Goal: Information Seeking & Learning: Learn about a topic

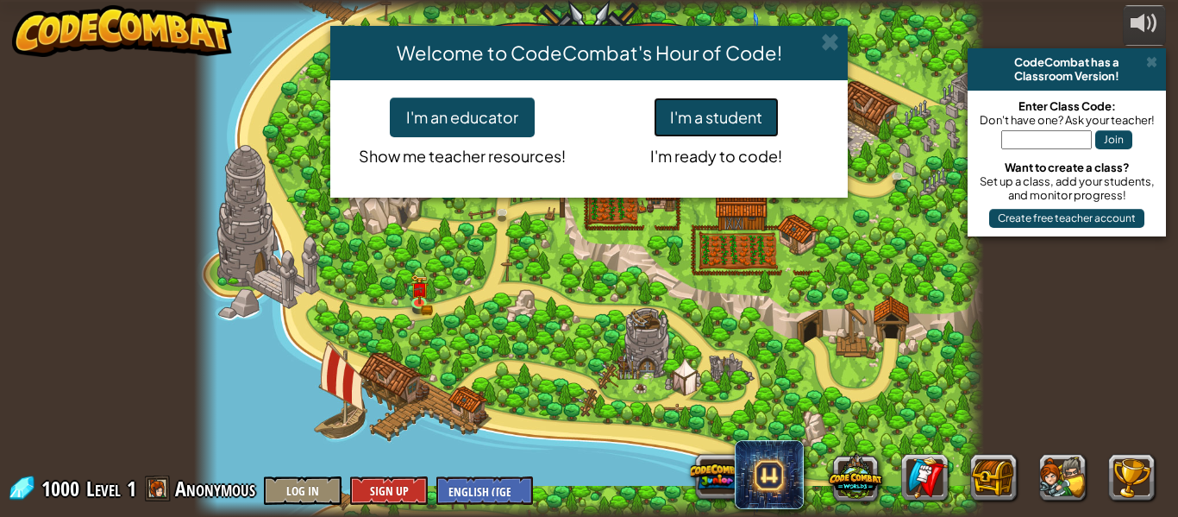
drag, startPoint x: 744, startPoint y: 115, endPoint x: 745, endPoint y: 105, distance: 9.5
click at [745, 107] on button "I'm a student" at bounding box center [716, 117] width 125 height 40
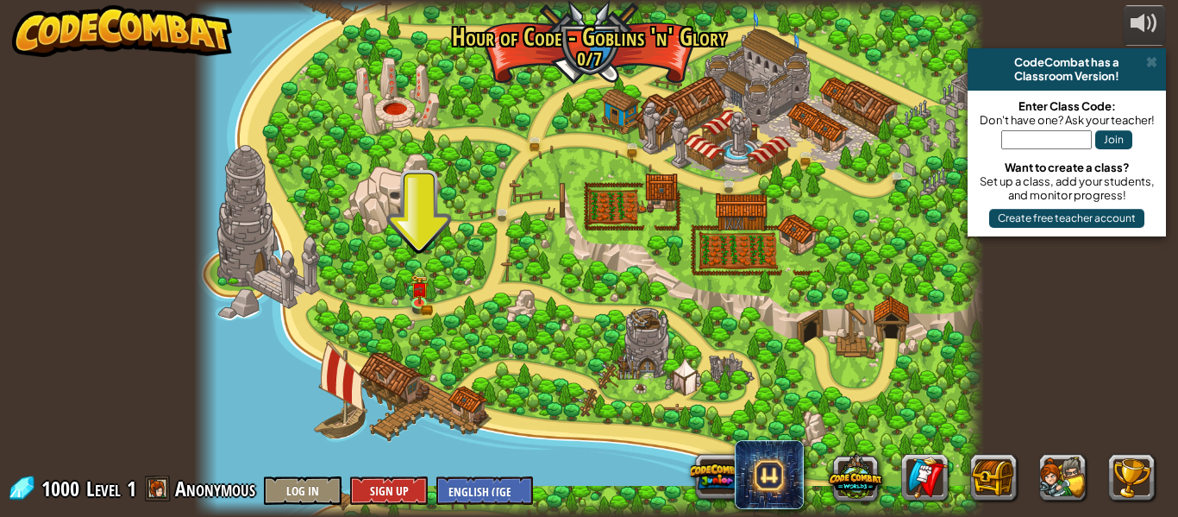
click at [1033, 136] on input "text" at bounding box center [1046, 139] width 91 height 19
click at [754, 323] on div at bounding box center [589, 258] width 790 height 517
click at [1149, 55] on span at bounding box center [1151, 62] width 11 height 14
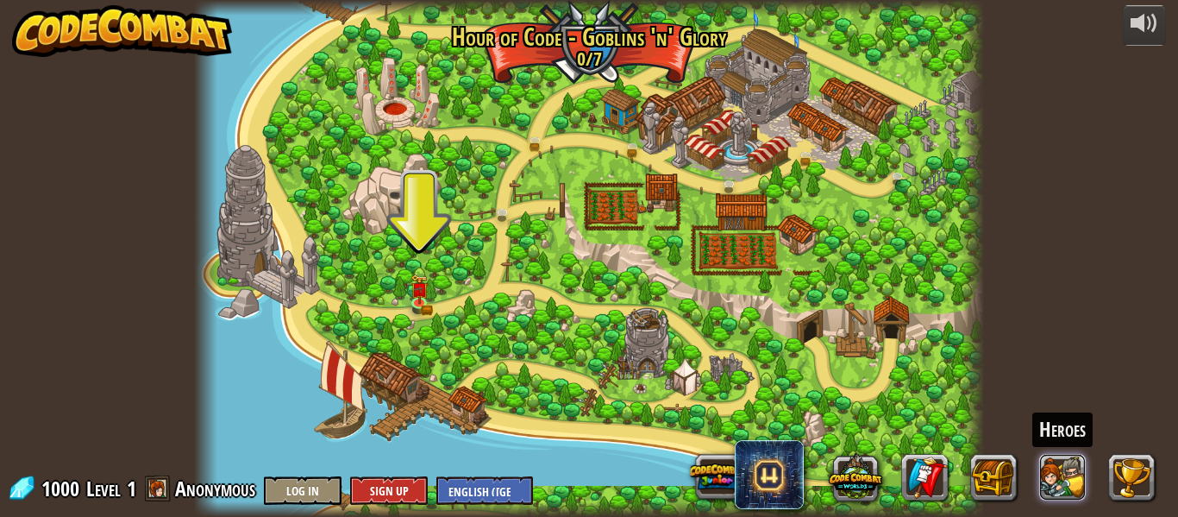
click at [1050, 469] on button at bounding box center [1063, 477] width 47 height 47
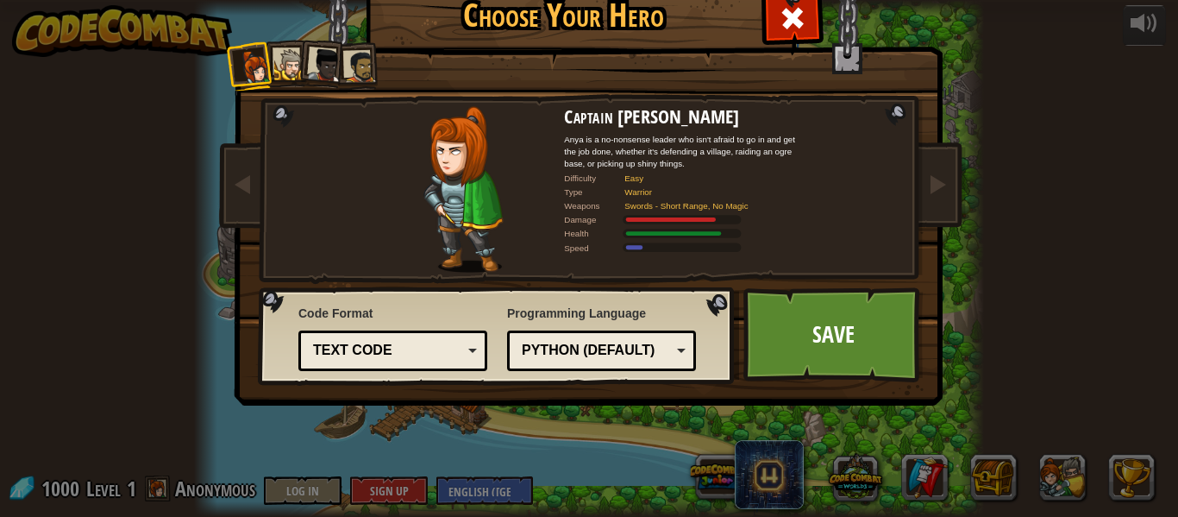
click at [407, 167] on div at bounding box center [464, 189] width 202 height 166
click at [416, 167] on div at bounding box center [464, 189] width 202 height 166
click at [275, 66] on div at bounding box center [290, 65] width 32 height 32
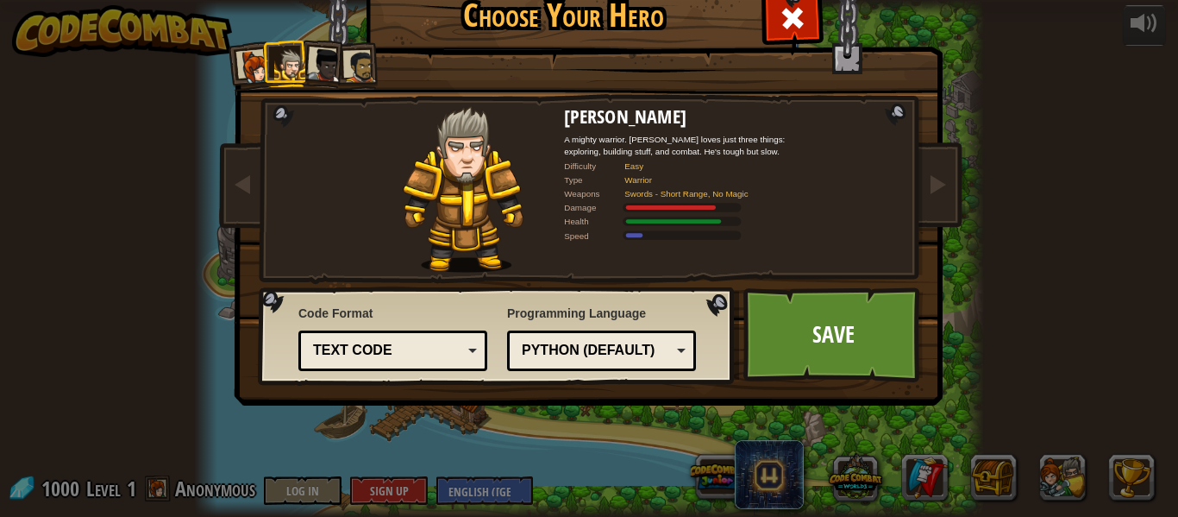
click at [324, 74] on div at bounding box center [325, 65] width 34 height 34
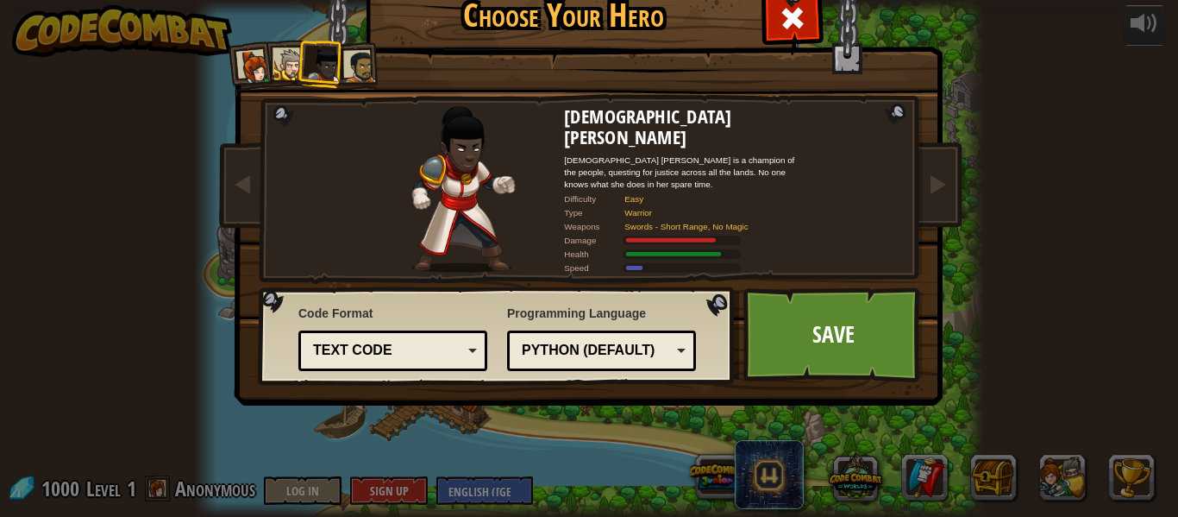
click at [353, 62] on div at bounding box center [360, 67] width 32 height 32
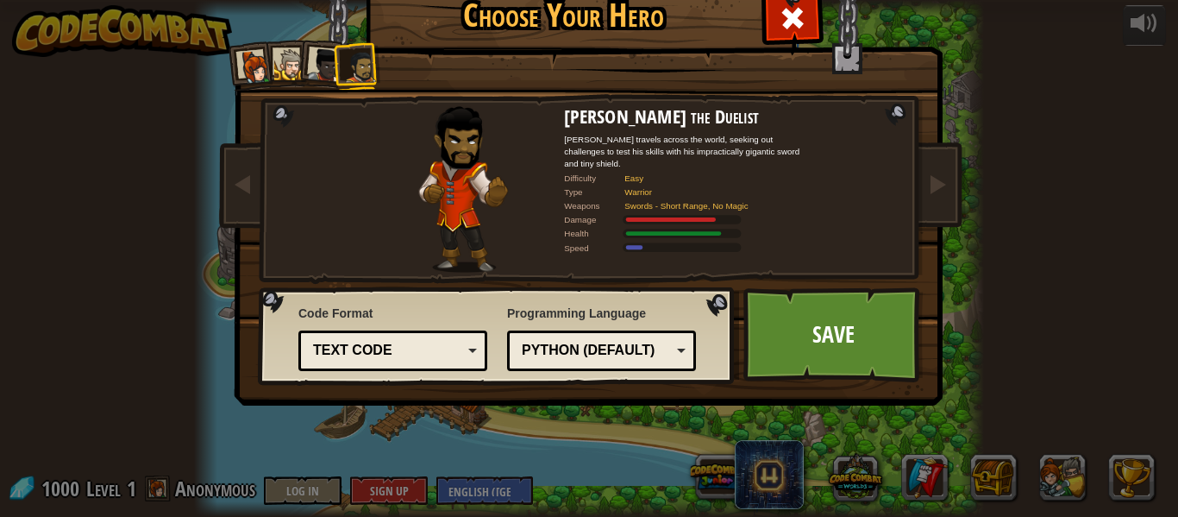
click at [320, 61] on div at bounding box center [325, 65] width 34 height 34
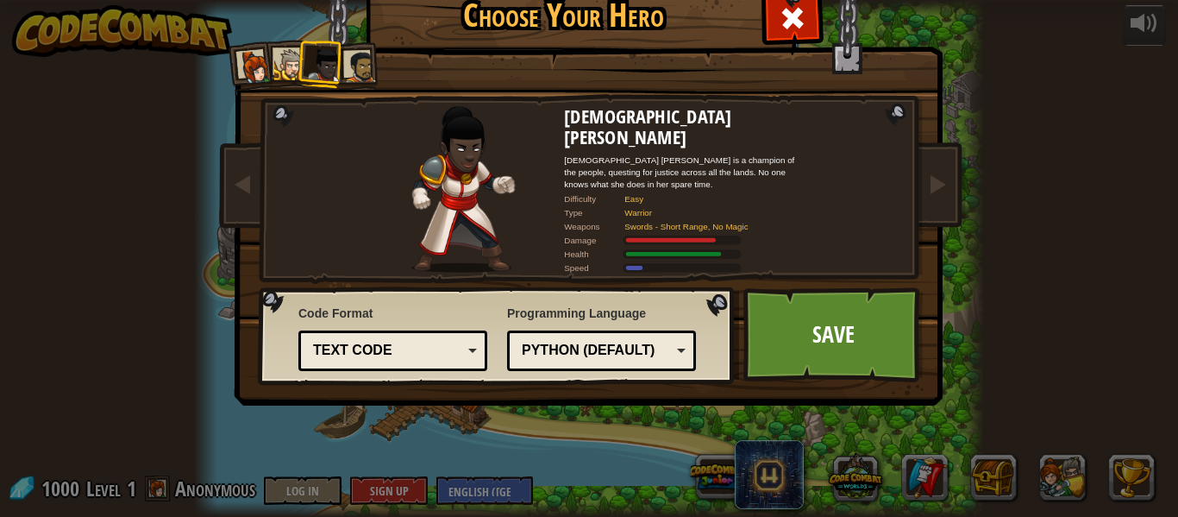
click at [277, 72] on div at bounding box center [290, 65] width 32 height 32
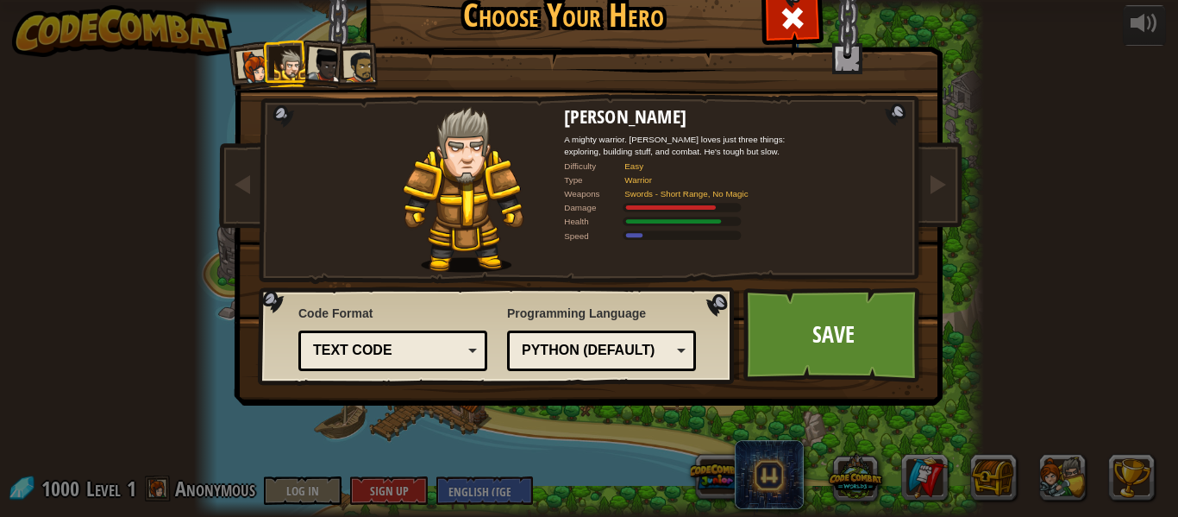
drag, startPoint x: 240, startPoint y: 57, endPoint x: 199, endPoint y: 53, distance: 40.8
click at [226, 54] on li at bounding box center [251, 66] width 51 height 51
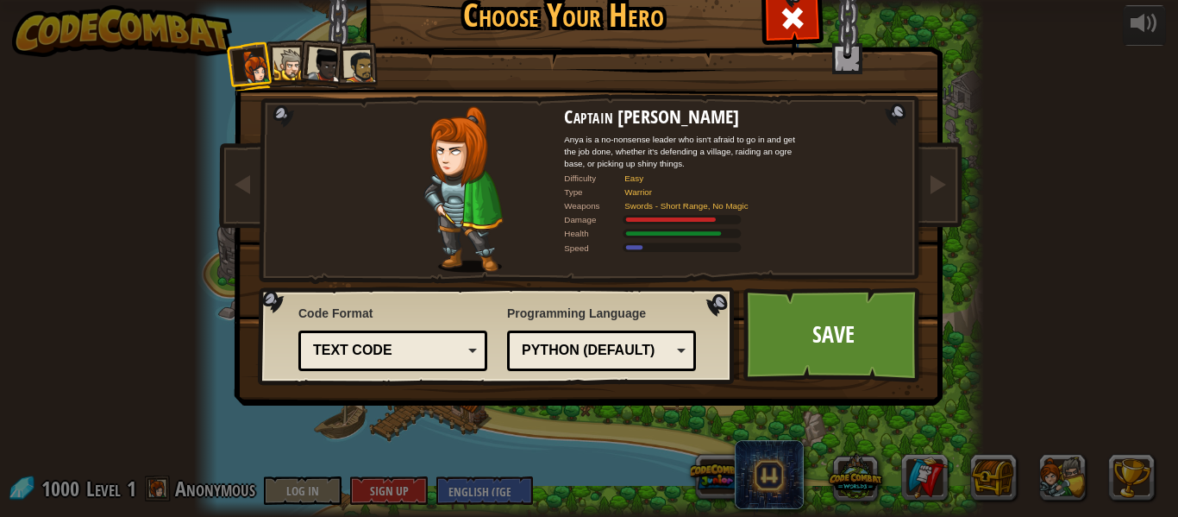
click at [348, 72] on div at bounding box center [360, 67] width 32 height 32
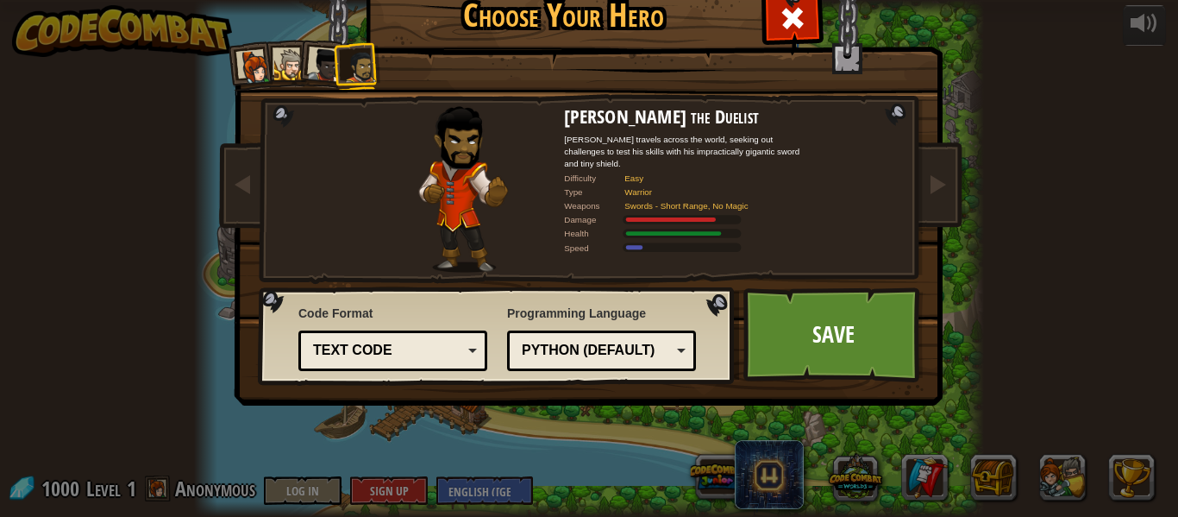
click at [310, 77] on div at bounding box center [325, 65] width 34 height 34
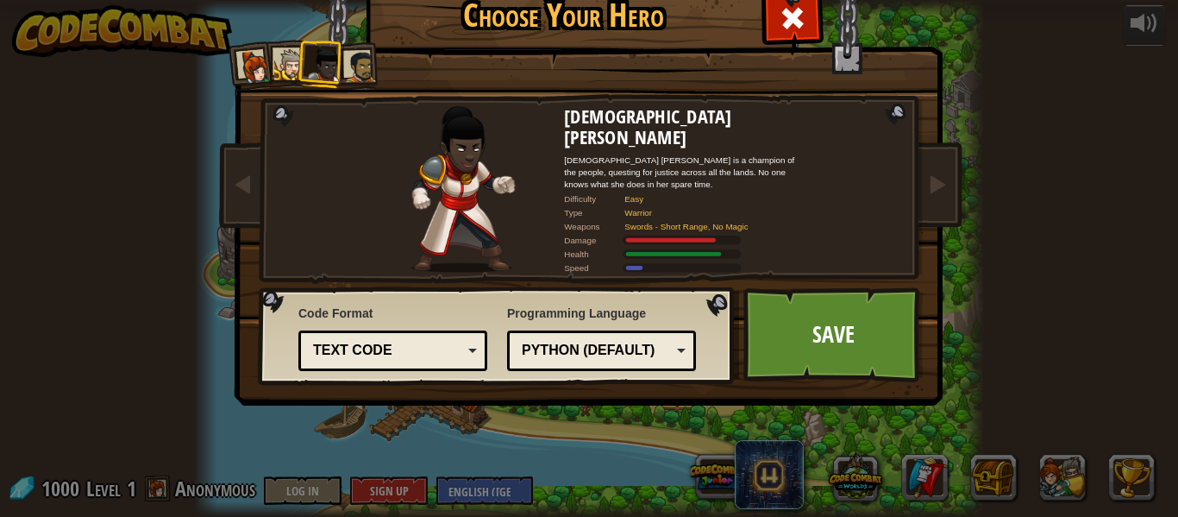
click at [355, 49] on li at bounding box center [356, 66] width 47 height 48
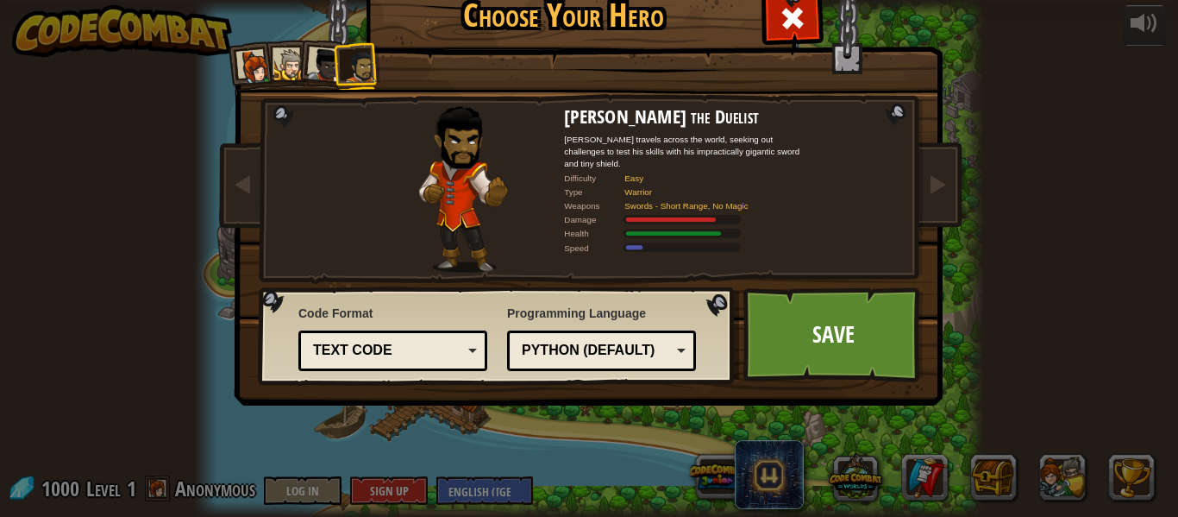
click at [254, 56] on div at bounding box center [255, 67] width 34 height 34
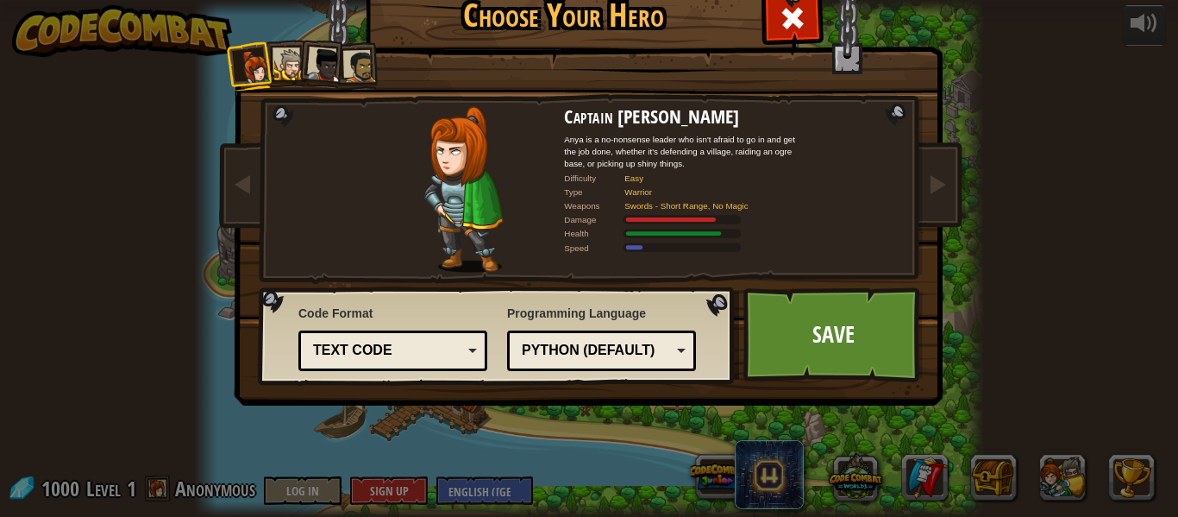
click at [302, 64] on li at bounding box center [322, 63] width 51 height 51
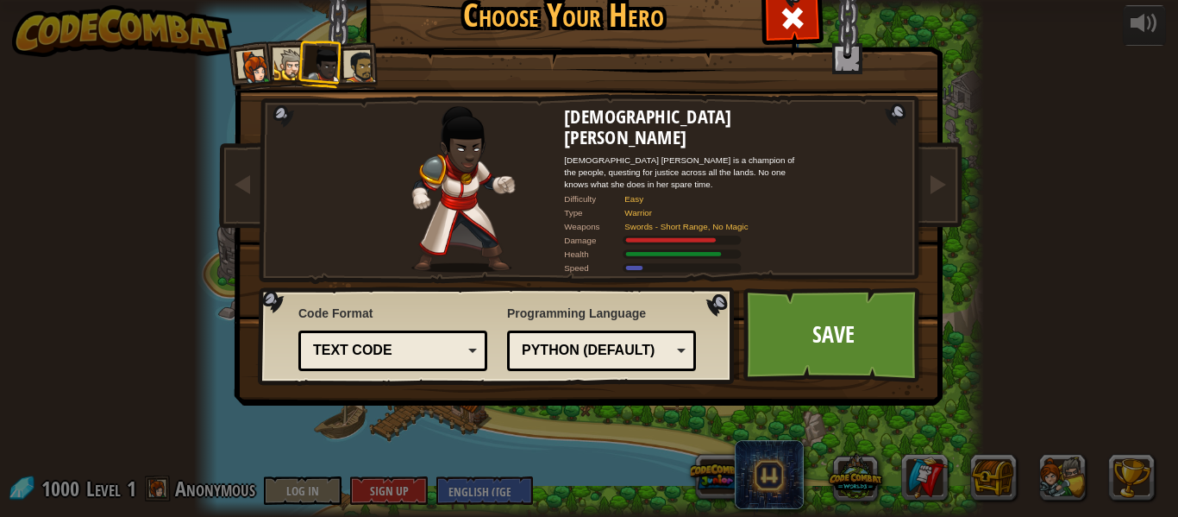
click at [285, 54] on div at bounding box center [290, 65] width 32 height 32
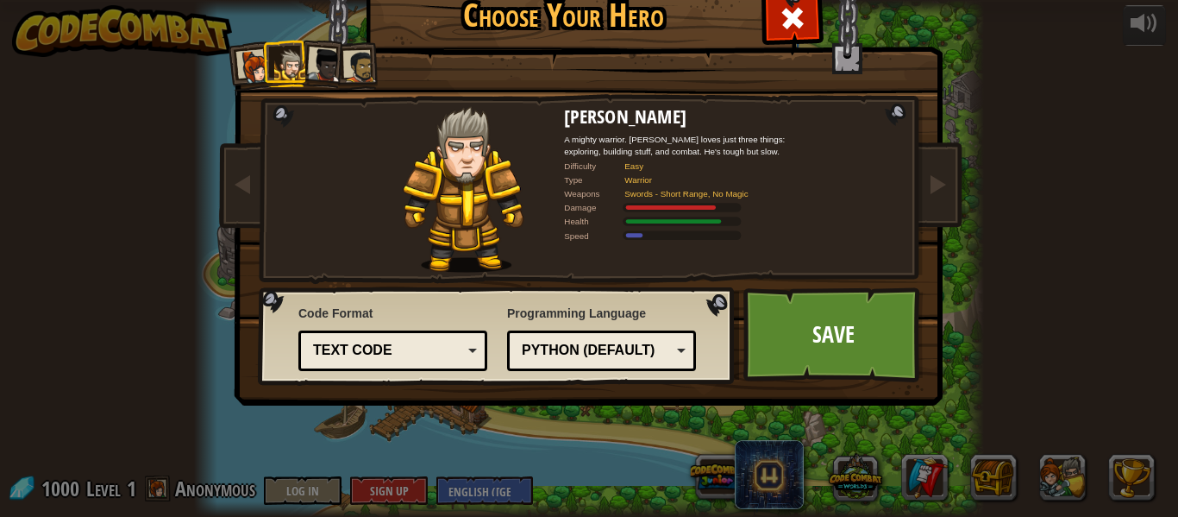
click at [303, 58] on li at bounding box center [286, 63] width 47 height 47
click at [309, 60] on div at bounding box center [325, 65] width 34 height 34
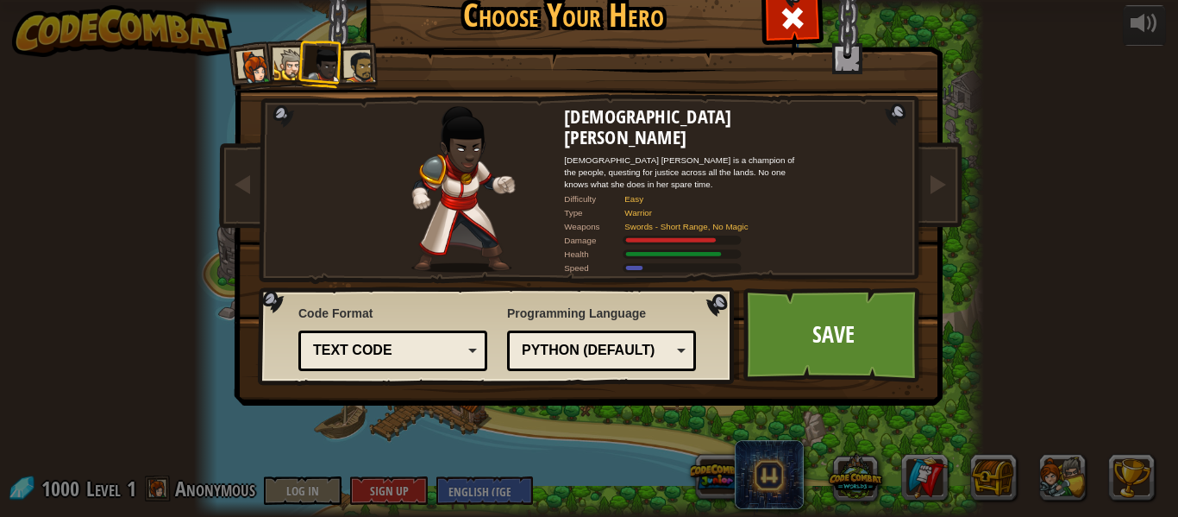
click at [265, 60] on li at bounding box center [251, 66] width 51 height 51
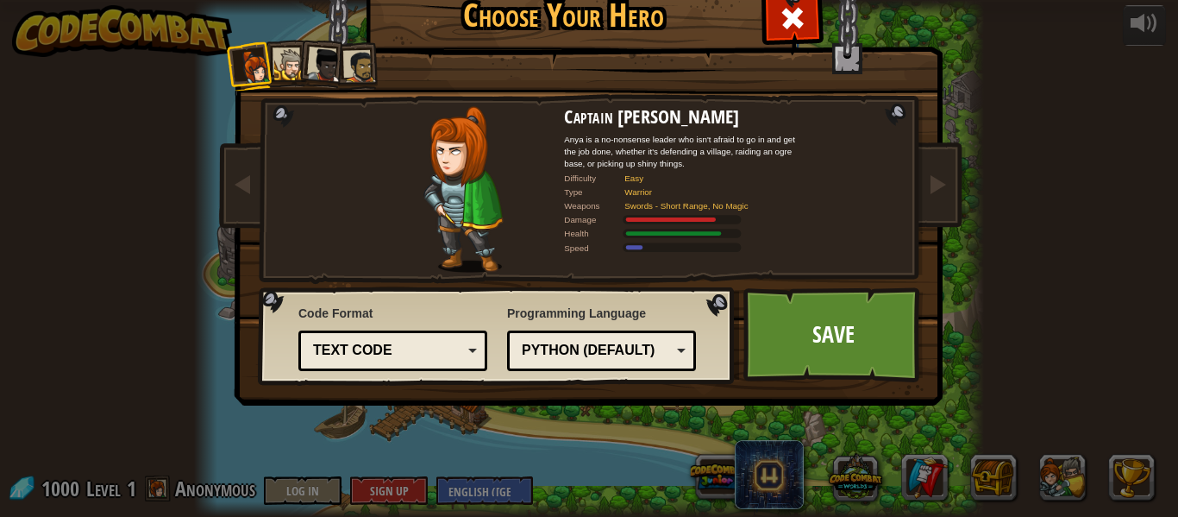
click at [279, 60] on div at bounding box center [290, 65] width 32 height 32
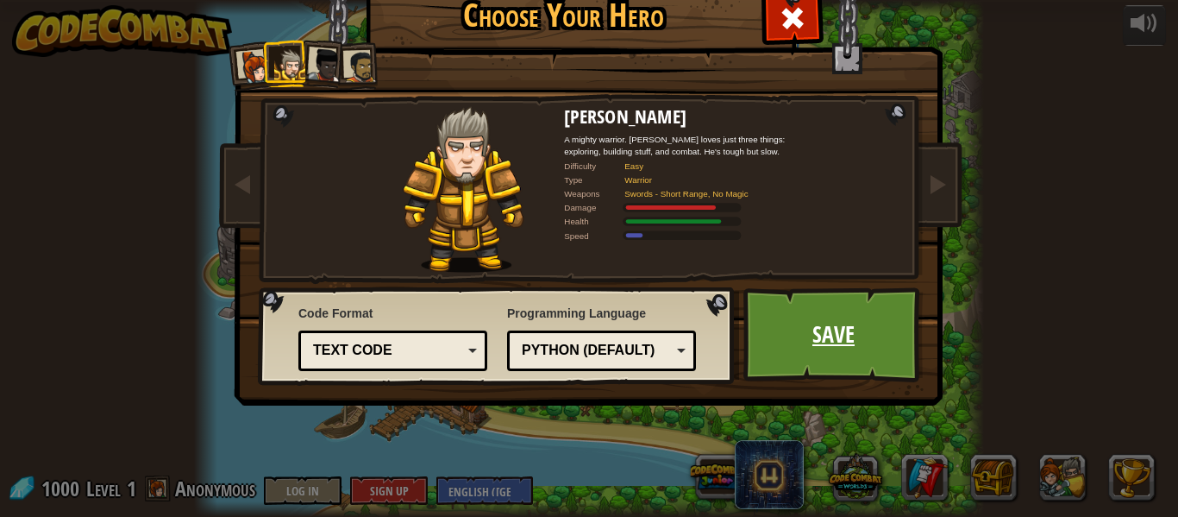
click at [786, 328] on link "Save" at bounding box center [833, 334] width 180 height 95
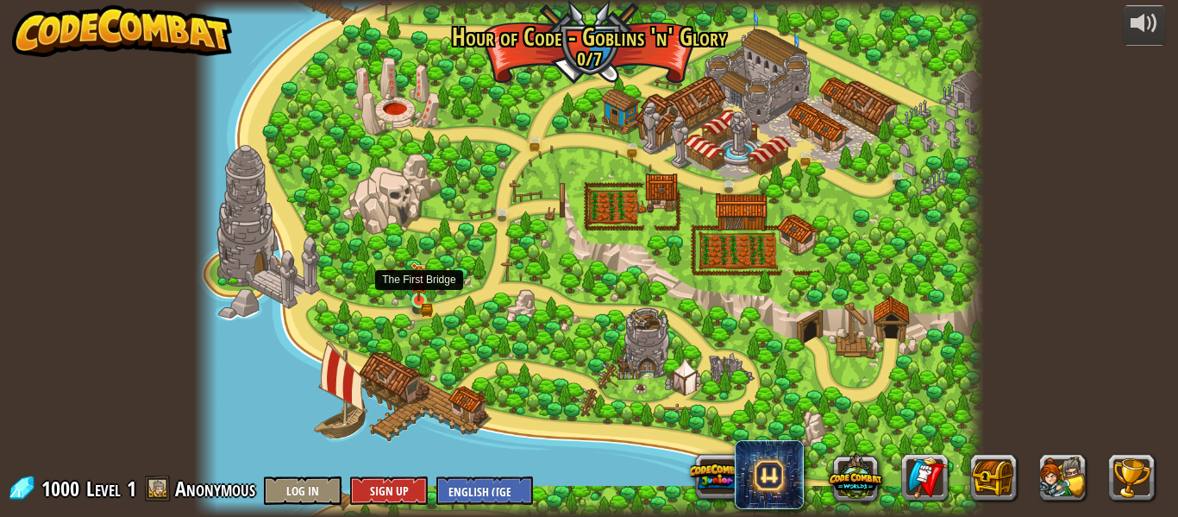
click at [423, 293] on img at bounding box center [419, 281] width 18 height 40
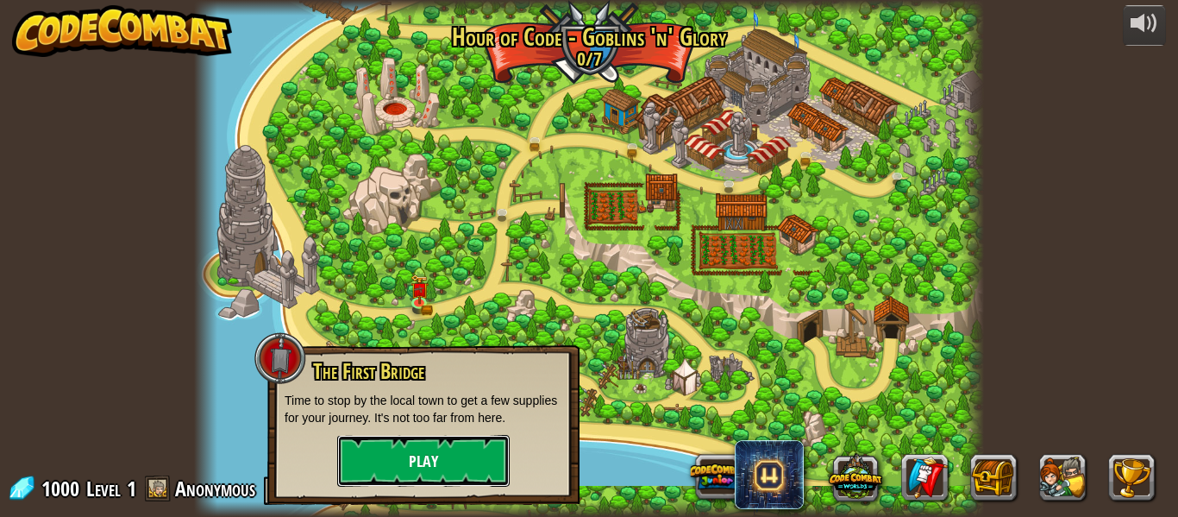
click at [446, 451] on button "Play" at bounding box center [423, 461] width 172 height 52
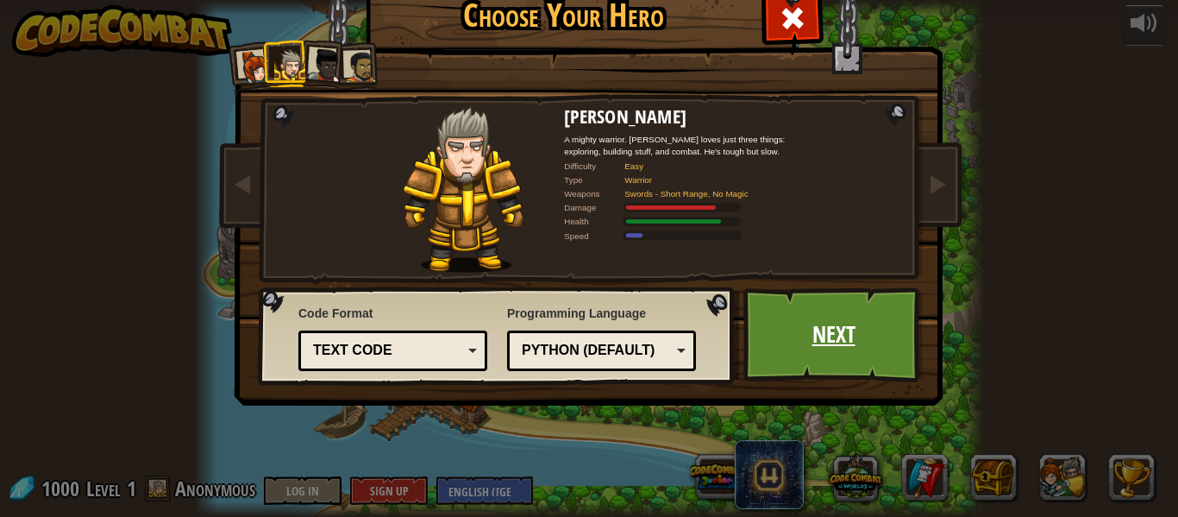
click at [780, 333] on link "Next" at bounding box center [833, 334] width 180 height 95
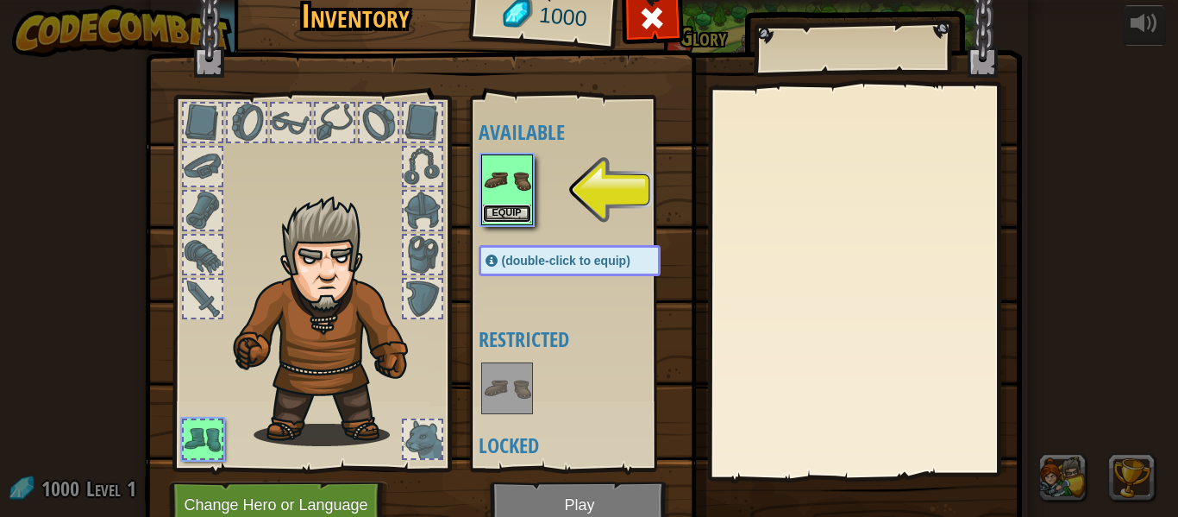
click at [498, 209] on button "Equip" at bounding box center [507, 213] width 48 height 18
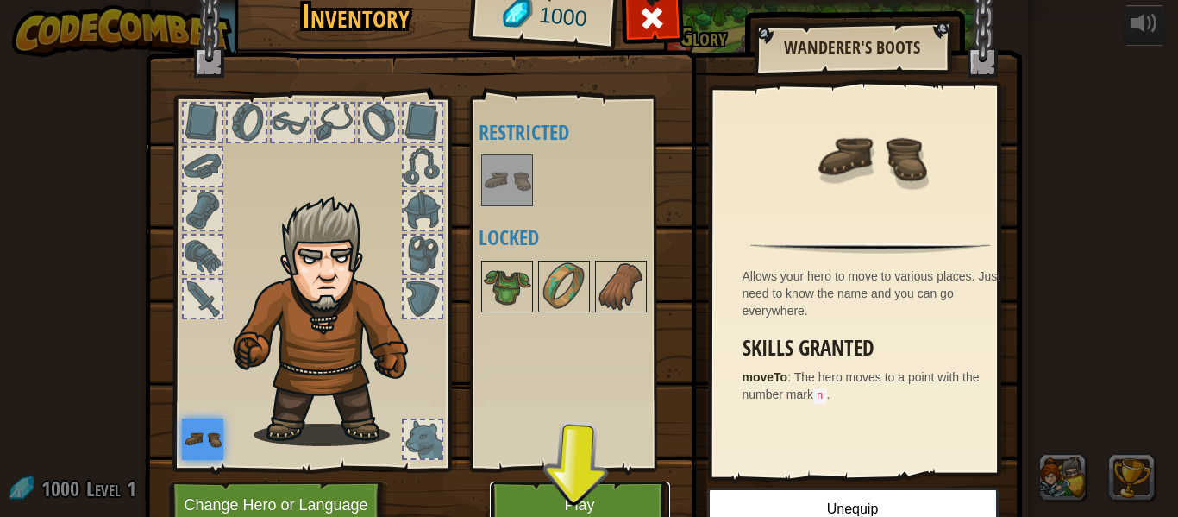
drag, startPoint x: 598, startPoint y: 506, endPoint x: 598, endPoint y: 492, distance: 13.8
click at [598, 492] on button "Play" at bounding box center [580, 504] width 180 height 47
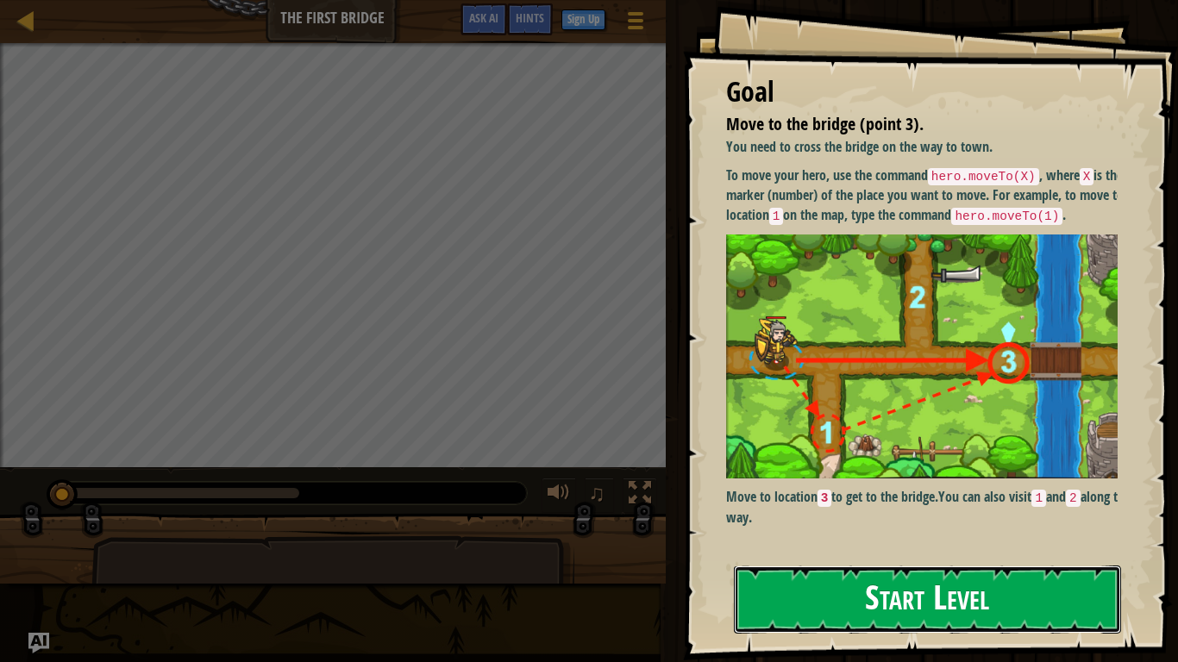
click at [880, 516] on button "Start Level" at bounding box center [927, 600] width 387 height 68
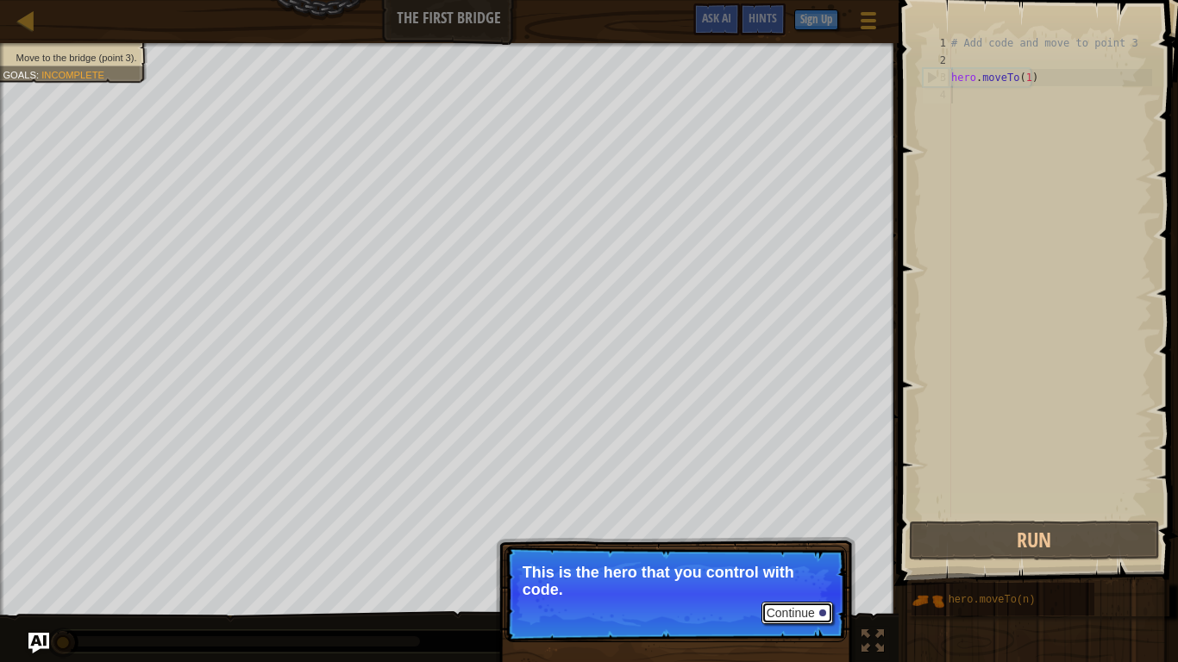
click at [782, 516] on button "Continue" at bounding box center [797, 613] width 72 height 22
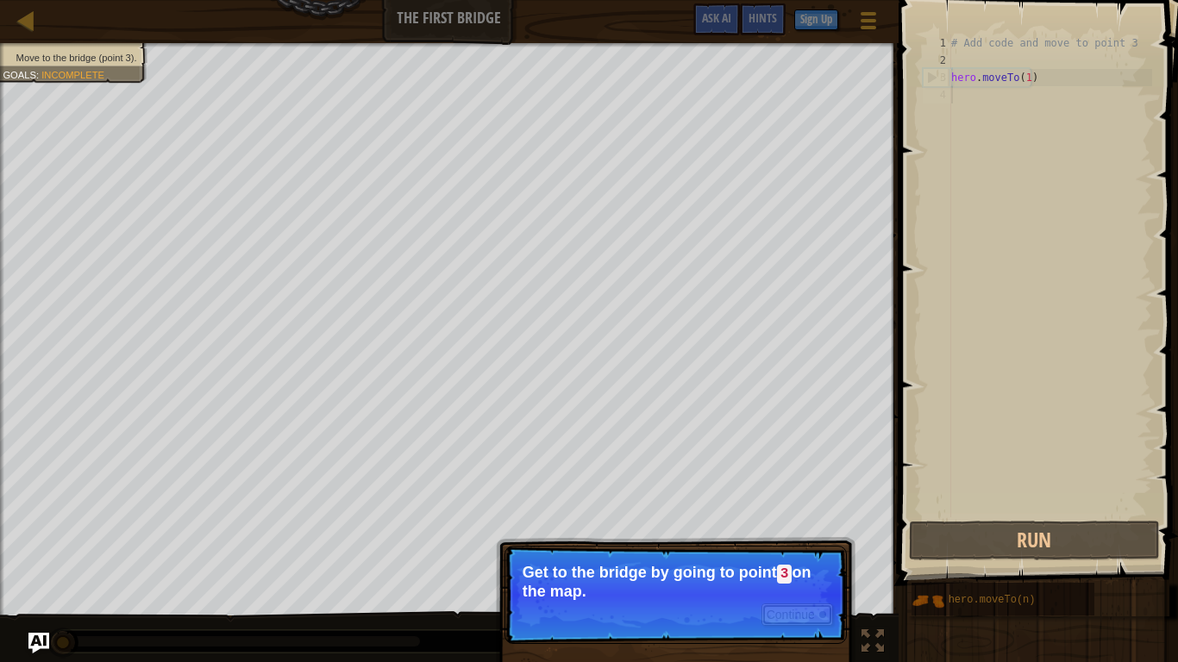
click at [784, 516] on button "Continue" at bounding box center [797, 615] width 72 height 22
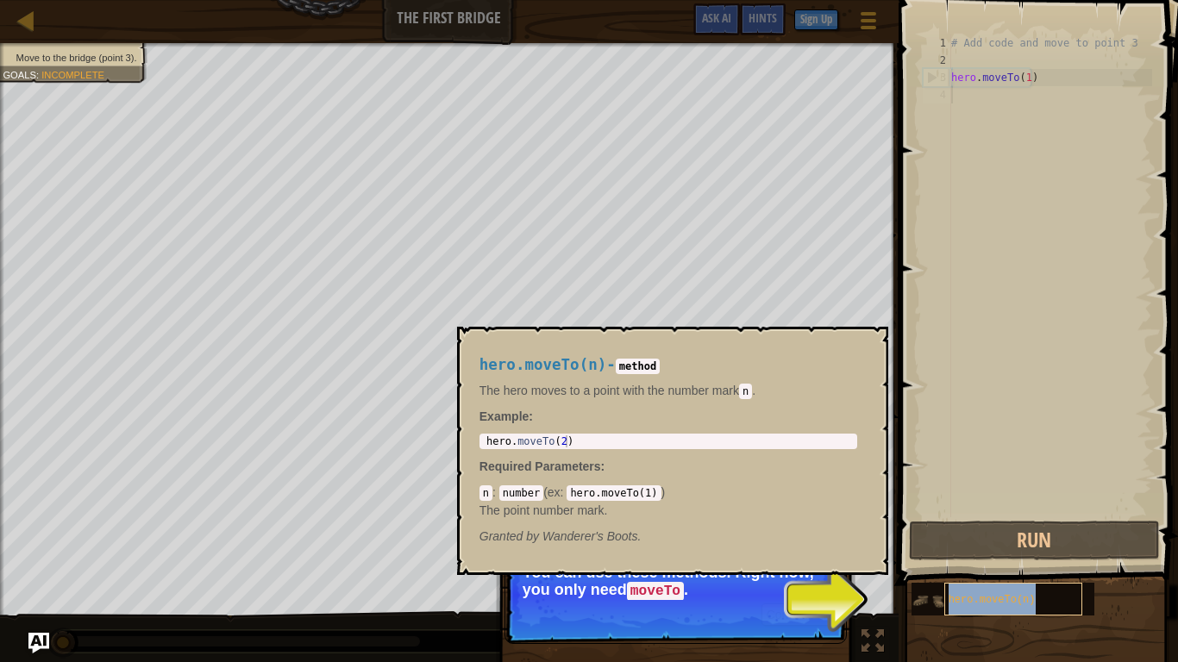
click at [962, 516] on div "hero.moveTo(n)" at bounding box center [1013, 599] width 138 height 33
click at [818, 516] on button "Continue" at bounding box center [797, 615] width 72 height 22
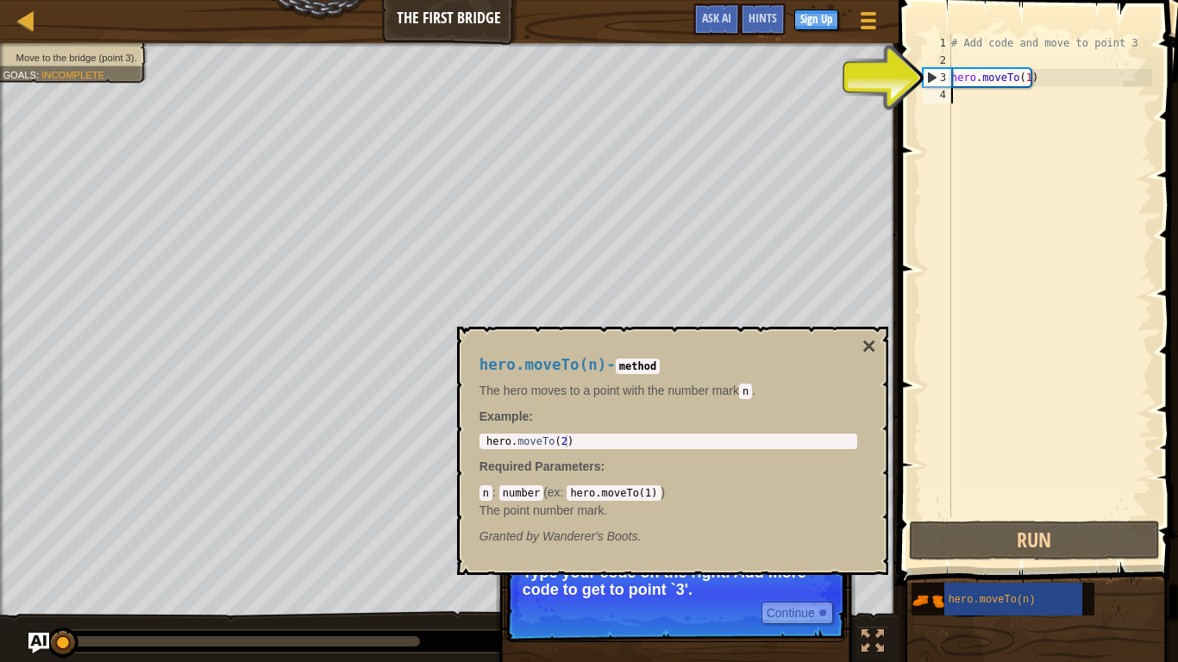
click at [624, 492] on code "hero.moveTo(1)" at bounding box center [614, 494] width 94 height 16
click at [801, 516] on button "Continue" at bounding box center [797, 613] width 72 height 22
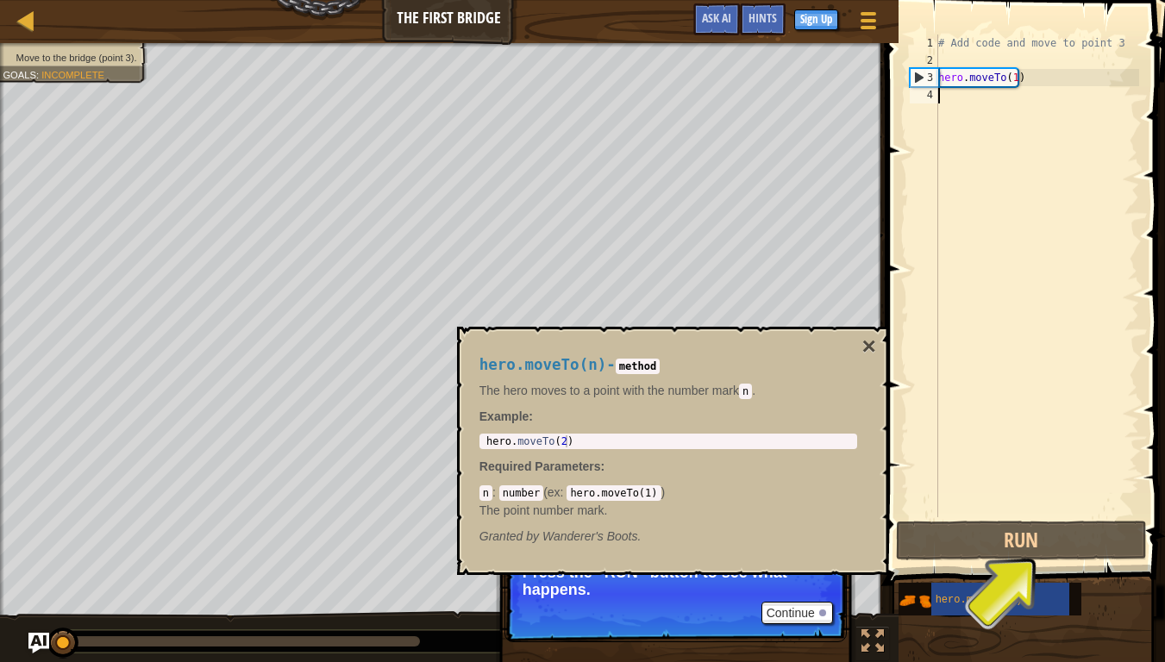
type textarea "hero.moveTo(2)"
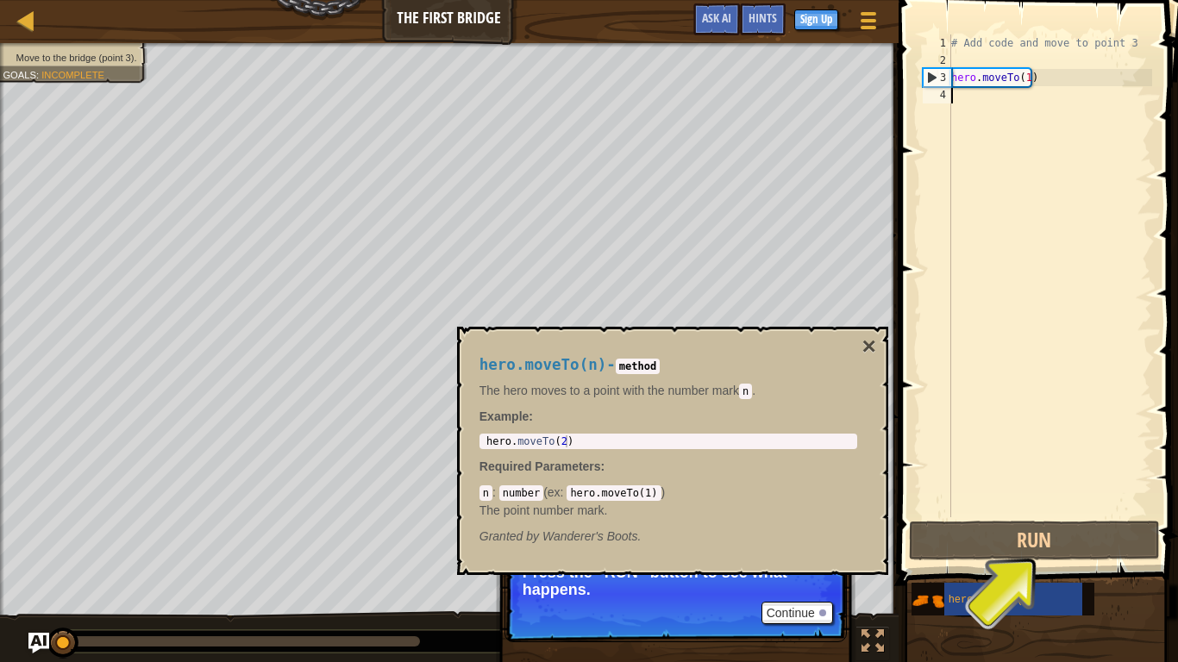
click at [560, 440] on div "hero . moveTo ( 2 )" at bounding box center [668, 454] width 371 height 36
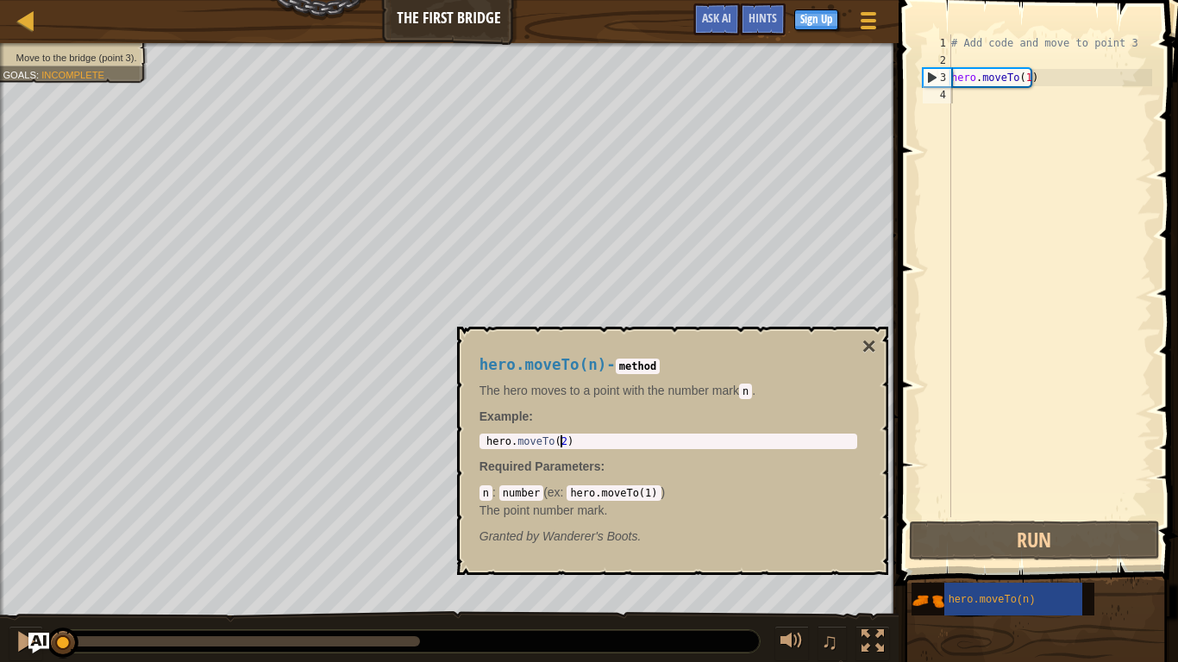
click at [560, 440] on div "hero . moveTo ( 2 )" at bounding box center [668, 454] width 371 height 36
click at [1025, 516] on span at bounding box center [1039, 268] width 293 height 636
click at [981, 516] on div "hero.moveTo(n)" at bounding box center [1013, 599] width 138 height 33
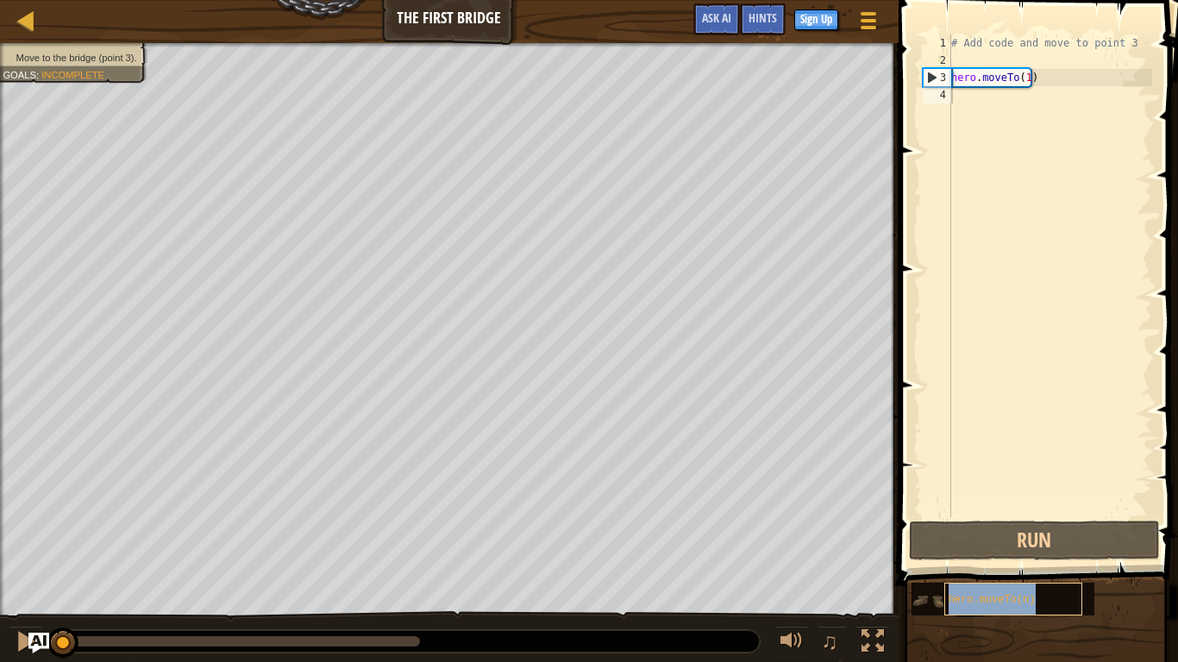
click at [981, 516] on div "hero.moveTo(n)" at bounding box center [1013, 599] width 138 height 33
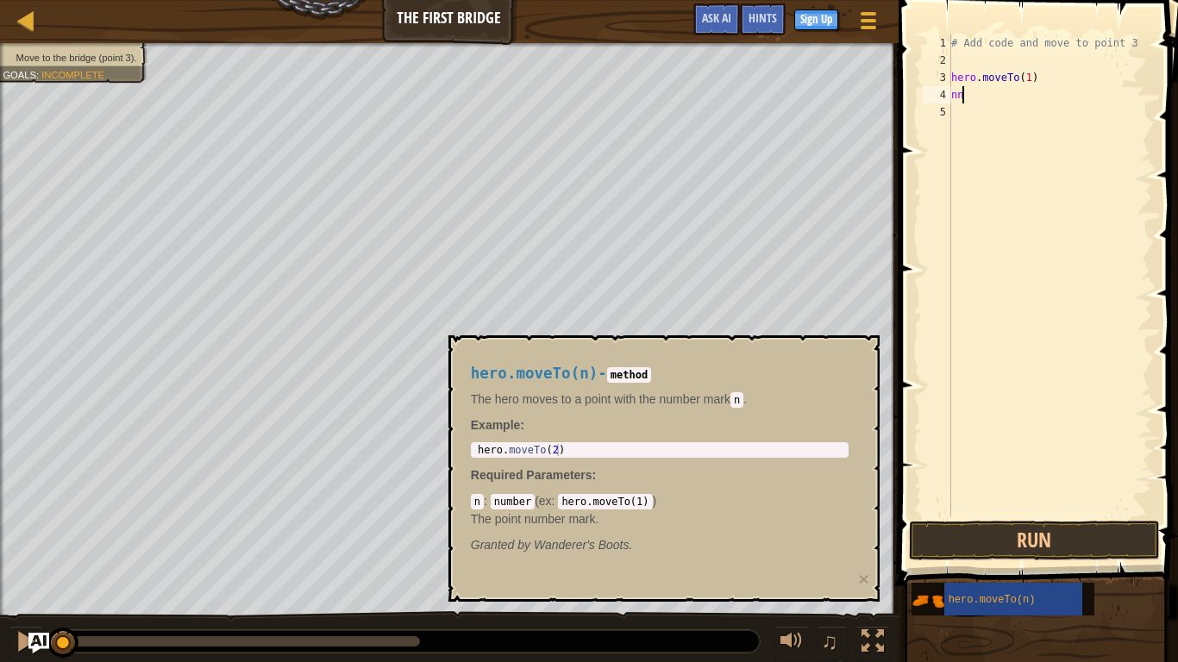
type textarea "n"
click at [974, 70] on div "# Add code and move to point 3 hero . moveTo ( 1 )" at bounding box center [1050, 292] width 204 height 517
type textarea "hero.moveTo(1)"
click at [996, 68] on div "# Add code and move to point 3 hero . moveTo ( 1 )" at bounding box center [1050, 275] width 204 height 483
drag, startPoint x: 1033, startPoint y: 79, endPoint x: 932, endPoint y: 75, distance: 101.0
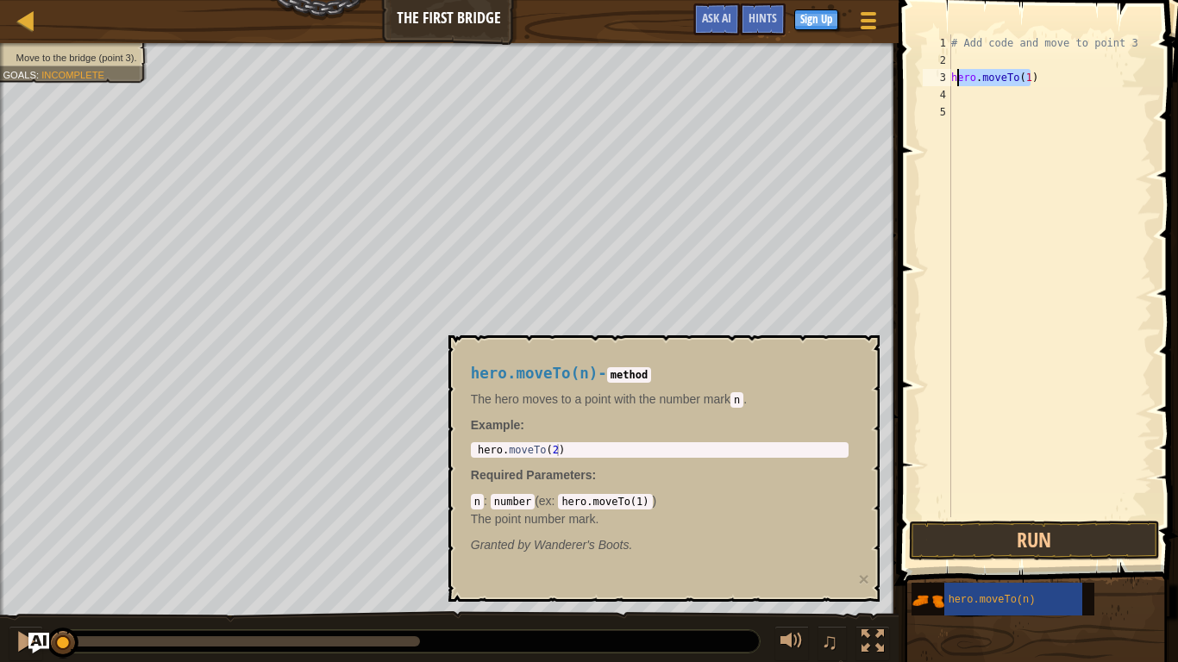
click at [932, 75] on div "1 2 3 4 5 # Add code and move to point 3 hero . moveTo ( 1 ) הההההההההההההההההה…" at bounding box center [1035, 275] width 233 height 483
type textarea "hero.moveTo(1)"
click at [996, 110] on div "# Add code and move to point 3 hero . moveTo ( 1 )" at bounding box center [1050, 292] width 204 height 517
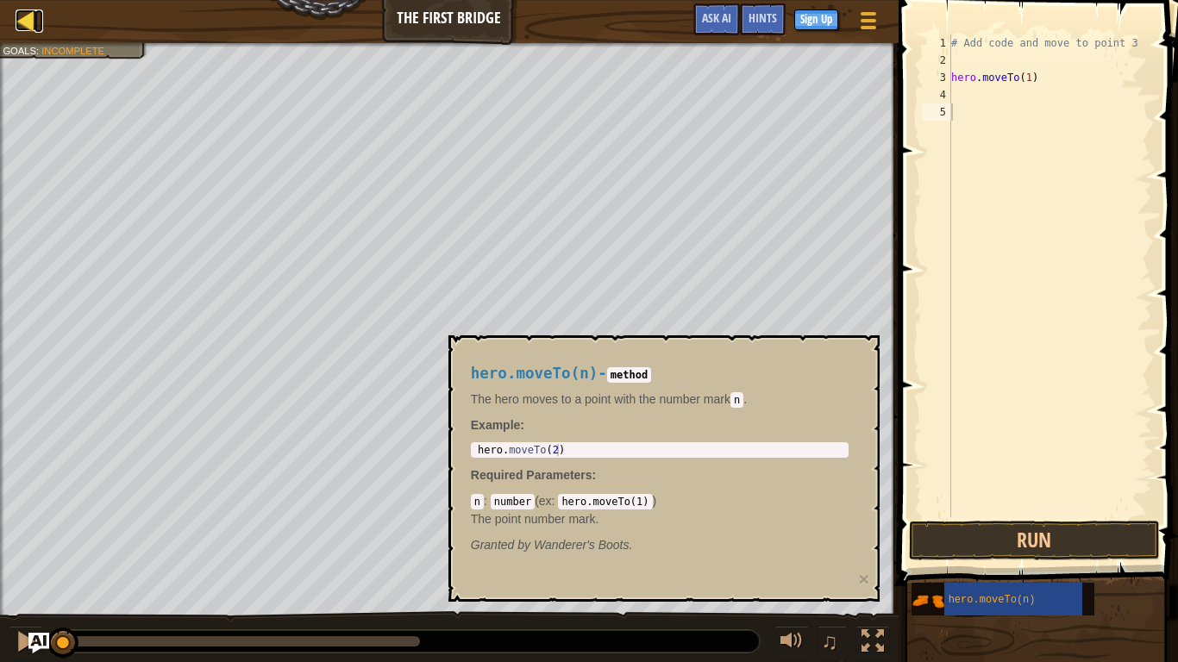
click at [25, 16] on div at bounding box center [27, 20] width 22 height 22
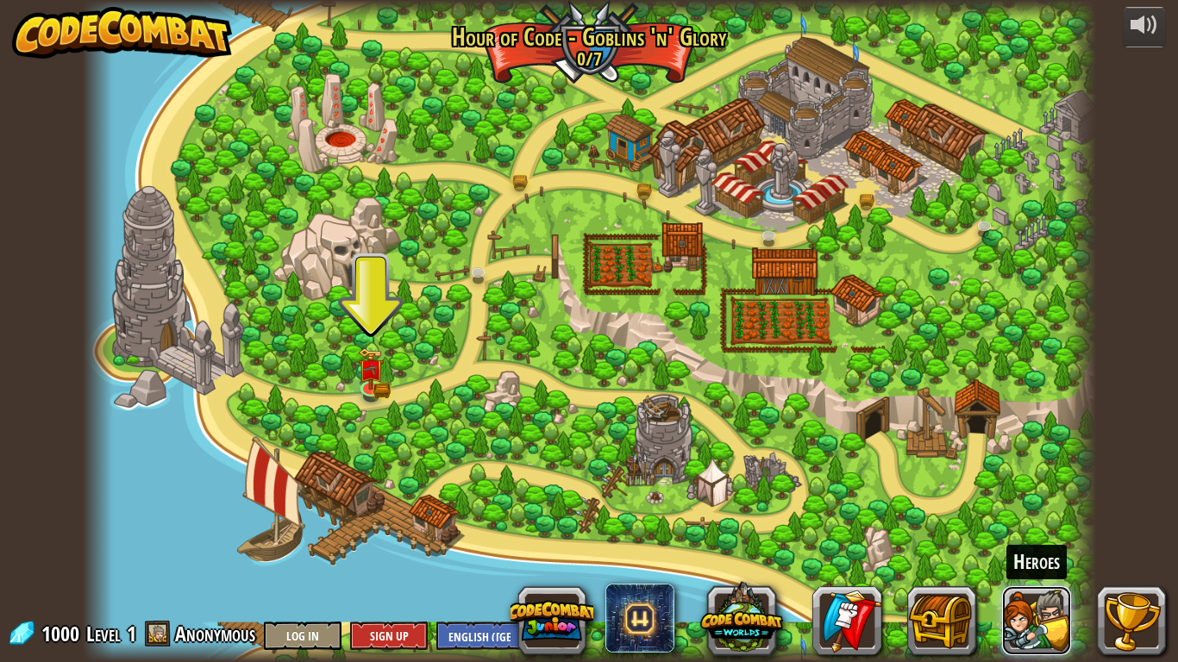
click at [1062, 516] on button at bounding box center [1036, 620] width 69 height 69
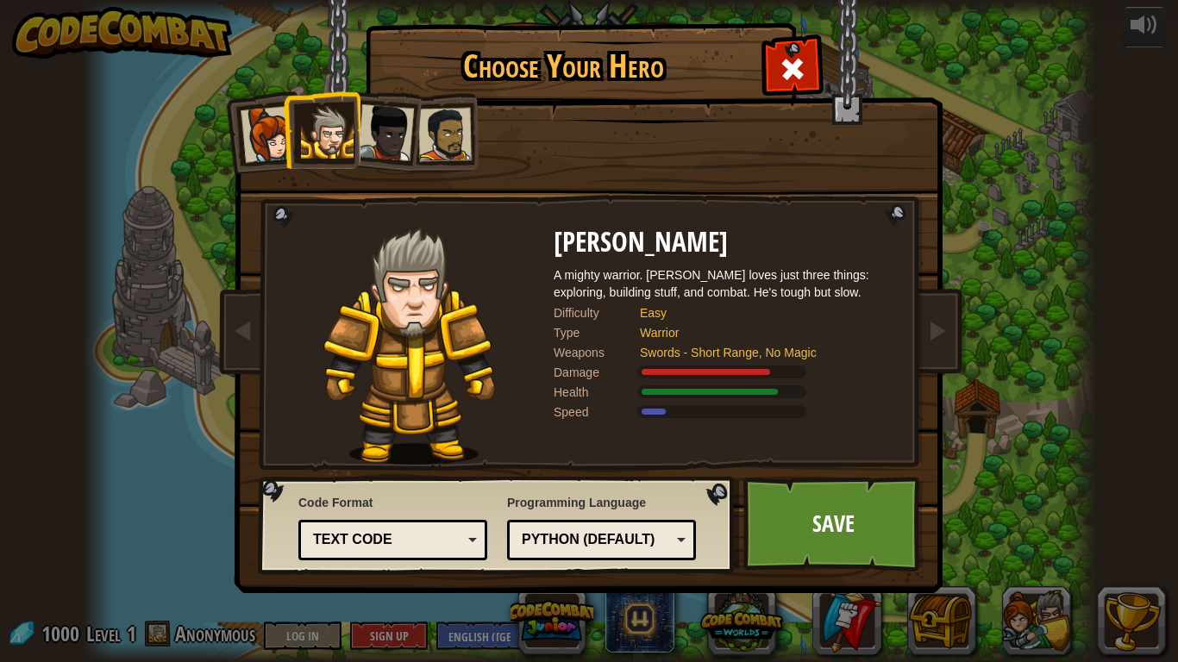
click at [985, 446] on div "Choose Your Hero 1000 Captain [PERSON_NAME] Anya is a no-nonsense leader who is…" at bounding box center [589, 331] width 1178 height 662
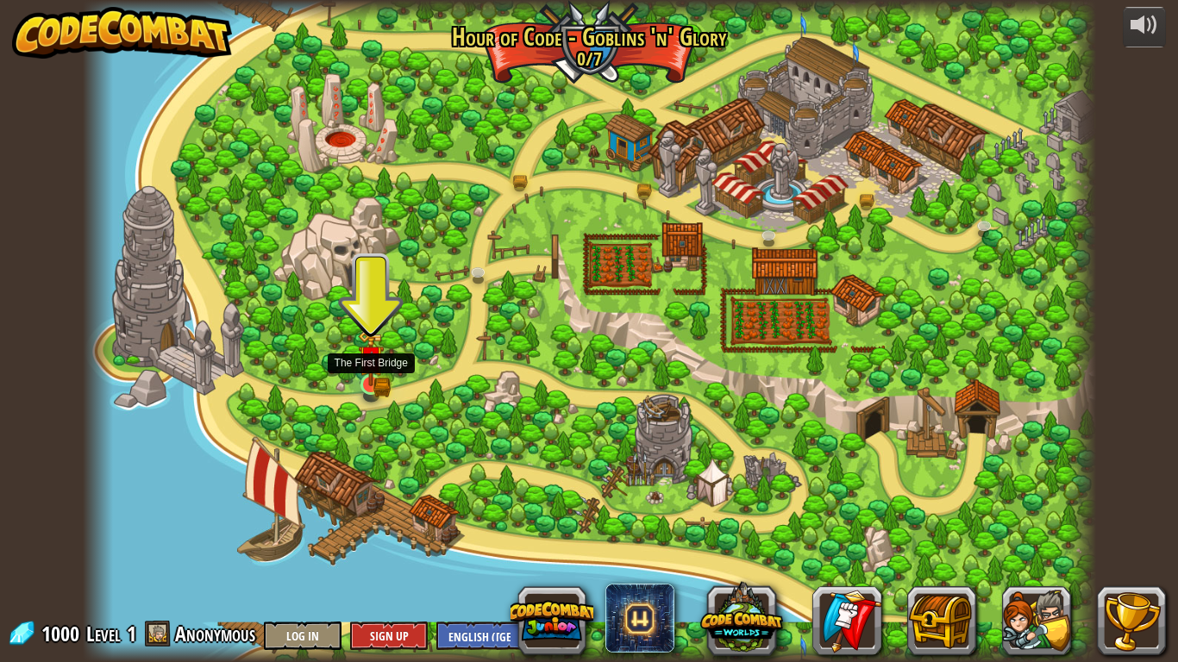
click at [379, 365] on img at bounding box center [371, 358] width 26 height 56
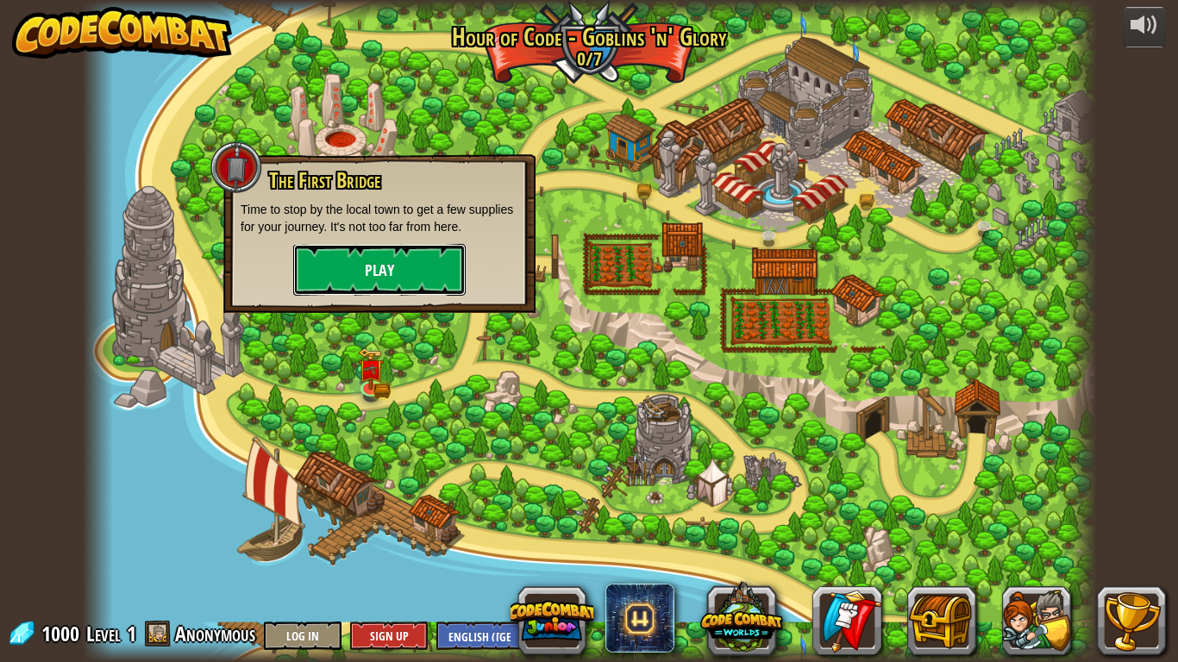
click at [438, 265] on button "Play" at bounding box center [379, 270] width 172 height 52
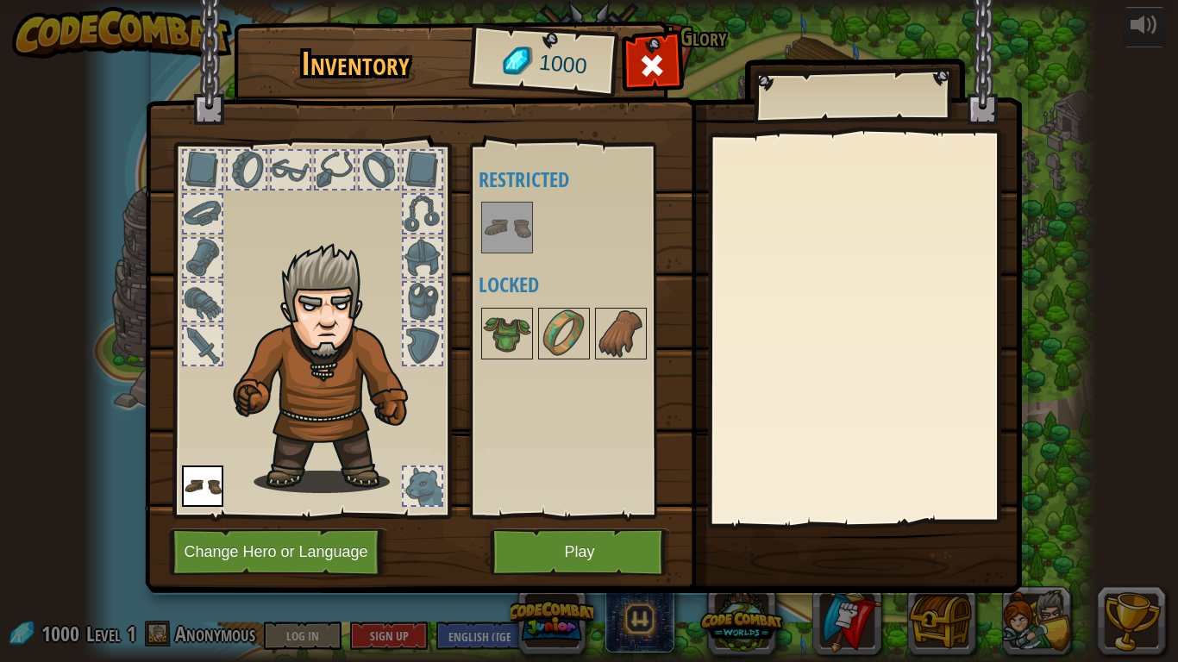
click at [507, 241] on img at bounding box center [507, 228] width 48 height 48
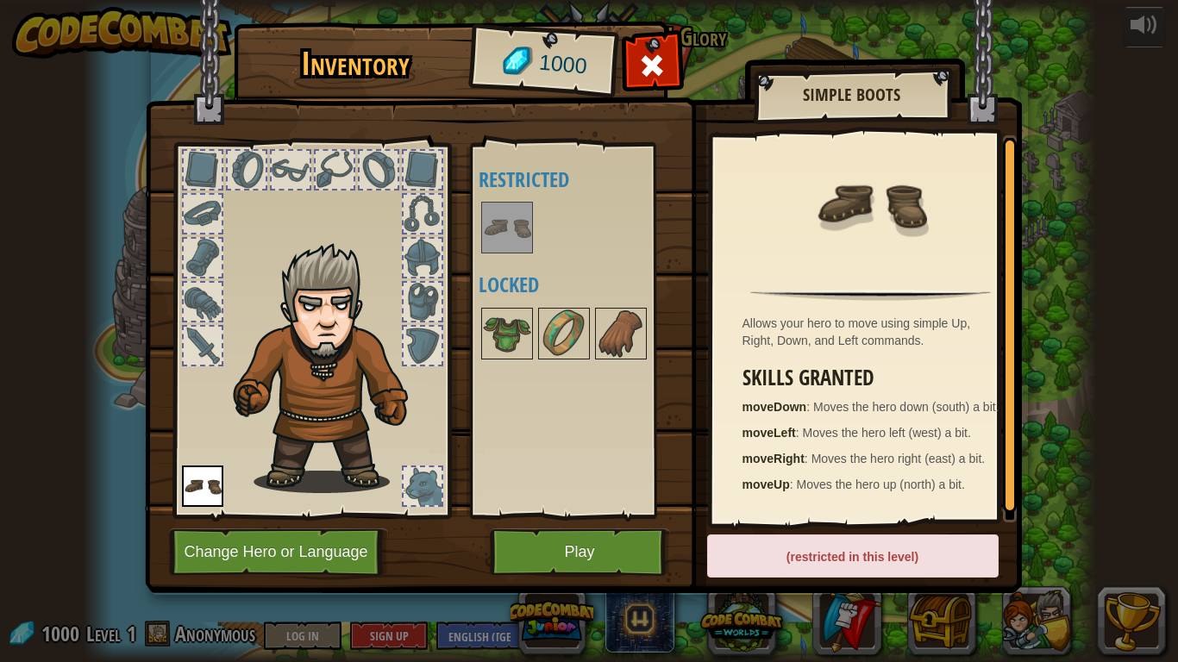
click at [507, 240] on img at bounding box center [507, 228] width 48 height 48
click at [605, 516] on img at bounding box center [583, 280] width 877 height 626
click at [599, 516] on button "Play" at bounding box center [580, 552] width 180 height 47
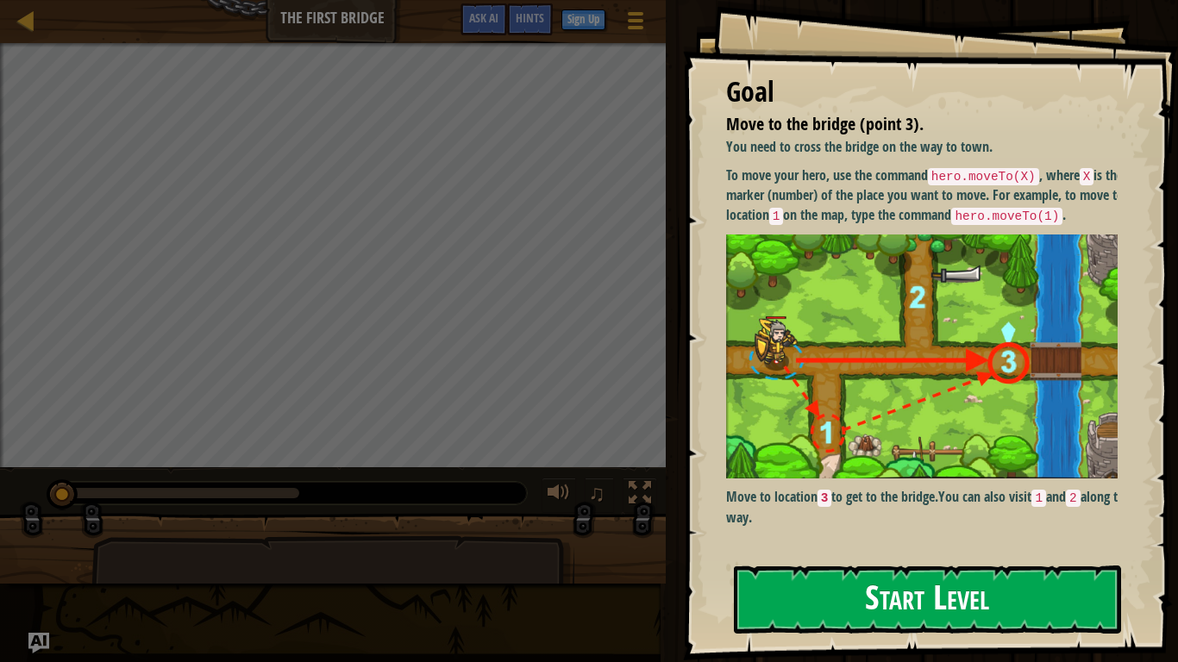
click at [869, 516] on button "Start Level" at bounding box center [927, 600] width 387 height 68
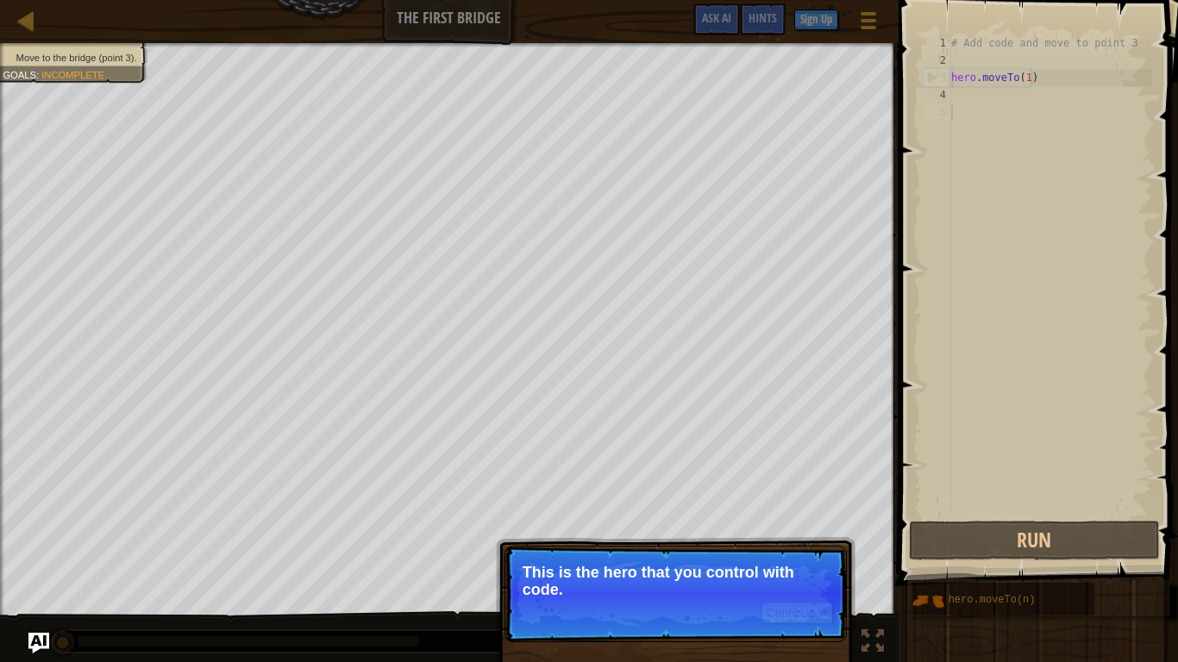
click at [669, 516] on p "Continue This is the hero that you control with code." at bounding box center [675, 594] width 342 height 97
click at [830, 516] on button "Continue" at bounding box center [797, 613] width 72 height 22
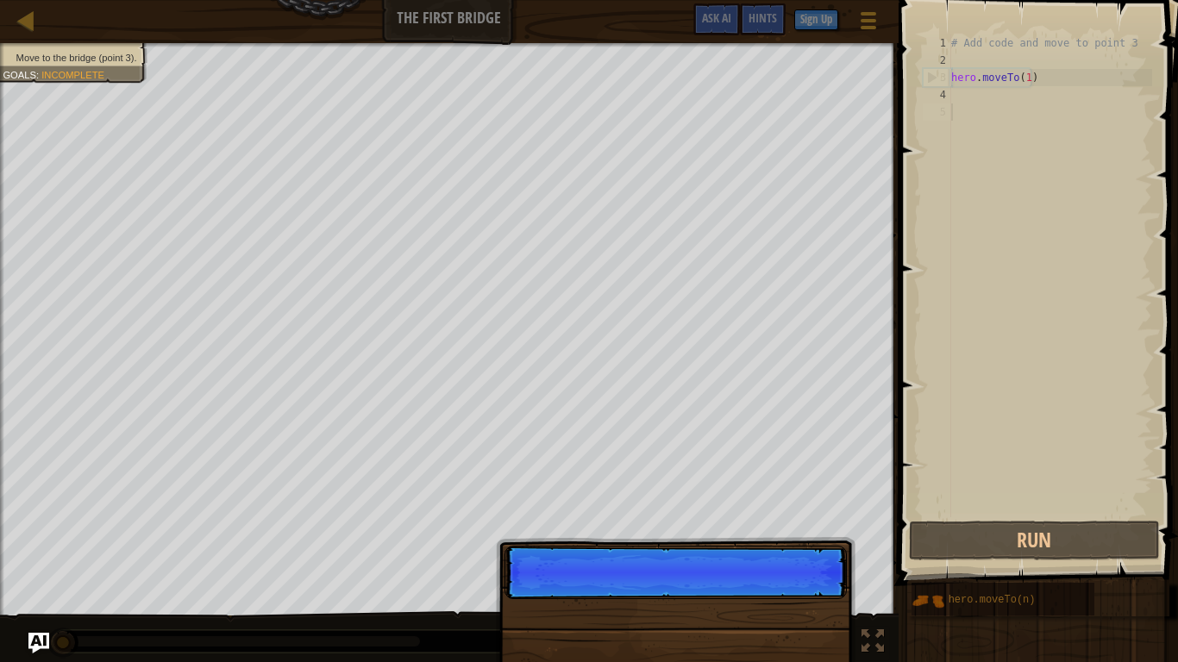
scroll to position [8, 0]
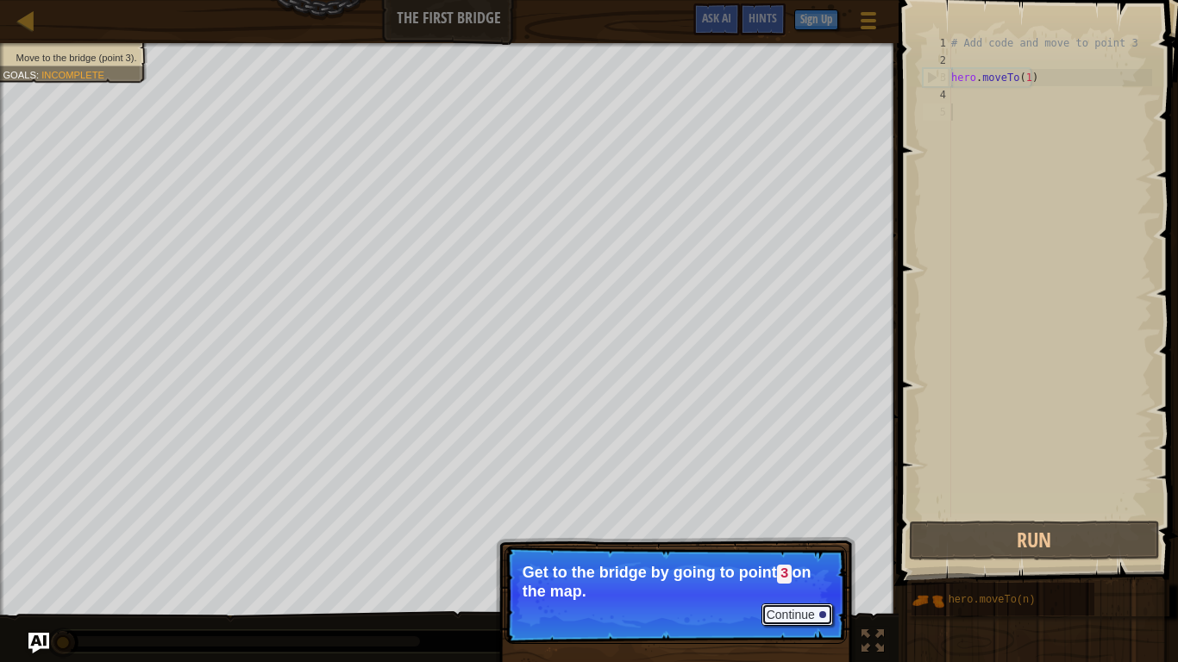
click at [810, 516] on button "Continue" at bounding box center [797, 615] width 72 height 22
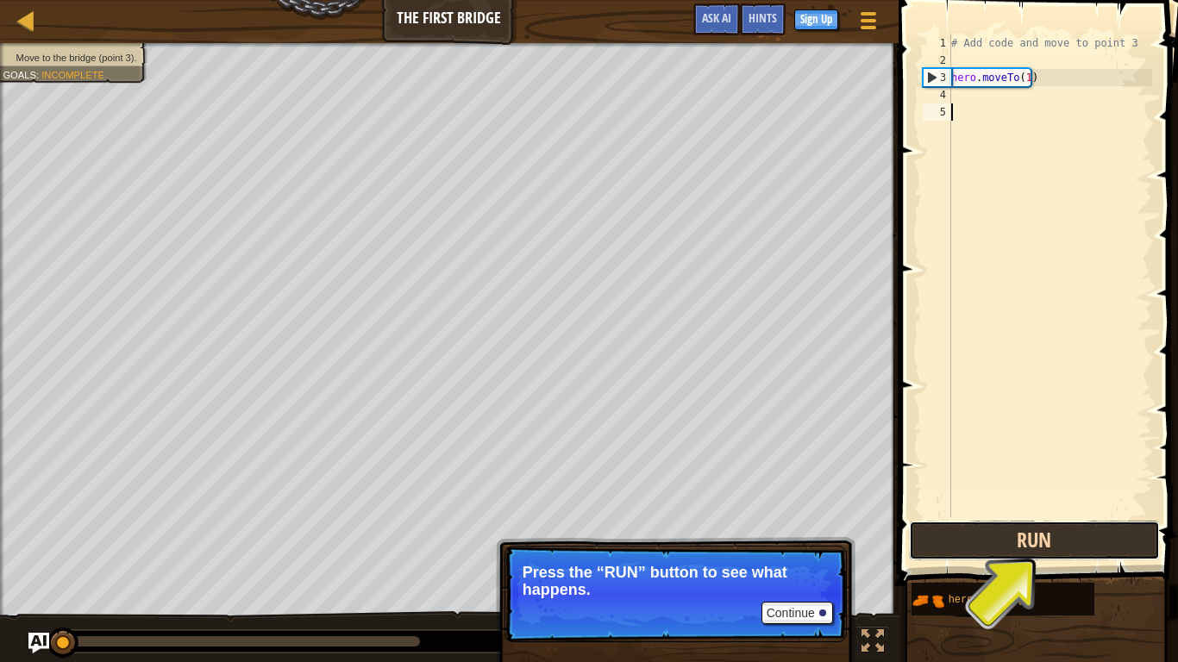
click at [950, 516] on button "Run" at bounding box center [1034, 541] width 251 height 40
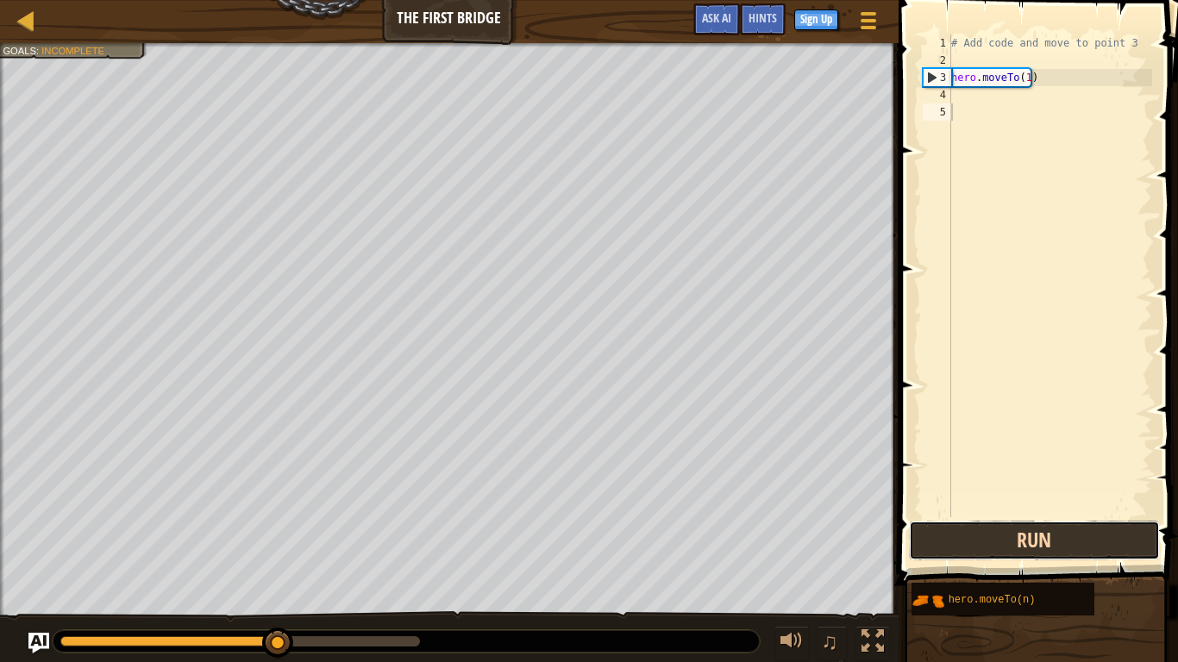
click at [950, 516] on button "Run" at bounding box center [1034, 541] width 251 height 40
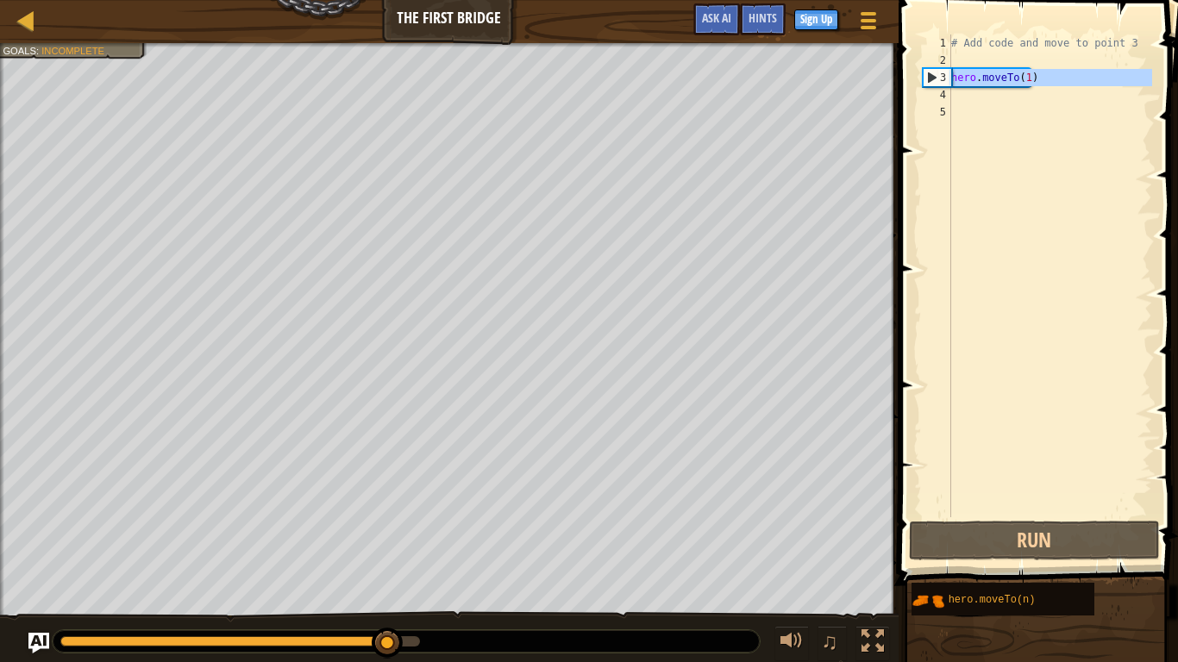
click at [932, 78] on div "3" at bounding box center [938, 77] width 28 height 17
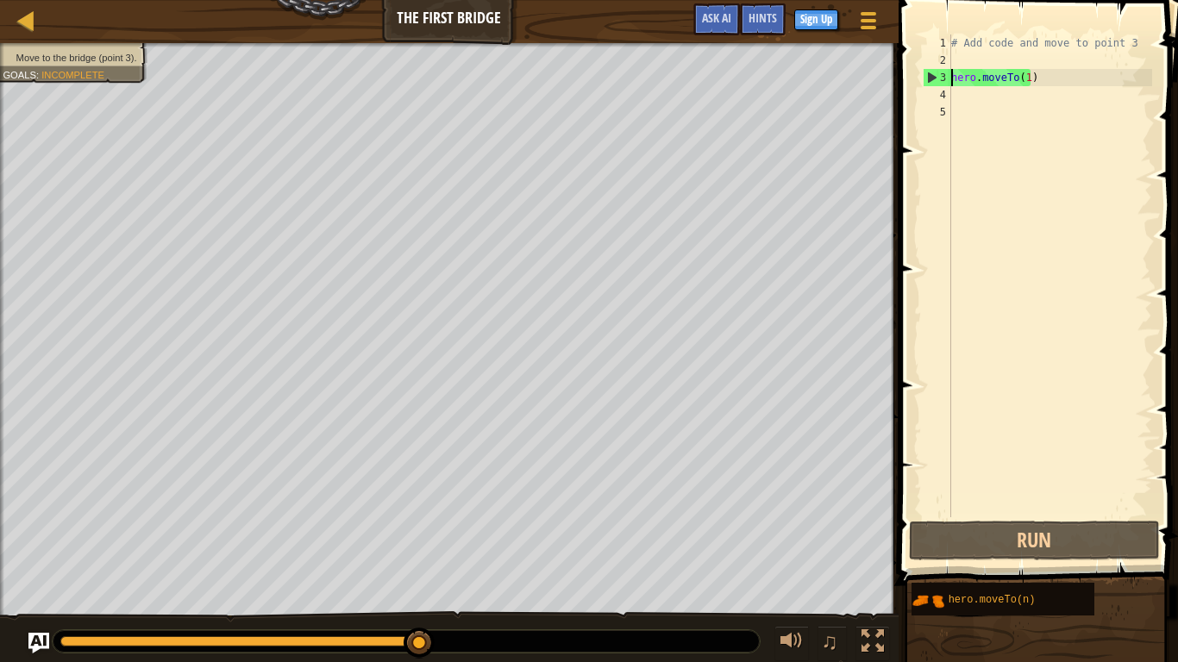
click at [925, 79] on div "3" at bounding box center [938, 77] width 28 height 17
type textarea "hero.moveTo(1)"
click at [954, 101] on div "# Add code and move to point 3 hero . moveTo ( 1 )" at bounding box center [1050, 292] width 204 height 517
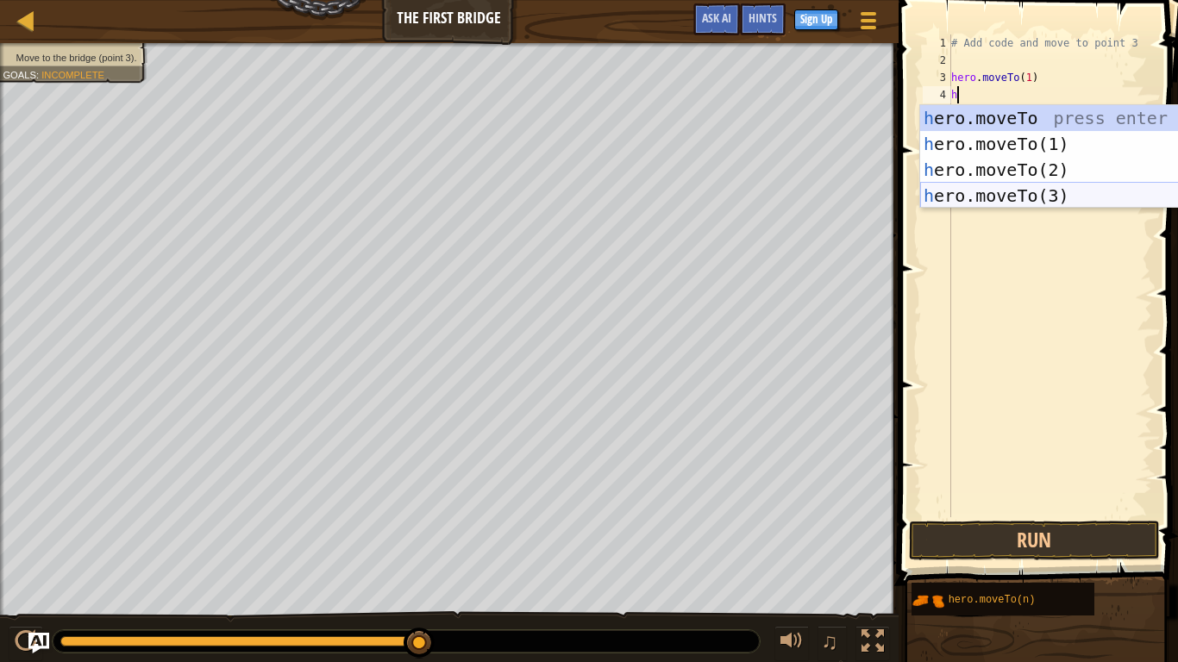
click at [943, 193] on div "h ero.moveTo press enter h ero.moveTo(1) press enter h ero.moveTo(2) press ente…" at bounding box center [1083, 182] width 326 height 155
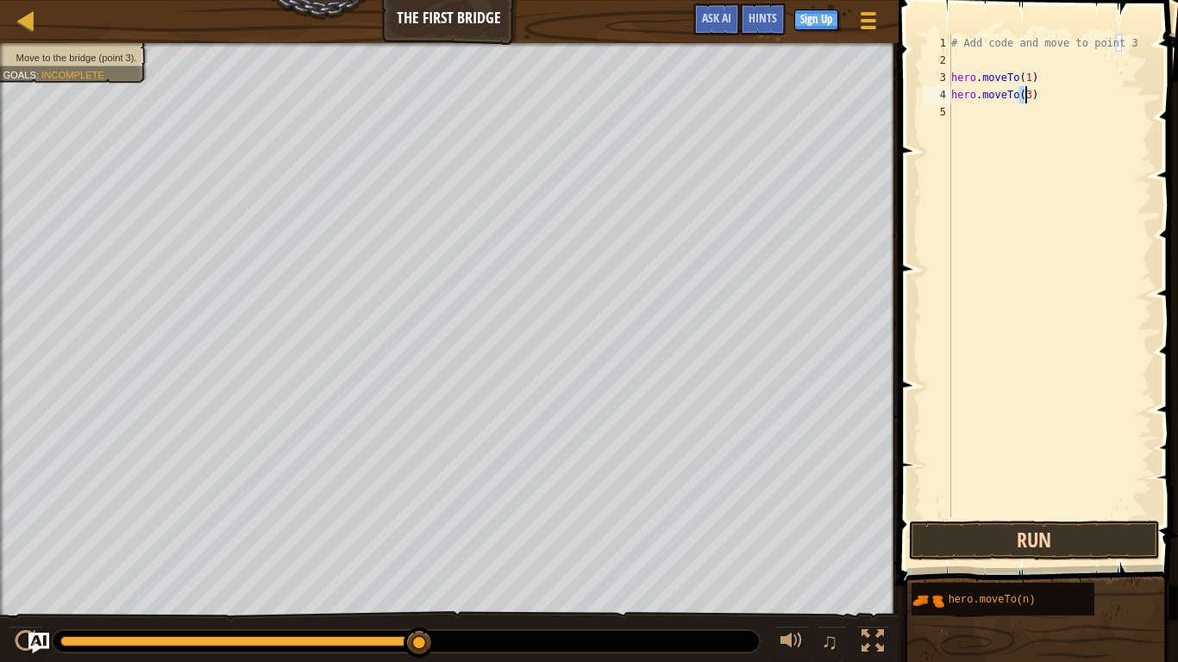
type textarea "hero.moveTo(3)"
click at [1075, 516] on button "Run" at bounding box center [1034, 541] width 251 height 40
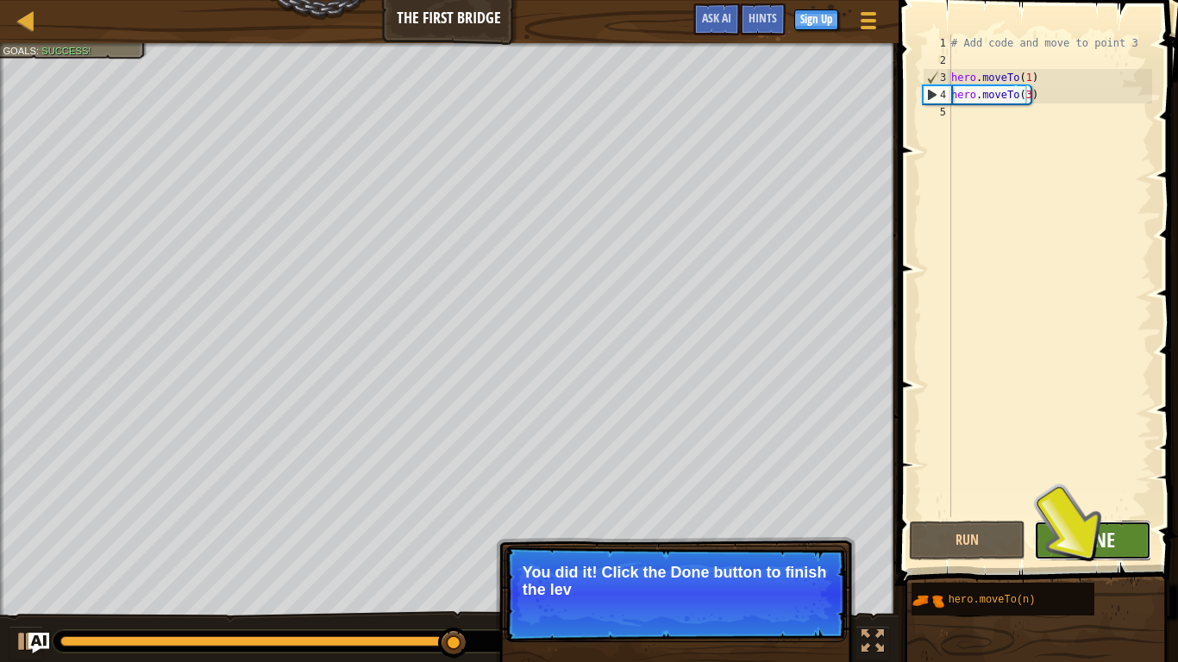
click at [1106, 516] on span "Done" at bounding box center [1092, 540] width 45 height 28
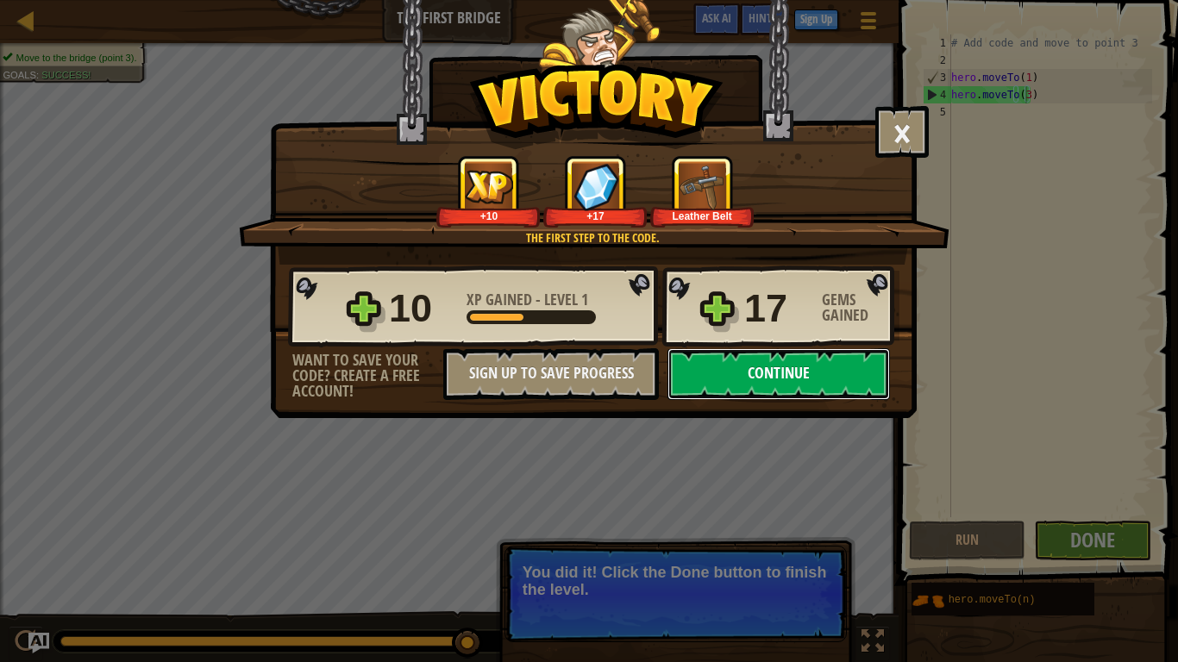
click at [861, 357] on button "Continue" at bounding box center [778, 374] width 222 height 52
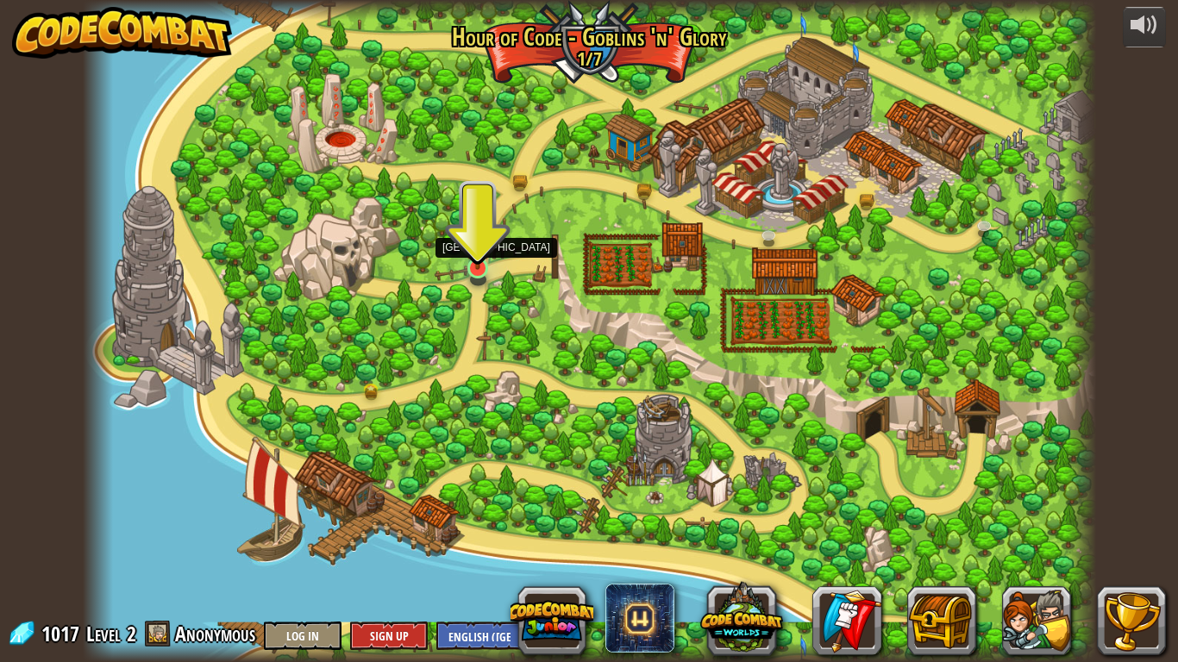
click at [482, 248] on img at bounding box center [478, 240] width 26 height 59
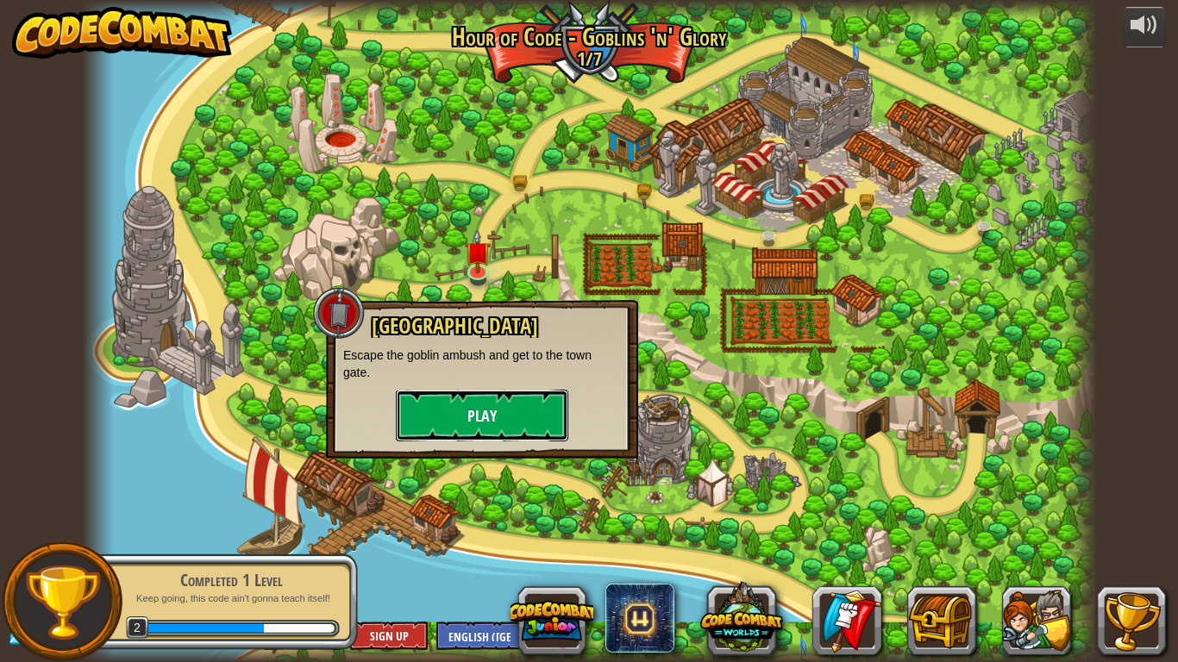
click at [526, 420] on button "Play" at bounding box center [482, 416] width 172 height 52
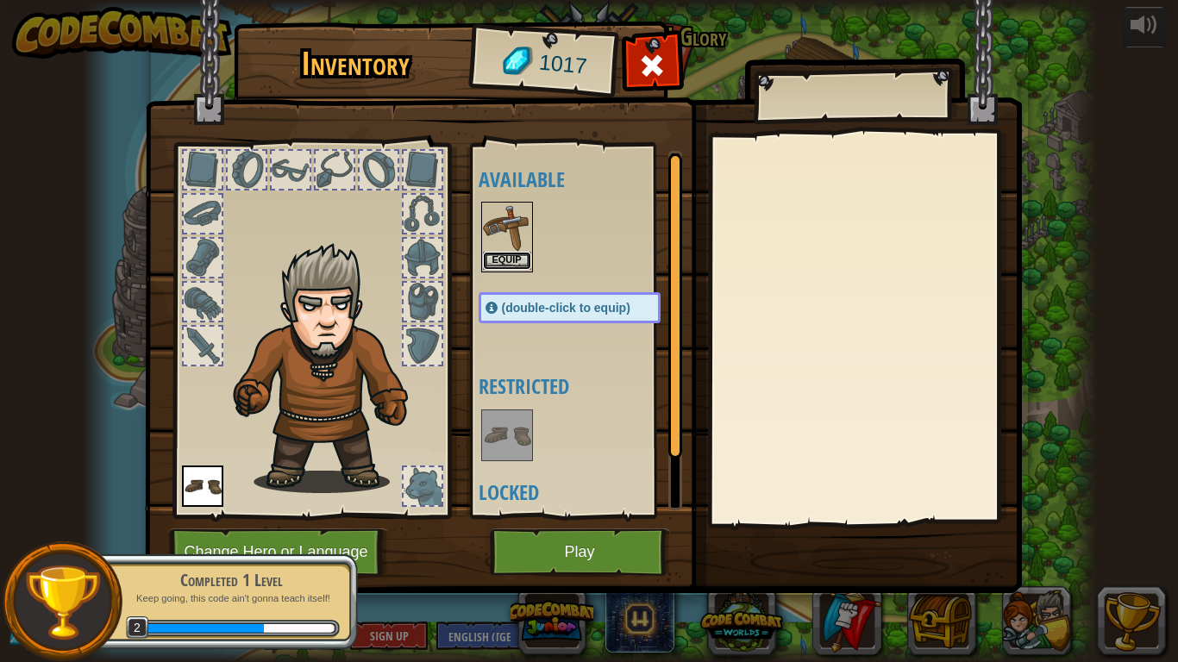
click at [512, 259] on button "Equip" at bounding box center [507, 261] width 48 height 18
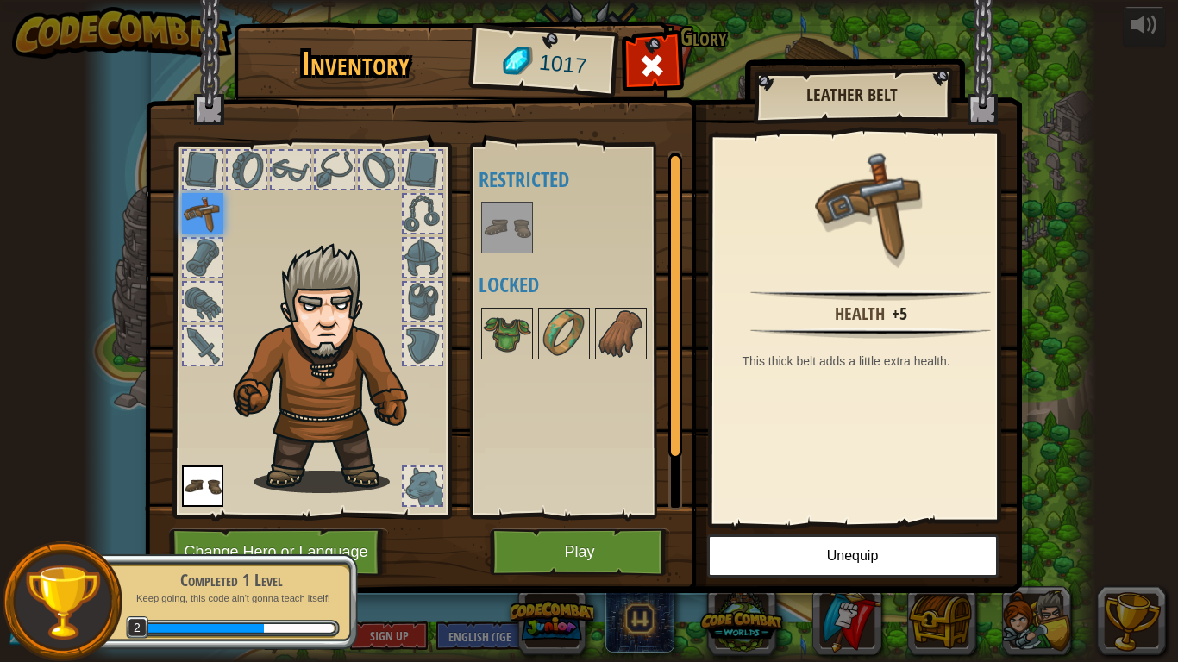
click at [508, 246] on img at bounding box center [507, 228] width 48 height 48
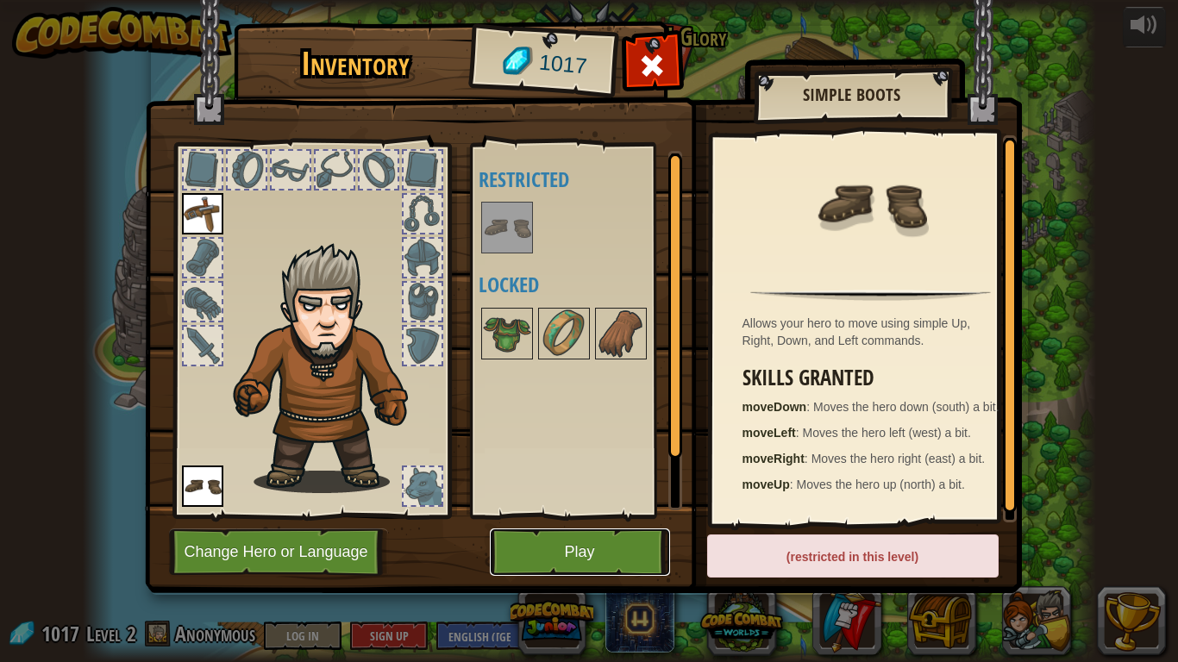
click at [546, 516] on button "Play" at bounding box center [580, 552] width 180 height 47
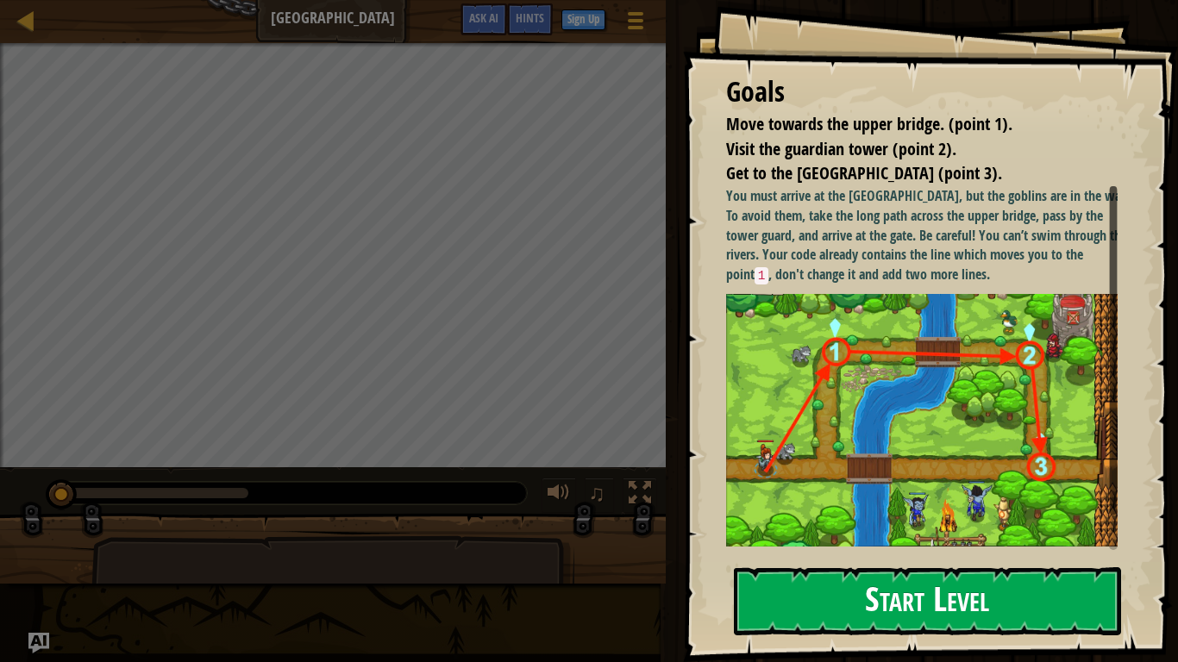
click at [834, 516] on button "Start Level" at bounding box center [927, 601] width 387 height 68
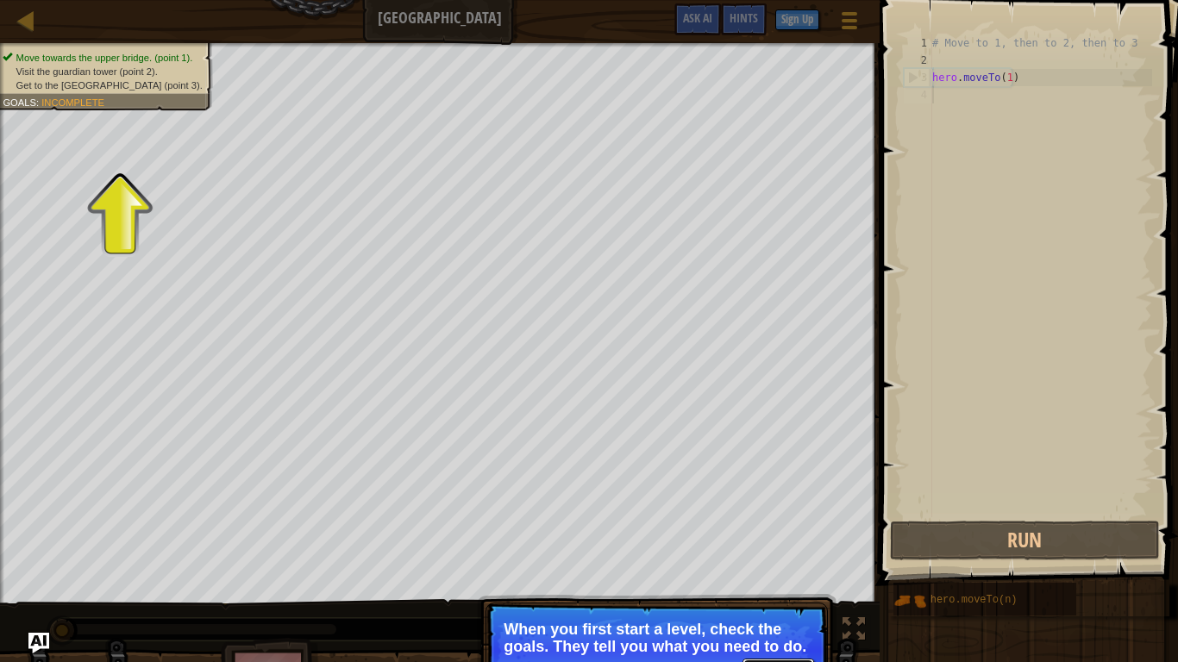
click at [804, 516] on button "Continue" at bounding box center [779, 670] width 72 height 22
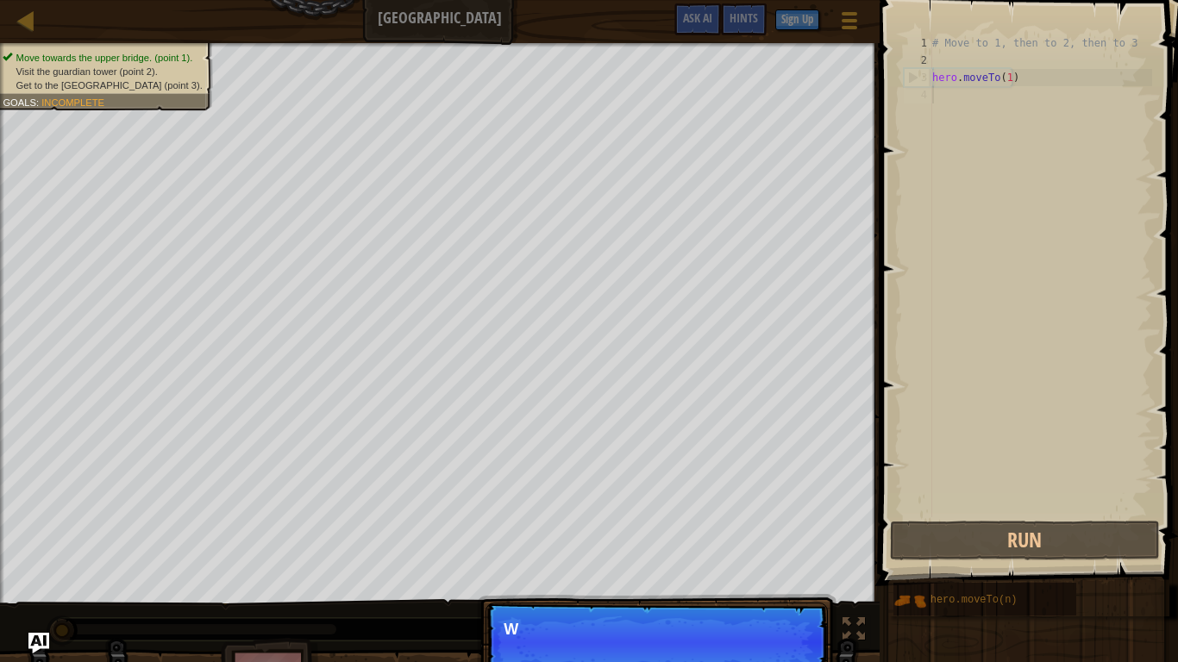
scroll to position [8, 0]
click at [804, 516] on button "Continue" at bounding box center [779, 653] width 72 height 22
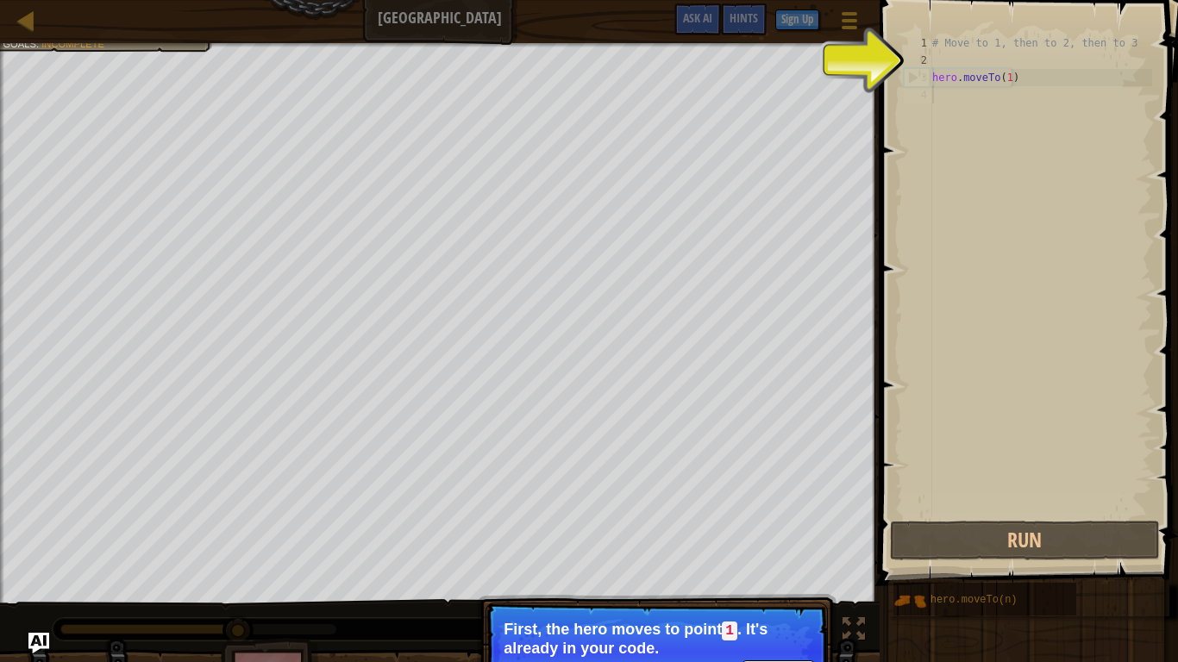
click at [726, 516] on code "1" at bounding box center [730, 631] width 16 height 19
drag, startPoint x: 724, startPoint y: 637, endPoint x: 776, endPoint y: 661, distance: 57.1
click at [757, 516] on p "Continue First, the hero moves to point 1 . It's already in your code." at bounding box center [657, 652] width 342 height 98
click at [777, 516] on button "Continue" at bounding box center [779, 672] width 72 height 22
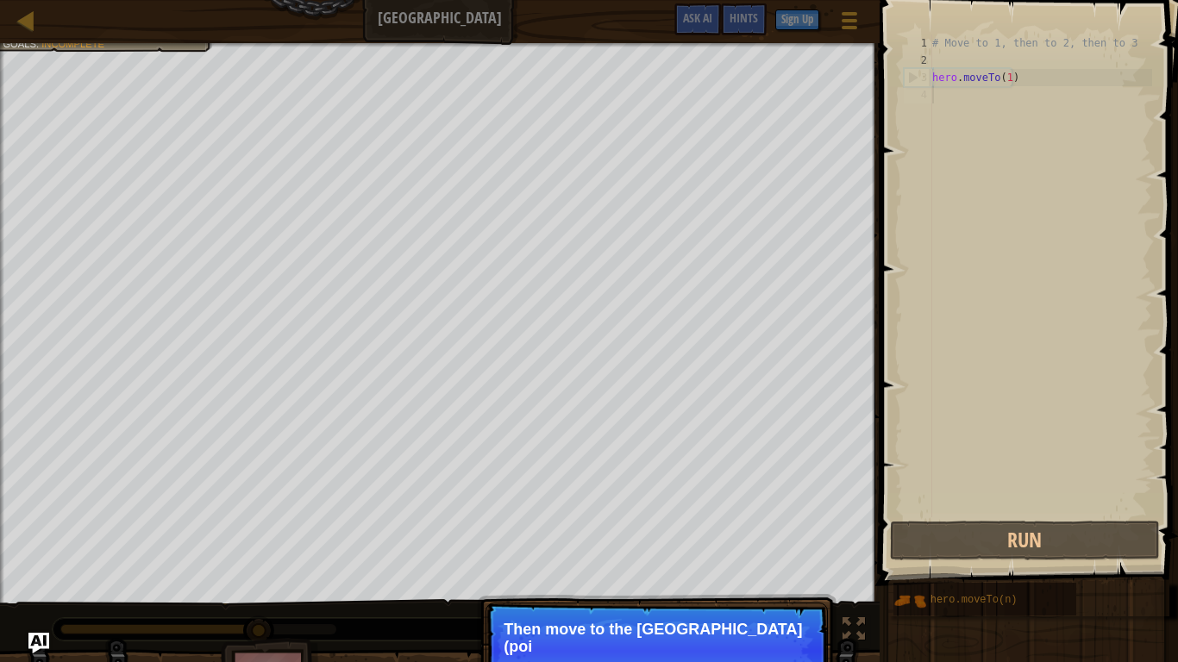
click at [799, 516] on p "Continue Then move to the [GEOGRAPHIC_DATA] (poi" at bounding box center [657, 651] width 342 height 97
click at [789, 516] on p "Continue Then move to the [GEOGRAPHIC_DATA] (point 2), and finally t" at bounding box center [657, 651] width 342 height 97
click at [768, 516] on p "Continue Then move to the [GEOGRAPHIC_DATA] (point 2), and finally to the" at bounding box center [657, 651] width 342 height 97
drag, startPoint x: 761, startPoint y: 661, endPoint x: 811, endPoint y: 657, distance: 50.2
click at [811, 516] on p "Continue Then move to the [GEOGRAPHIC_DATA] (point 2), and finally to the gate …" at bounding box center [657, 651] width 342 height 97
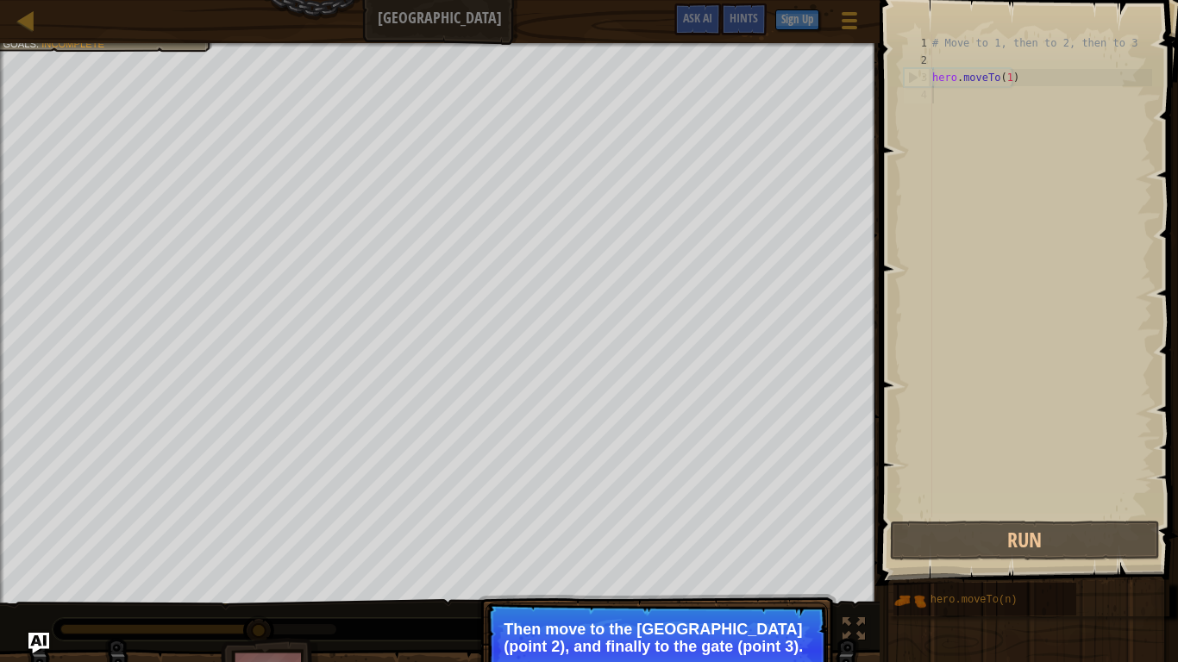
click at [807, 516] on p "Continue Then move to the [GEOGRAPHIC_DATA] (point 2), and finally to the gate …" at bounding box center [657, 651] width 342 height 97
click at [786, 516] on button "Continue" at bounding box center [779, 670] width 72 height 22
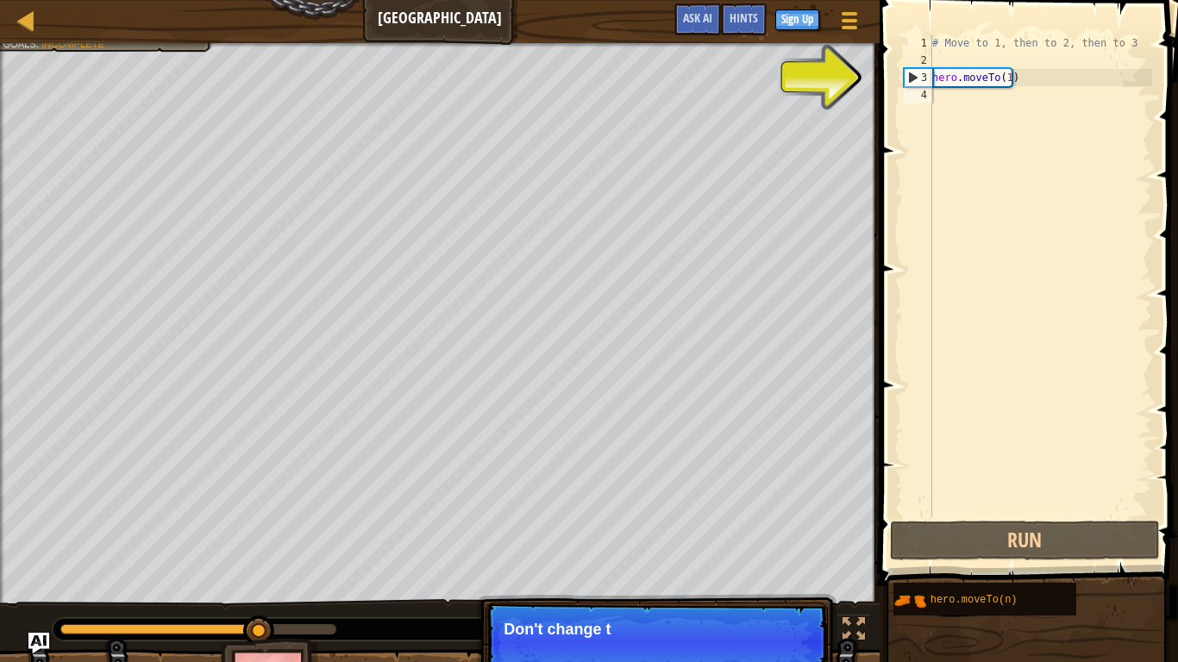
click at [789, 516] on p "Continue Don't change t" at bounding box center [657, 642] width 342 height 79
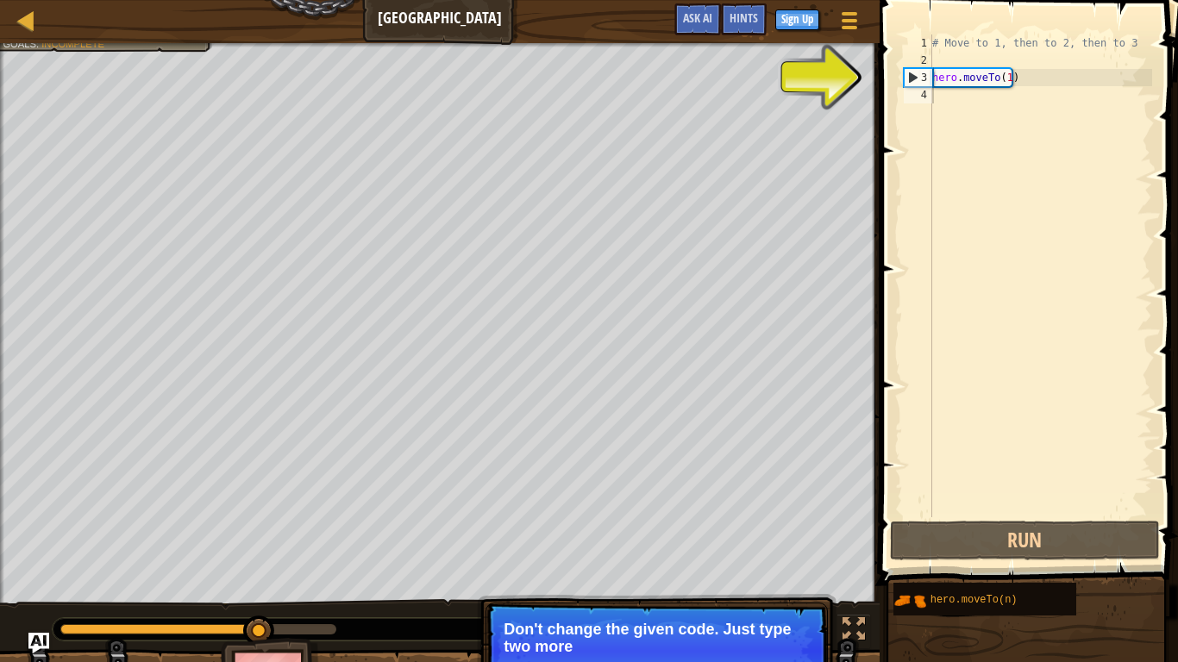
drag, startPoint x: 786, startPoint y: 661, endPoint x: 803, endPoint y: 594, distance: 68.6
click at [797, 516] on p "Continue Don't change the given code. Just type two more" at bounding box center [657, 651] width 342 height 97
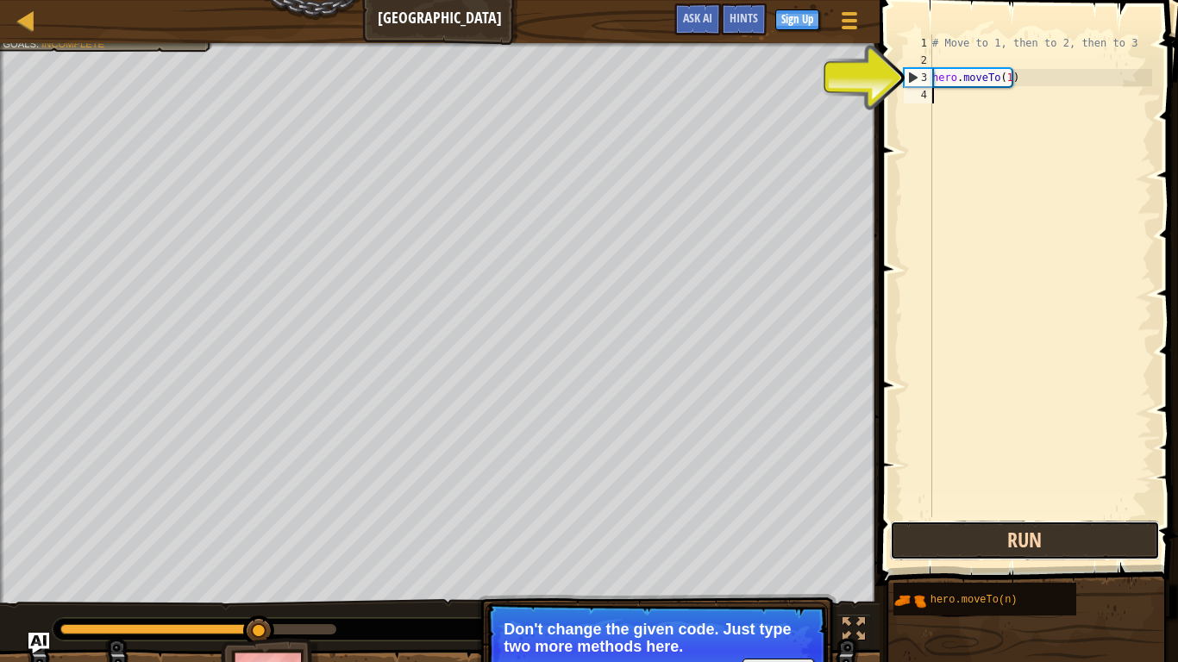
click at [906, 516] on button "Run" at bounding box center [1024, 541] width 269 height 40
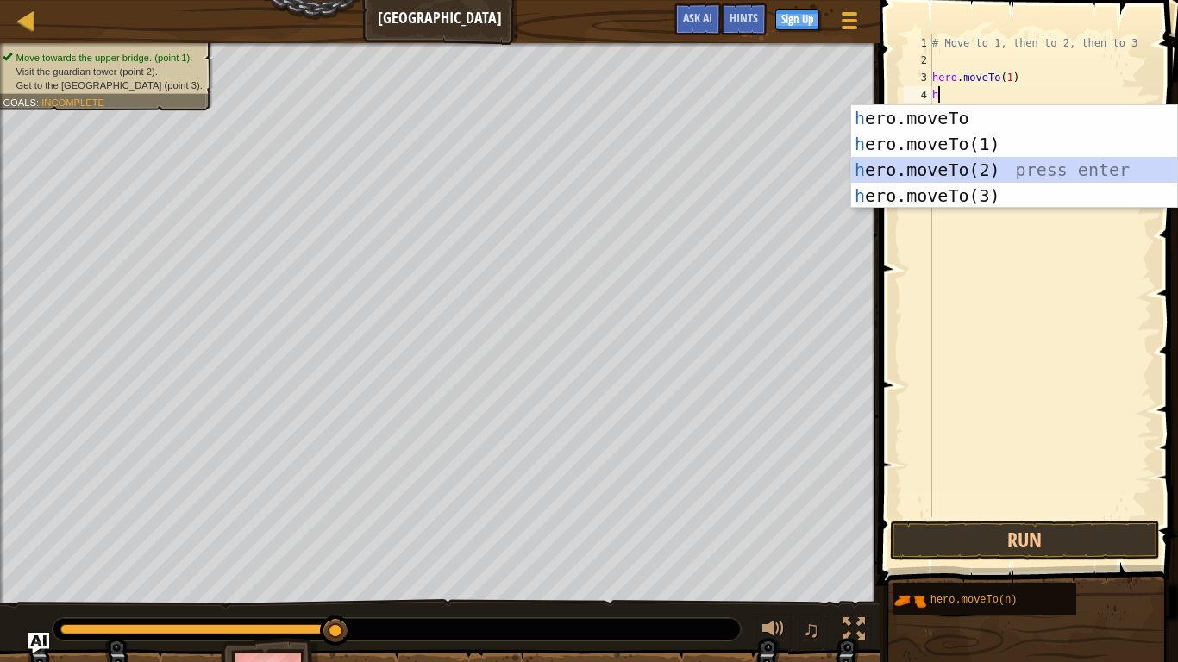
click at [939, 177] on div "h ero.moveTo press enter h ero.moveTo(1) press enter h ero.moveTo(2) press ente…" at bounding box center [1014, 182] width 326 height 155
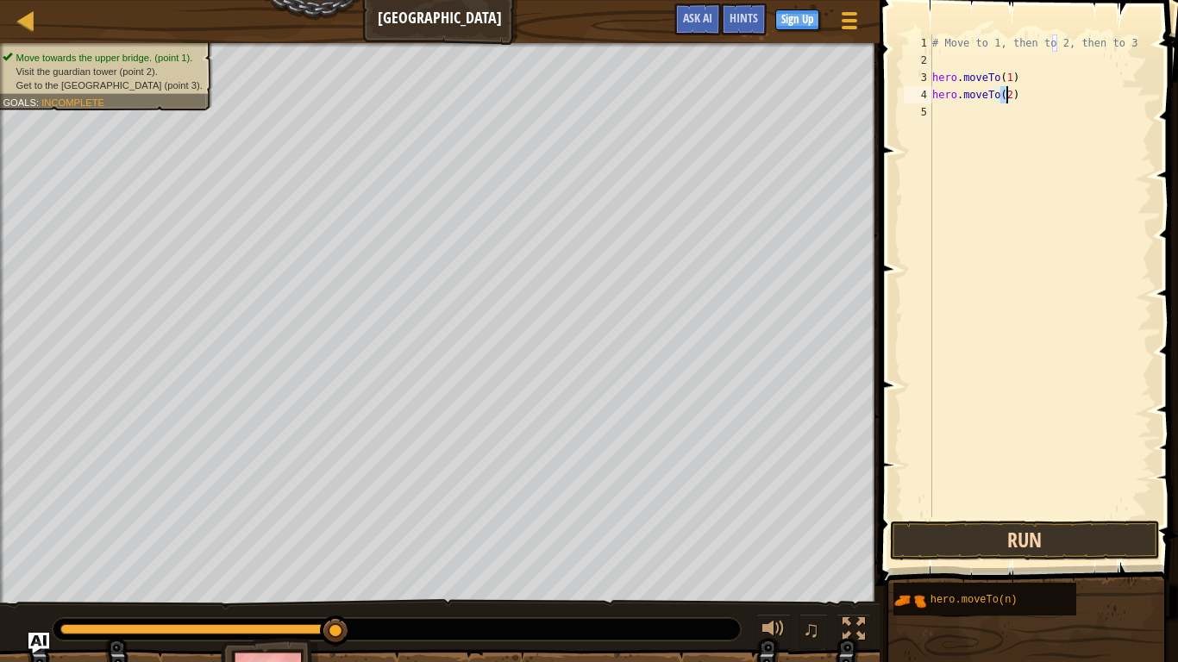
type textarea "hero.moveTo(2)"
click at [1006, 516] on button "Run" at bounding box center [1024, 541] width 269 height 40
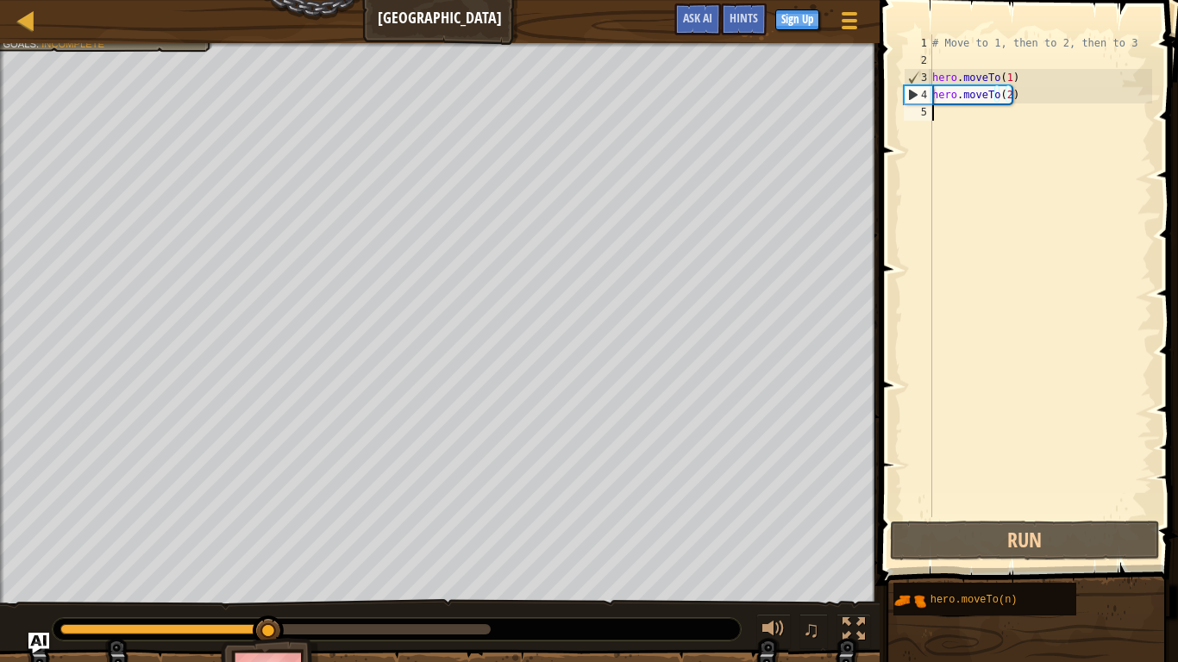
click at [948, 113] on div "# Move to 1, then to 2, then to 3 hero . moveTo ( 1 ) hero . moveTo ( 2 )" at bounding box center [1040, 292] width 223 height 517
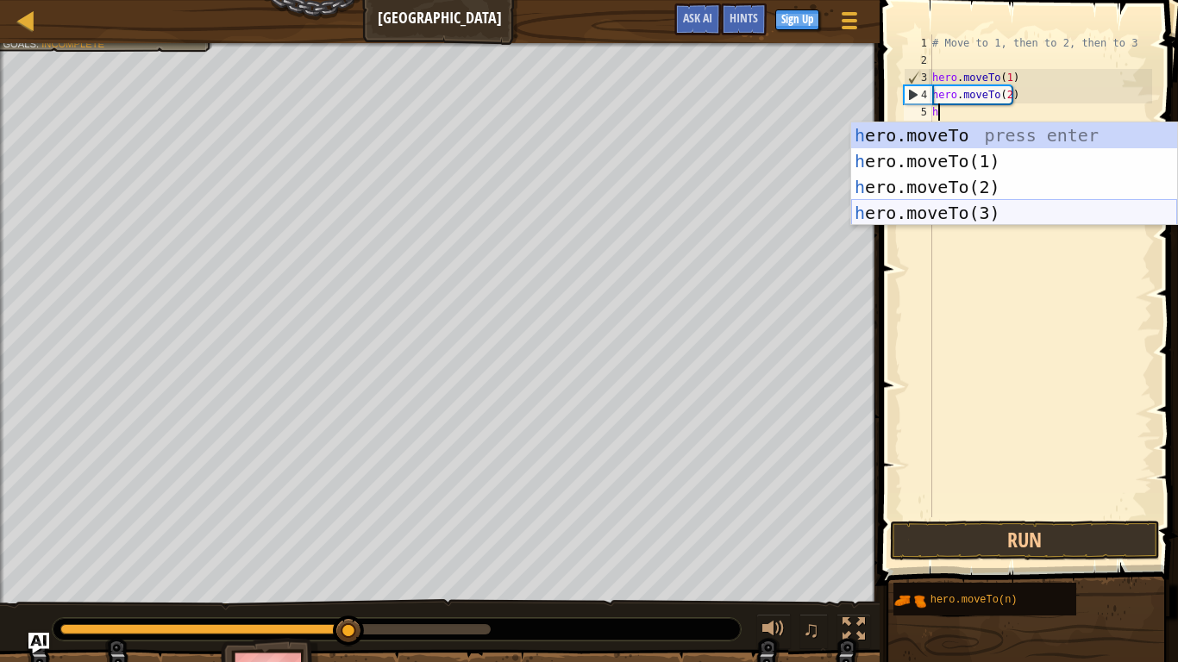
click at [974, 217] on div "h ero.moveTo press enter h ero.moveTo(1) press enter h ero.moveTo(2) press ente…" at bounding box center [1014, 199] width 326 height 155
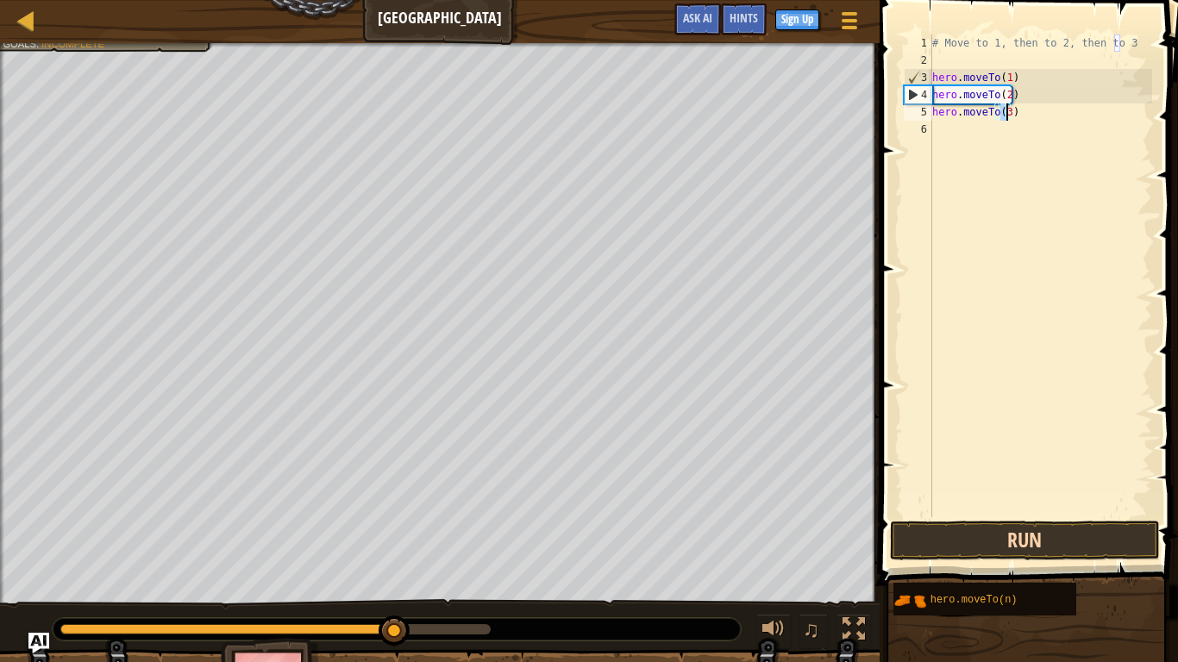
type textarea "hero.moveTo(3)"
click at [1017, 516] on button "Run" at bounding box center [1024, 541] width 269 height 40
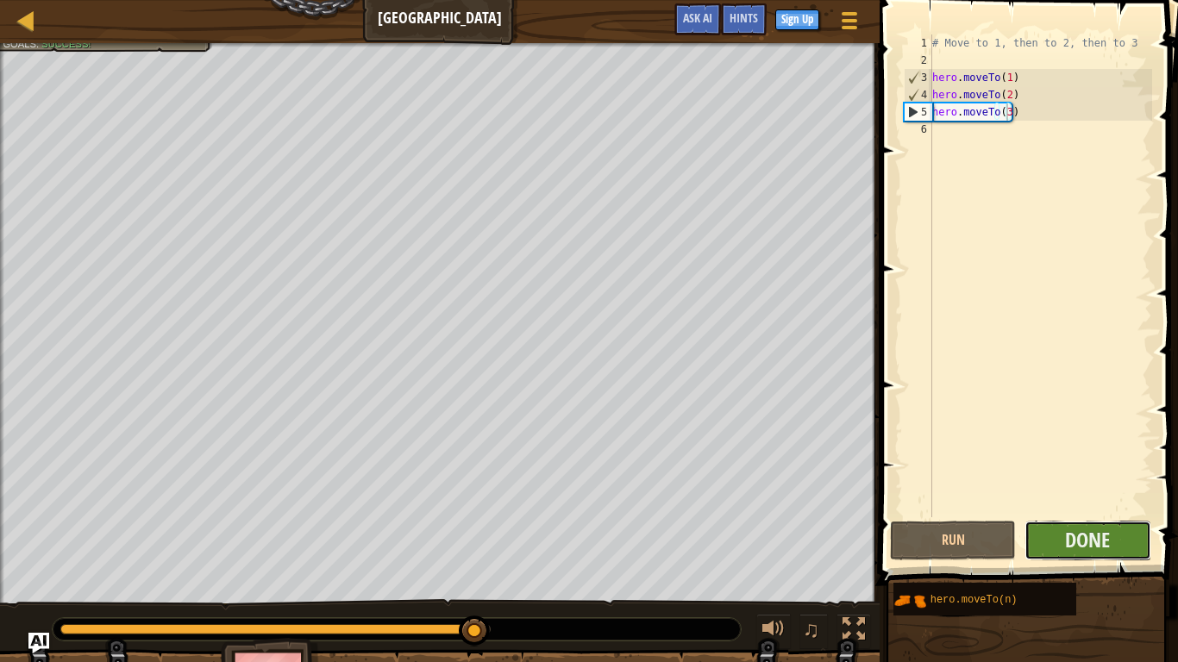
click at [1039, 516] on button "Done" at bounding box center [1088, 541] width 126 height 40
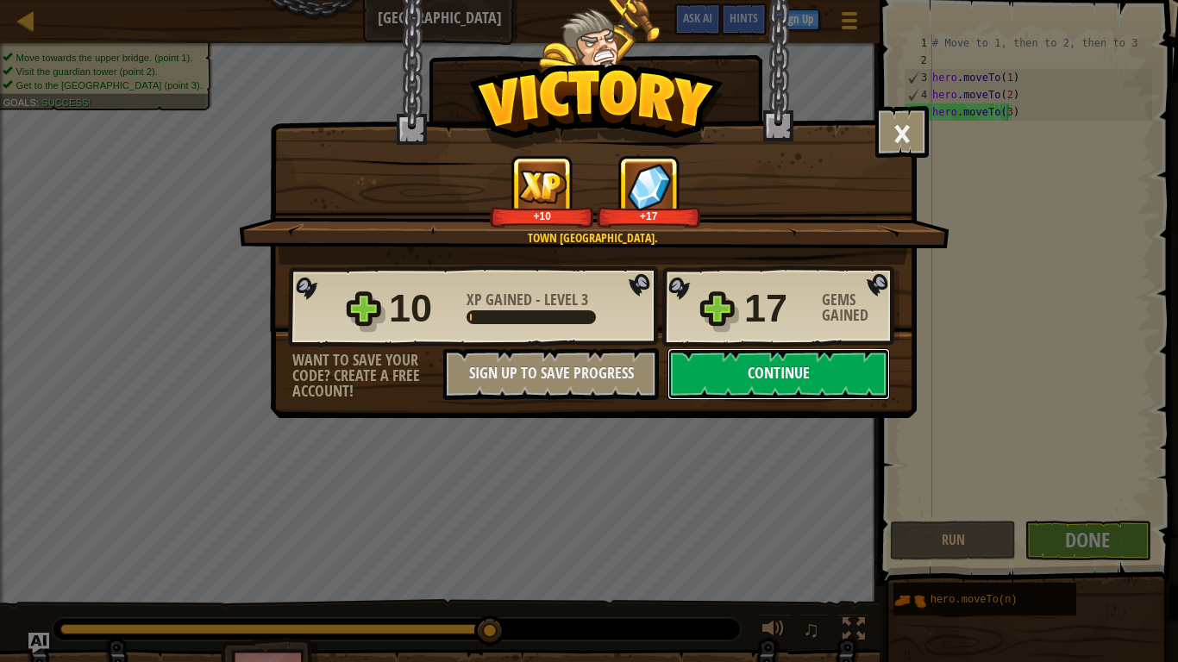
click at [800, 376] on button "Continue" at bounding box center [778, 374] width 222 height 52
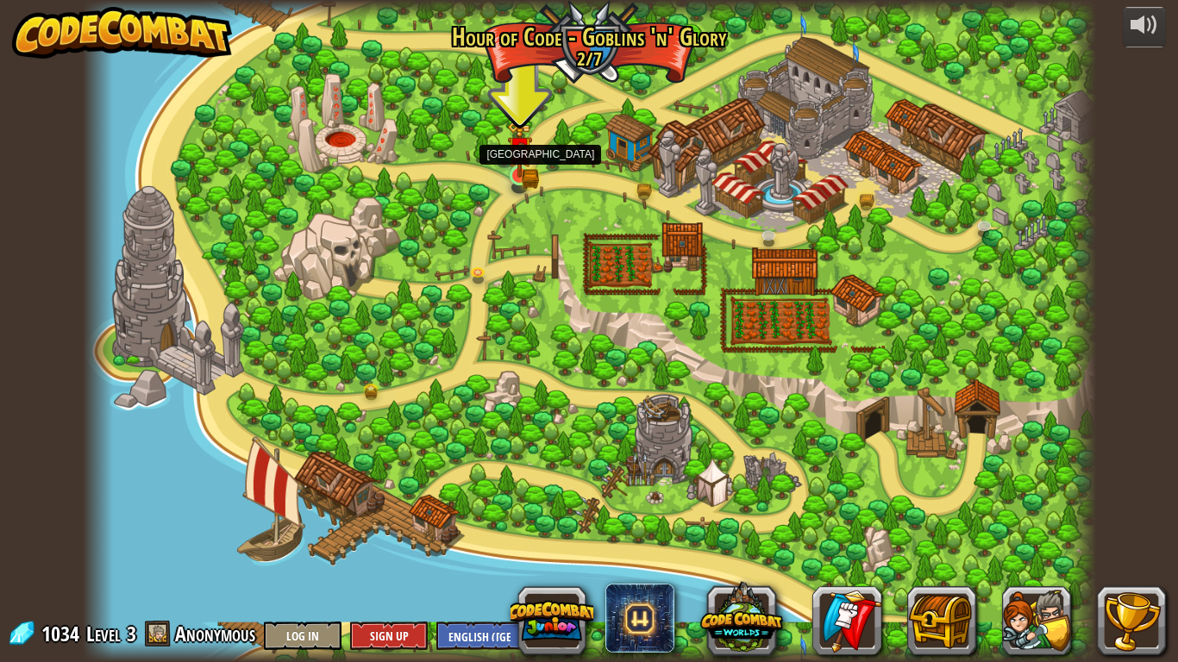
click at [517, 174] on img at bounding box center [520, 149] width 26 height 56
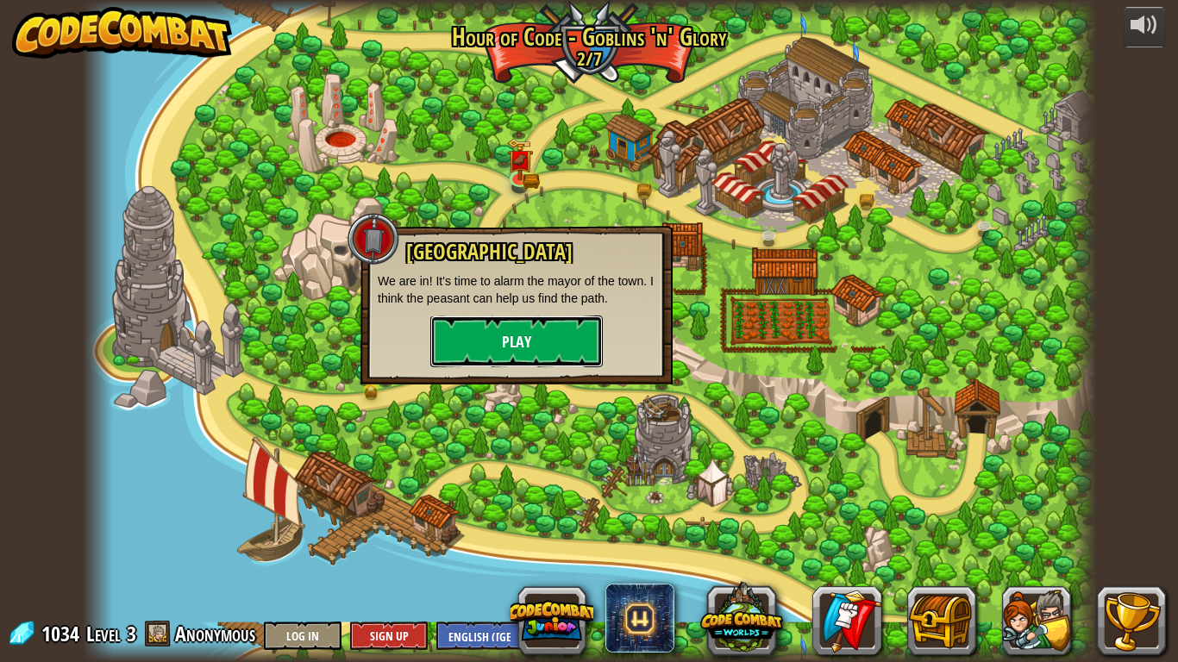
click at [533, 351] on button "Play" at bounding box center [516, 342] width 172 height 52
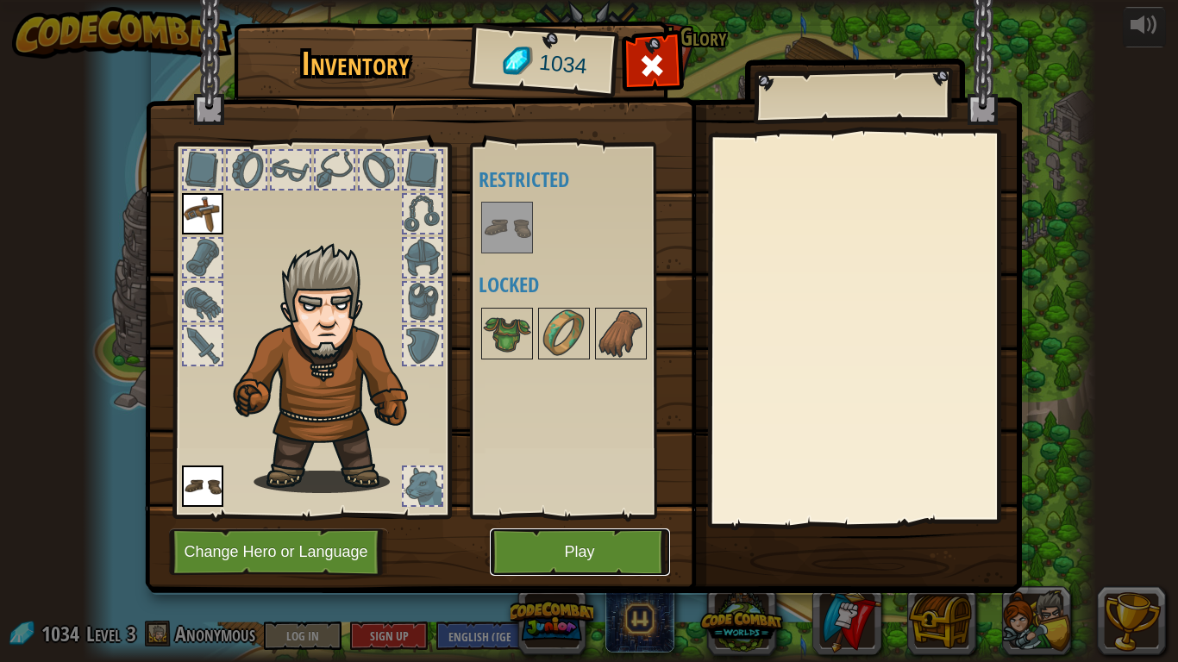
click at [591, 516] on button "Play" at bounding box center [580, 552] width 180 height 47
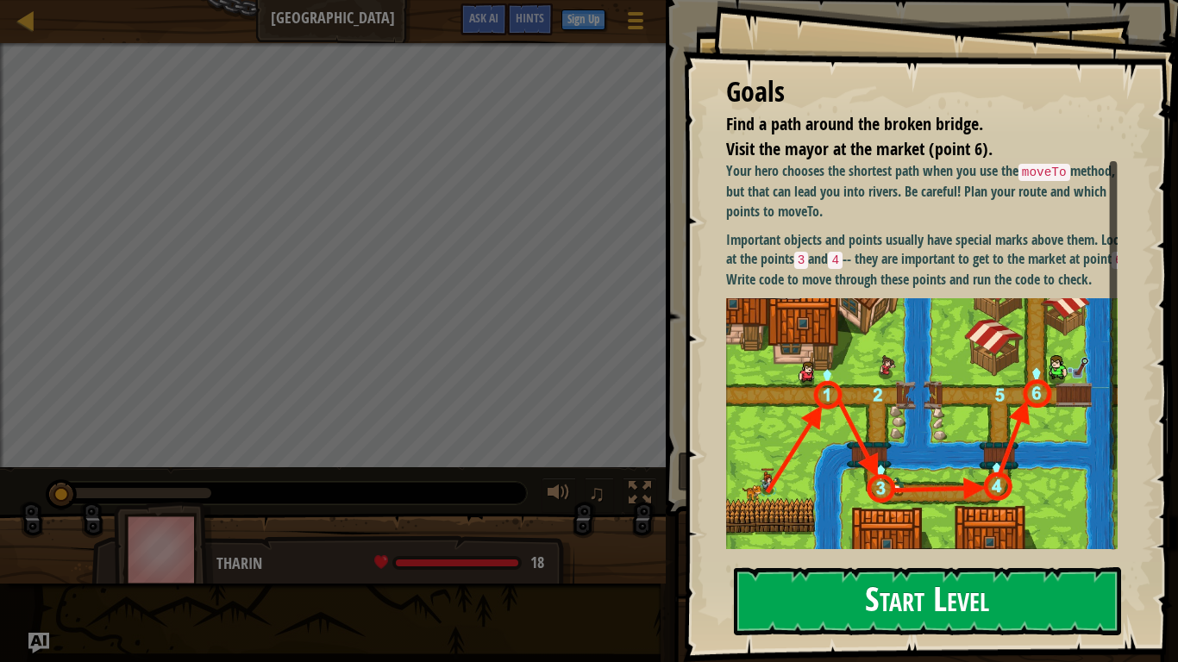
click at [922, 516] on button "Start Level" at bounding box center [927, 601] width 387 height 68
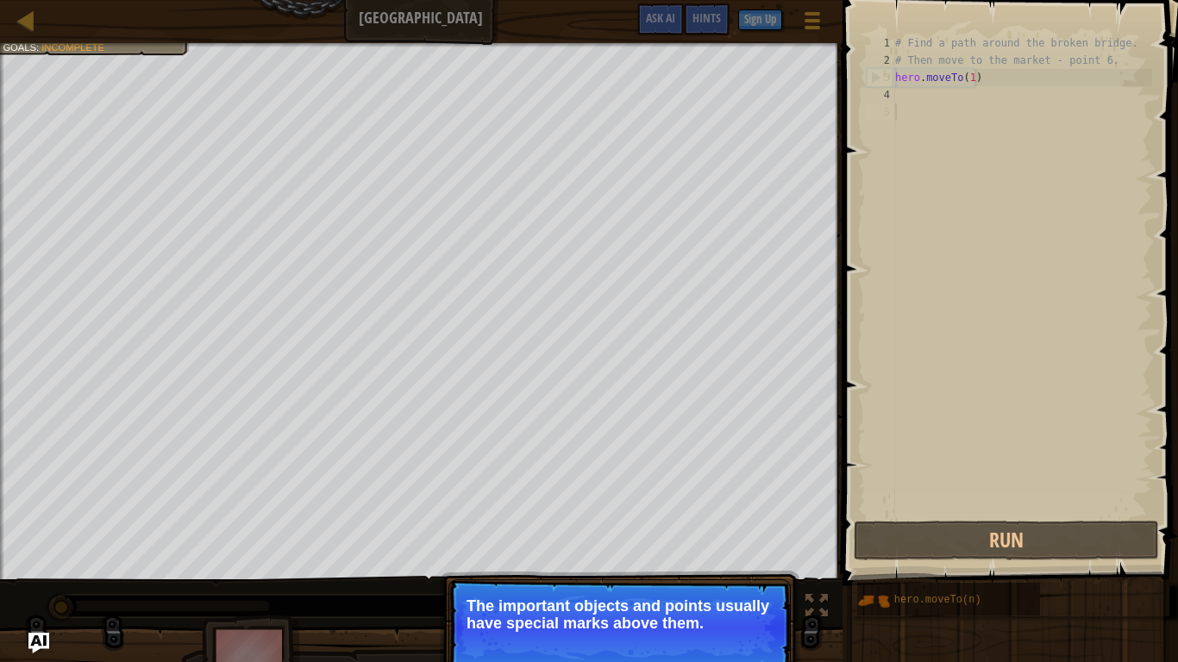
click at [753, 516] on button "Continue" at bounding box center [741, 647] width 72 height 22
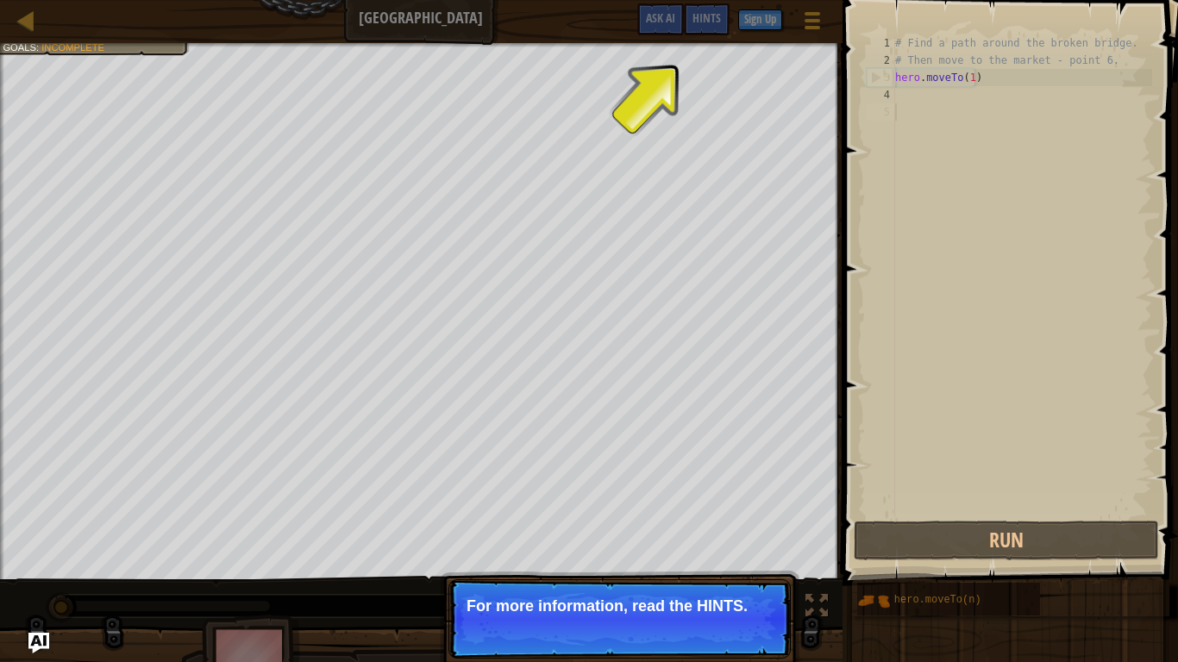
click at [754, 516] on button "Continue" at bounding box center [741, 629] width 72 height 22
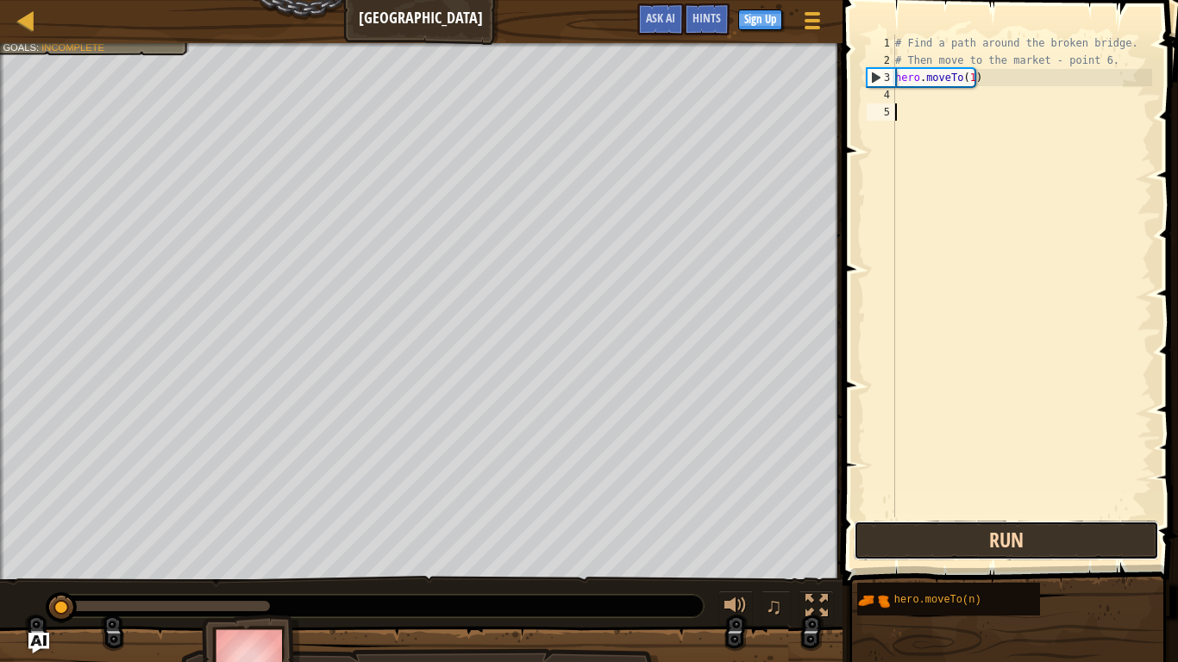
click at [868, 516] on button "Run" at bounding box center [1006, 541] width 305 height 40
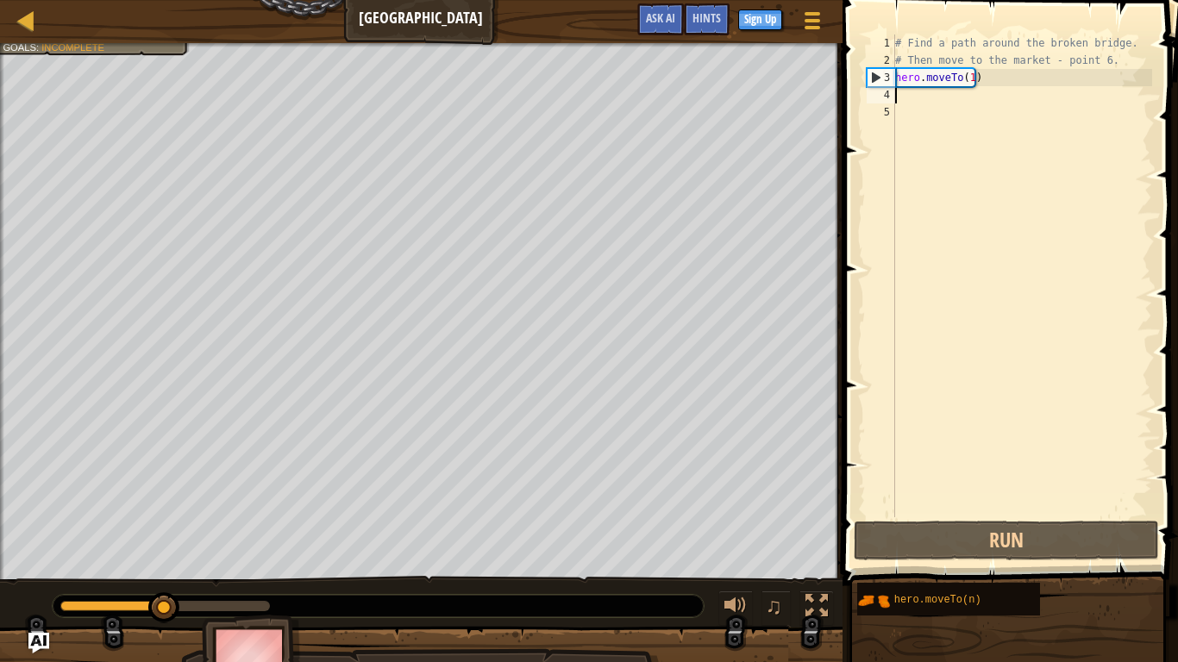
click at [898, 93] on div "# Find a path around the broken bridge. # Then move to the market - point 6. he…" at bounding box center [1022, 292] width 260 height 517
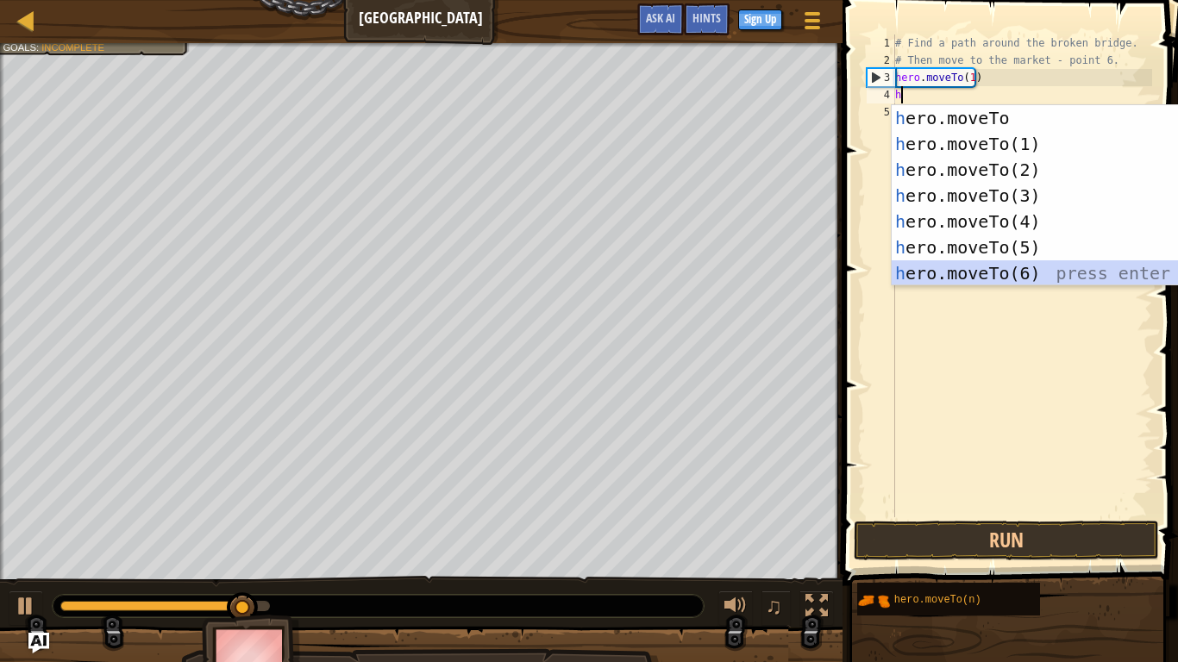
click at [997, 272] on div "h ero.moveTo press enter h ero.moveTo(1) press enter h ero.moveTo(2) press ente…" at bounding box center [1055, 221] width 326 height 233
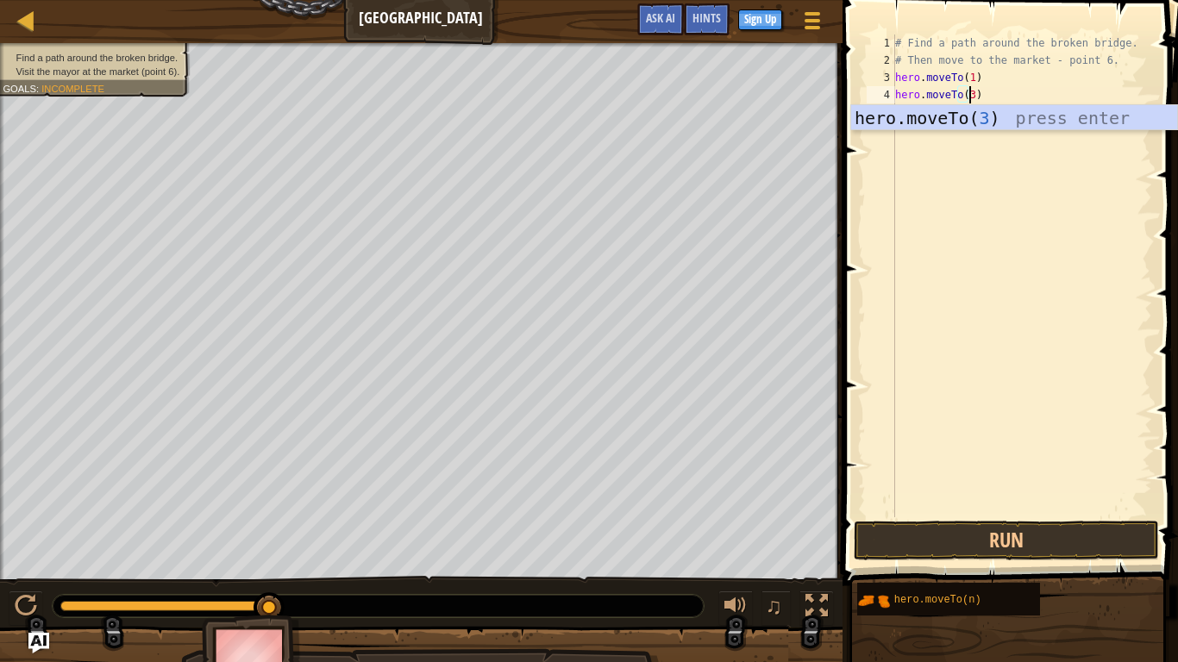
scroll to position [8, 5]
click at [1012, 516] on button "Run" at bounding box center [1006, 541] width 305 height 40
click at [991, 516] on button "Run" at bounding box center [1006, 541] width 305 height 40
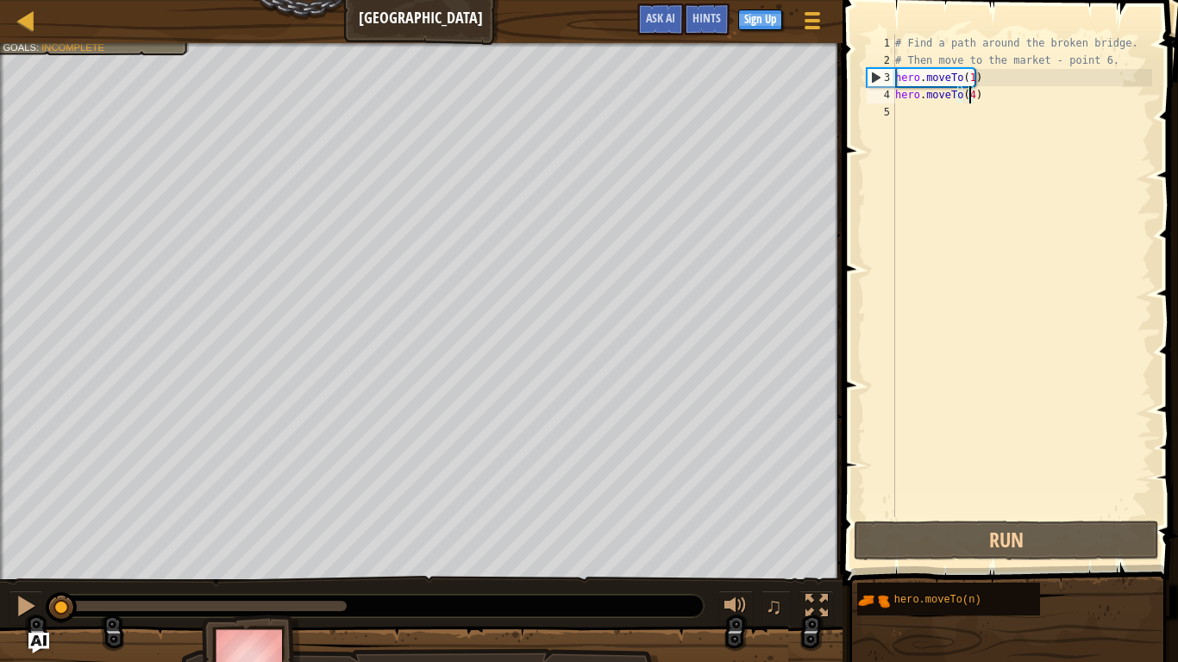
drag, startPoint x: 322, startPoint y: 614, endPoint x: 0, endPoint y: 661, distance: 325.1
click at [0, 516] on div "Find a path around the broken bridge. Visit the mayor at the market (point 6). …" at bounding box center [589, 370] width 1178 height 654
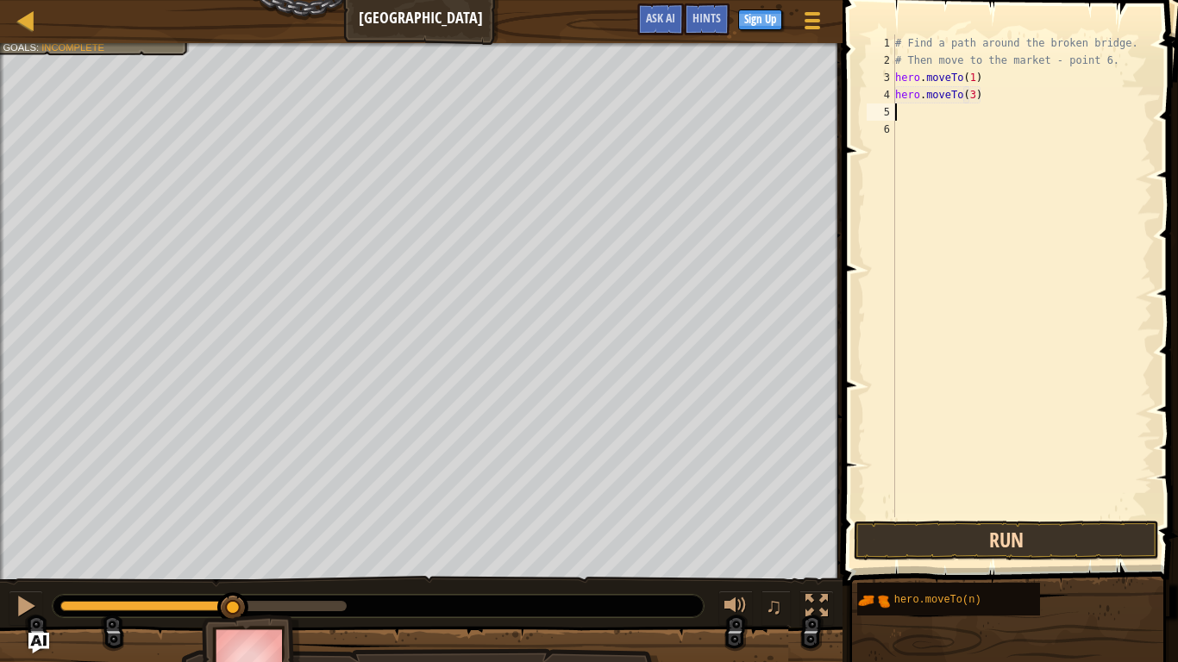
type textarea "hero.moveTo(3)"
click at [873, 516] on button "Run" at bounding box center [1006, 541] width 305 height 40
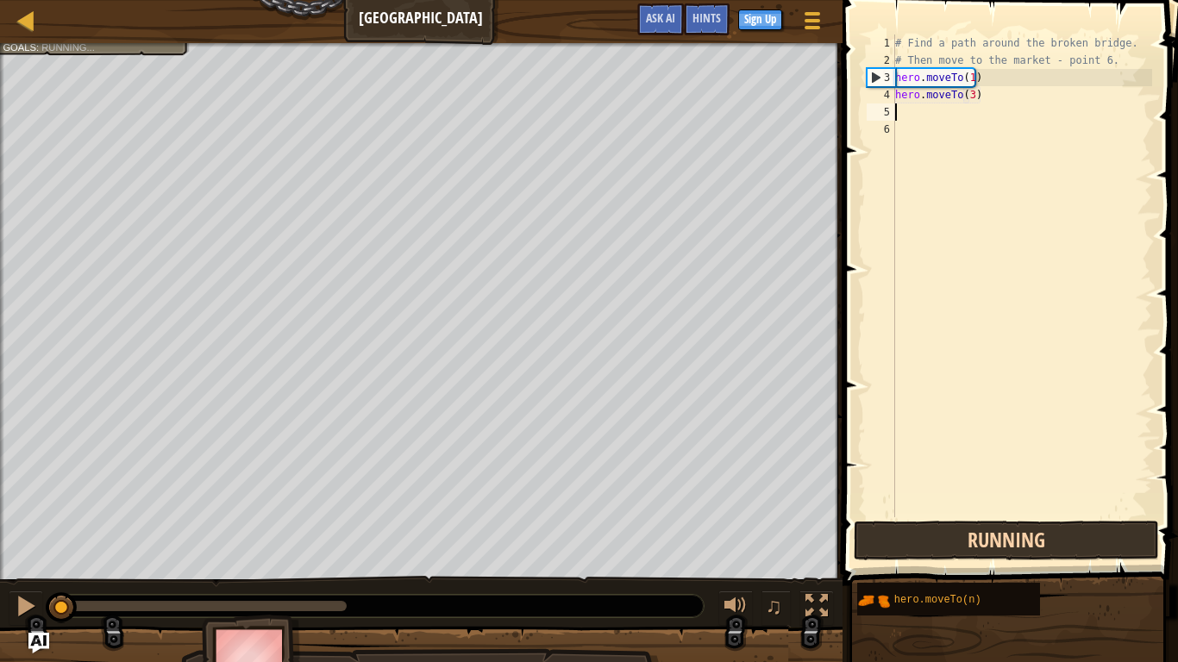
scroll to position [8, 0]
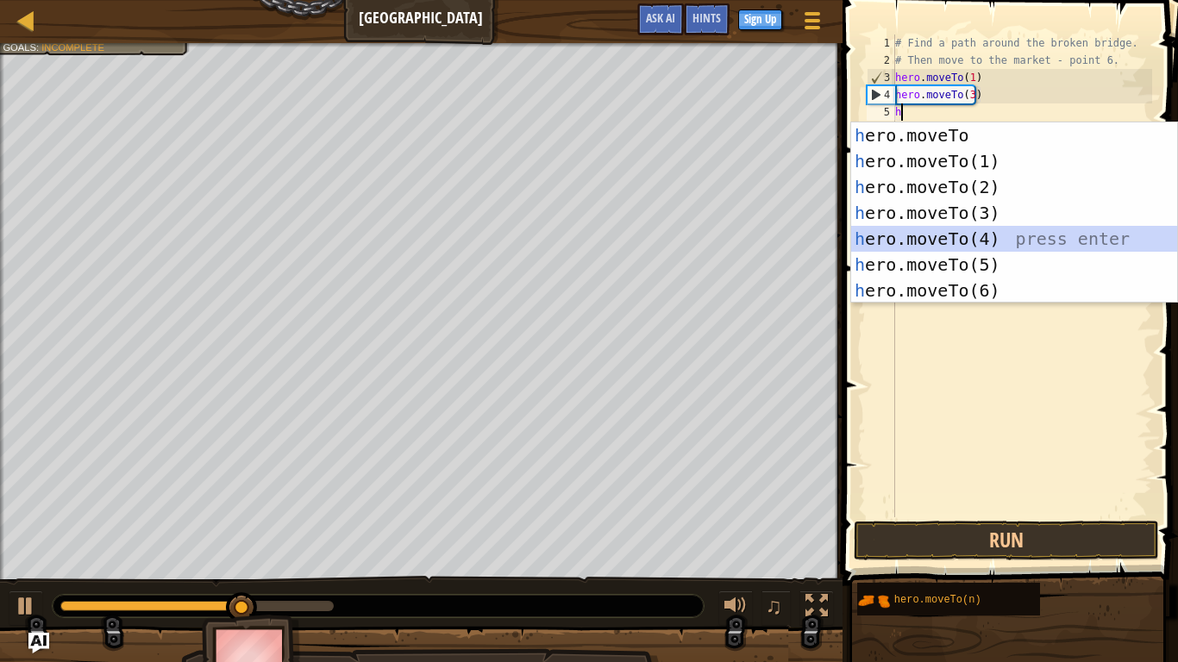
click at [942, 234] on div "h ero.moveTo press enter h ero.moveTo(1) press enter h ero.moveTo(2) press ente…" at bounding box center [1014, 238] width 326 height 233
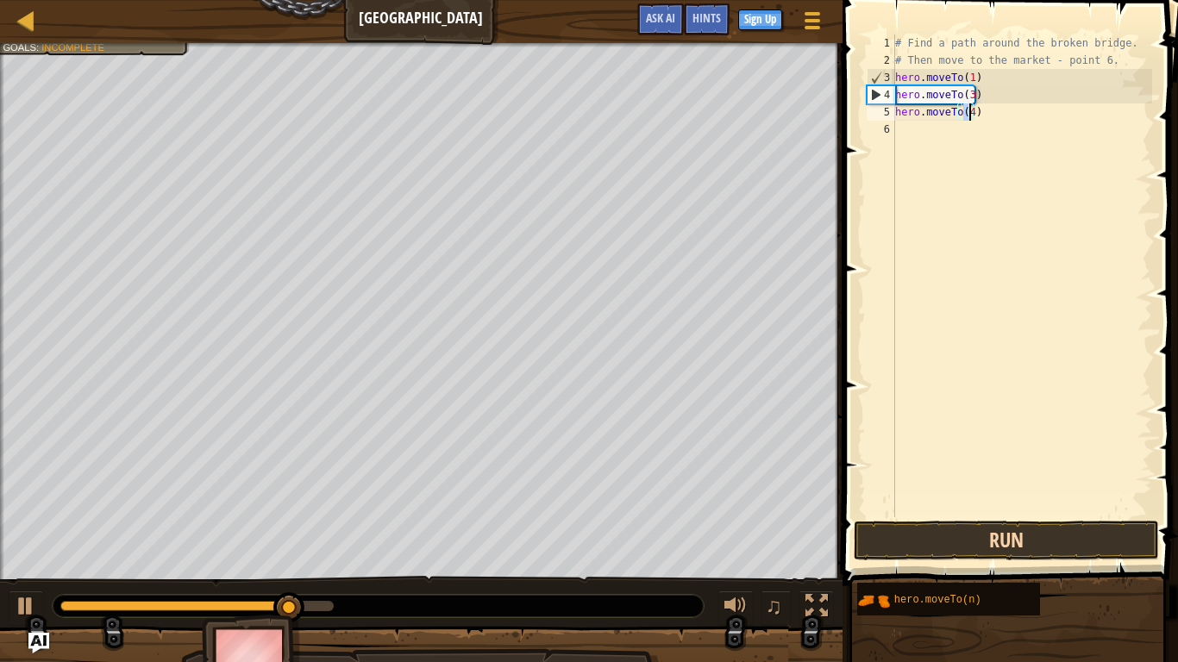
type textarea "hero.moveTo(4)"
click at [965, 516] on button "Run" at bounding box center [1006, 541] width 305 height 40
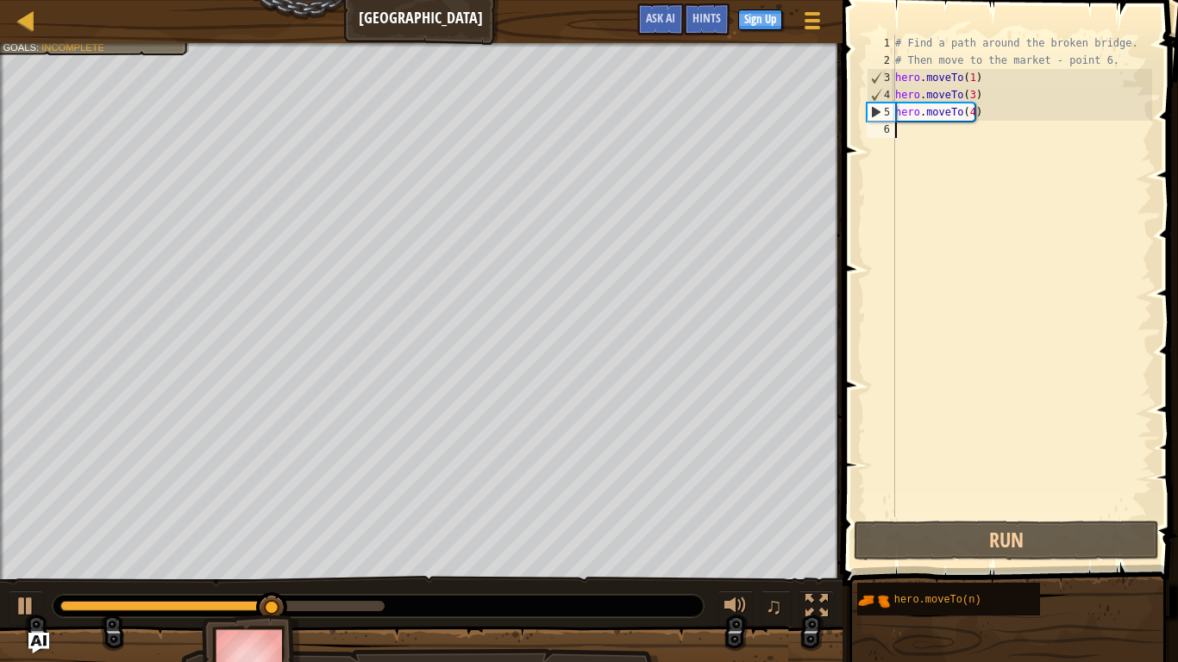
click at [899, 141] on div "# Find a path around the broken bridge. # Then move to the market - point 6. he…" at bounding box center [1022, 292] width 260 height 517
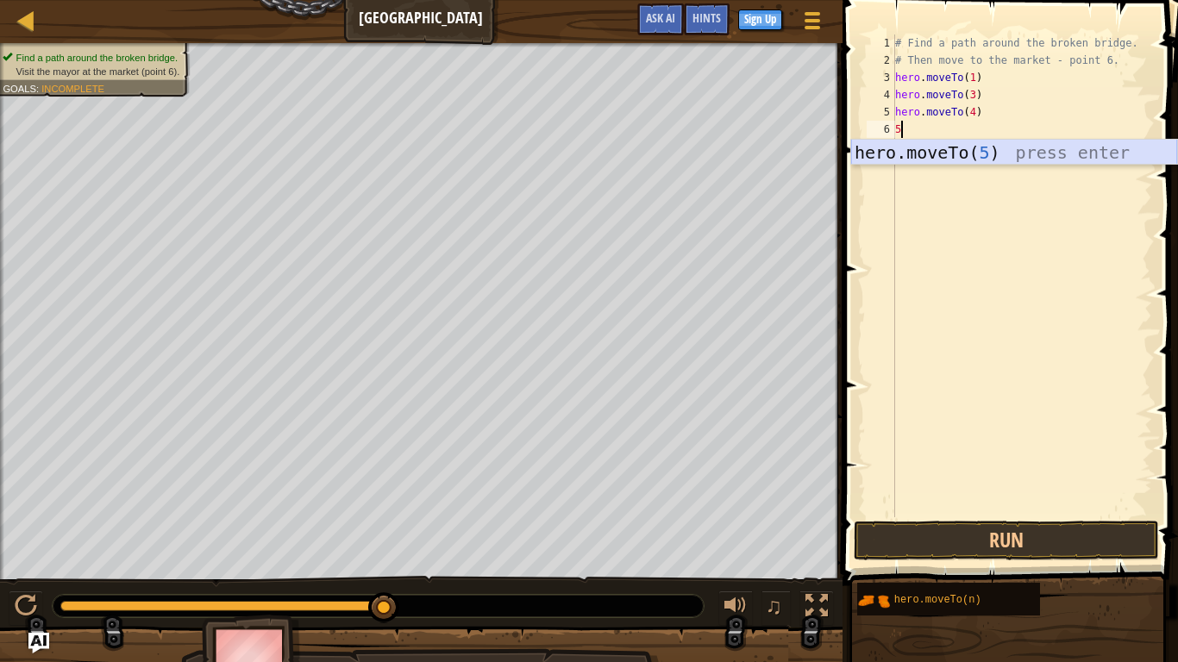
click at [937, 147] on div "hero.moveTo( 5 ) press enter" at bounding box center [1014, 179] width 326 height 78
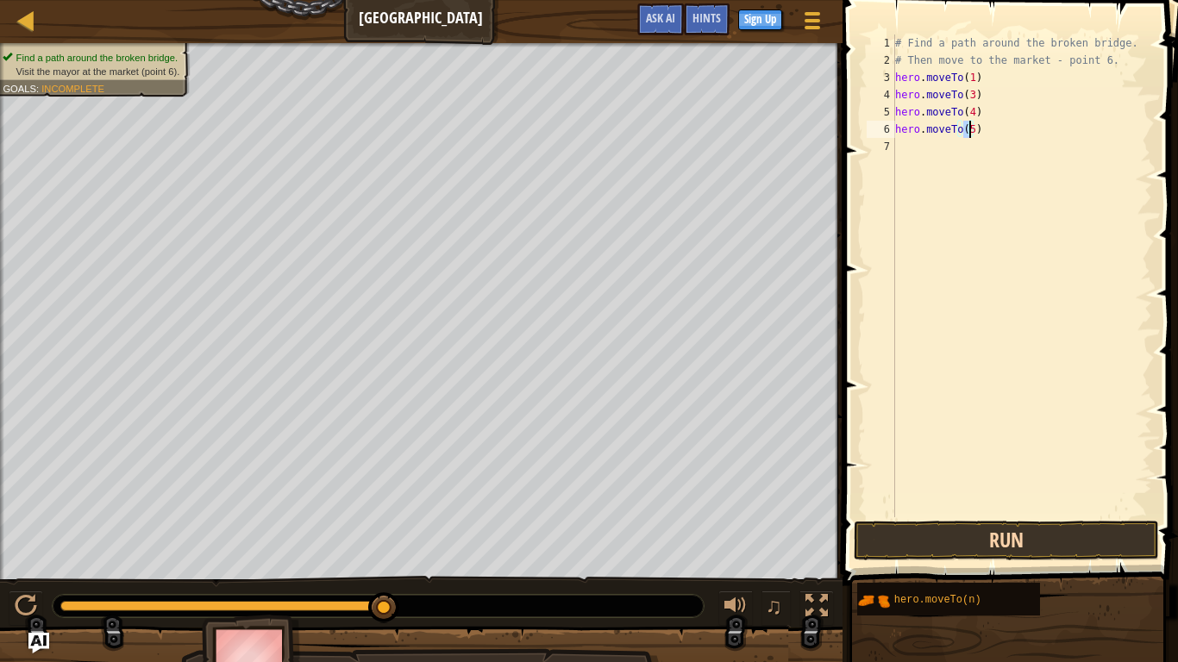
type textarea "hero.moveTo(5)"
click at [921, 516] on button "Run" at bounding box center [1006, 541] width 305 height 40
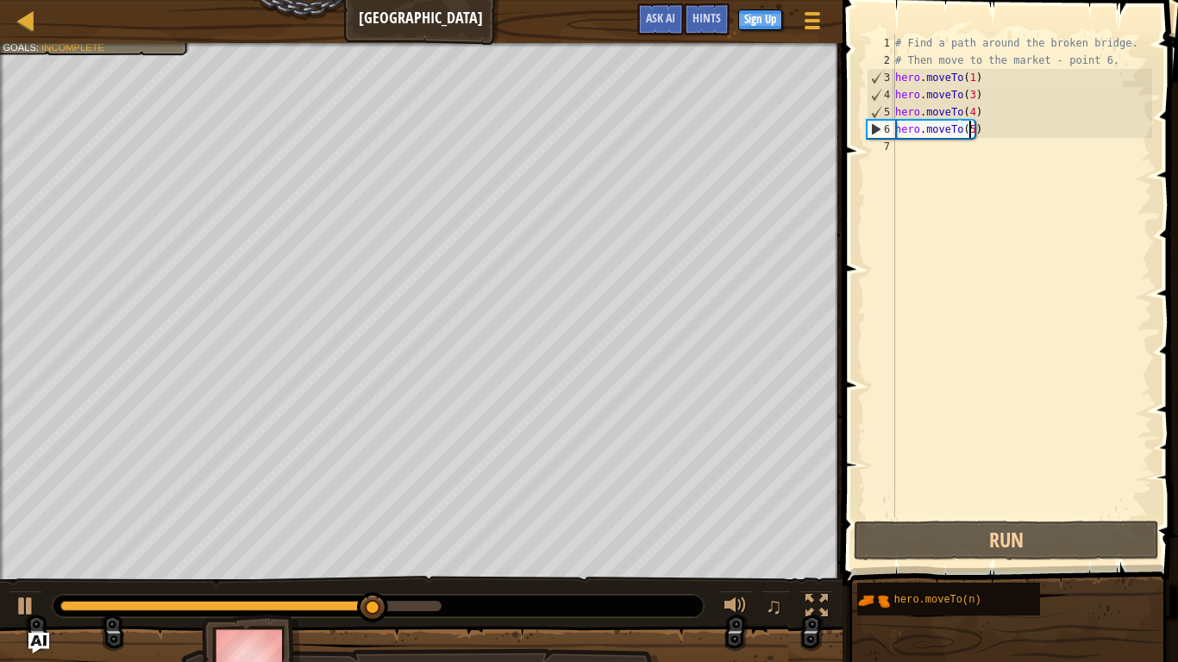
click at [932, 159] on div "# Find a path around the broken bridge. # Then move to the market - point 6. he…" at bounding box center [1022, 292] width 260 height 517
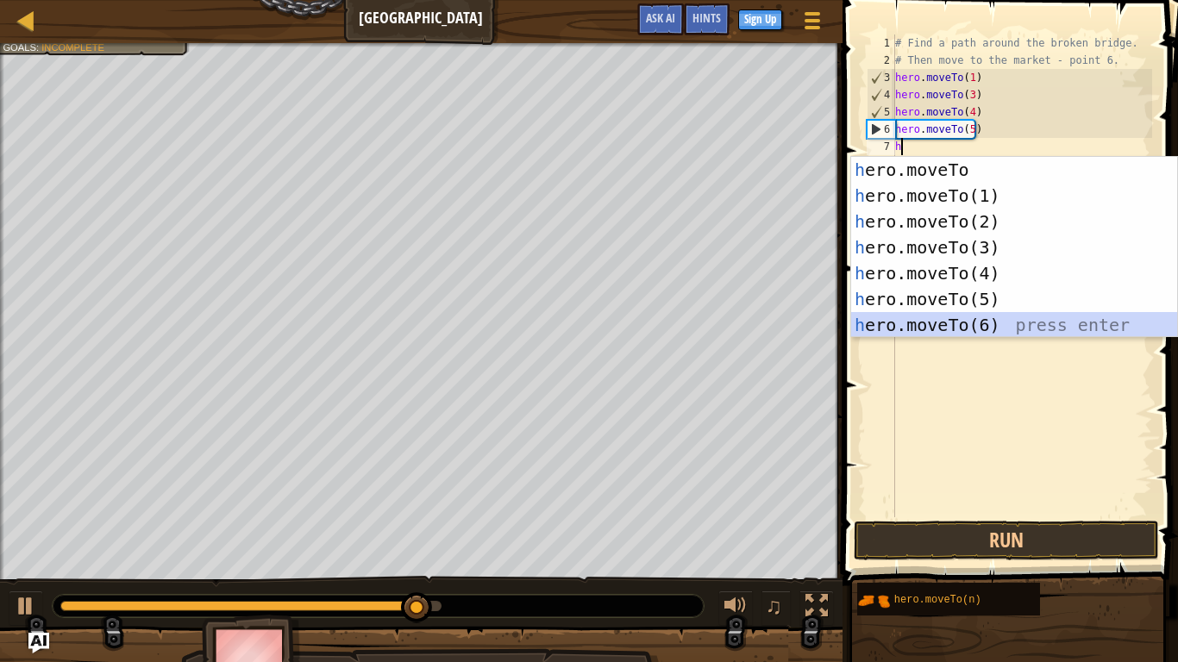
click at [908, 324] on div "h ero.moveTo press enter h ero.moveTo(1) press enter h ero.moveTo(2) press ente…" at bounding box center [1014, 273] width 326 height 233
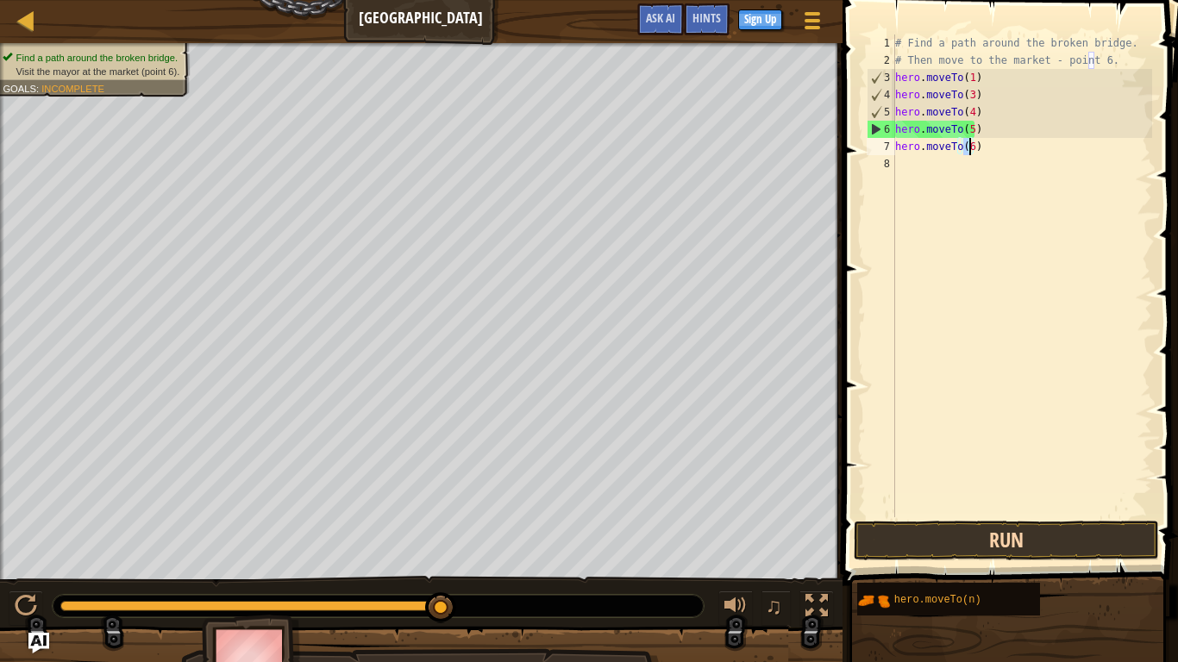
type textarea "hero.moveTo(6)"
click at [1068, 516] on button "Run" at bounding box center [1006, 541] width 305 height 40
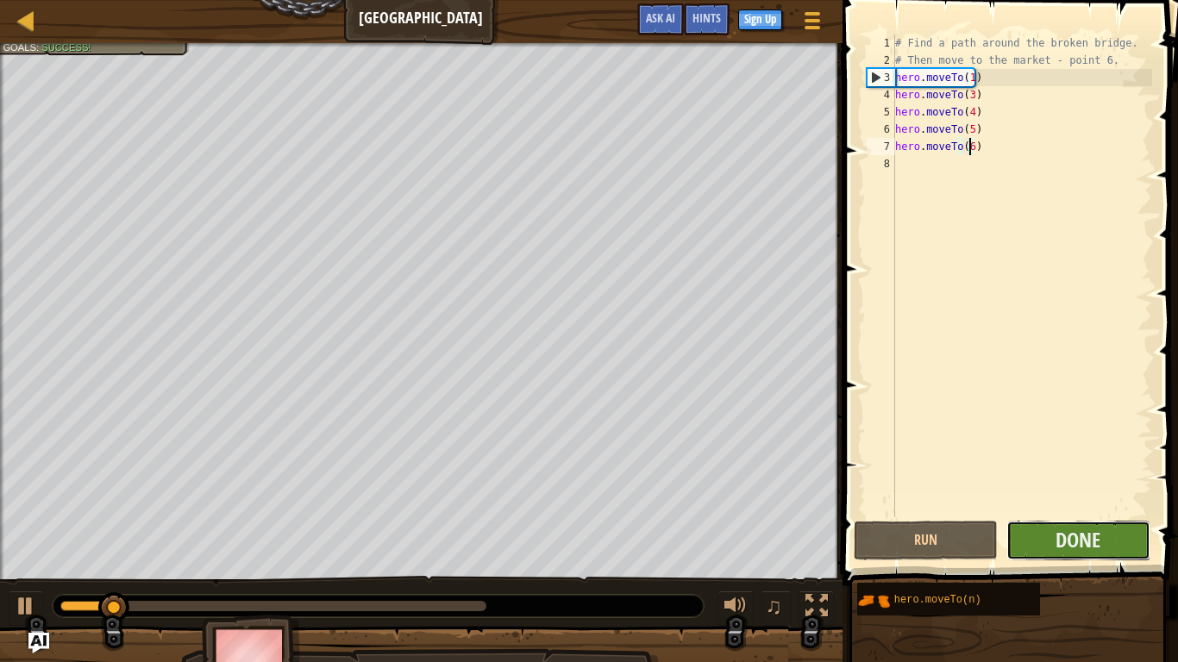
click at [1050, 516] on button "Done" at bounding box center [1078, 541] width 144 height 40
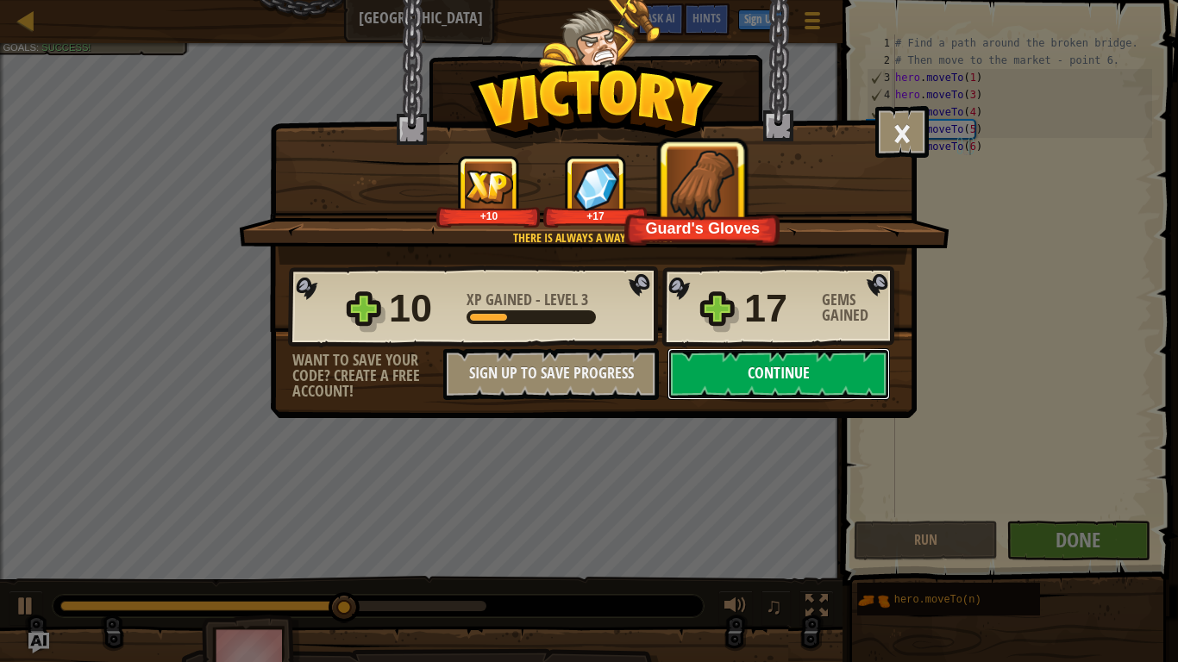
click at [718, 376] on button "Continue" at bounding box center [778, 374] width 222 height 52
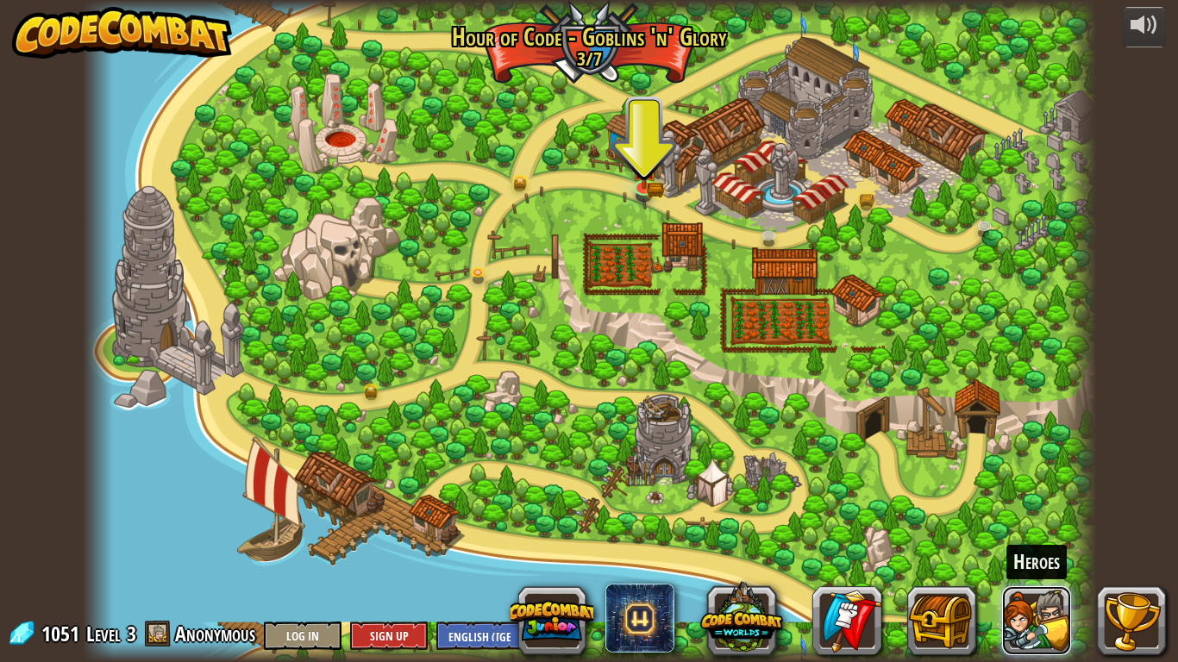
click at [1048, 516] on button at bounding box center [1036, 620] width 69 height 69
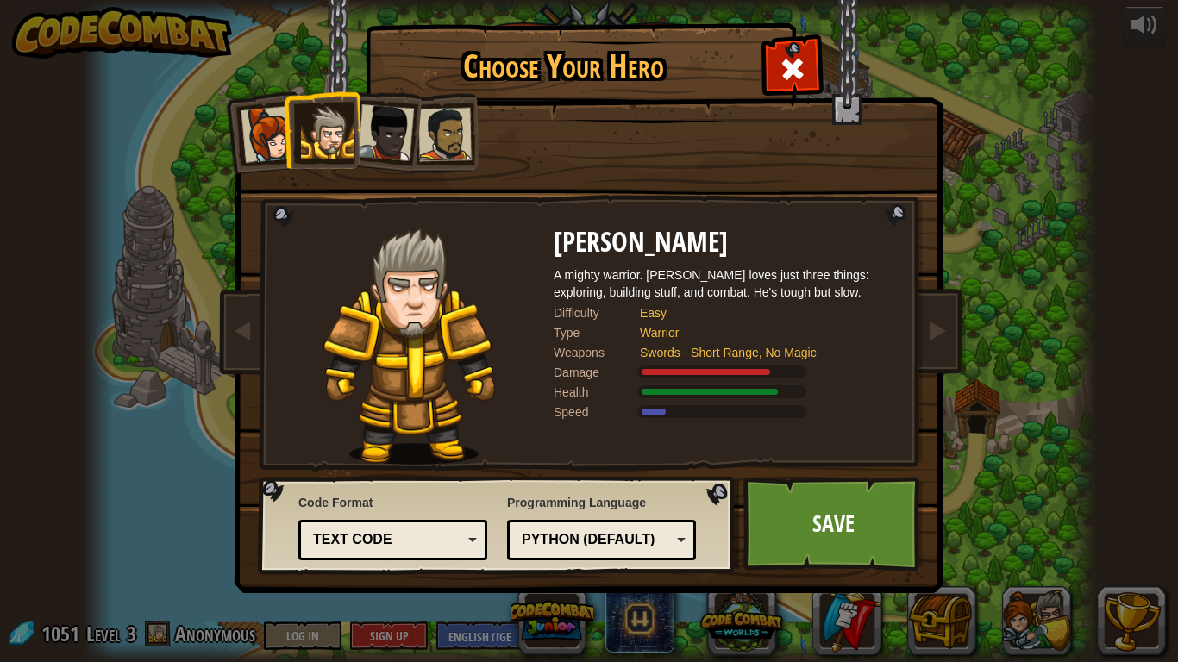
click at [1023, 368] on div "Choose Your Hero 1051 Captain [PERSON_NAME] is a no-nonsense leader who isn't a…" at bounding box center [589, 331] width 1178 height 662
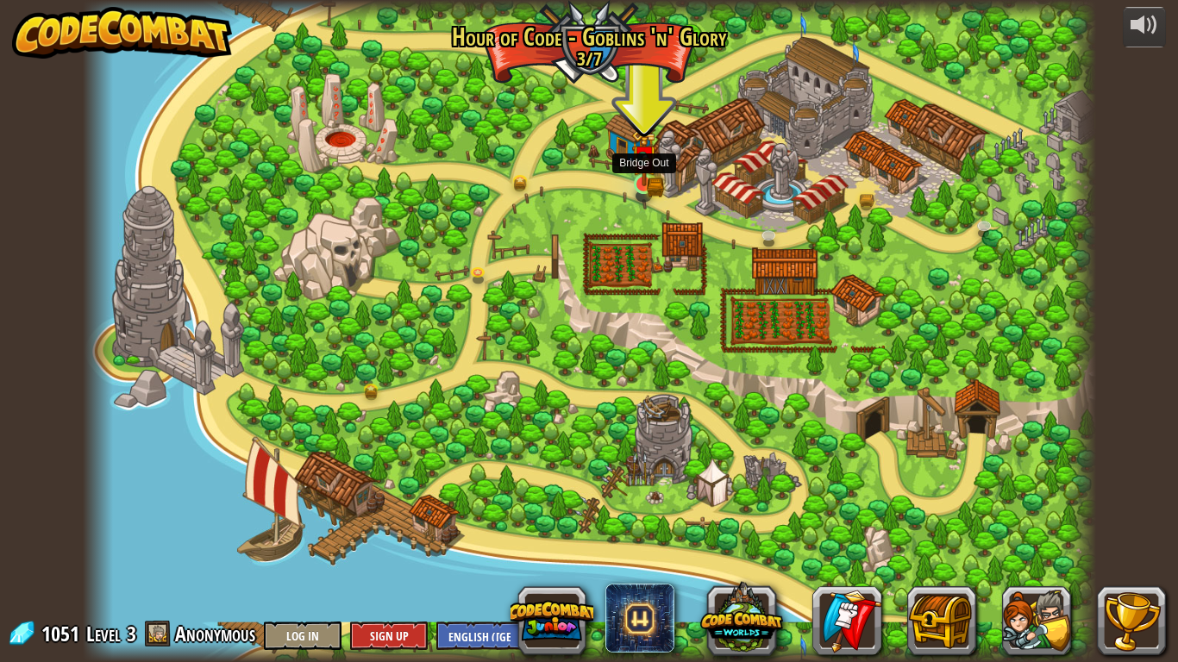
click at [643, 183] on img at bounding box center [644, 157] width 26 height 56
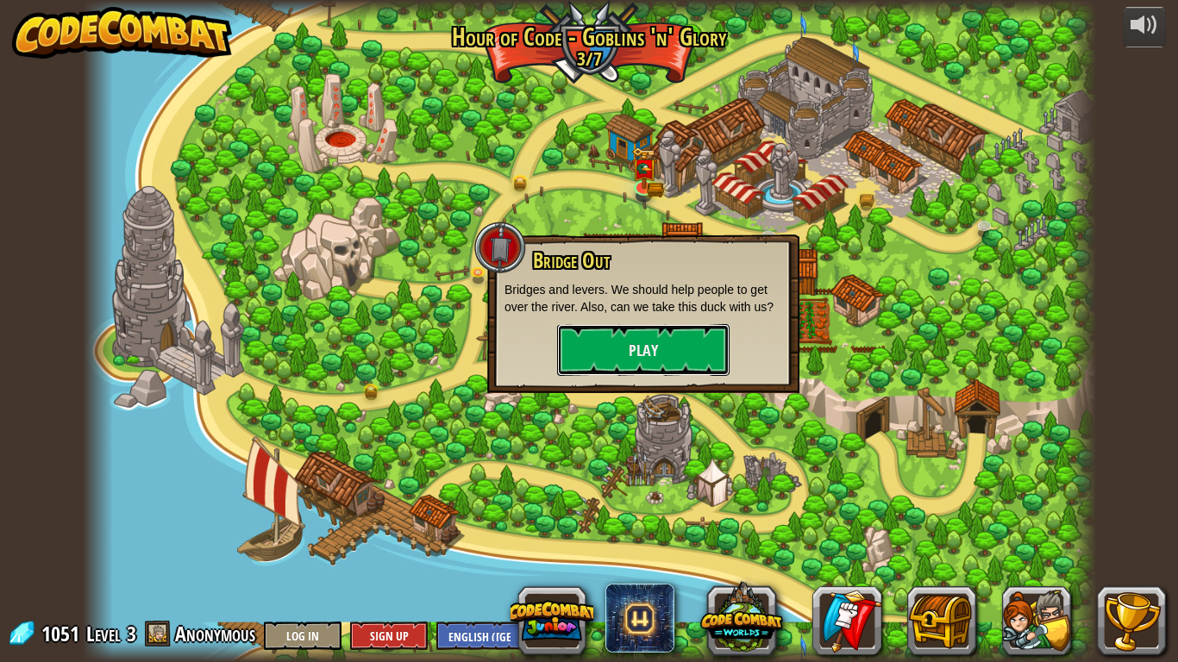
click at [616, 342] on button "Play" at bounding box center [643, 350] width 172 height 52
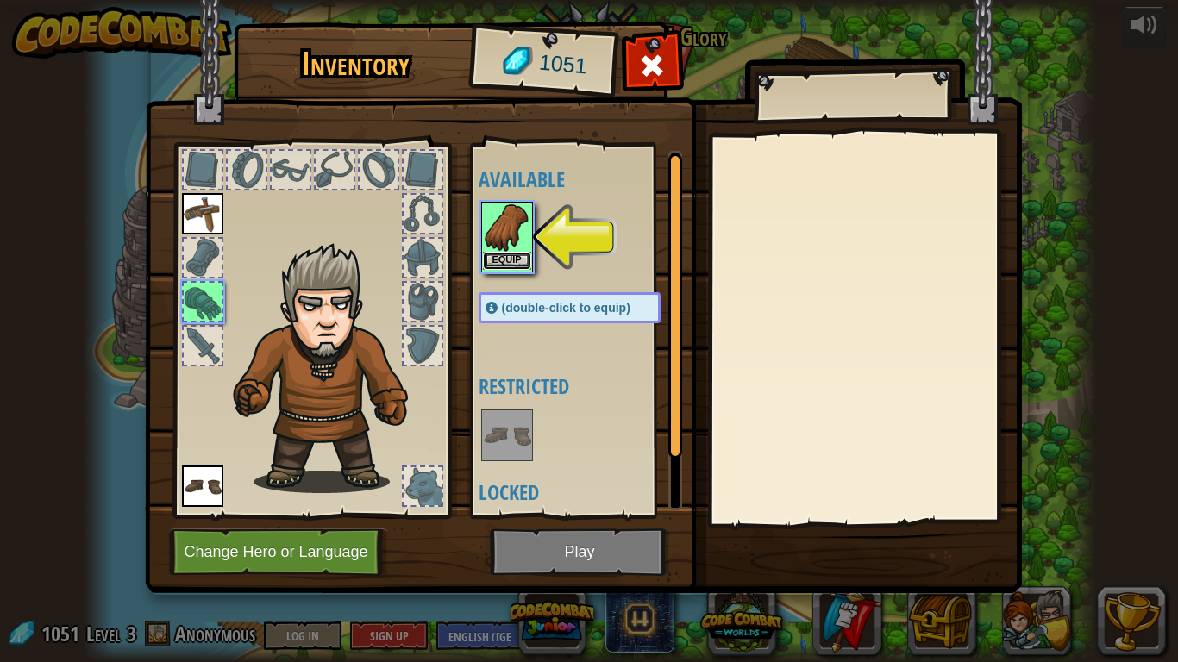
click at [521, 265] on button "Equip" at bounding box center [507, 261] width 48 height 18
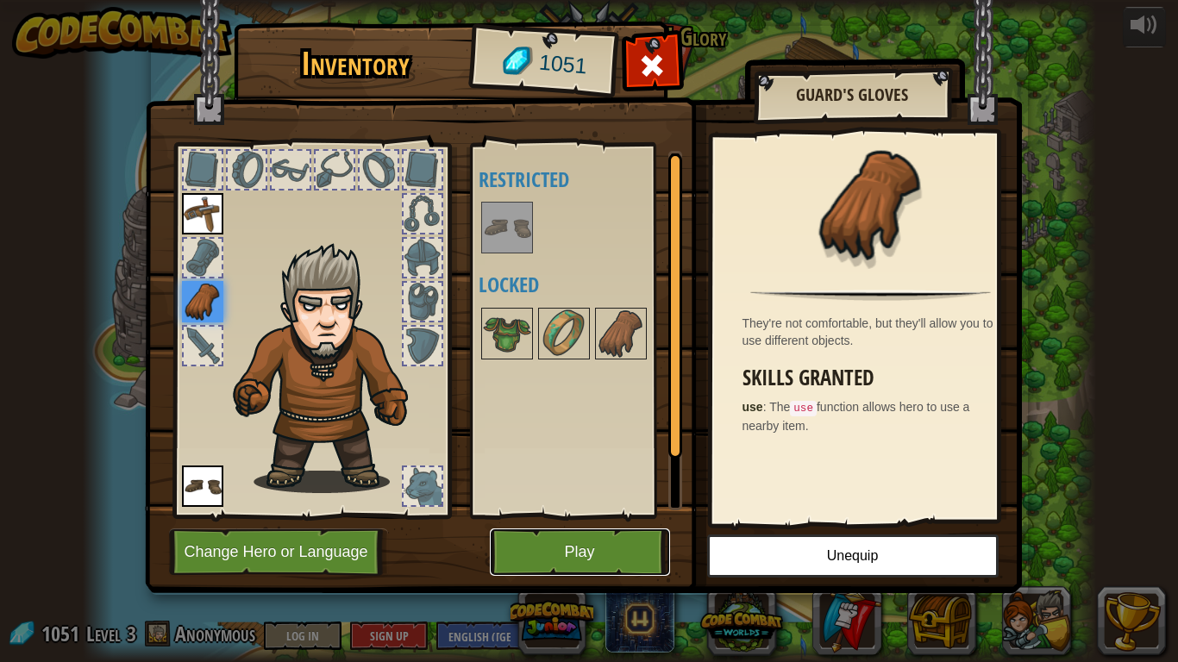
click at [551, 516] on button "Play" at bounding box center [580, 552] width 180 height 47
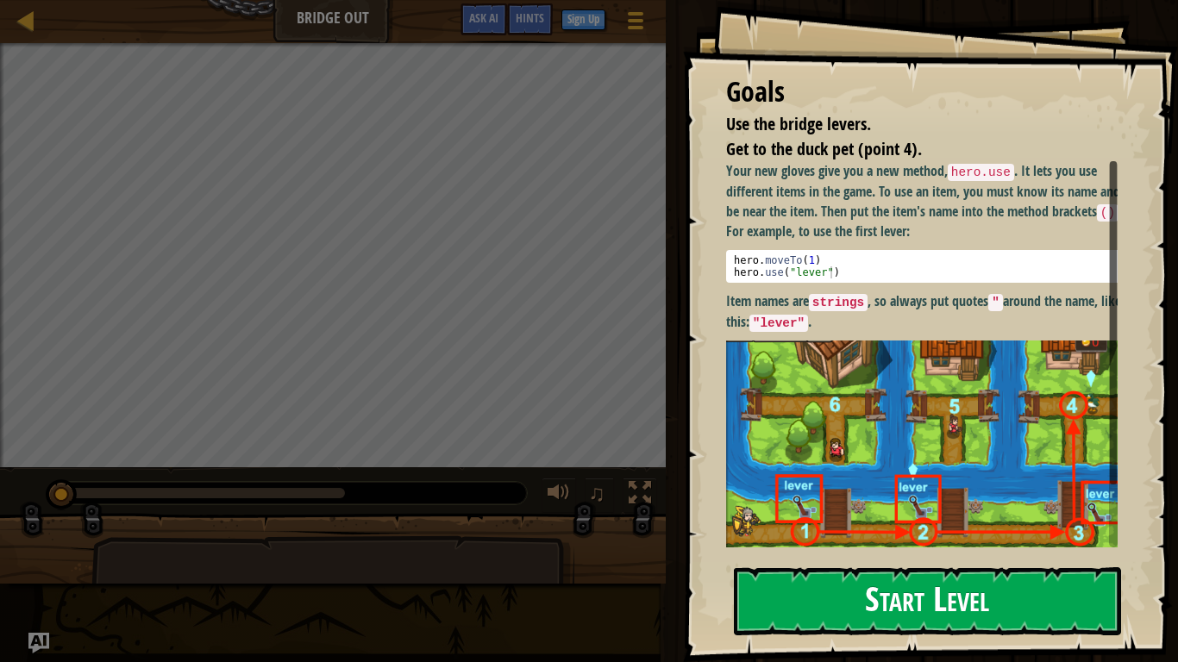
drag, startPoint x: 837, startPoint y: 615, endPoint x: 868, endPoint y: 596, distance: 36.4
click at [845, 516] on button "Start Level" at bounding box center [927, 601] width 387 height 68
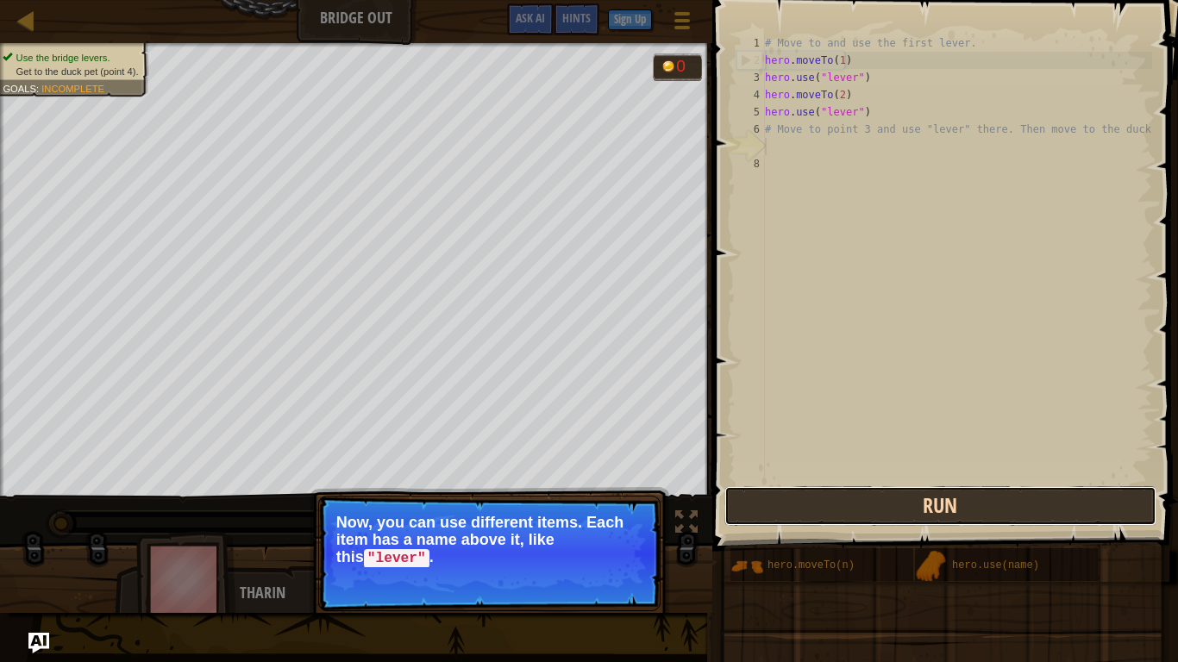
click at [768, 510] on button "Run" at bounding box center [940, 506] width 432 height 40
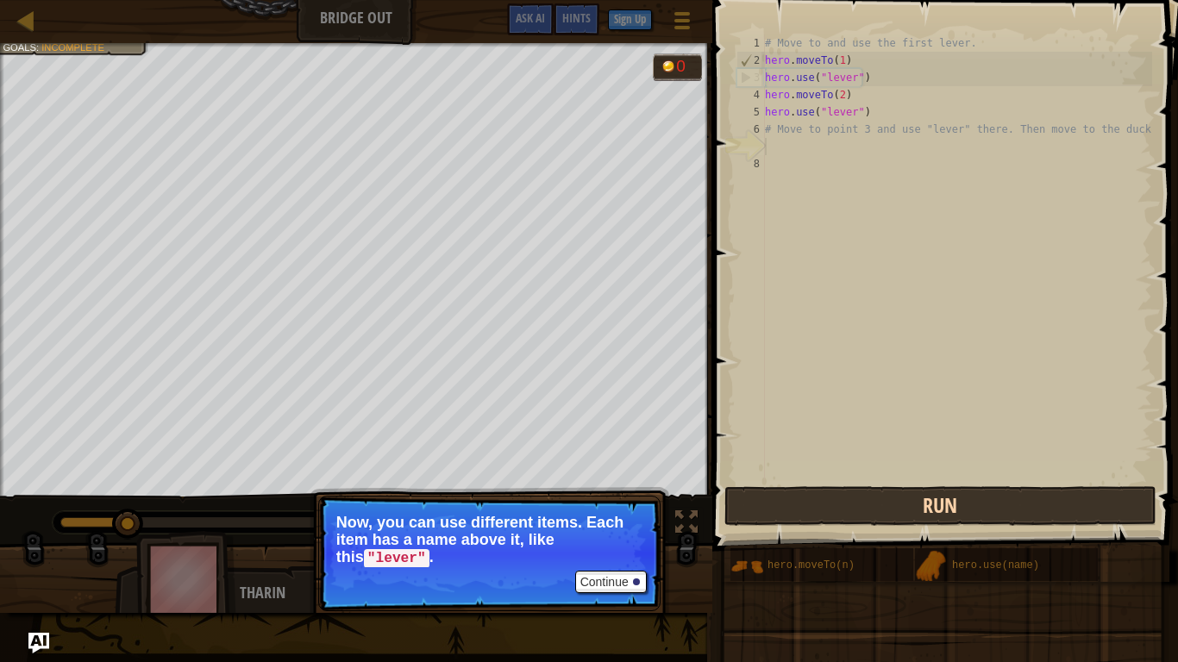
scroll to position [8, 0]
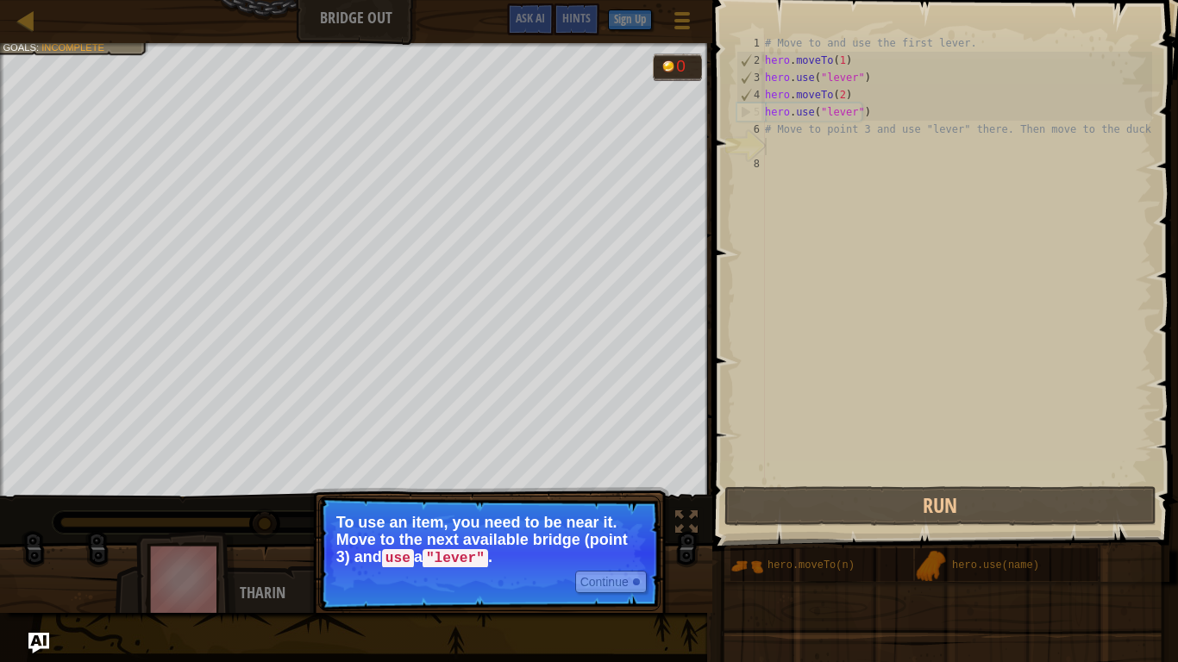
click at [538, 516] on p "Continue To use an item, you need to be near it. Move to the next available bri…" at bounding box center [489, 554] width 342 height 116
click at [590, 516] on button "Continue" at bounding box center [611, 582] width 72 height 22
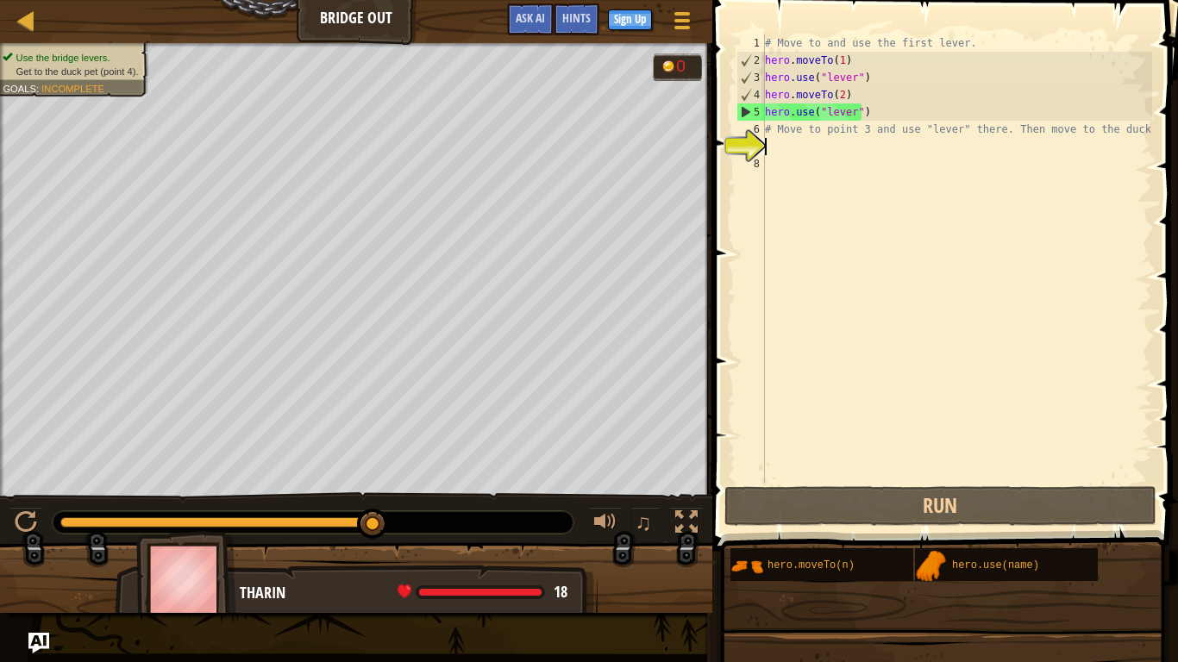
click at [774, 131] on div "# Move to and use the first lever. hero . moveTo ( 1 ) hero . use ( "lever" ) h…" at bounding box center [956, 275] width 391 height 483
type textarea "# Move to point 3 and use "lever" there. Then move to the duck."
click at [1040, 170] on div "# Move to and use the first lever. hero . moveTo ( 1 ) hero . use ( "lever" ) h…" at bounding box center [956, 275] width 391 height 483
click at [949, 148] on div "# Move to and use the first lever. hero . moveTo ( 1 ) hero . use ( "lever" ) h…" at bounding box center [956, 275] width 391 height 483
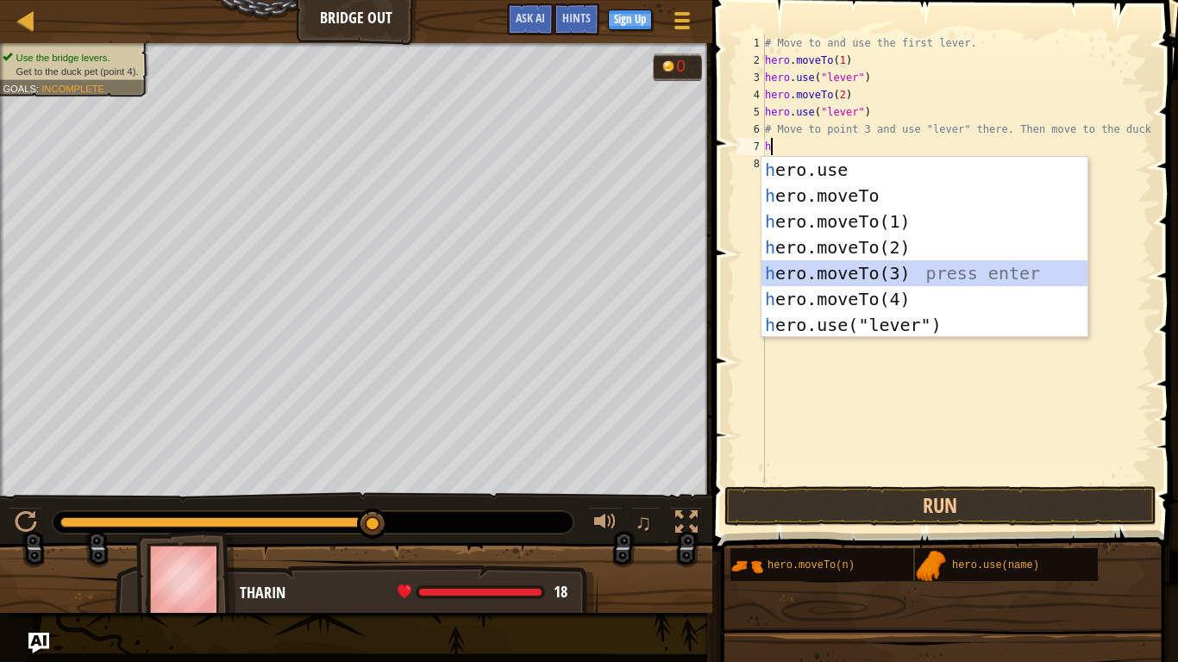
click at [830, 278] on div "h ero.use press enter h ero.moveTo press enter h ero.moveTo(1) press enter h er…" at bounding box center [924, 273] width 326 height 233
type textarea "hero.moveTo(3)"
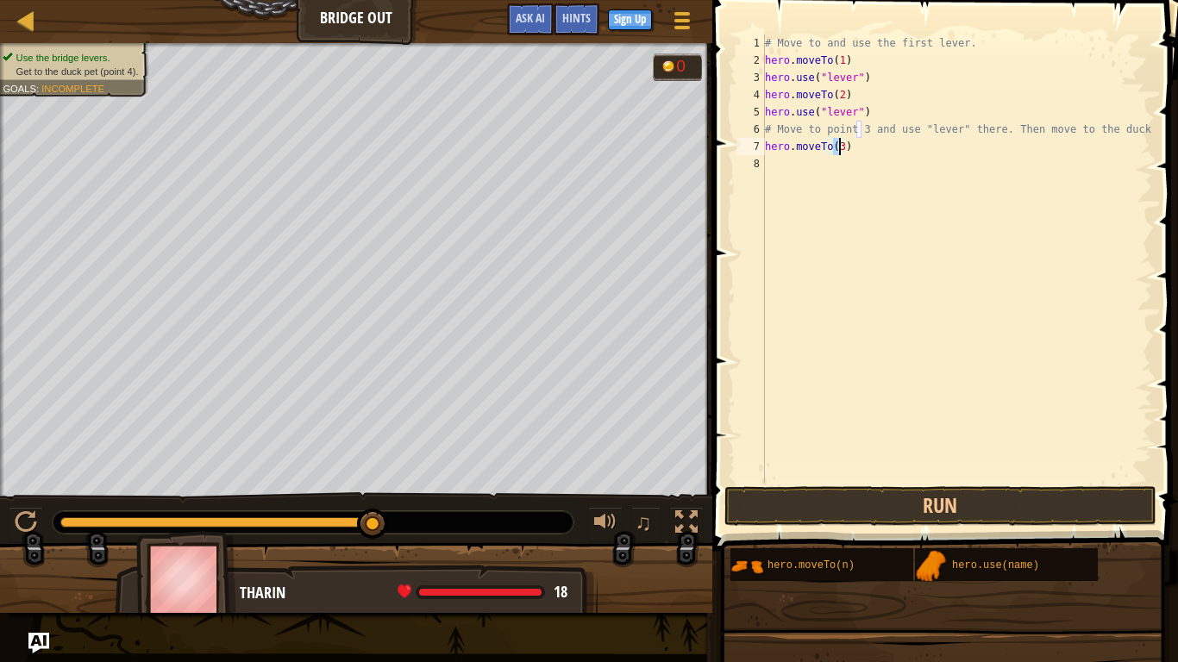
click at [810, 173] on div "# Move to and use the first lever. hero . moveTo ( 1 ) hero . use ( "lever" ) h…" at bounding box center [956, 275] width 391 height 483
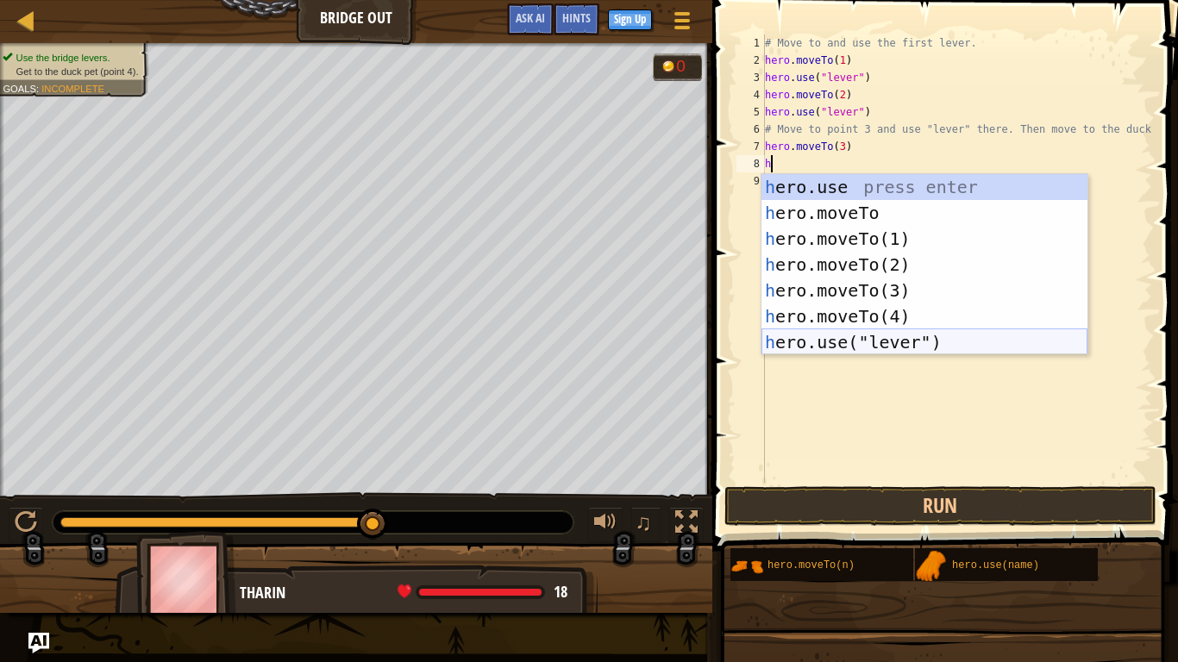
click at [780, 340] on div "h ero.use press enter h ero.moveTo press enter h ero.moveTo(1) press enter h er…" at bounding box center [924, 290] width 326 height 233
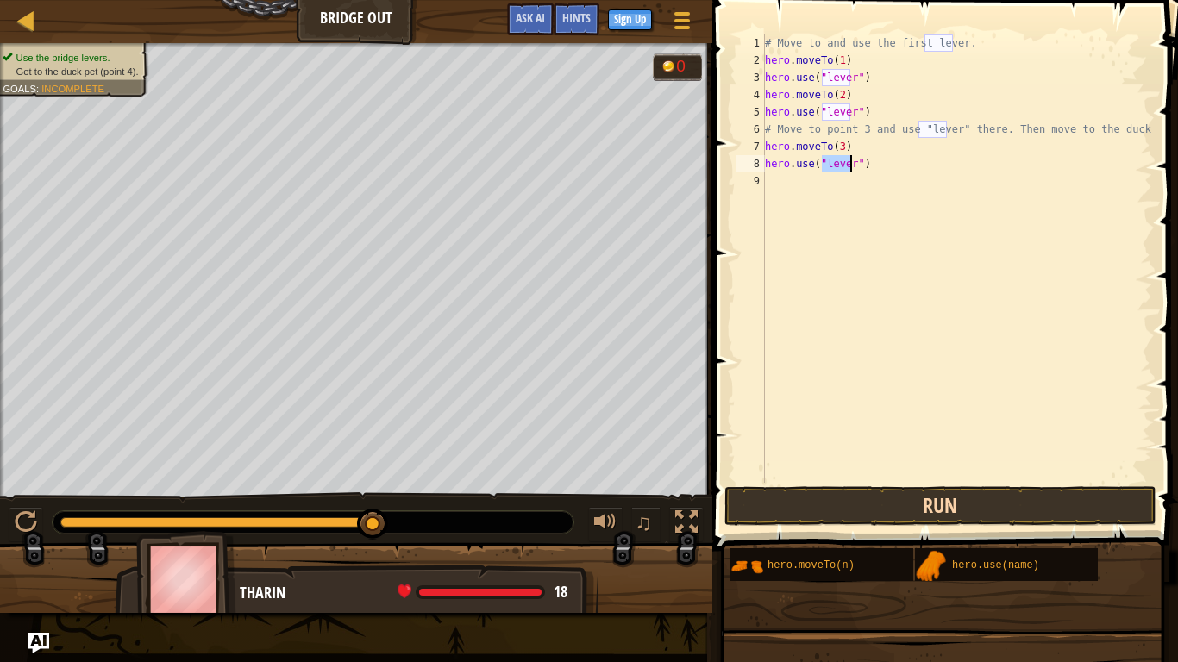
type textarea "hero.use("lever")"
click at [857, 496] on button "Run" at bounding box center [940, 506] width 432 height 40
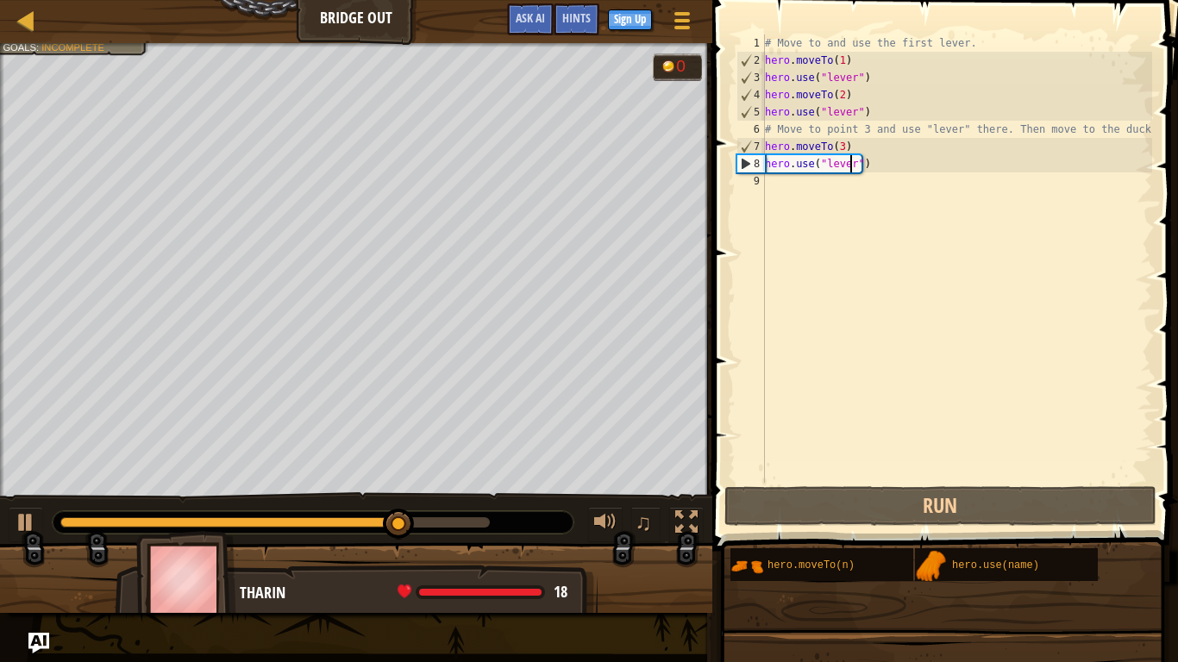
click at [778, 191] on div "# Move to and use the first lever. hero . moveTo ( 1 ) hero . use ( "lever" ) h…" at bounding box center [956, 275] width 391 height 483
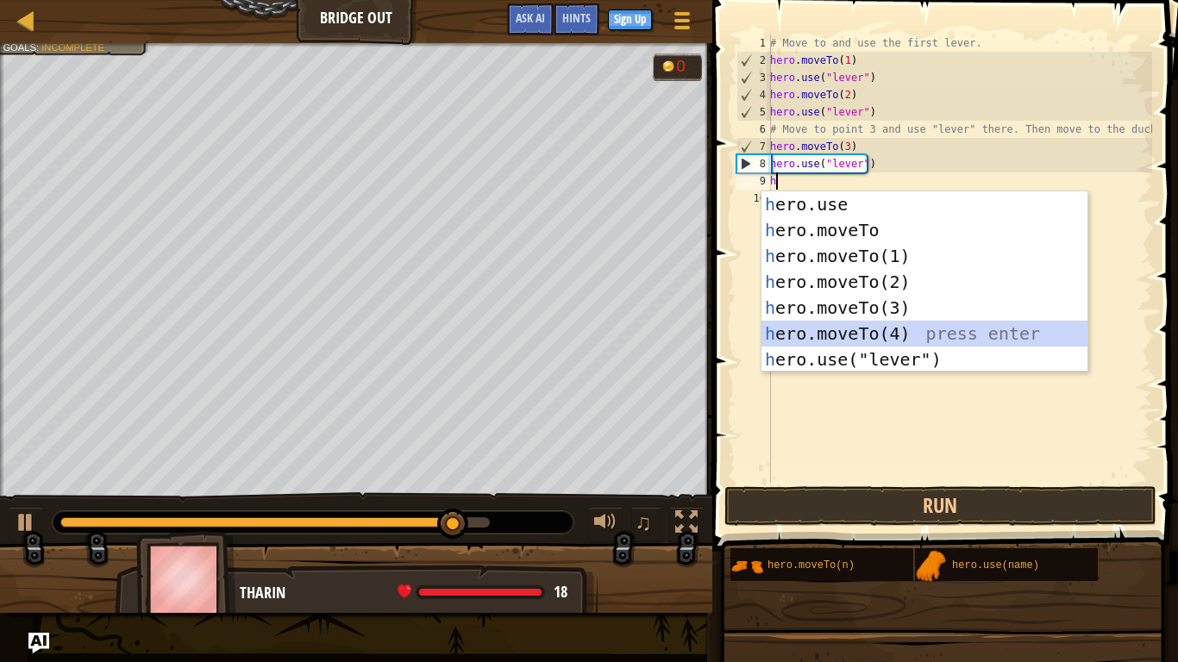
click at [843, 333] on div "h ero.use press enter h ero.moveTo press enter h ero.moveTo(1) press enter h er…" at bounding box center [924, 307] width 326 height 233
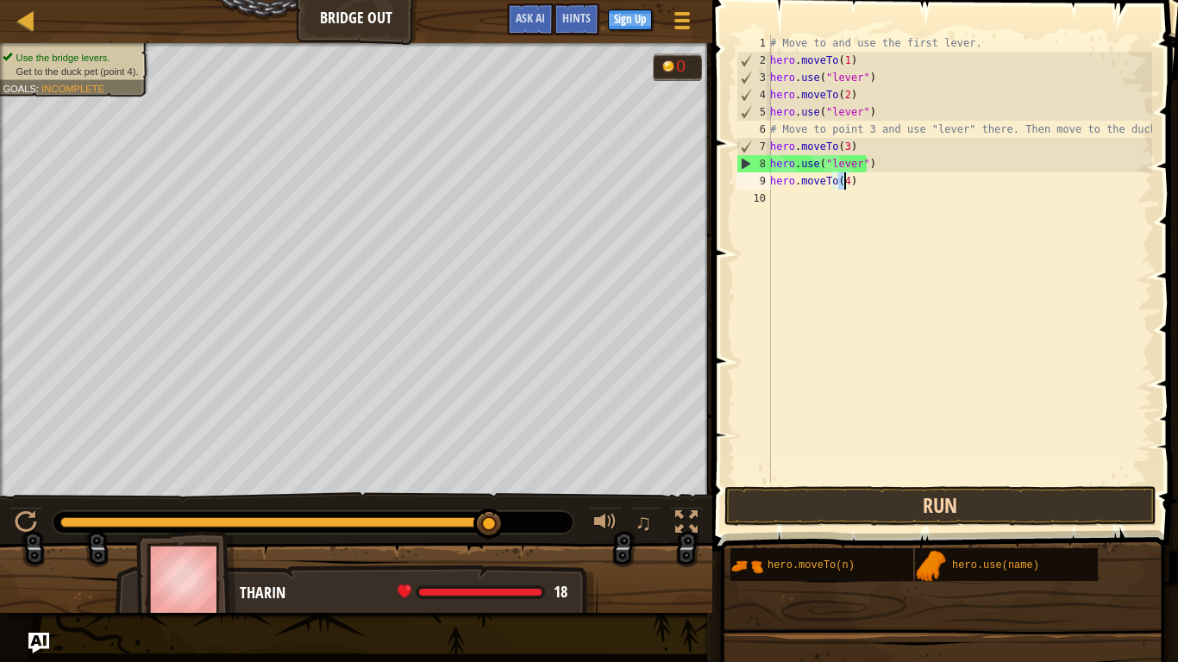
type textarea "hero.moveTo(4)"
click at [824, 491] on button "Run" at bounding box center [940, 506] width 432 height 40
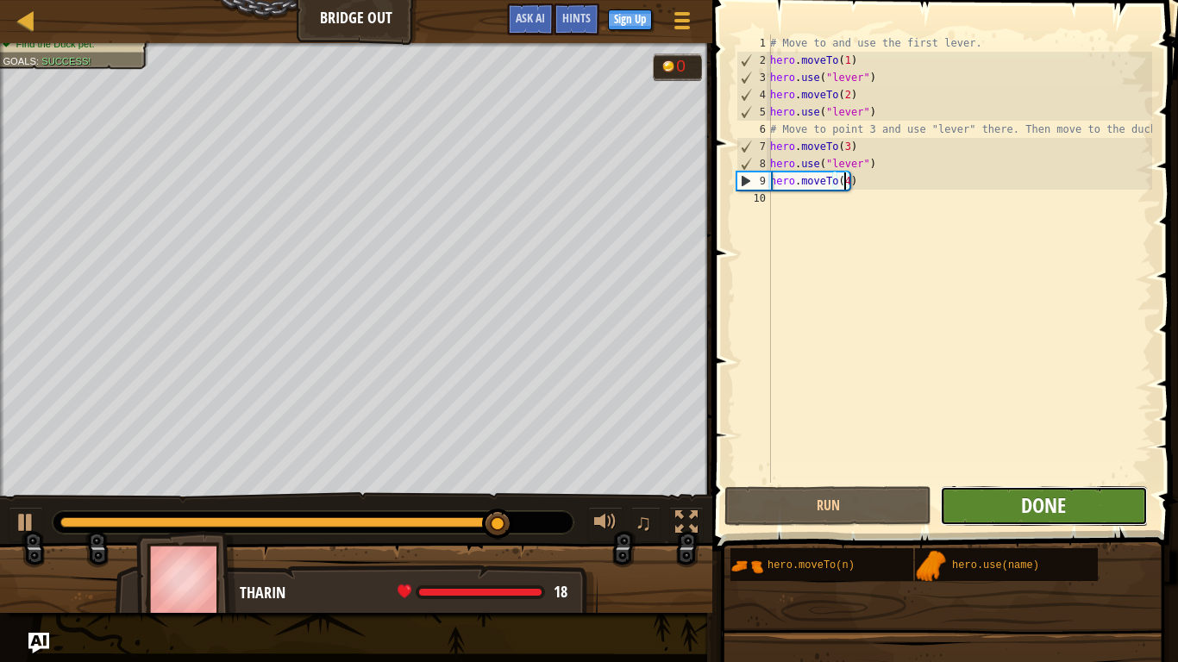
click at [1025, 515] on span "Done" at bounding box center [1043, 506] width 45 height 28
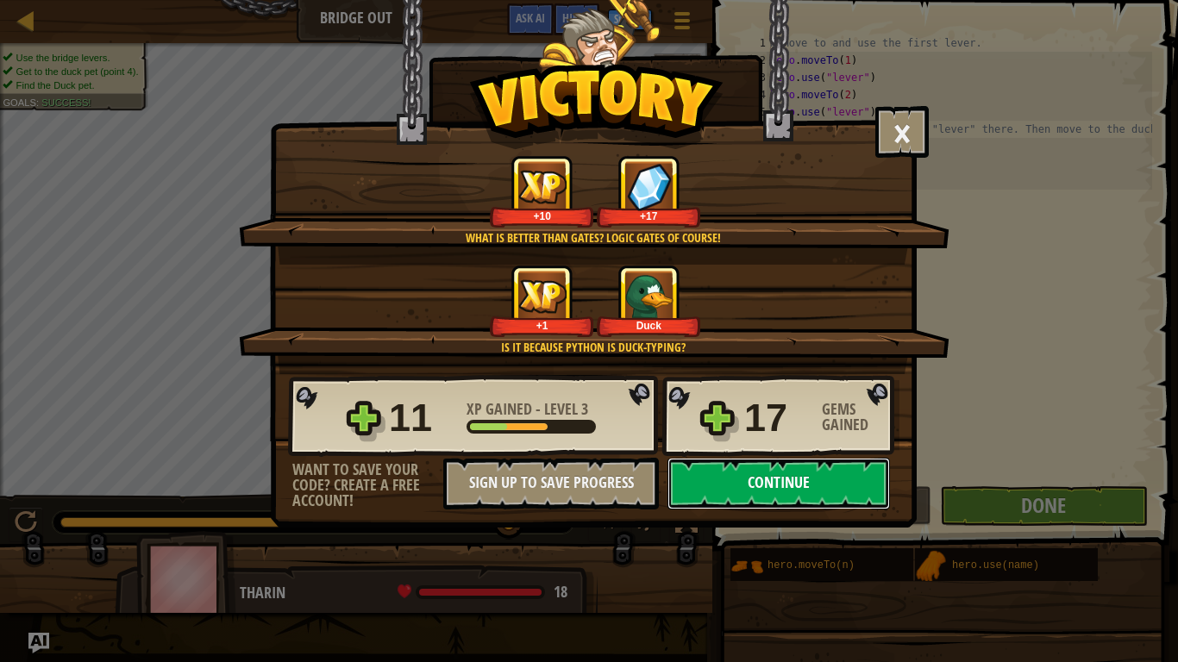
click at [780, 474] on button "Continue" at bounding box center [778, 484] width 222 height 52
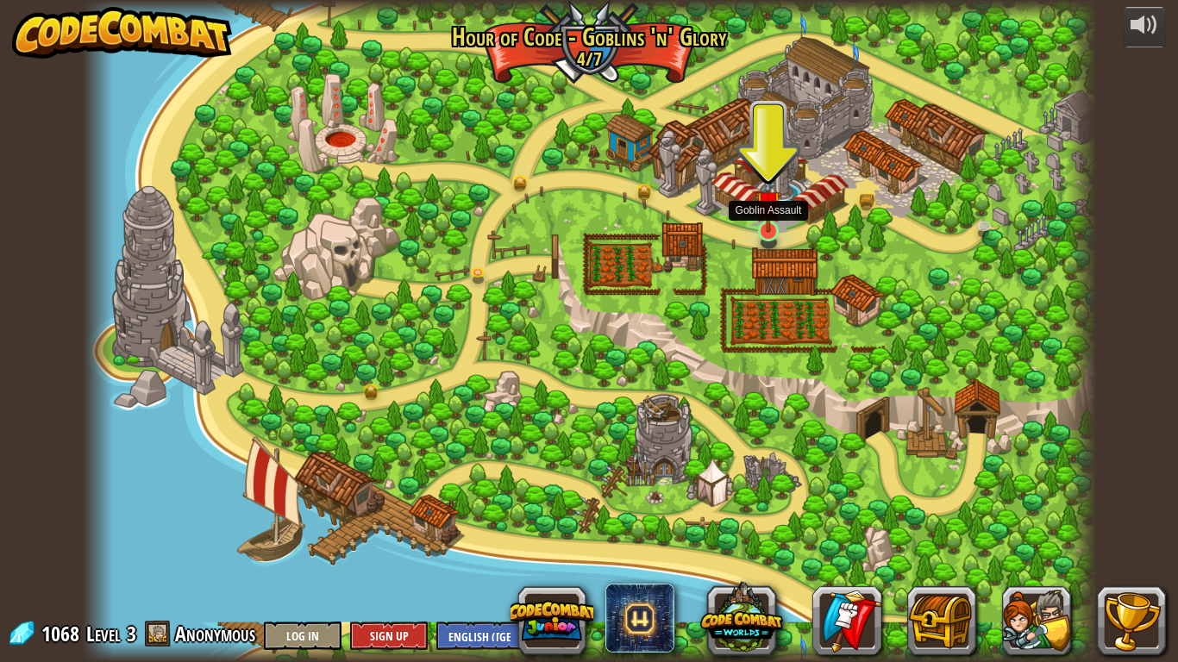
click at [774, 225] on img at bounding box center [768, 203] width 26 height 59
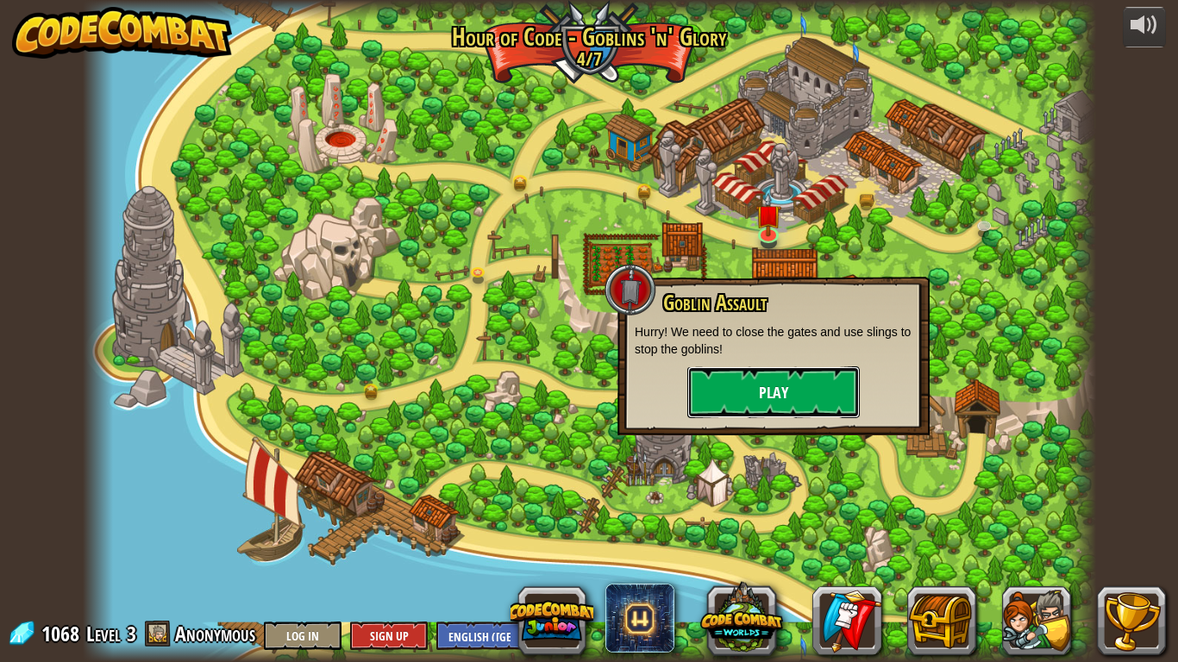
click at [725, 397] on button "Play" at bounding box center [773, 393] width 172 height 52
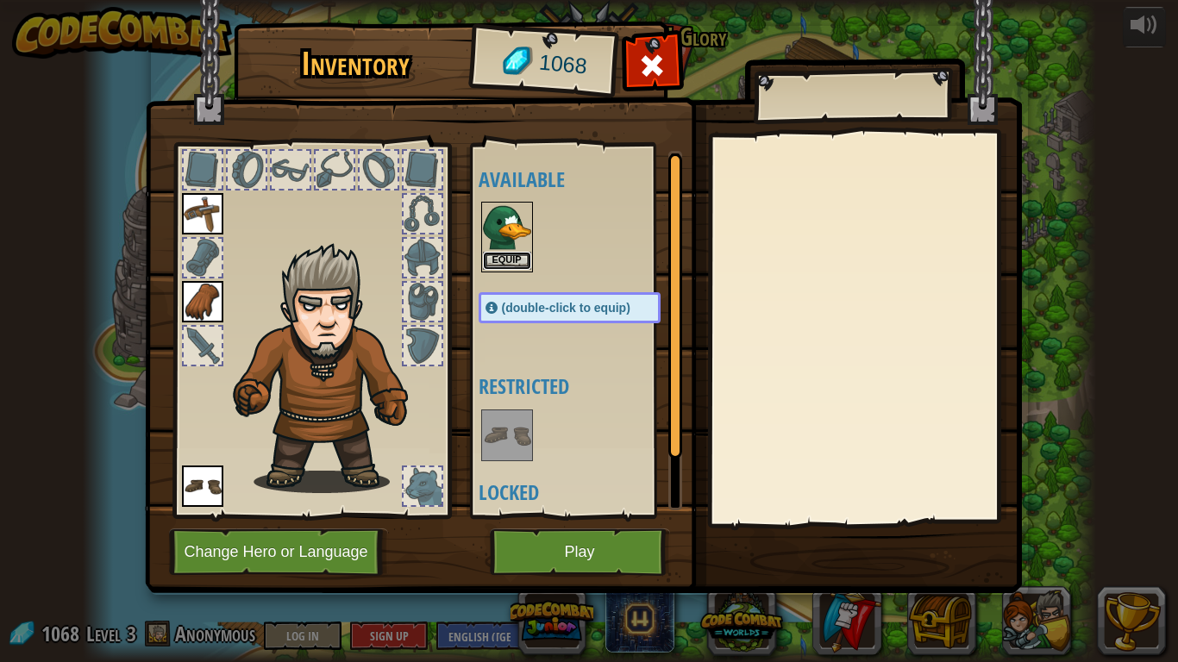
click at [506, 263] on button "Equip" at bounding box center [507, 261] width 48 height 18
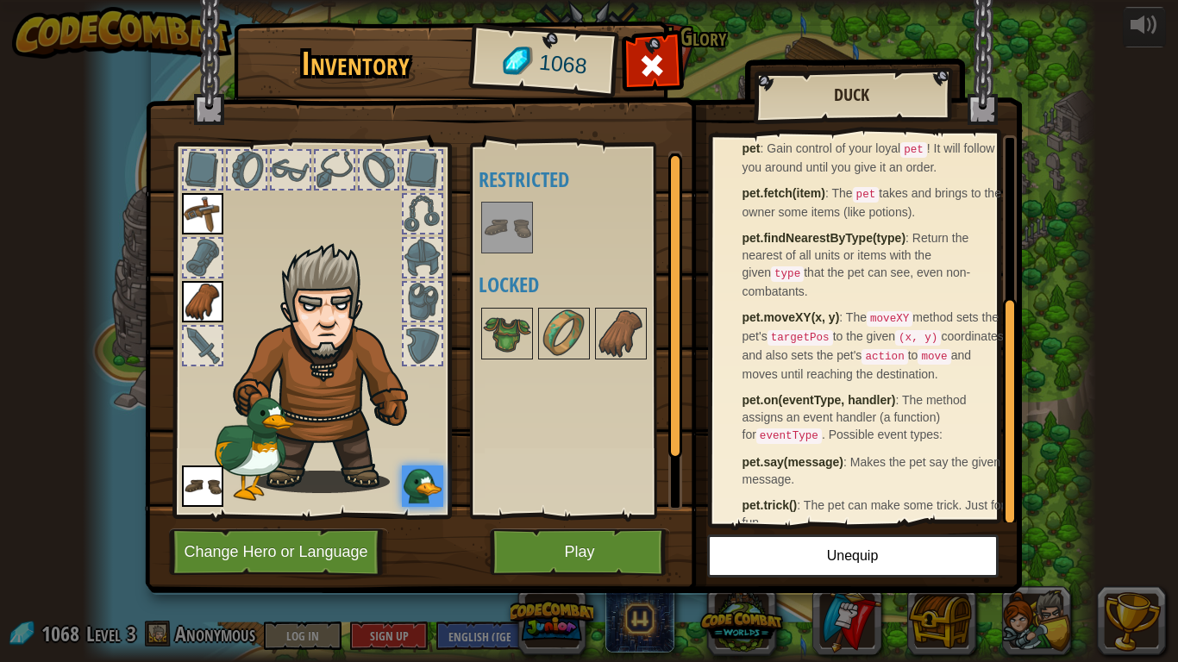
scroll to position [273, 0]
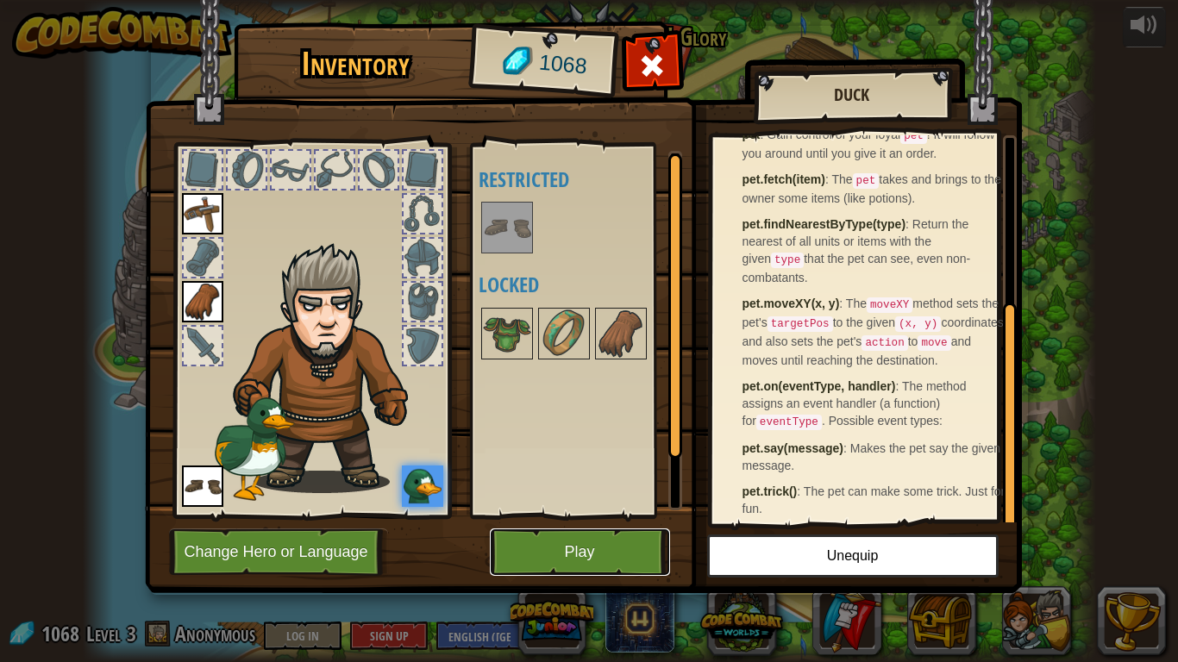
click at [579, 516] on button "Play" at bounding box center [580, 552] width 180 height 47
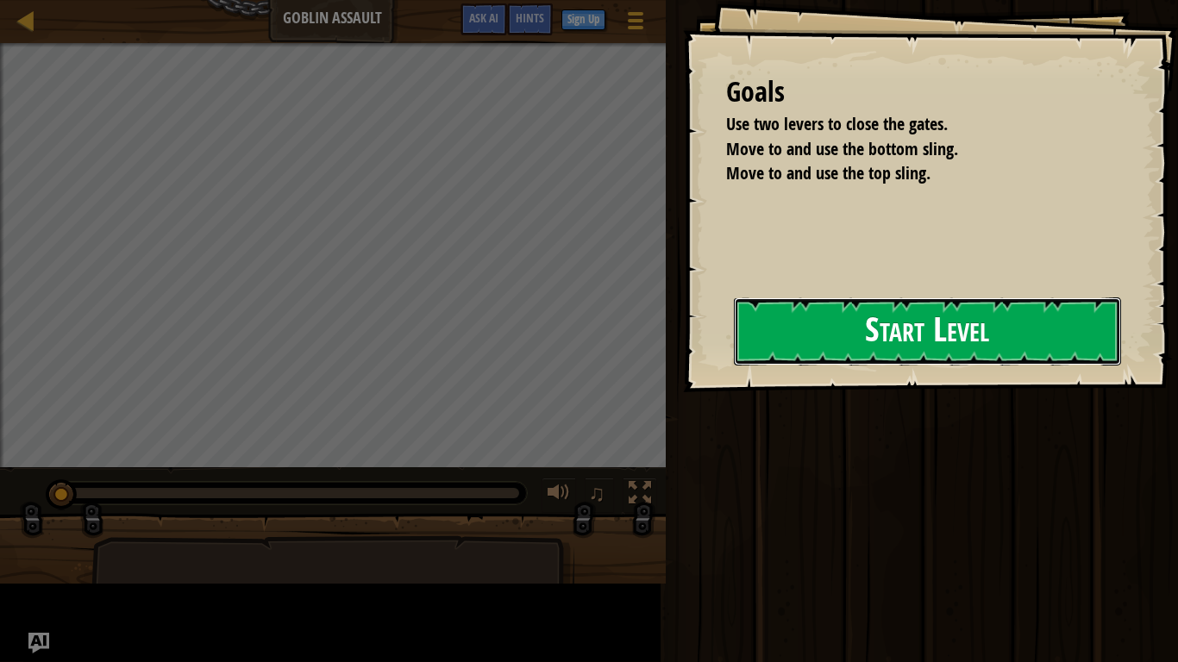
click at [1062, 336] on button "Start Level" at bounding box center [927, 332] width 387 height 68
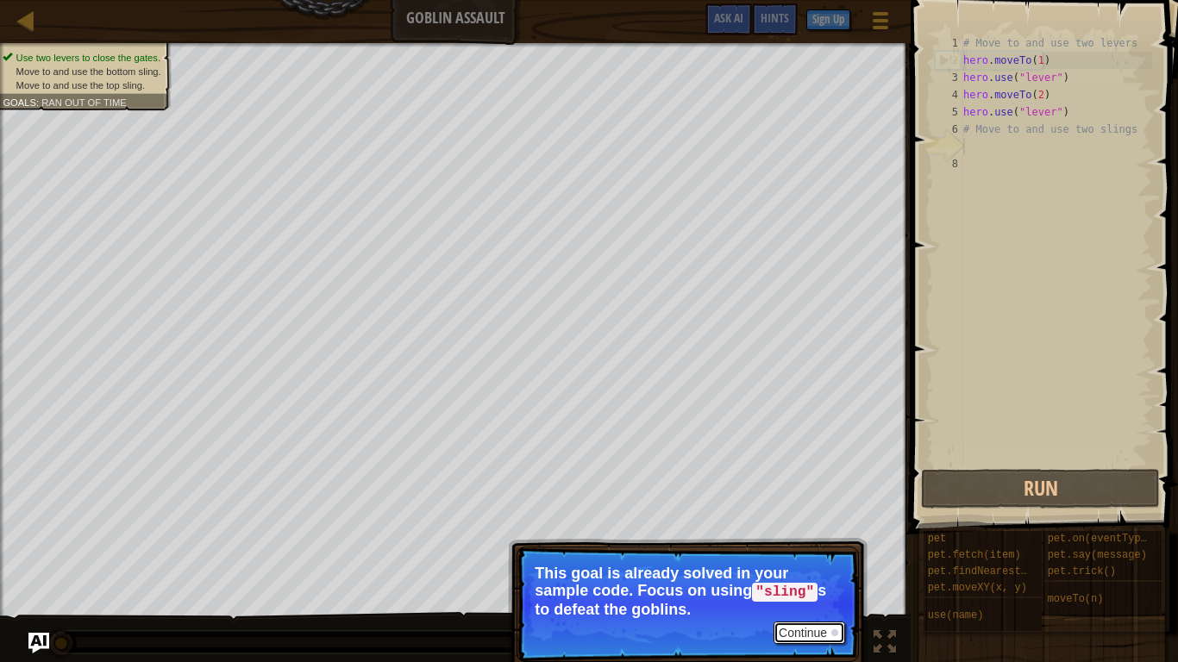
click at [811, 516] on button "Continue" at bounding box center [810, 633] width 72 height 22
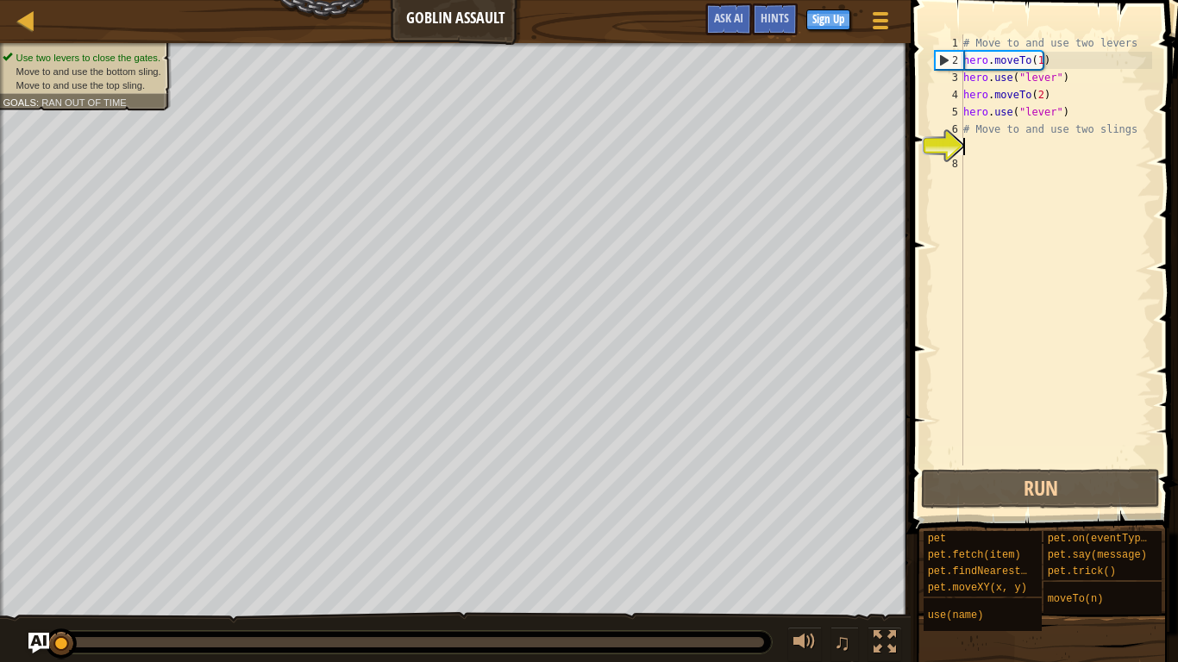
scroll to position [8, 0]
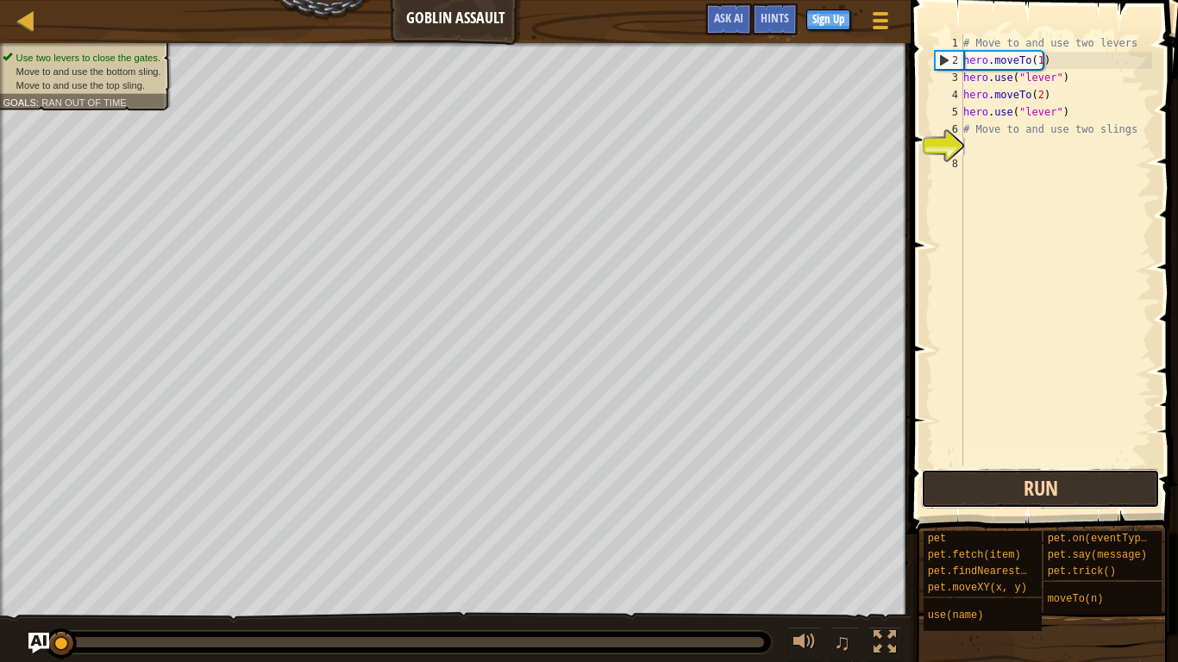
click at [1001, 502] on button "Run" at bounding box center [1040, 489] width 239 height 40
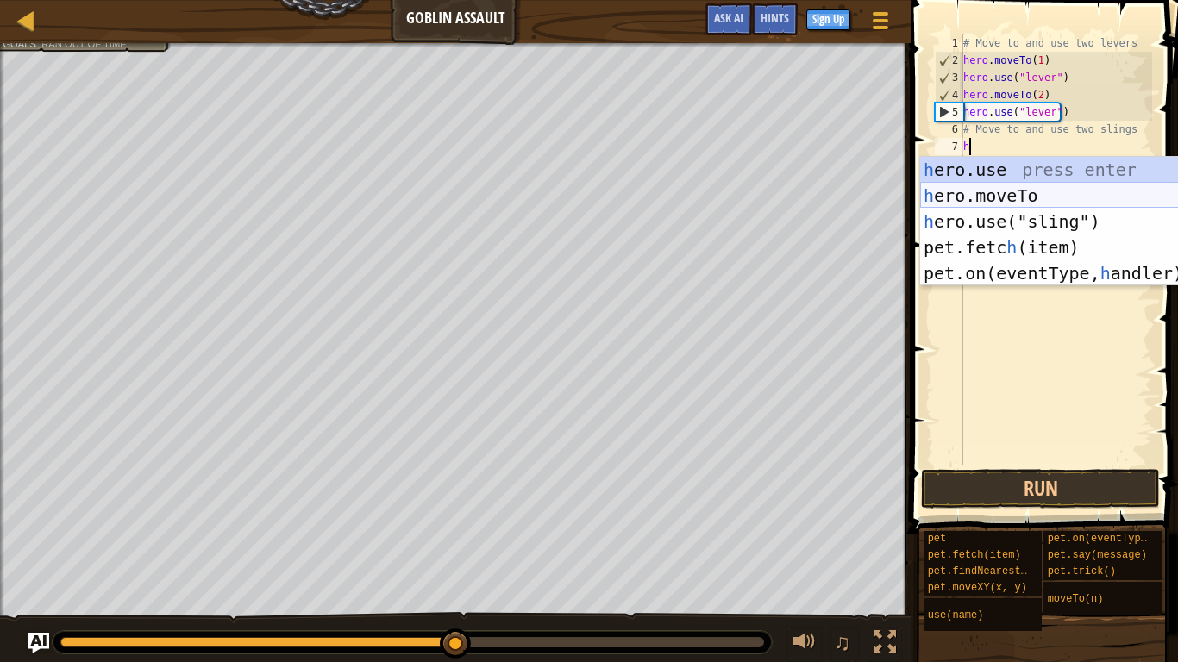
click at [1018, 191] on div "h ero.use press enter h ero.moveTo press enter h ero.use("sling") press enter p…" at bounding box center [1083, 247] width 326 height 181
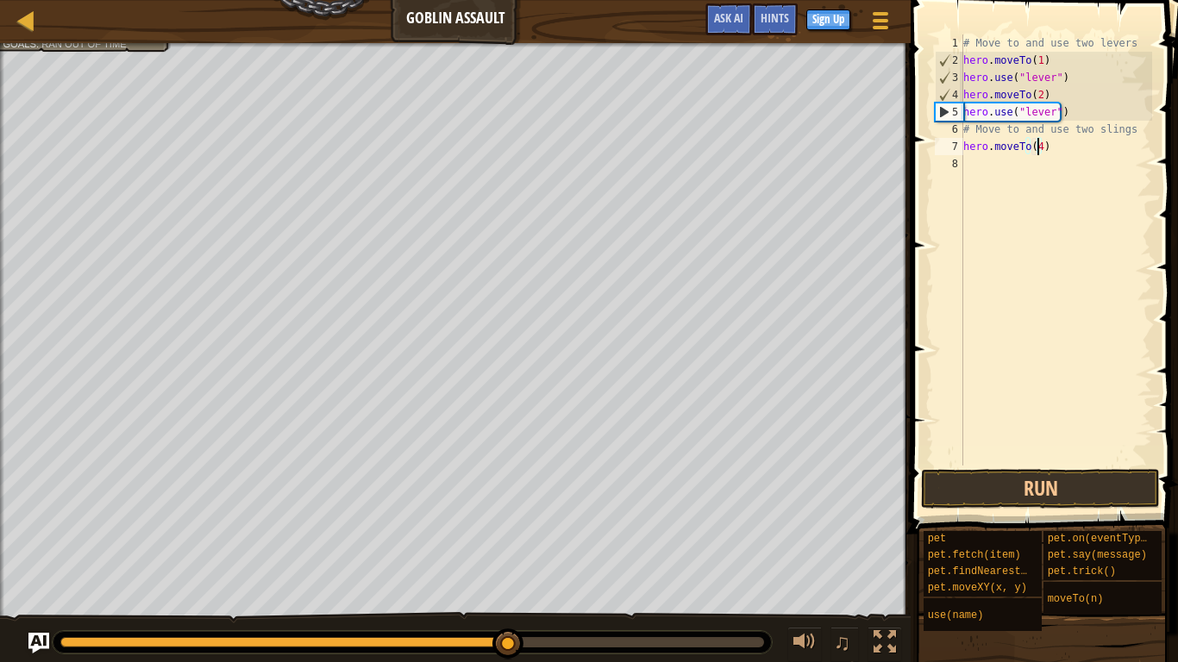
scroll to position [8, 6]
type textarea "hero.moveTo(4)"
click at [947, 471] on button "Run" at bounding box center [1040, 489] width 239 height 40
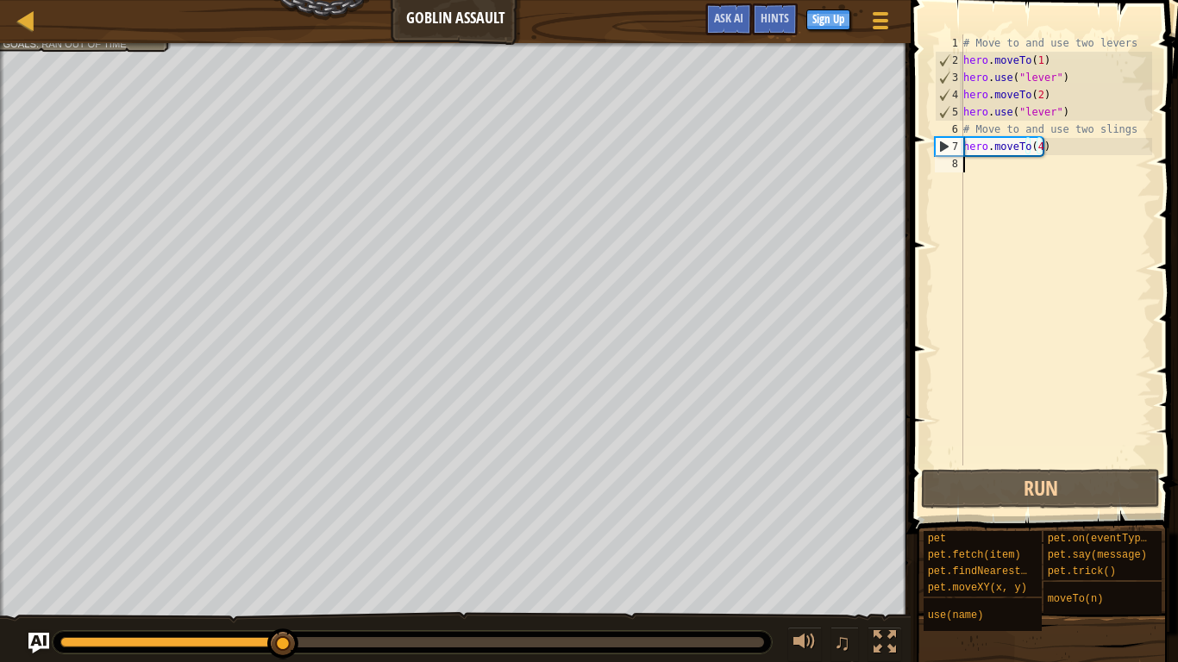
click at [1005, 185] on div "# Move to and use two levers hero . moveTo ( 1 ) hero . use ( "lever" ) hero . …" at bounding box center [1056, 267] width 192 height 466
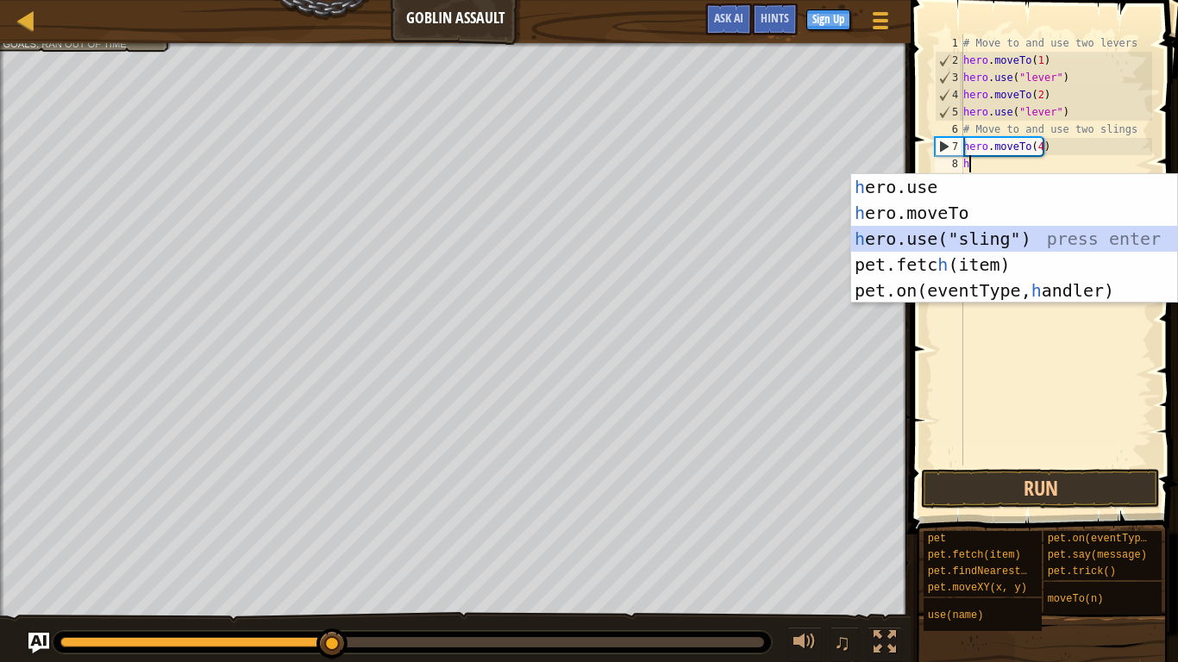
click at [987, 235] on div "h ero.use press enter h ero.moveTo press enter h ero.use("sling") press enter p…" at bounding box center [1014, 264] width 326 height 181
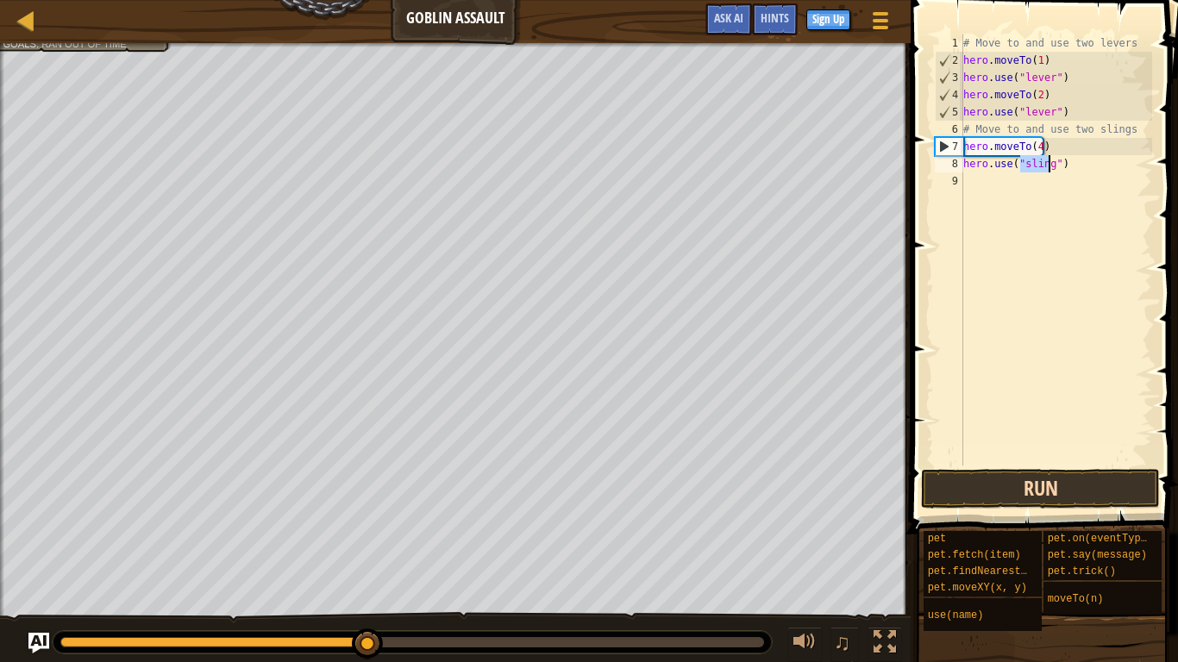
type textarea "hero.use("sling")"
click at [966, 486] on button "Run" at bounding box center [1040, 489] width 239 height 40
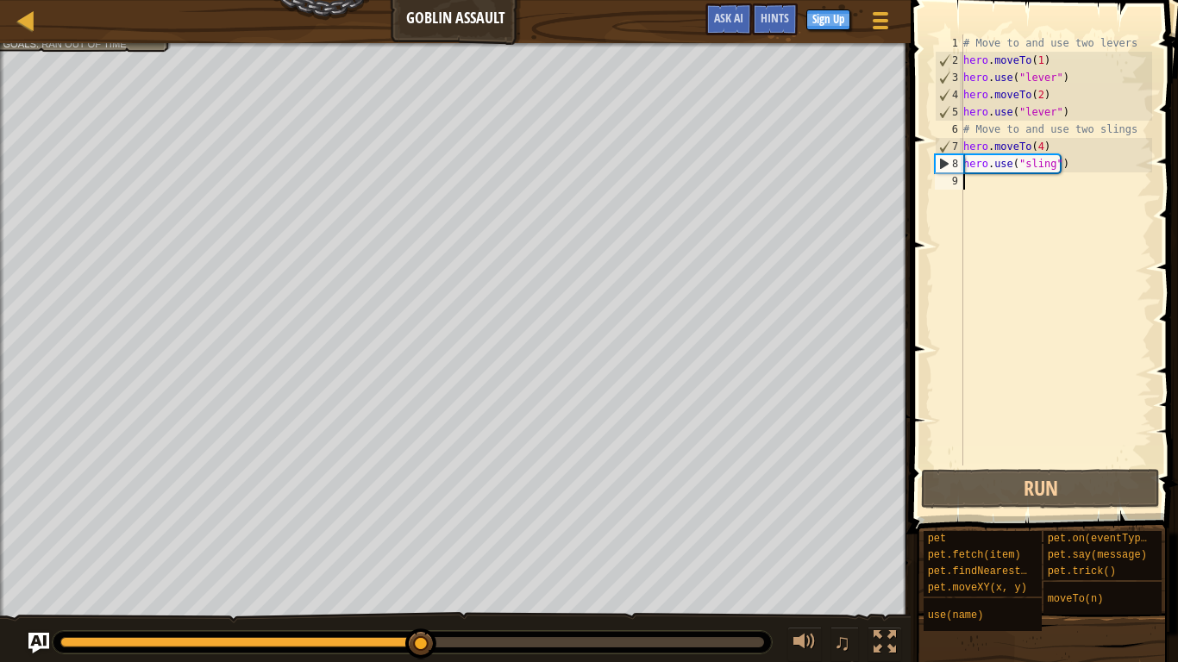
click at [983, 192] on div "# Move to and use two levers hero . moveTo ( 1 ) hero . use ( "lever" ) hero . …" at bounding box center [1056, 267] width 192 height 466
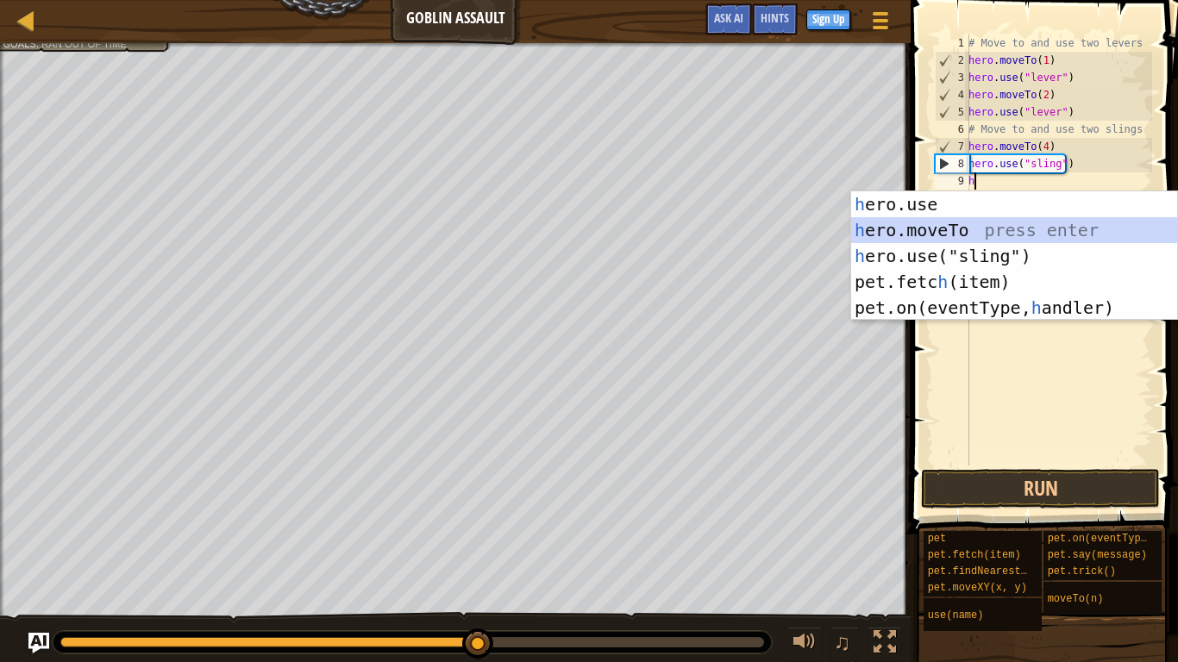
click at [943, 229] on div "h ero.use press enter h ero.moveTo press enter h ero.use("sling") press enter p…" at bounding box center [1014, 281] width 326 height 181
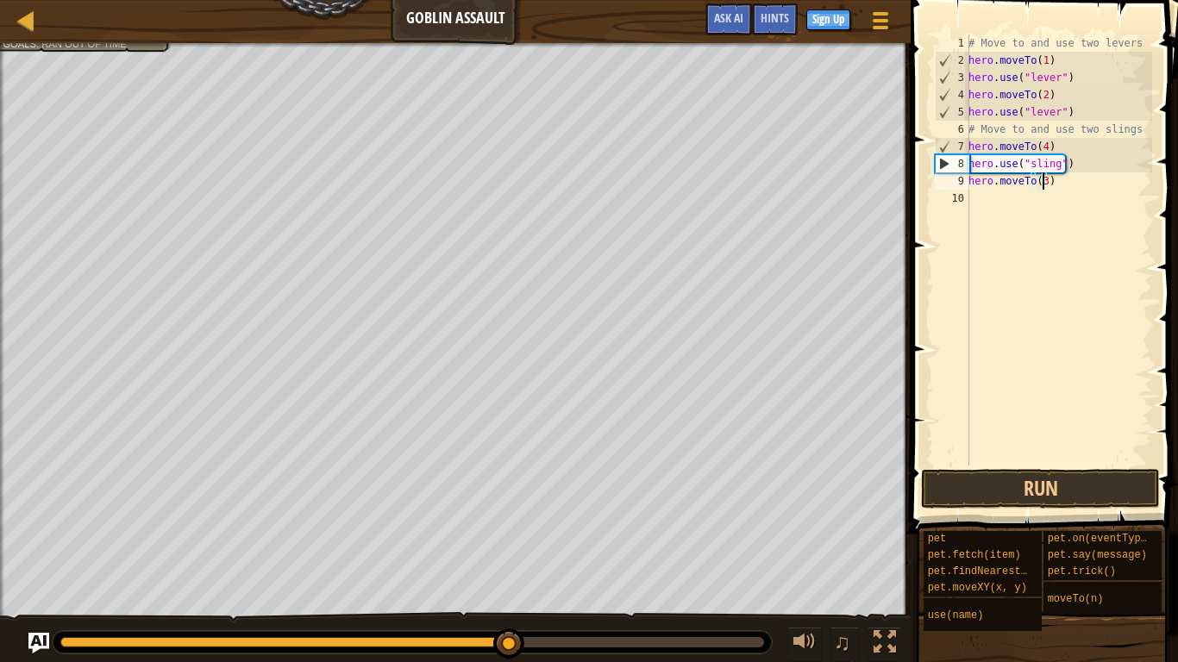
scroll to position [8, 6]
type textarea "hero.moveTo(3)"
click at [1030, 491] on button "Run" at bounding box center [1040, 489] width 239 height 40
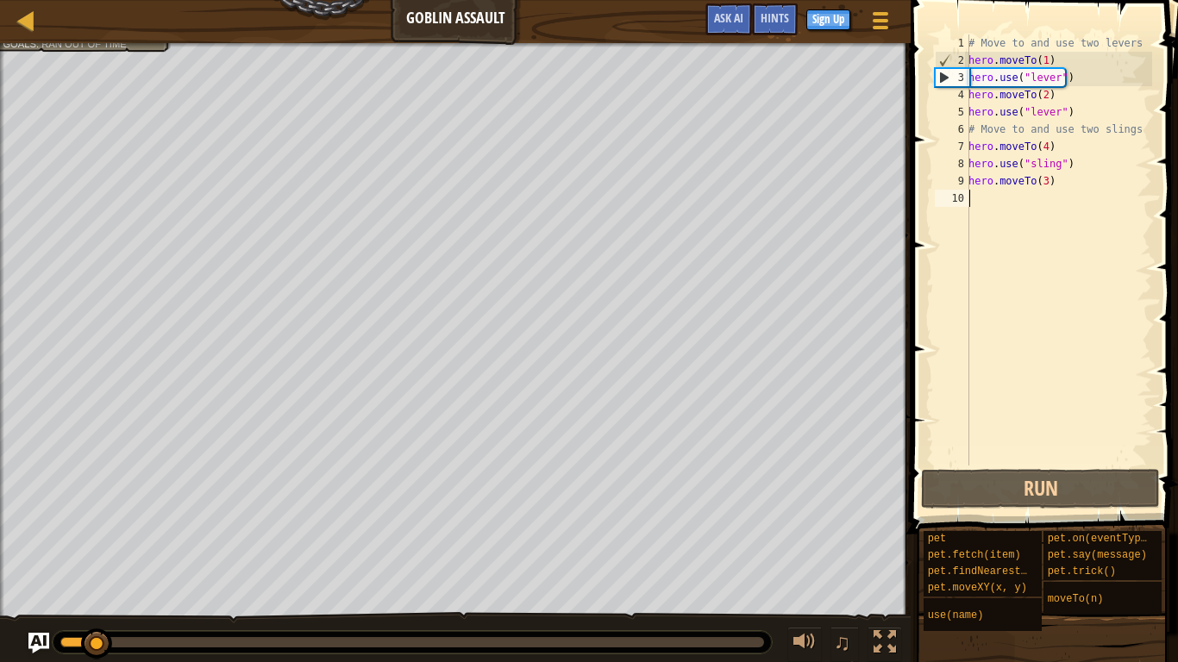
click at [998, 197] on div "# Move to and use two levers hero . moveTo ( 1 ) hero . use ( "lever" ) hero . …" at bounding box center [1058, 267] width 187 height 466
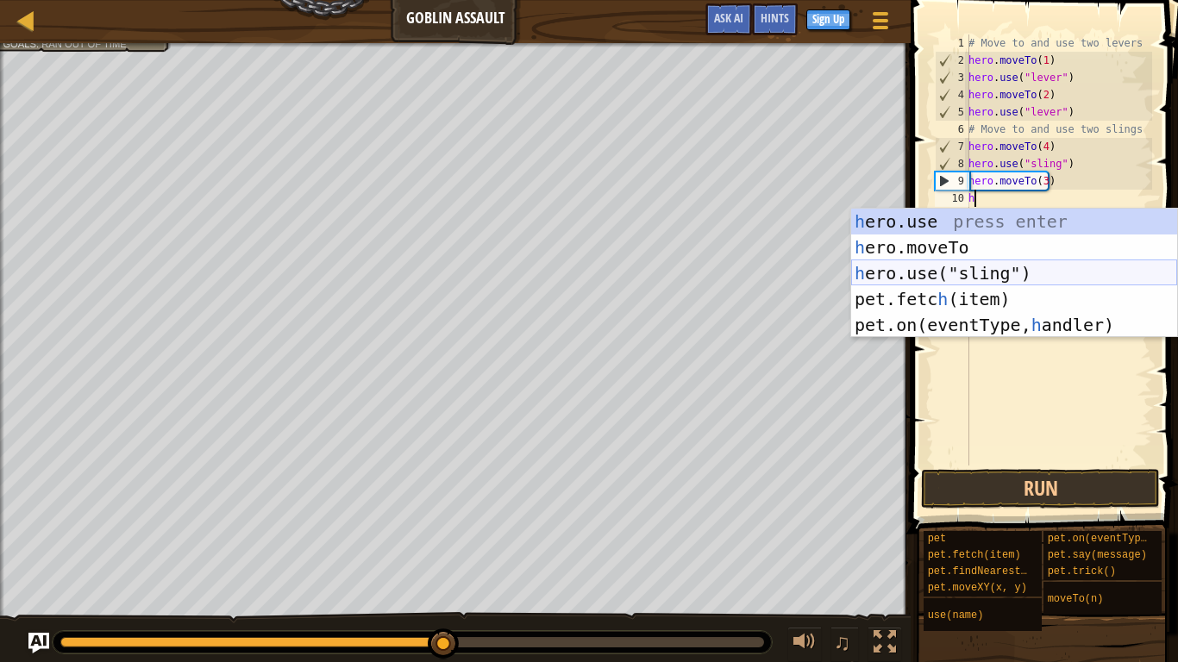
click at [967, 268] on div "h ero.use press enter h ero.moveTo press enter h ero.use("sling") press enter p…" at bounding box center [1014, 299] width 326 height 181
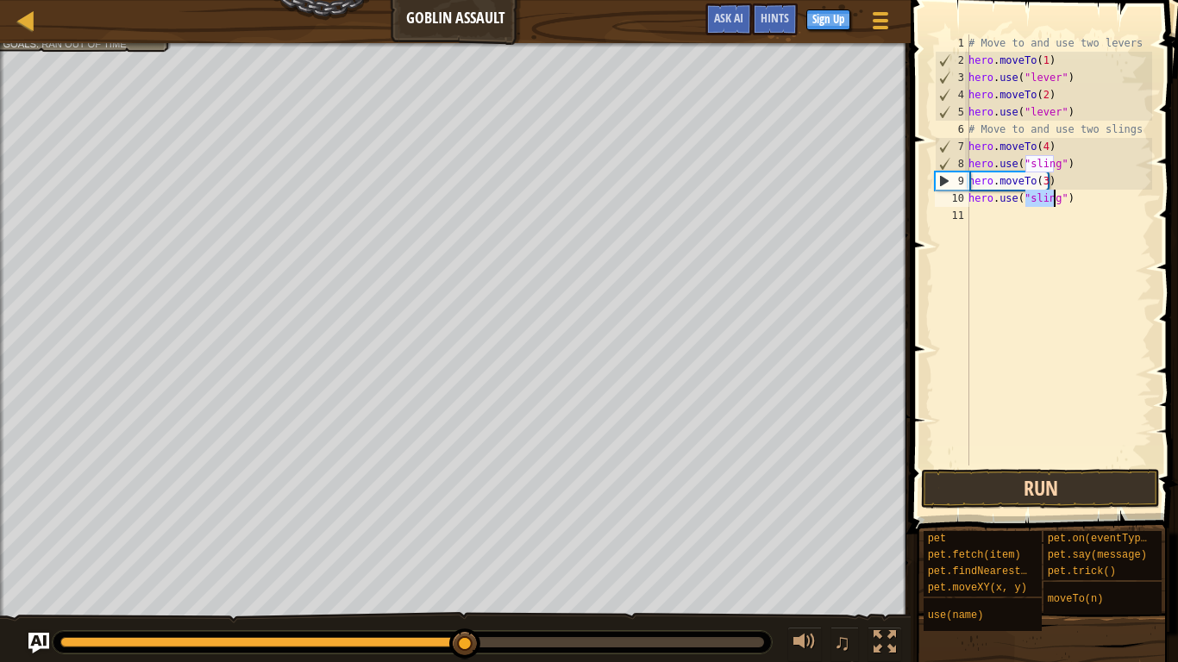
type textarea "hero.use("sling")"
click at [1001, 478] on button "Run" at bounding box center [1040, 489] width 239 height 40
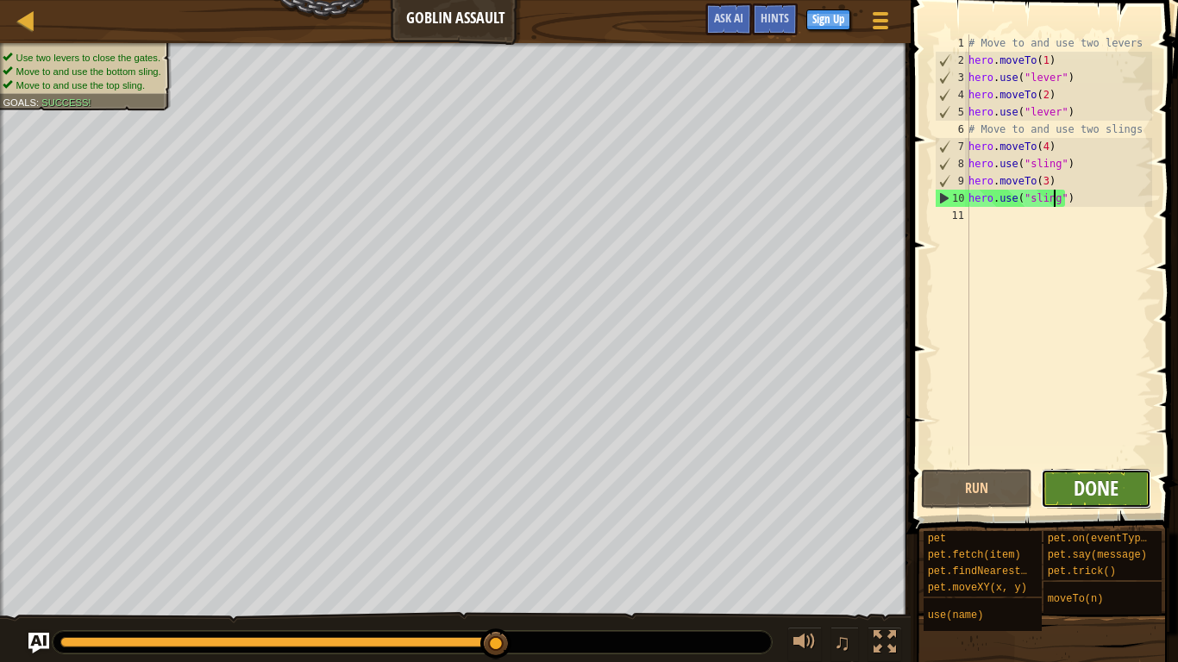
click at [1086, 482] on span "Done" at bounding box center [1096, 488] width 45 height 28
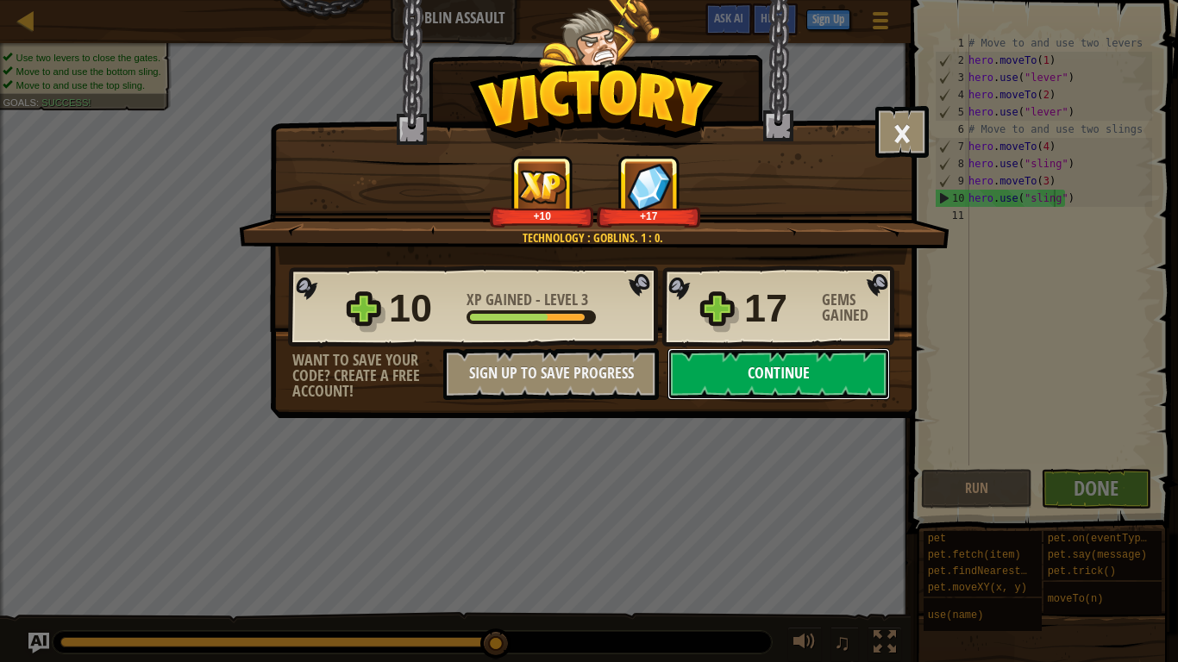
click at [747, 380] on button "Continue" at bounding box center [778, 374] width 222 height 52
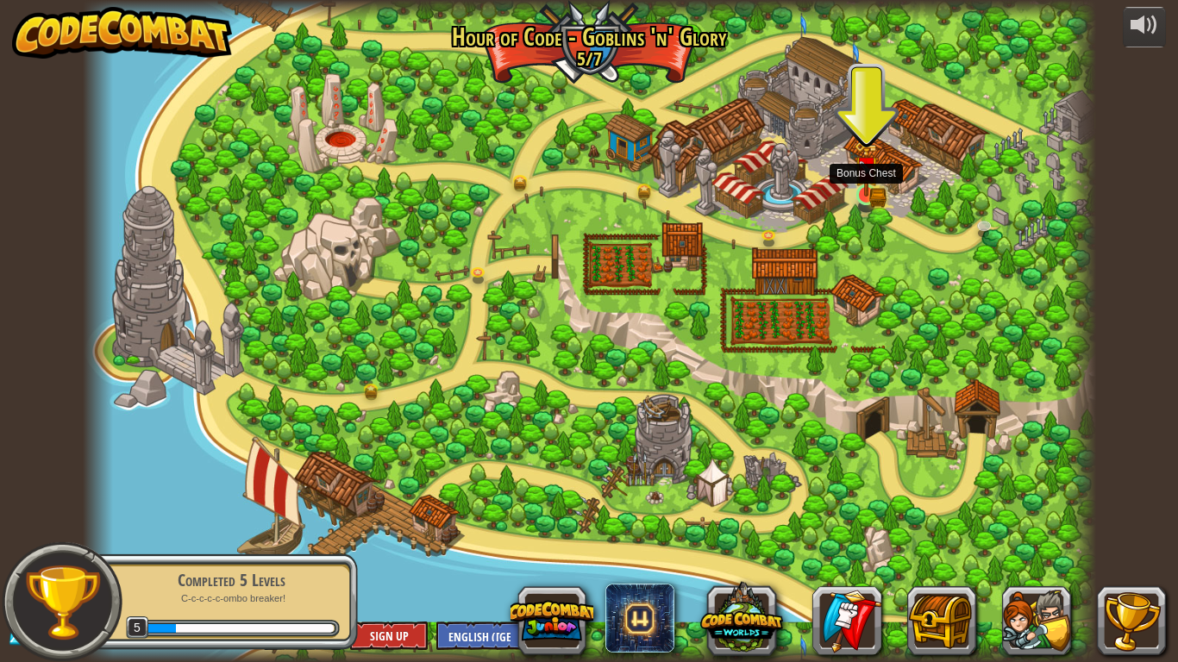
click at [859, 186] on img at bounding box center [867, 169] width 26 height 56
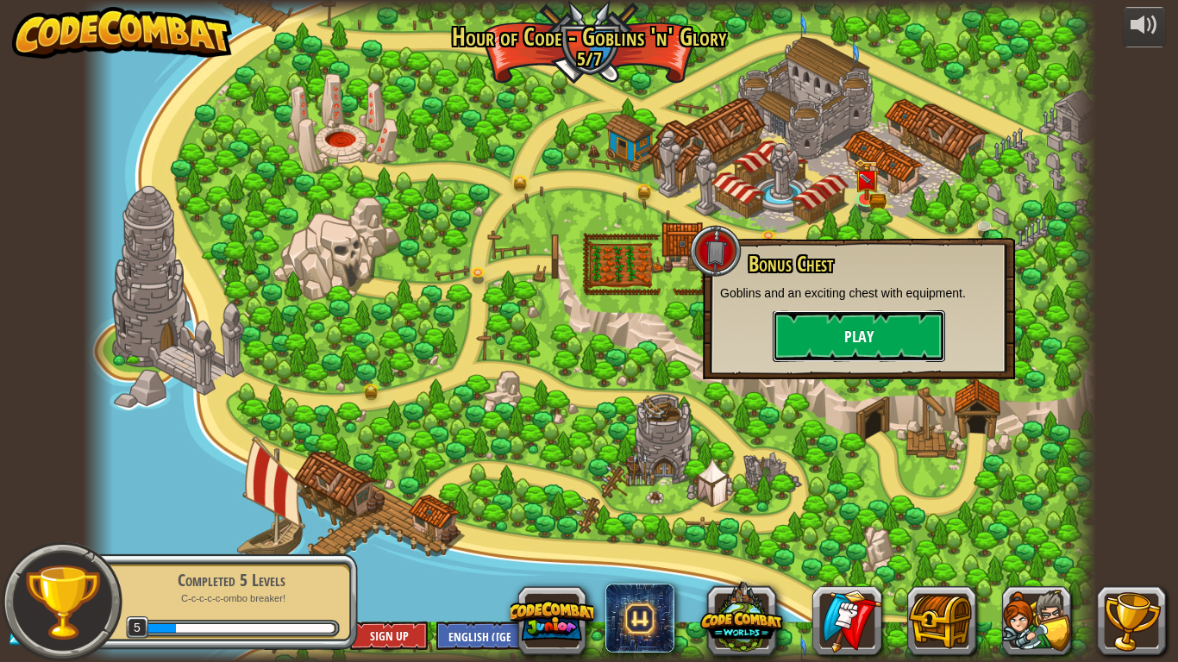
click at [812, 333] on button "Play" at bounding box center [859, 336] width 172 height 52
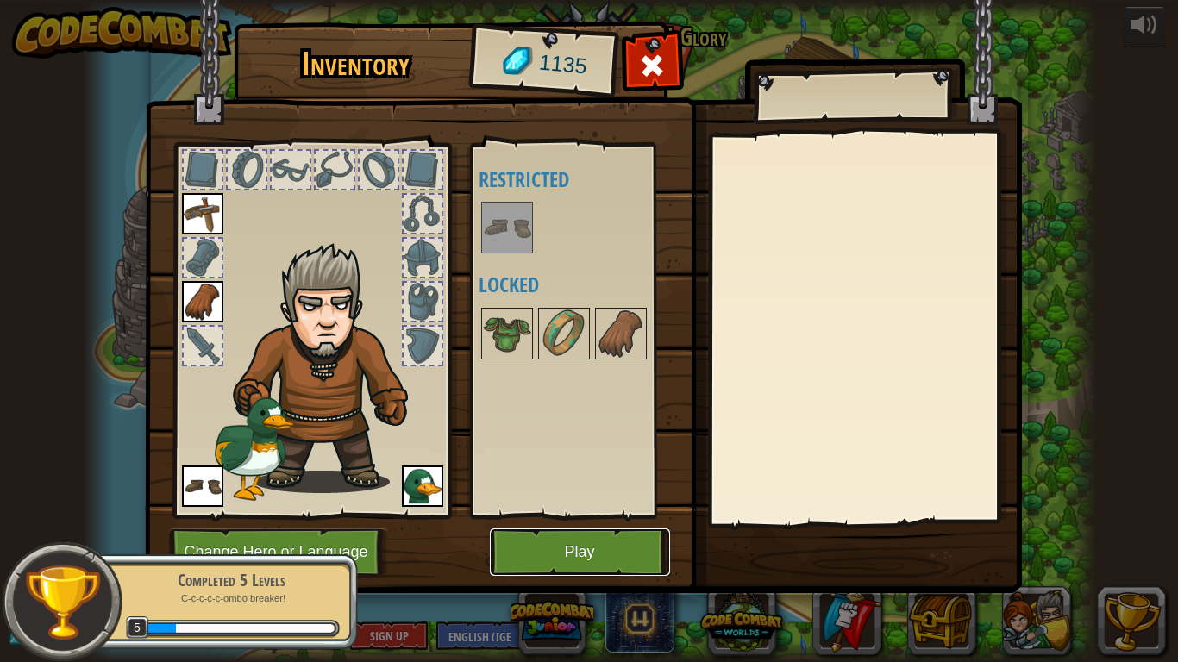
click at [537, 516] on button "Play" at bounding box center [580, 552] width 180 height 47
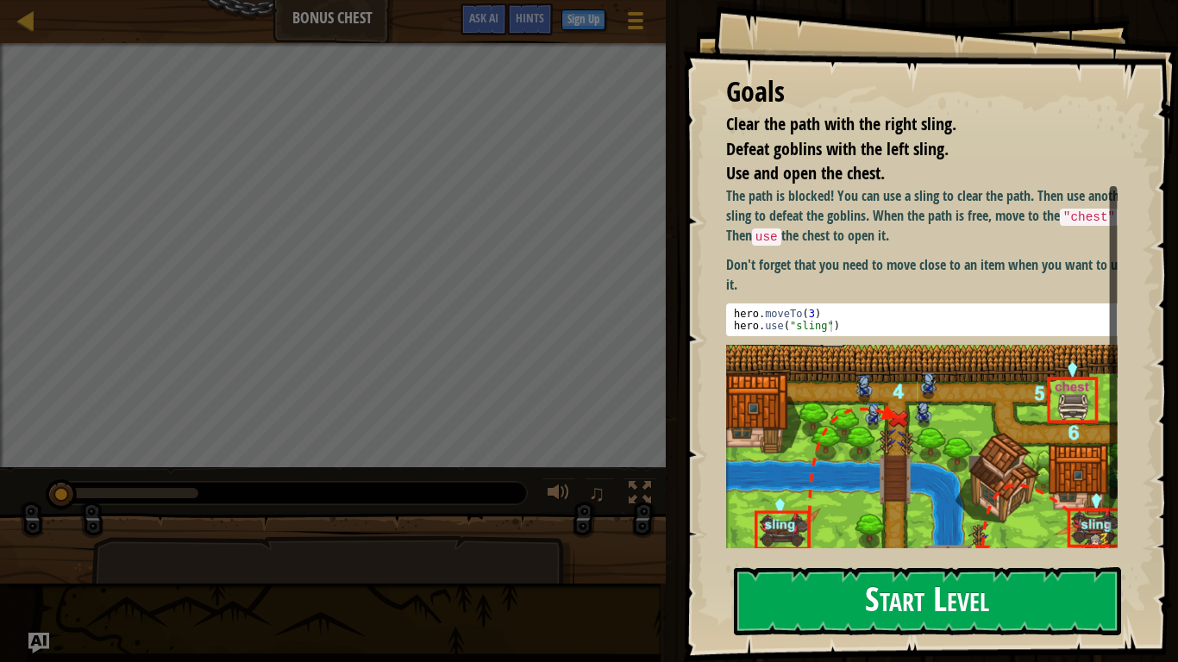
click at [774, 516] on button "Start Level" at bounding box center [927, 601] width 387 height 68
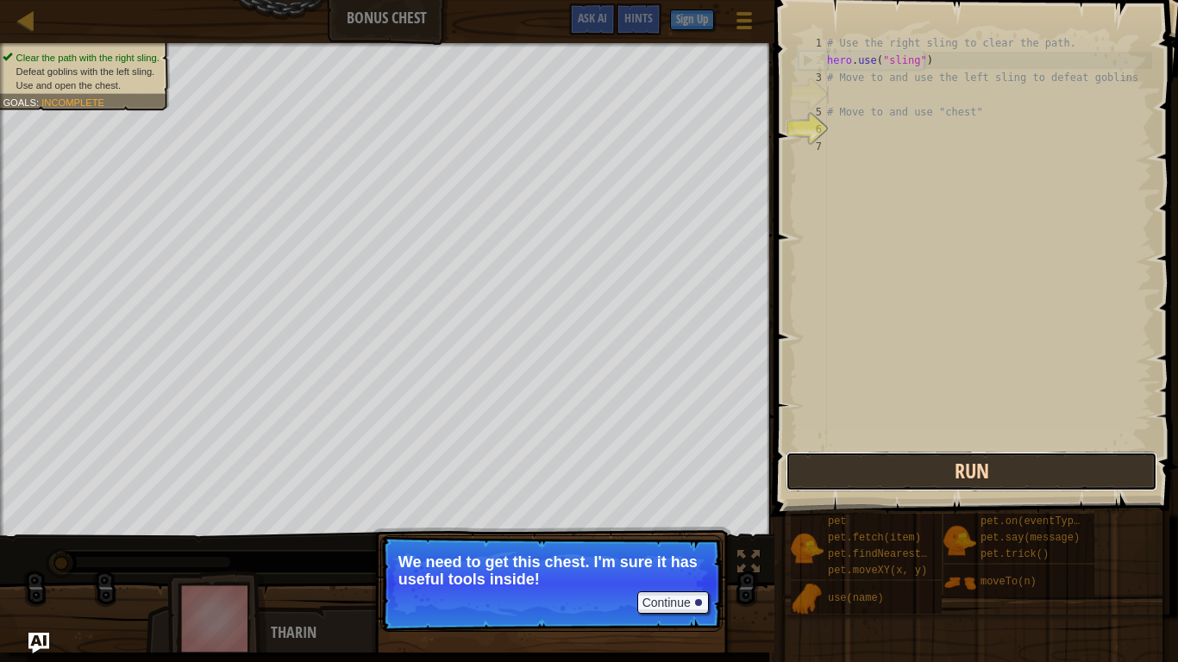
click at [812, 484] on button "Run" at bounding box center [972, 472] width 372 height 40
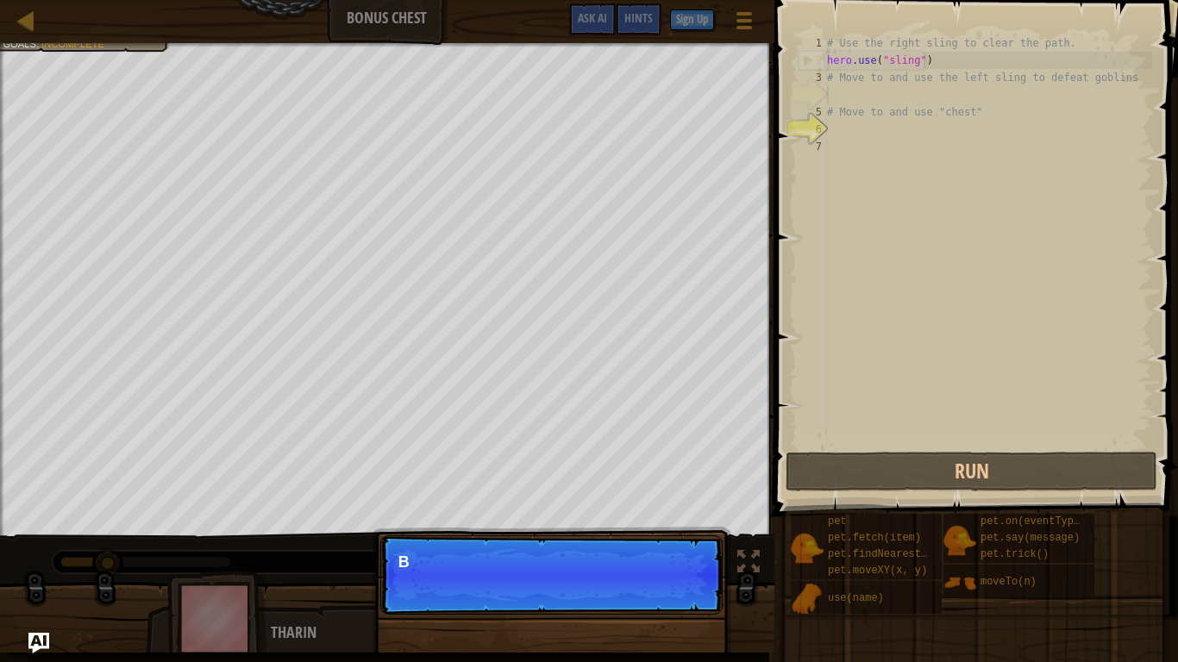
scroll to position [8, 0]
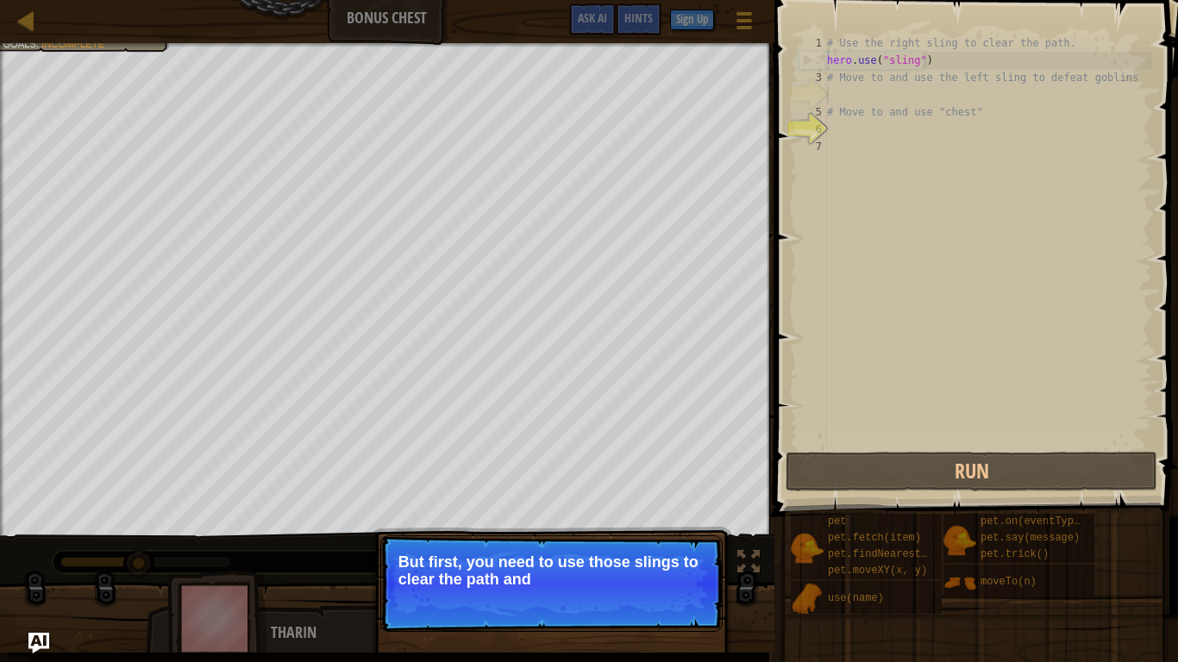
click at [684, 516] on p "Continue But first, you need to use those slings to clear the path and" at bounding box center [551, 584] width 342 height 97
click at [681, 516] on p "Continue But first, you need to use those slings to clear the path and defeat t…" at bounding box center [551, 584] width 342 height 97
click at [681, 516] on button "Continue" at bounding box center [673, 603] width 72 height 22
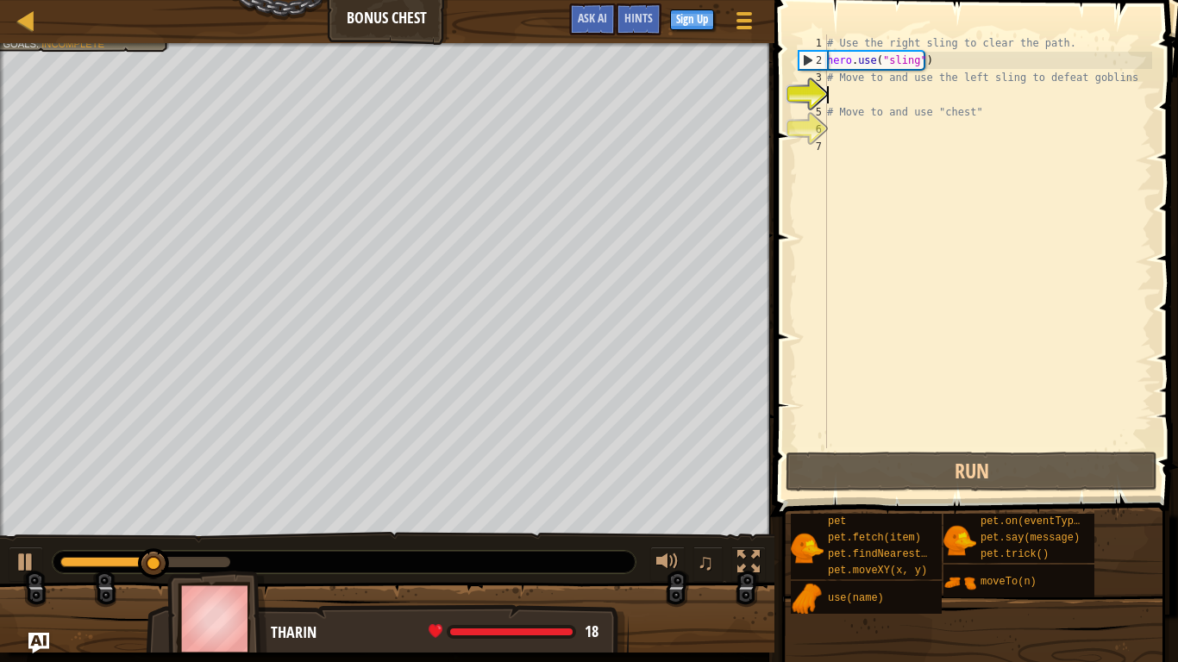
click at [681, 516] on div "Clear the path with the right sling. Defeat goblins with the left sling. Use an…" at bounding box center [589, 348] width 1178 height 610
click at [681, 516] on div at bounding box center [387, 625] width 774 height 86
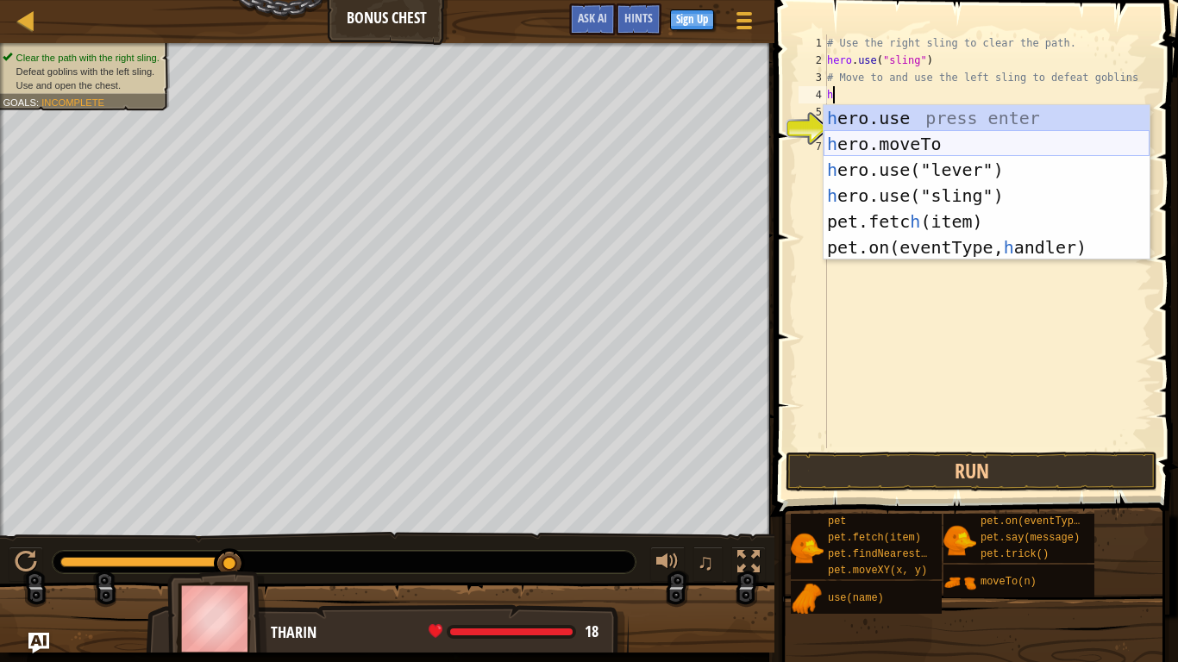
click at [977, 154] on div "h ero.use press enter h ero.moveTo press enter h ero.use("lever") press enter h…" at bounding box center [987, 208] width 326 height 207
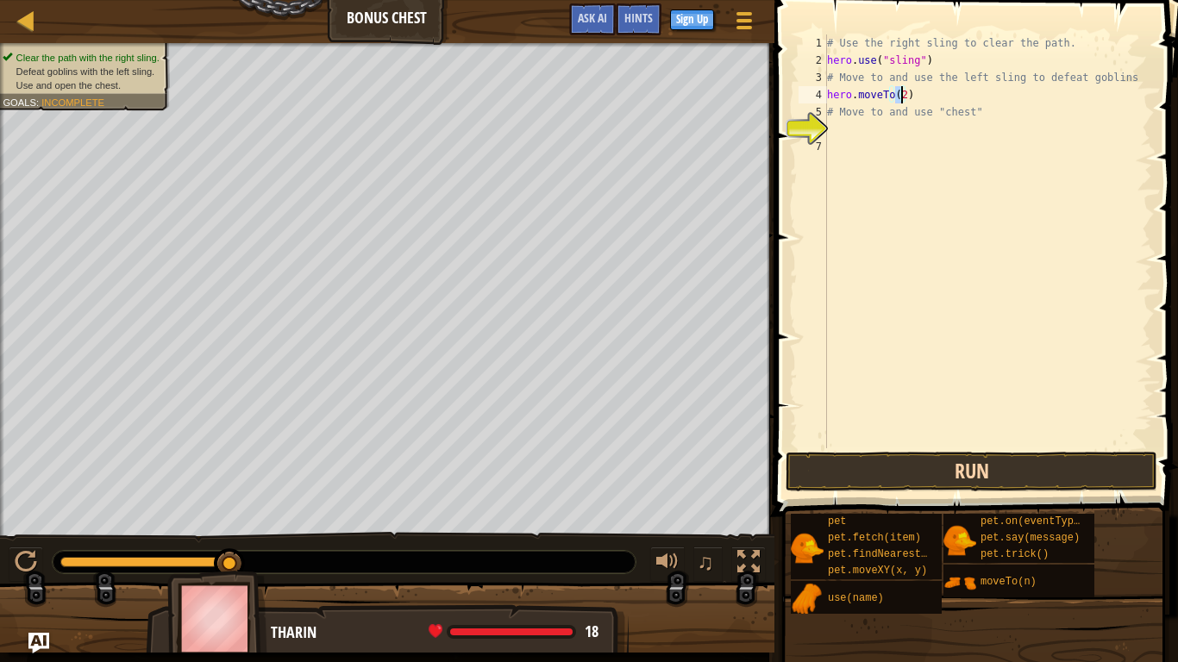
type textarea "hero.moveTo(2)"
click at [943, 481] on button "Run" at bounding box center [972, 472] width 372 height 40
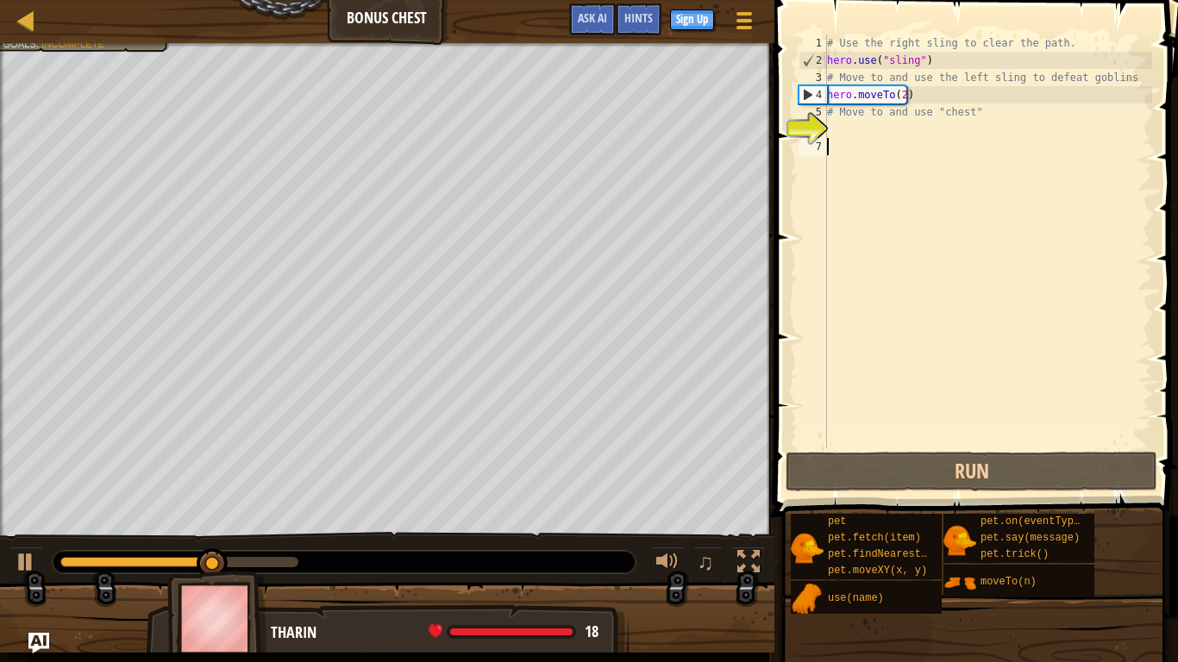
click at [902, 145] on div "# Use the right sling to clear the path. hero . use ( "sling" ) # Move to and u…" at bounding box center [988, 258] width 329 height 448
click at [883, 129] on div "# Use the right sling to clear the path. hero . use ( "sling" ) # Move to and u…" at bounding box center [988, 258] width 329 height 448
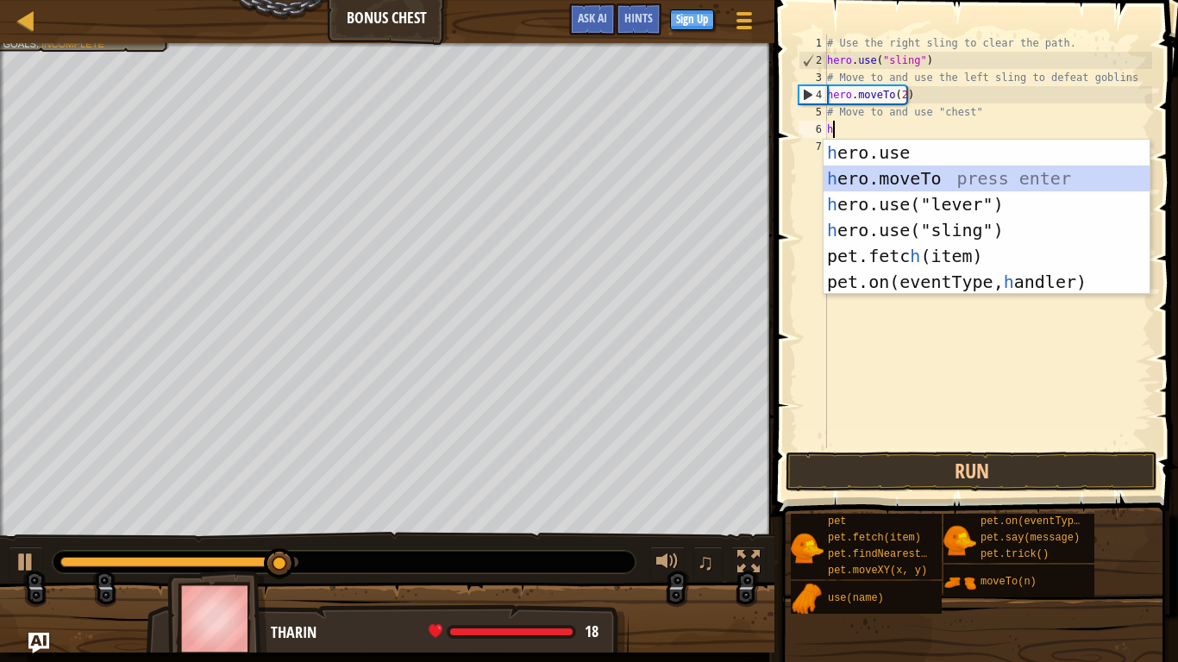
click at [845, 183] on div "h ero.use press enter h ero.moveTo press enter h ero.use("lever") press enter h…" at bounding box center [987, 243] width 326 height 207
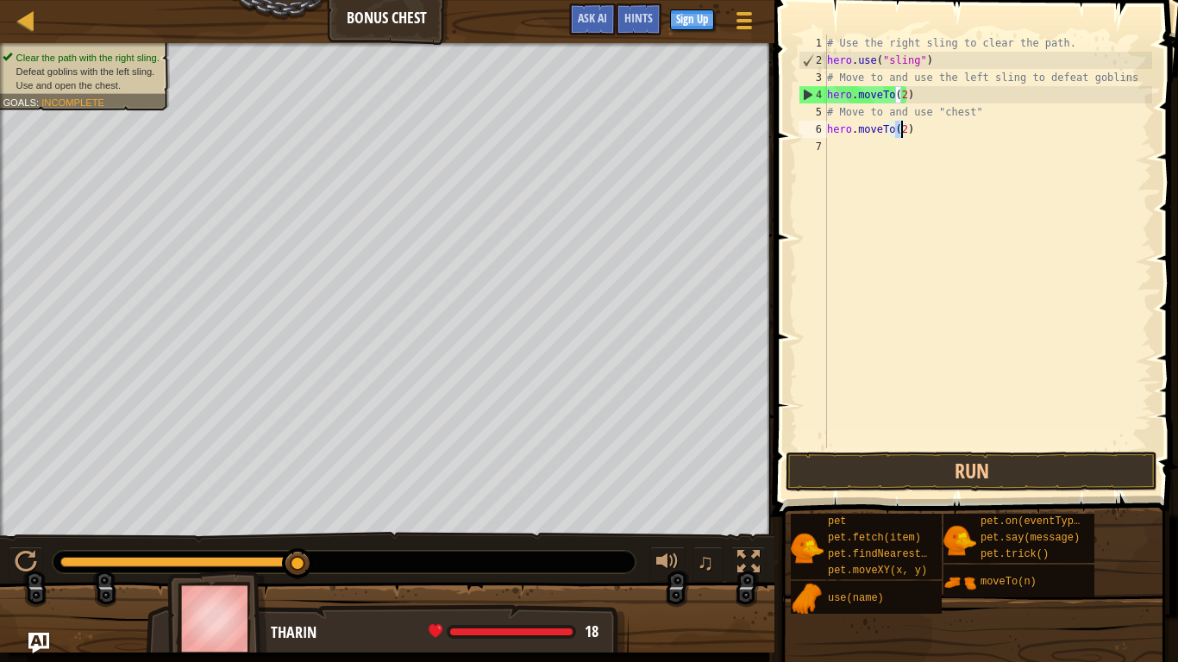
type textarea "hero.moveTo(3)"
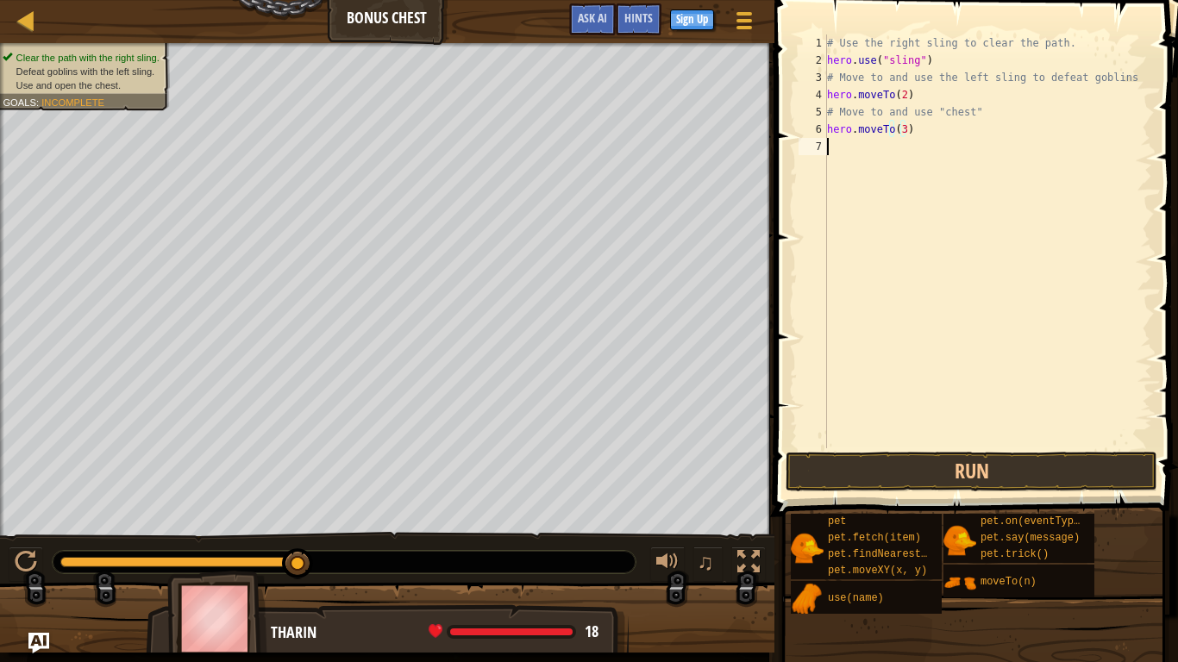
click at [844, 140] on div "# Use the right sling to clear the path. hero . use ( "sling" ) # Move to and u…" at bounding box center [988, 258] width 329 height 448
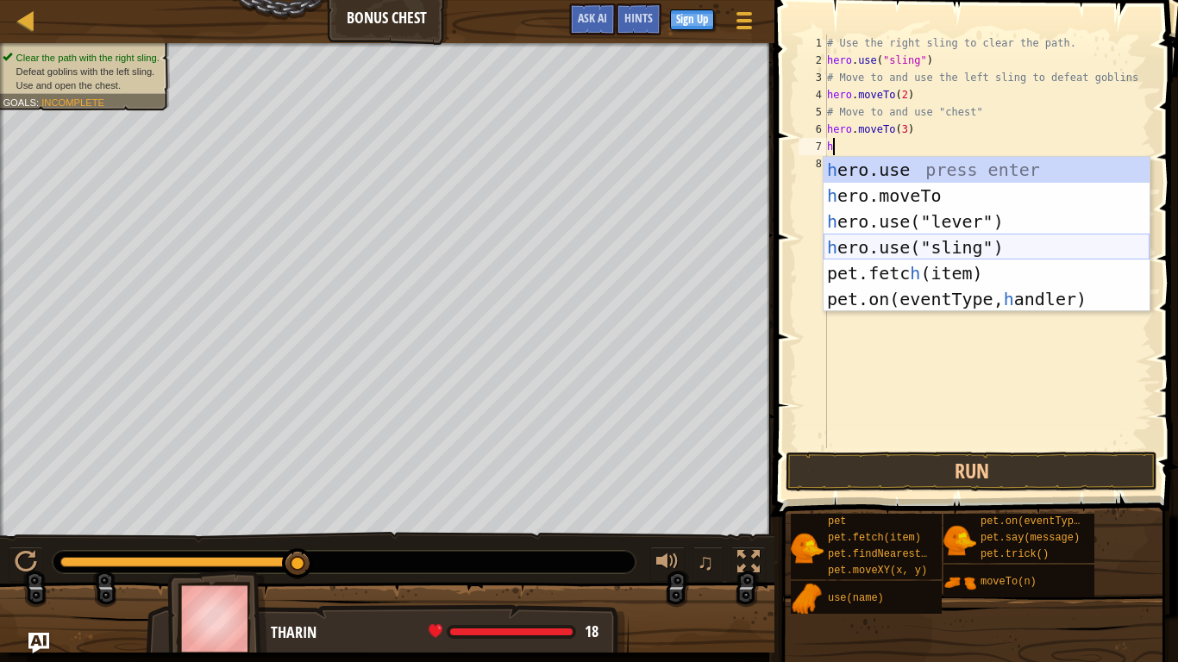
click at [922, 241] on div "h ero.use press enter h ero.moveTo press enter h ero.use("lever") press enter h…" at bounding box center [987, 260] width 326 height 207
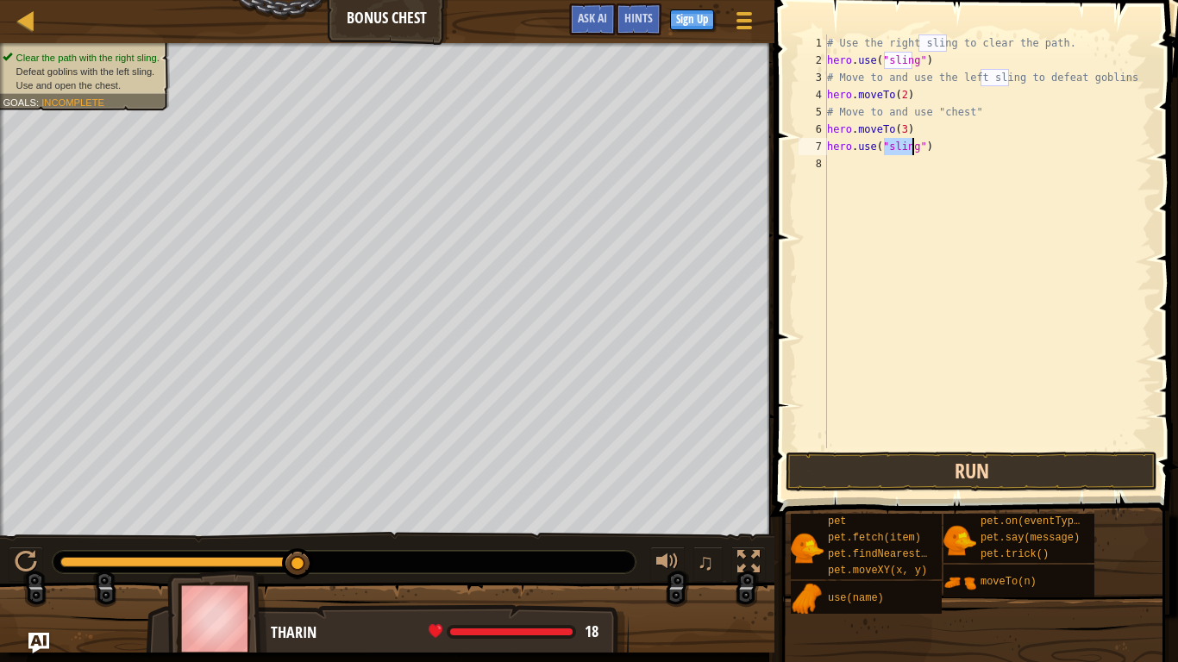
type textarea "hero.use("sling")"
click at [924, 471] on button "Run" at bounding box center [972, 472] width 372 height 40
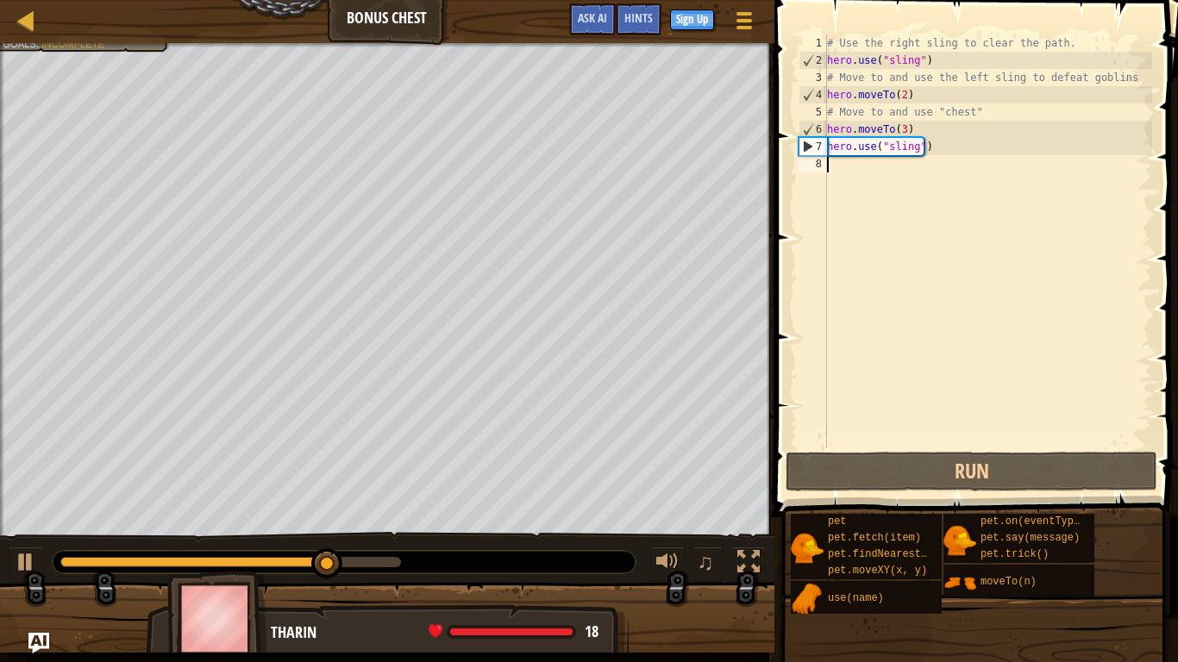
click at [856, 175] on div "# Use the right sling to clear the path. hero . use ( "sling" ) # Move to and u…" at bounding box center [988, 258] width 329 height 448
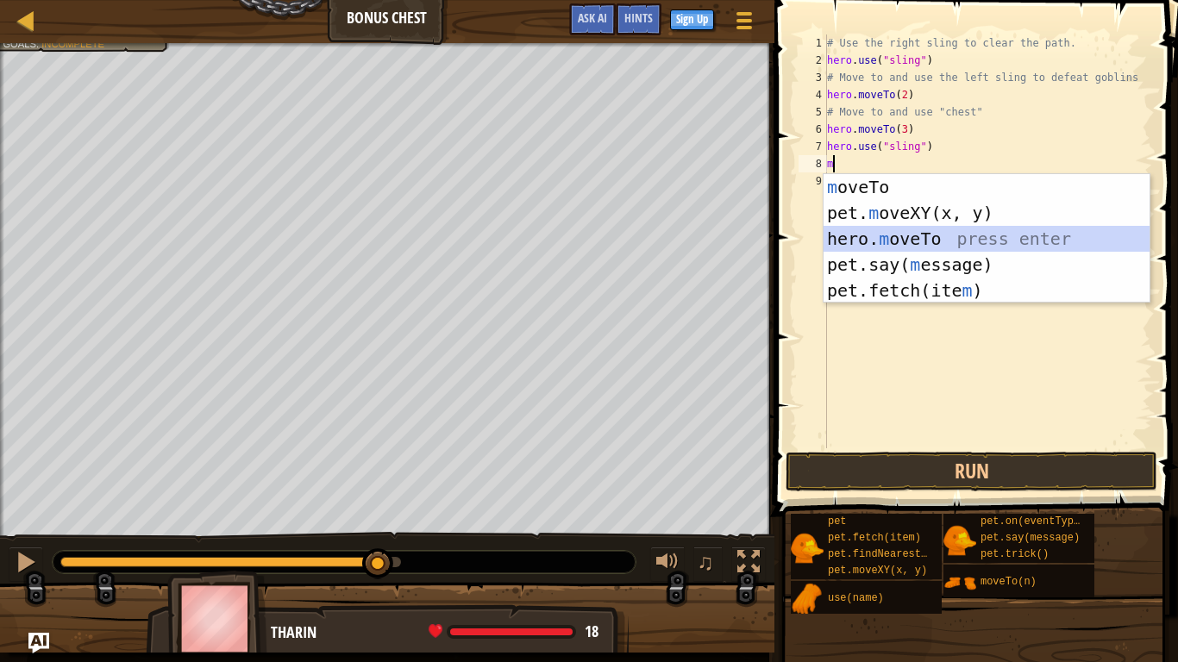
click at [874, 245] on div "m oveTo press enter pet. m oveXY(x, y) press enter hero. m oveTo press enter pe…" at bounding box center [987, 264] width 326 height 181
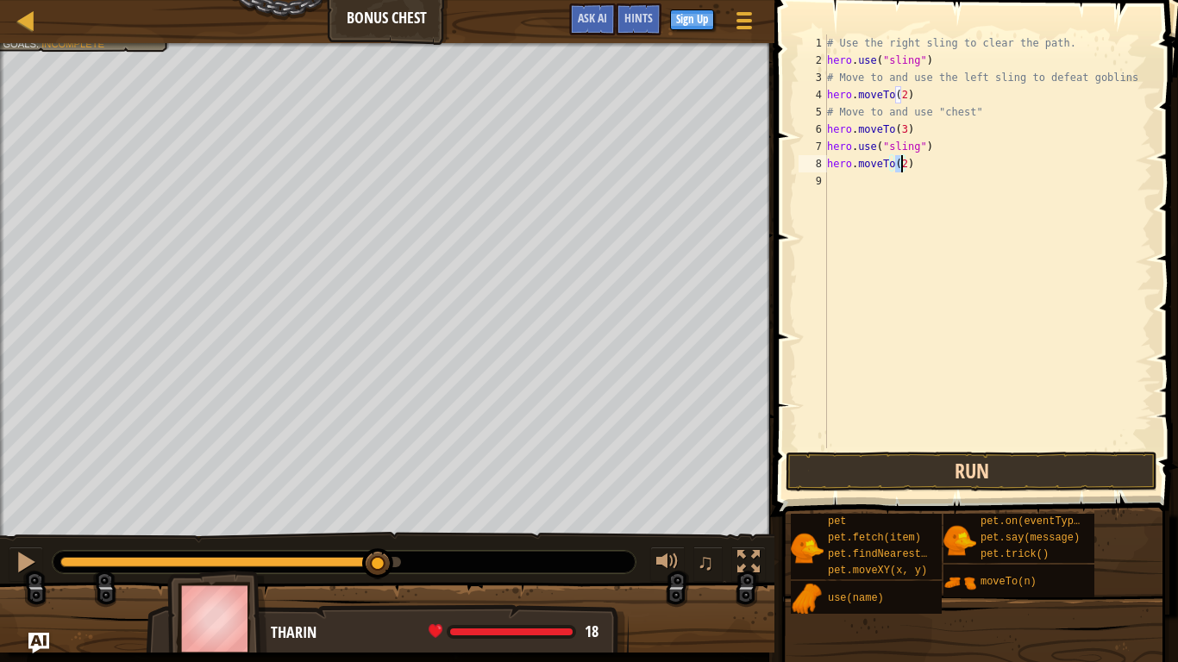
type textarea "hero.moveTo(2)"
click at [944, 467] on button "Run" at bounding box center [972, 472] width 372 height 40
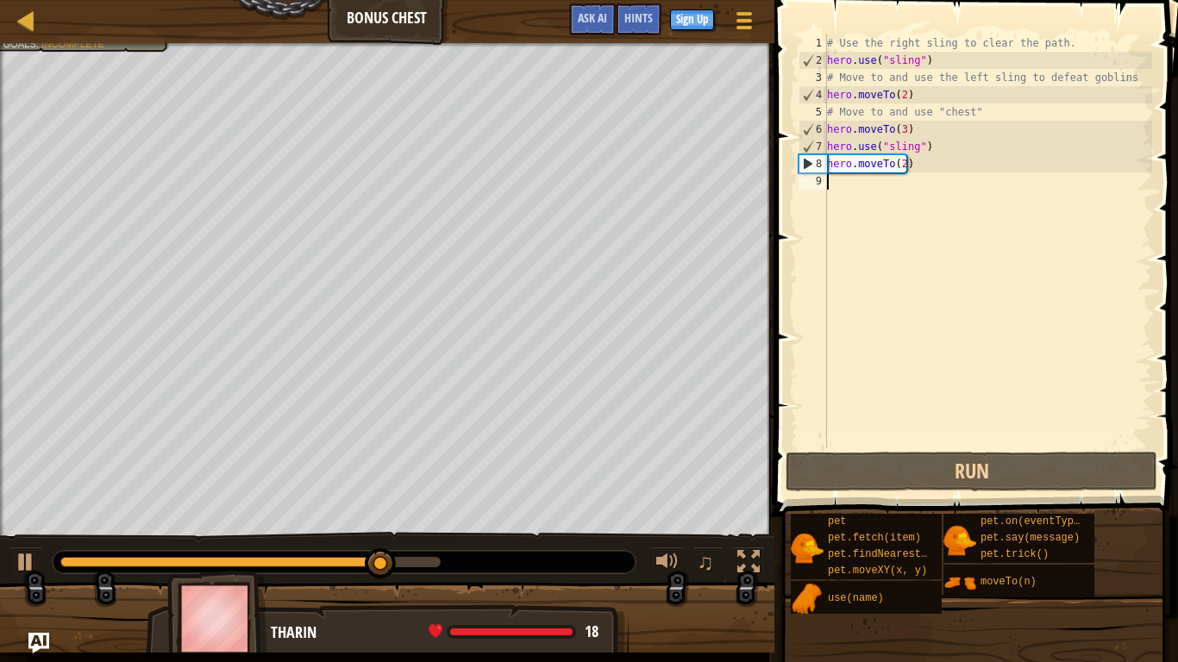
click at [837, 179] on div "# Use the right sling to clear the path. hero . use ( "sling" ) # Move to and u…" at bounding box center [988, 258] width 329 height 448
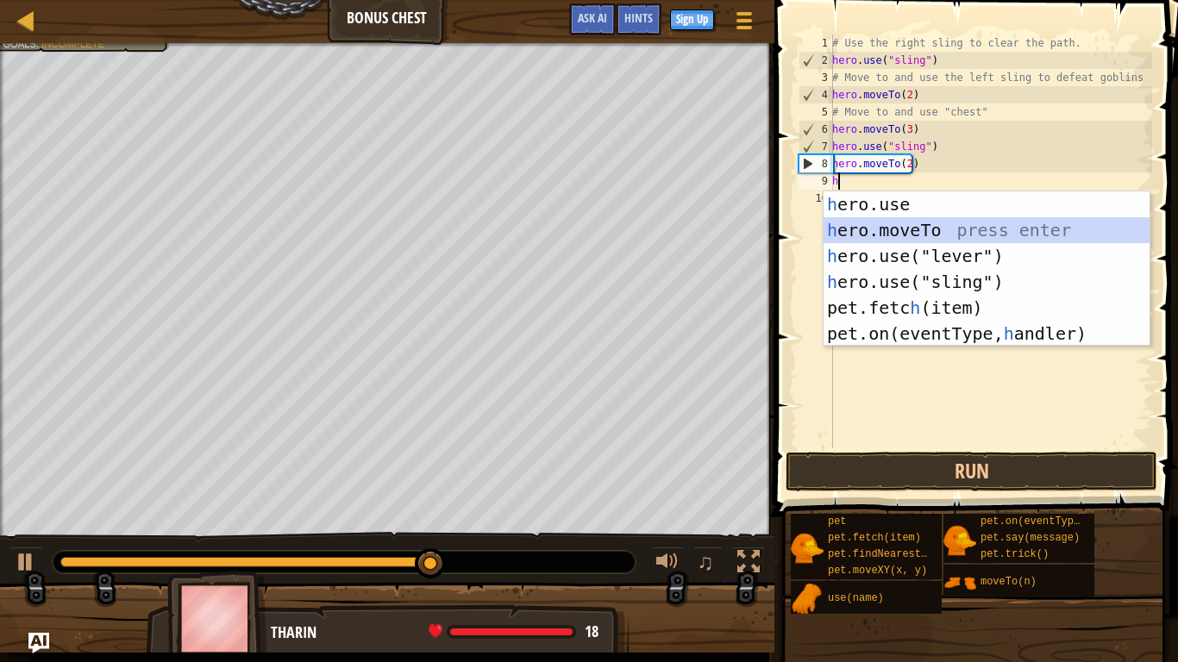
click at [903, 222] on div "h ero.use press enter h ero.moveTo press enter h ero.use("lever") press enter h…" at bounding box center [987, 294] width 326 height 207
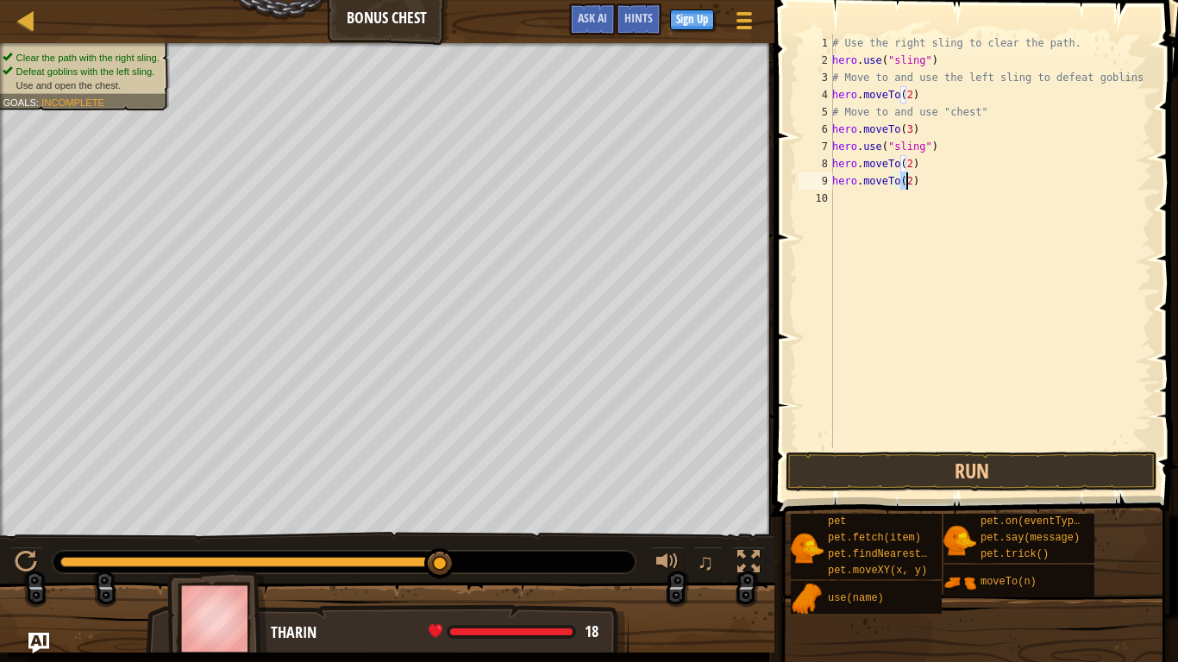
type textarea "hero.moveTo(4)"
click at [871, 197] on div "# Use the right sling to clear the path. hero . use ( "sling" ) # Move to and u…" at bounding box center [990, 258] width 323 height 448
type textarea "5"
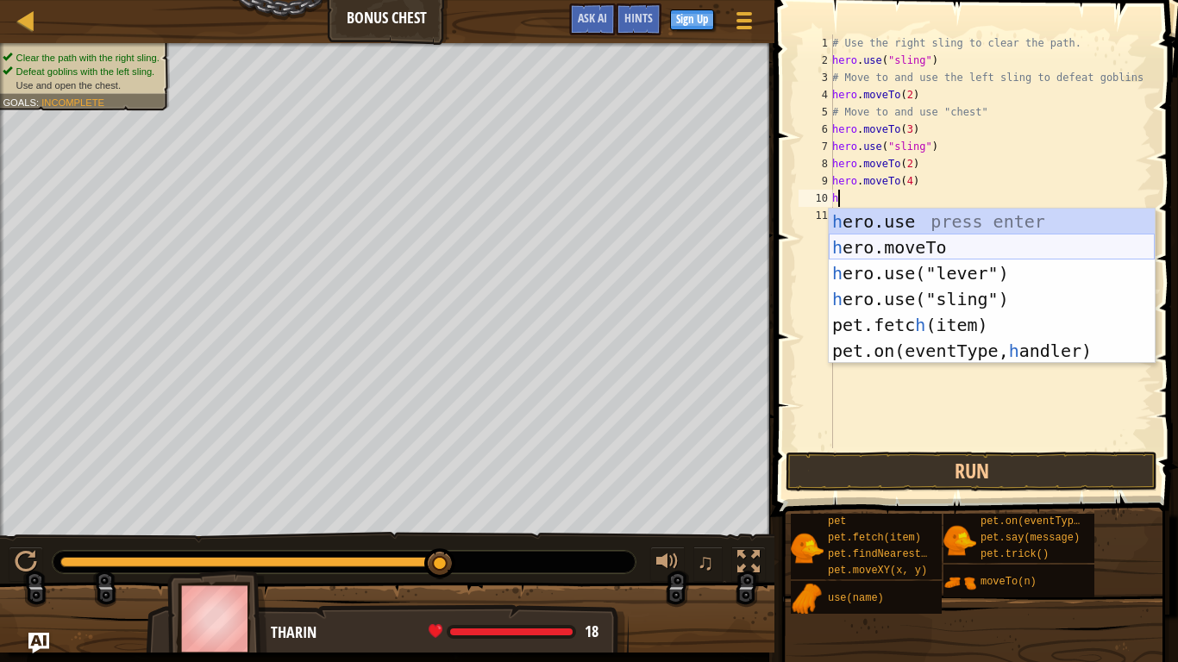
click at [907, 242] on div "h ero.use press enter h ero.moveTo press enter h ero.use("lever") press enter h…" at bounding box center [992, 312] width 326 height 207
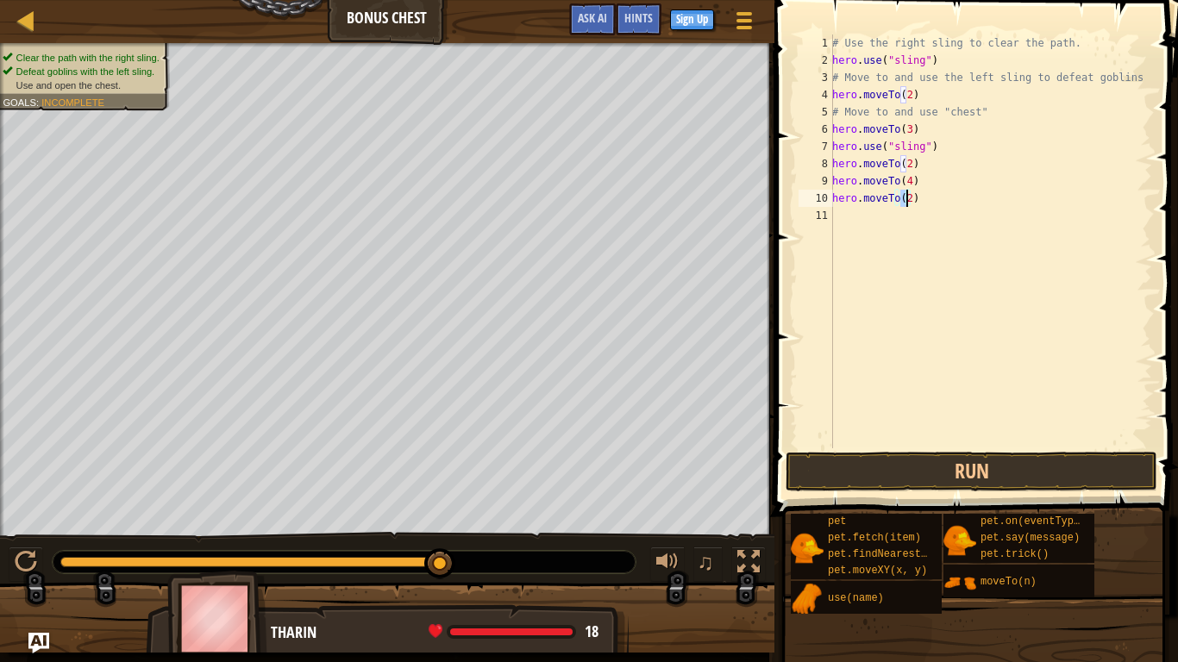
type textarea "hero.moveTo(5)"
click at [856, 232] on div "# Use the right sling to clear the path. hero . use ( "sling" ) # Move to and u…" at bounding box center [990, 258] width 323 height 448
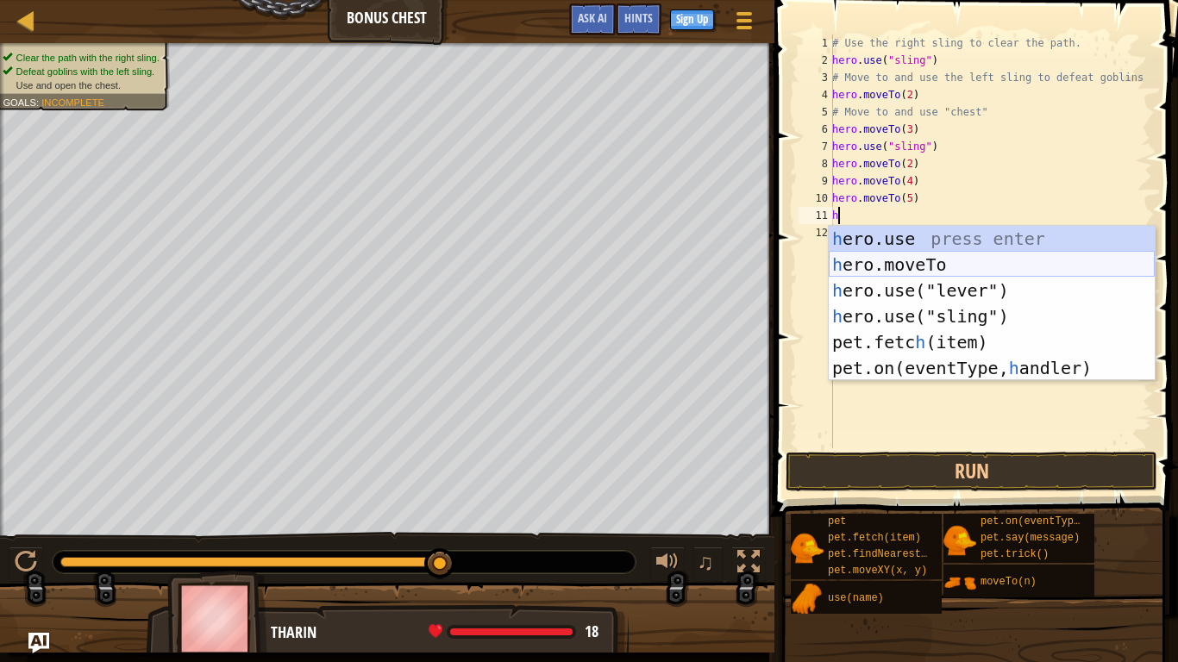
click at [861, 266] on div "h ero.use press enter h ero.moveTo press enter h ero.use("lever") press enter h…" at bounding box center [992, 329] width 326 height 207
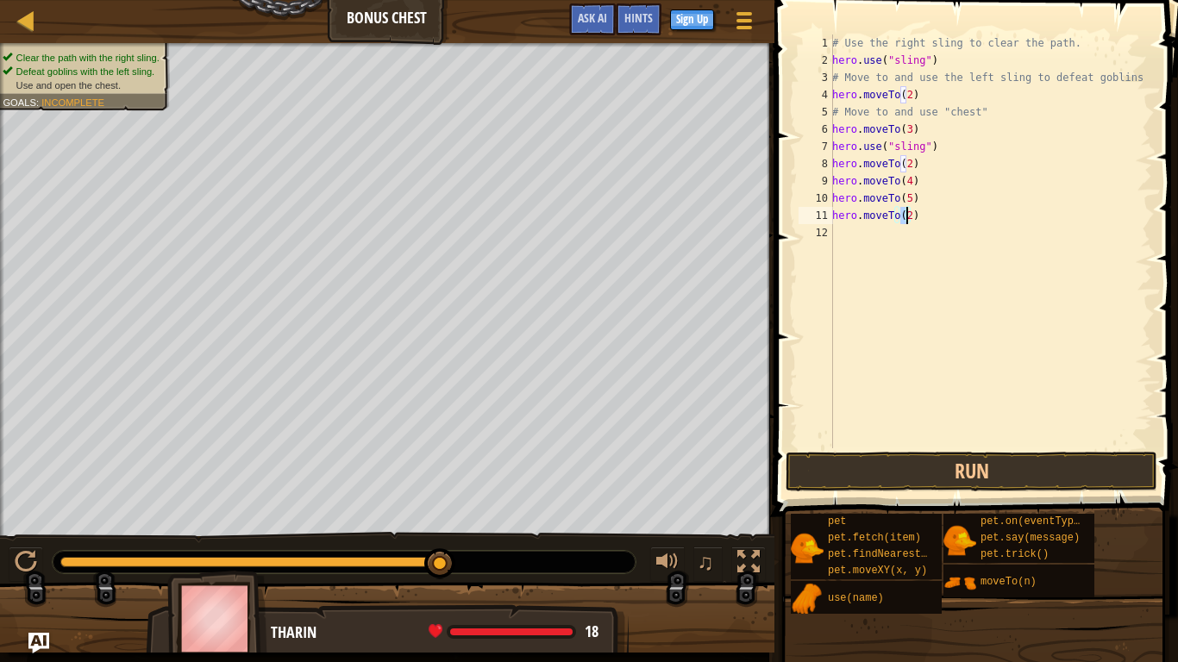
scroll to position [8, 5]
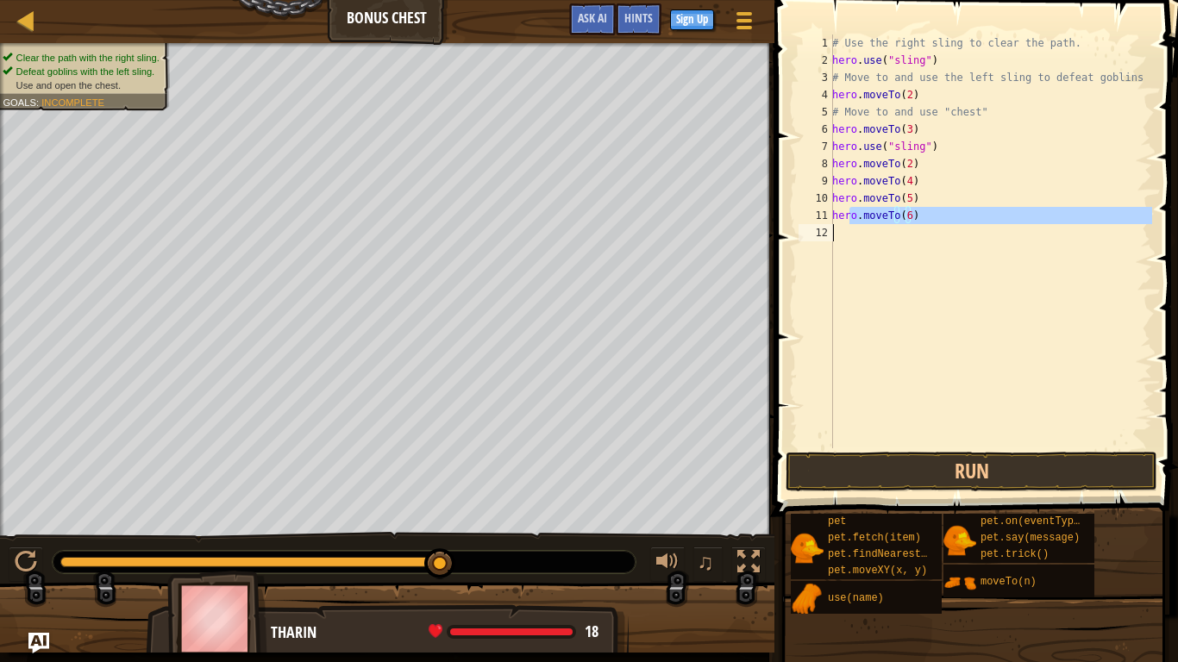
click at [849, 224] on div "# Use the right sling to clear the path. hero . use ( "sling" ) # Move to and u…" at bounding box center [990, 258] width 323 height 448
type textarea "hero.moveTo(6)"
click at [847, 237] on div "# Use the right sling to clear the path. hero . use ( "sling" ) # Move to and u…" at bounding box center [990, 241] width 323 height 414
click at [848, 237] on div "# Use the right sling to clear the path. hero . use ( "sling" ) # Move to and u…" at bounding box center [990, 258] width 323 height 448
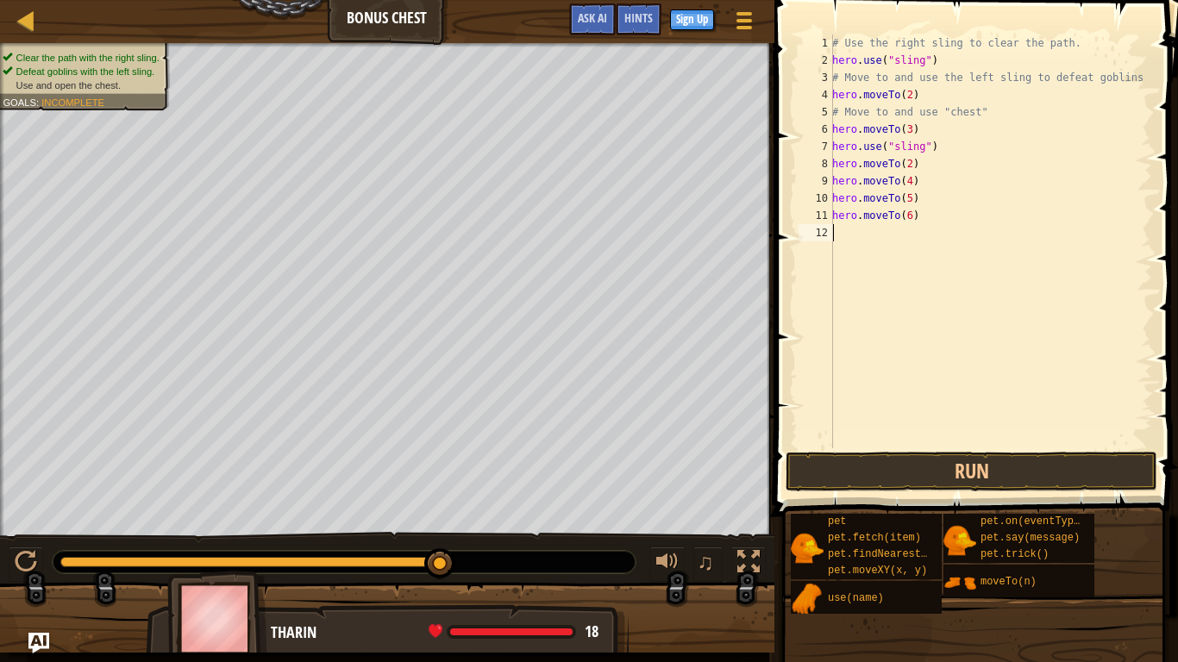
type textarea "h"
drag, startPoint x: 894, startPoint y: 465, endPoint x: 894, endPoint y: 488, distance: 23.3
click at [894, 486] on button "Run" at bounding box center [972, 472] width 372 height 40
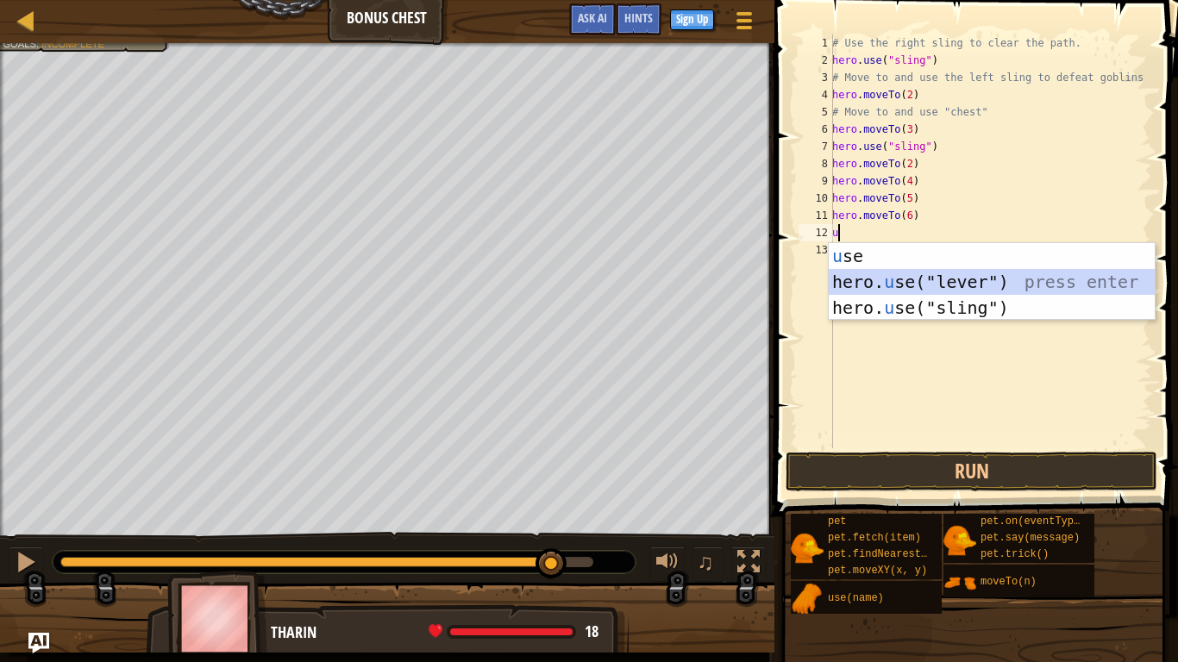
click at [879, 277] on div "u se press enter hero. u se("lever") press enter hero. u se("sling") press enter" at bounding box center [992, 307] width 326 height 129
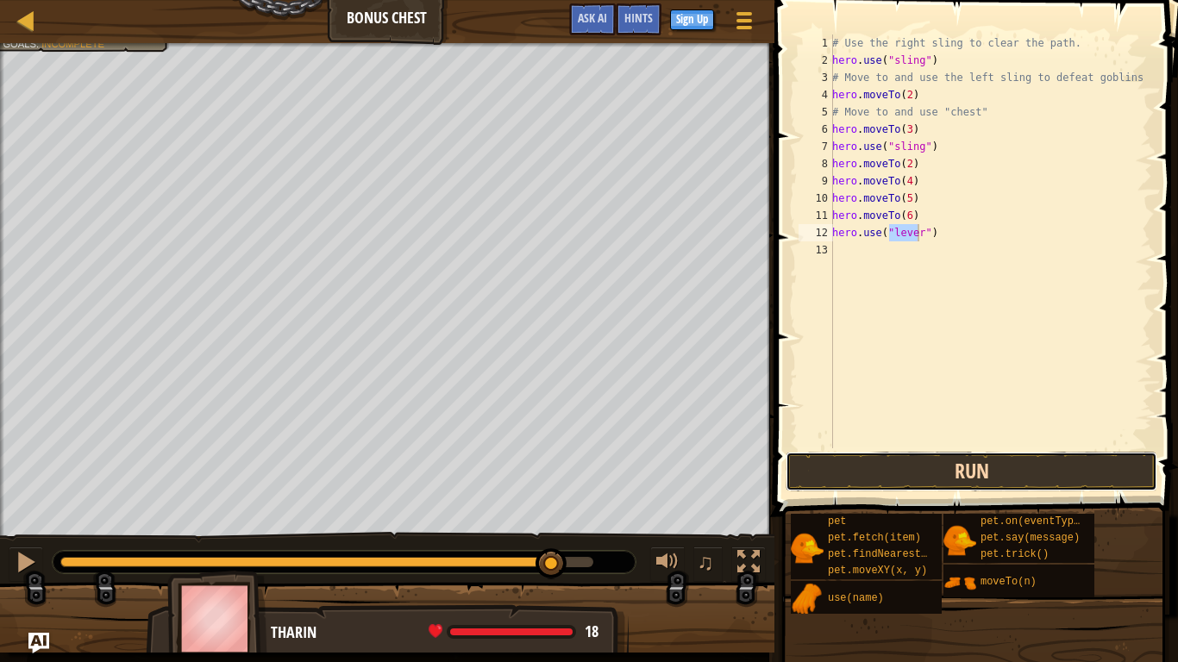
click at [899, 455] on button "Run" at bounding box center [972, 472] width 372 height 40
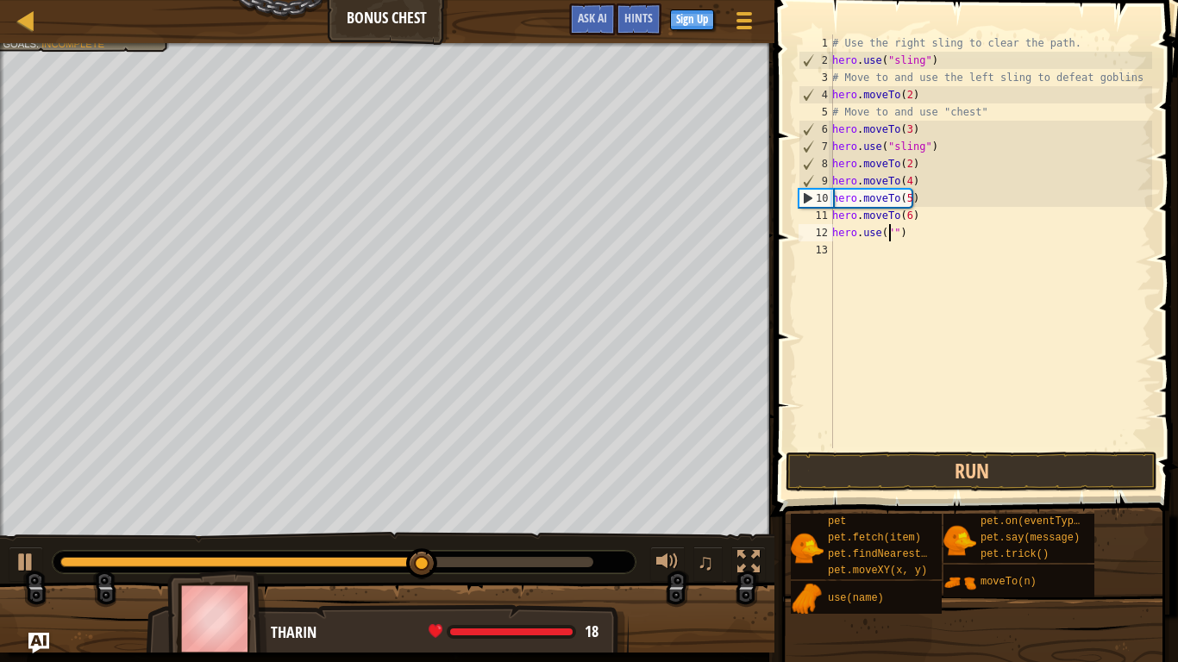
scroll to position [8, 5]
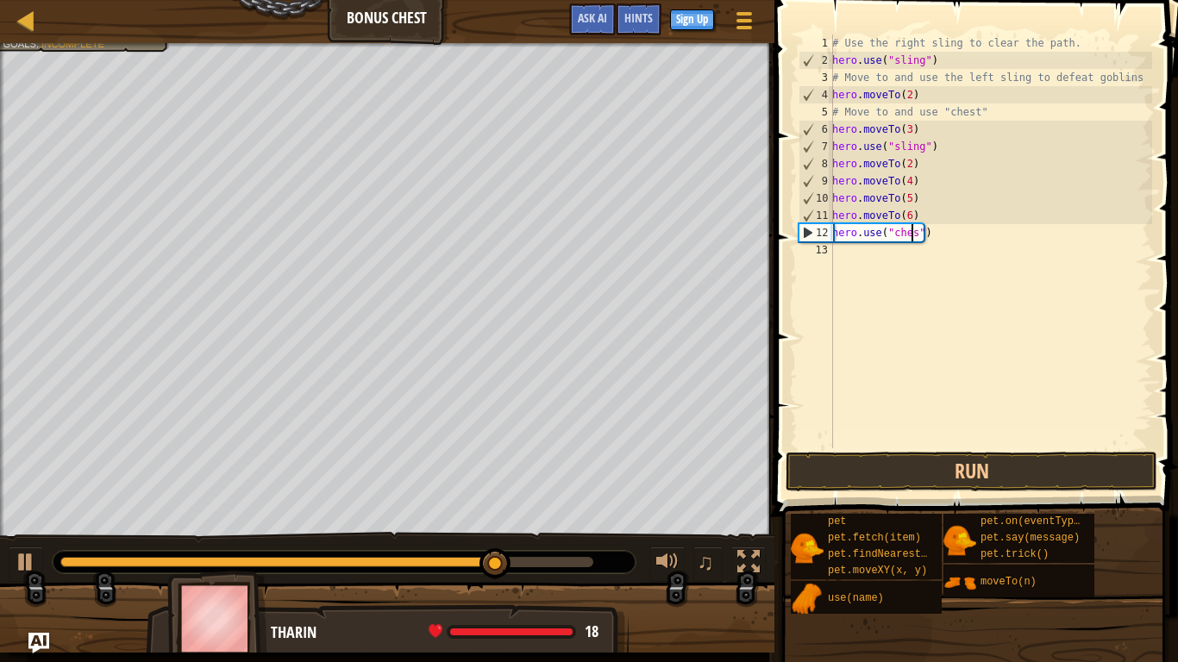
type textarea "hero.use("chest")"
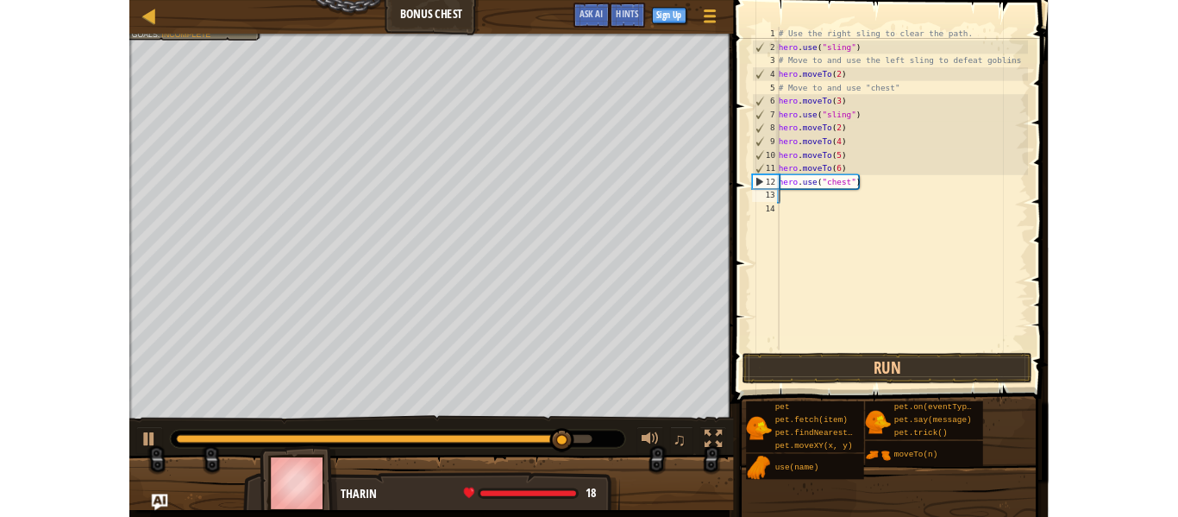
scroll to position [8, 0]
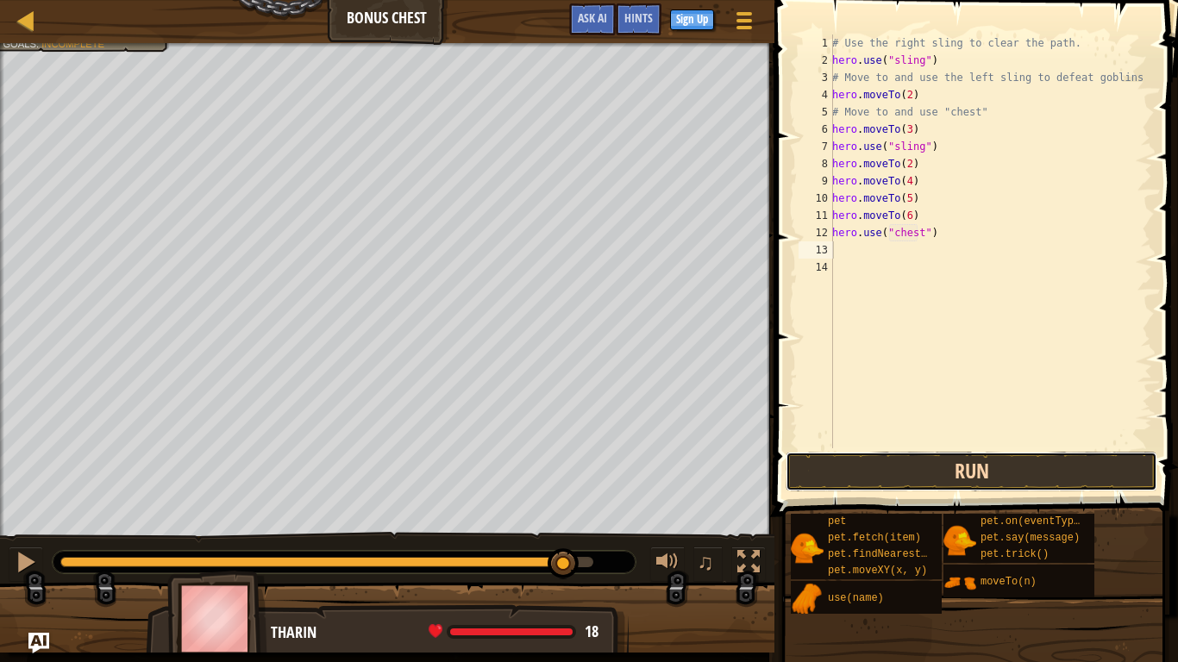
drag, startPoint x: 972, startPoint y: 469, endPoint x: 982, endPoint y: 454, distance: 18.7
click at [972, 463] on button "Run" at bounding box center [972, 472] width 372 height 40
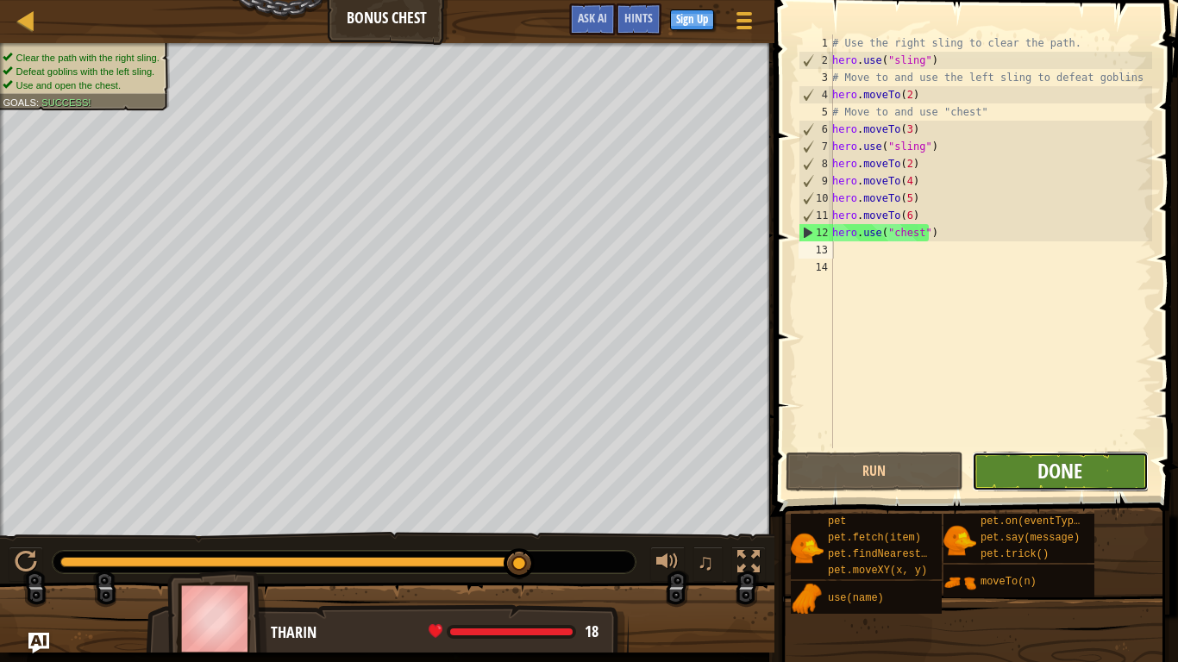
click at [1051, 471] on span "Done" at bounding box center [1059, 471] width 45 height 28
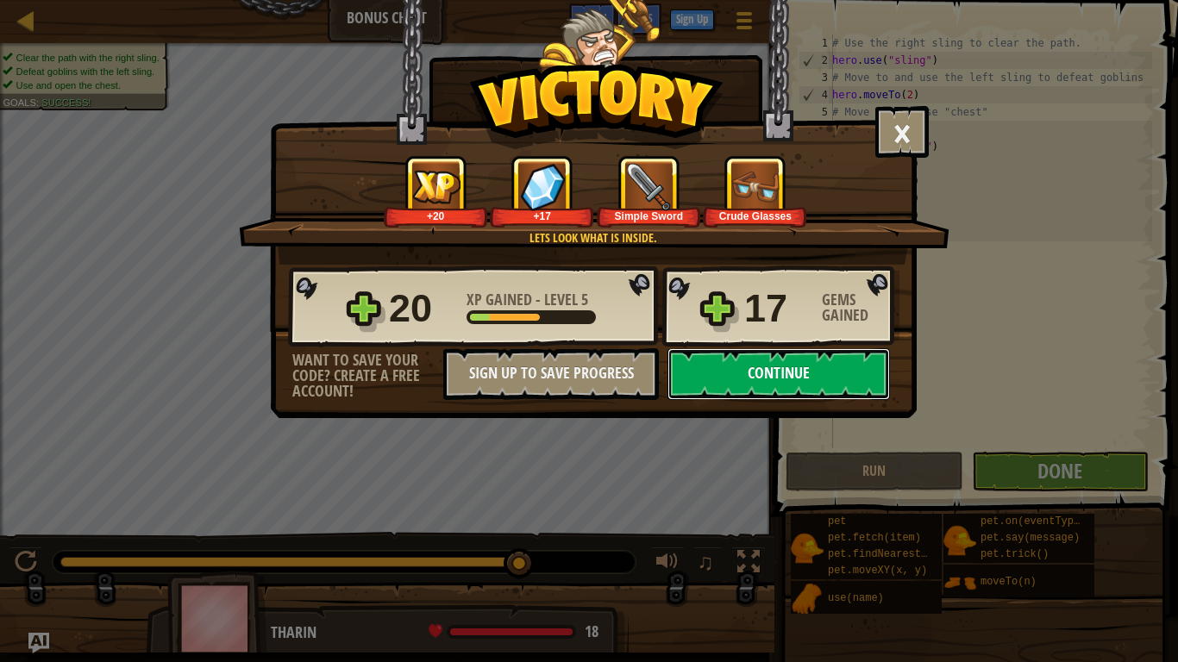
click at [730, 383] on button "Continue" at bounding box center [778, 374] width 222 height 52
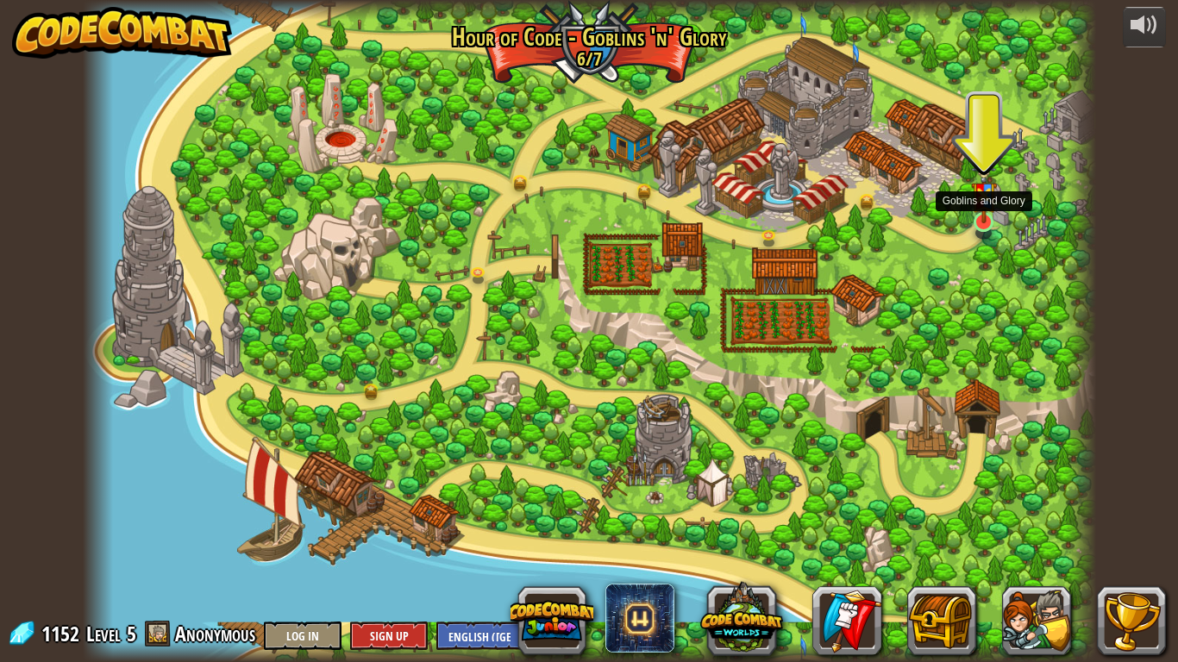
click at [977, 214] on img at bounding box center [984, 190] width 26 height 68
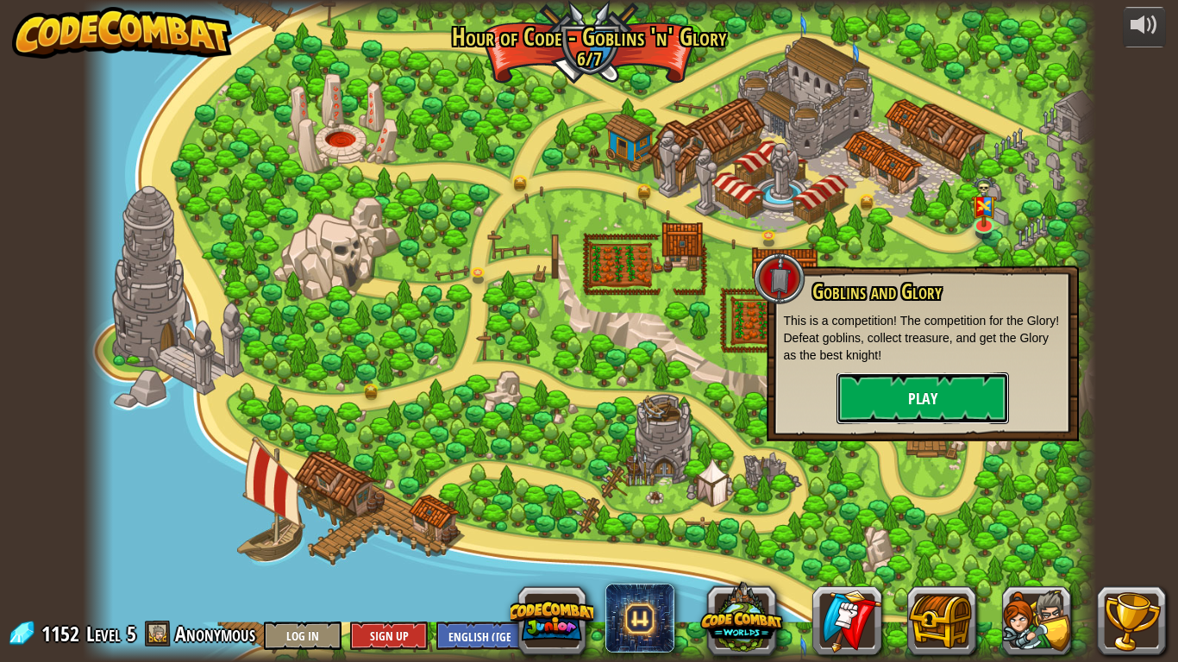
click at [961, 384] on button "Play" at bounding box center [923, 399] width 172 height 52
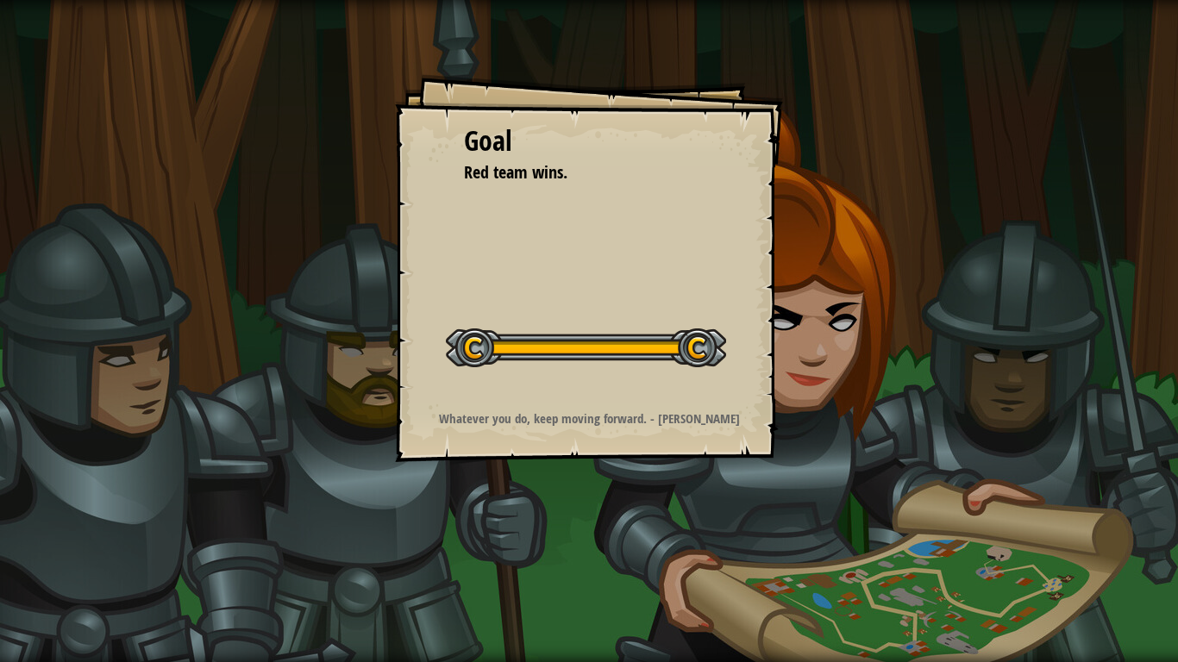
click at [482, 343] on div at bounding box center [586, 348] width 280 height 39
click at [701, 359] on div at bounding box center [586, 348] width 280 height 39
drag, startPoint x: 259, startPoint y: 605, endPoint x: 253, endPoint y: 661, distance: 57.2
drag, startPoint x: 253, startPoint y: 661, endPoint x: 0, endPoint y: 553, distance: 275.1
click at [0, 516] on div "Goal Red team wins. Start Level Error loading from server. Try refreshing the p…" at bounding box center [589, 331] width 1178 height 662
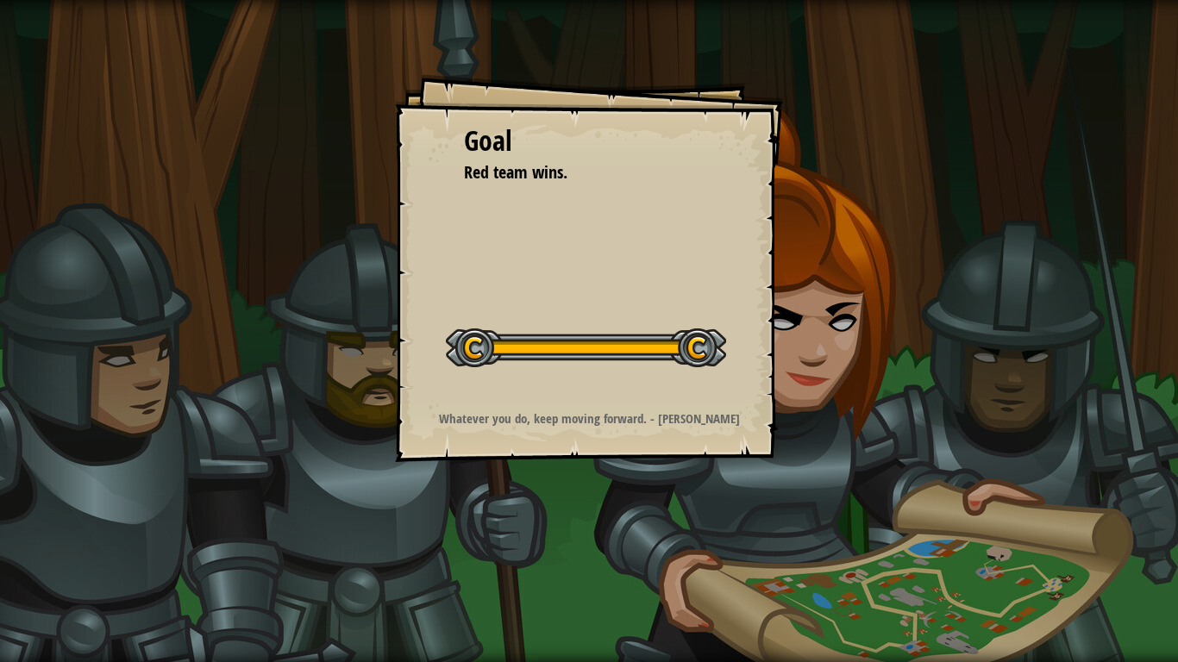
click at [379, 298] on div "Goal Red team wins. Start Level Error loading from server. Try refreshing the p…" at bounding box center [589, 331] width 1178 height 662
drag, startPoint x: 379, startPoint y: 306, endPoint x: 506, endPoint y: 473, distance: 209.7
click at [438, 466] on div "Goal Red team wins. Start Level Error loading from server. Try refreshing the p…" at bounding box center [589, 331] width 1178 height 662
drag, startPoint x: 514, startPoint y: 471, endPoint x: 504, endPoint y: 416, distance: 56.2
click at [511, 442] on div "Goal Red team wins. Start Level Error loading from server. Try refreshing the p…" at bounding box center [589, 331] width 1178 height 662
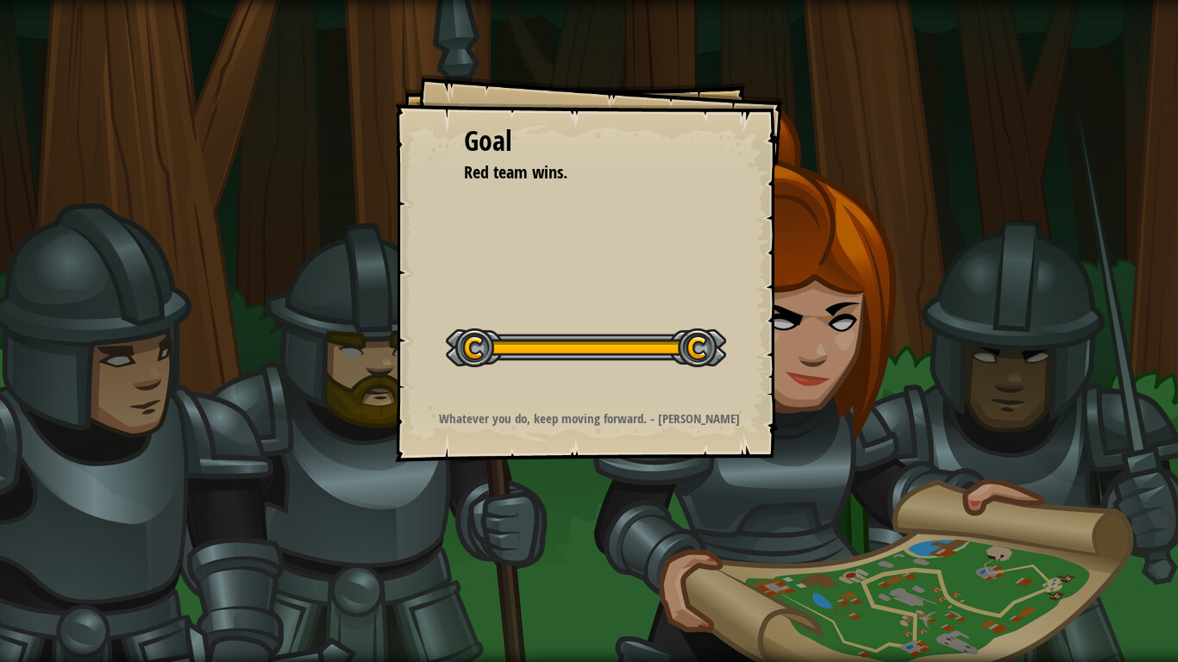
drag, startPoint x: 466, startPoint y: 360, endPoint x: 615, endPoint y: 398, distance: 154.2
click at [619, 436] on div "Goal Red team wins. Start Level Error loading from server. Try refreshing the p…" at bounding box center [589, 268] width 388 height 388
drag, startPoint x: 537, startPoint y: 479, endPoint x: 589, endPoint y: 494, distance: 53.8
click at [539, 481] on div "Goal Red team wins. Start Level Error loading from server. Try refreshing the p…" at bounding box center [589, 331] width 1178 height 662
click at [589, 494] on div "Goal Red team wins. Start Level Error loading from server. Try refreshing the p…" at bounding box center [589, 331] width 1178 height 662
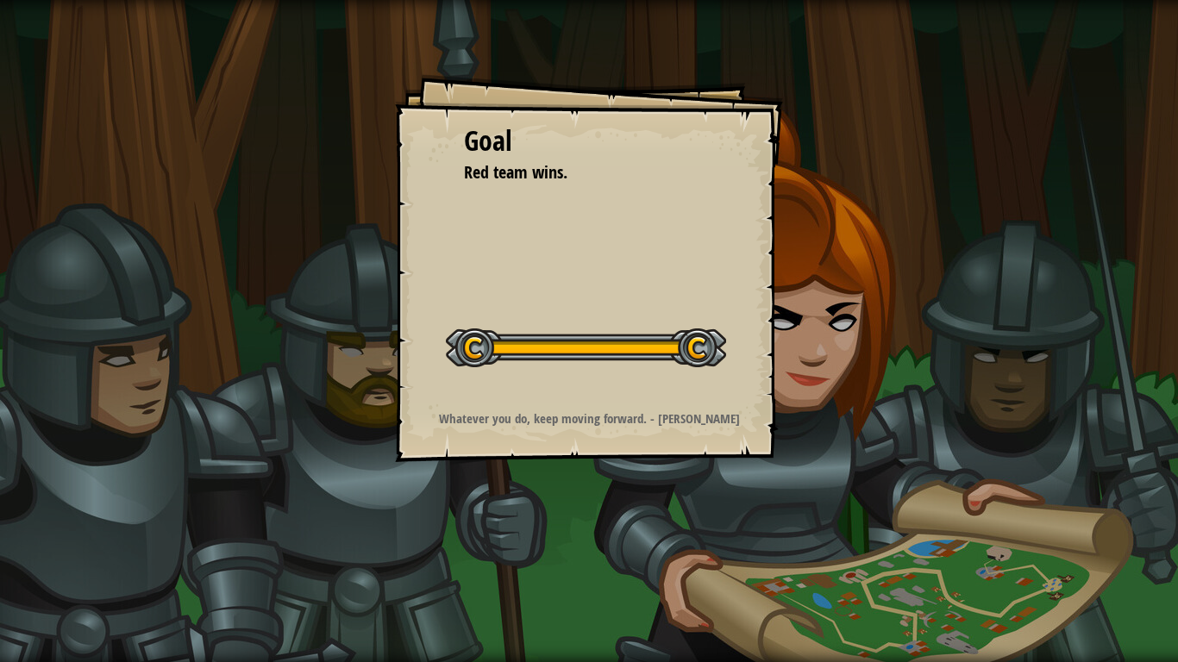
click at [589, 494] on div "Goal Red team wins. Start Level Error loading from server. Try refreshing the p…" at bounding box center [589, 331] width 1178 height 662
click at [596, 486] on div "Goal Red team wins. Start Level Error loading from server. Try refreshing the p…" at bounding box center [589, 331] width 1178 height 662
click at [555, 516] on div "Goal Red team wins. Start Level Error loading from server. Try refreshing the p…" at bounding box center [589, 331] width 1178 height 662
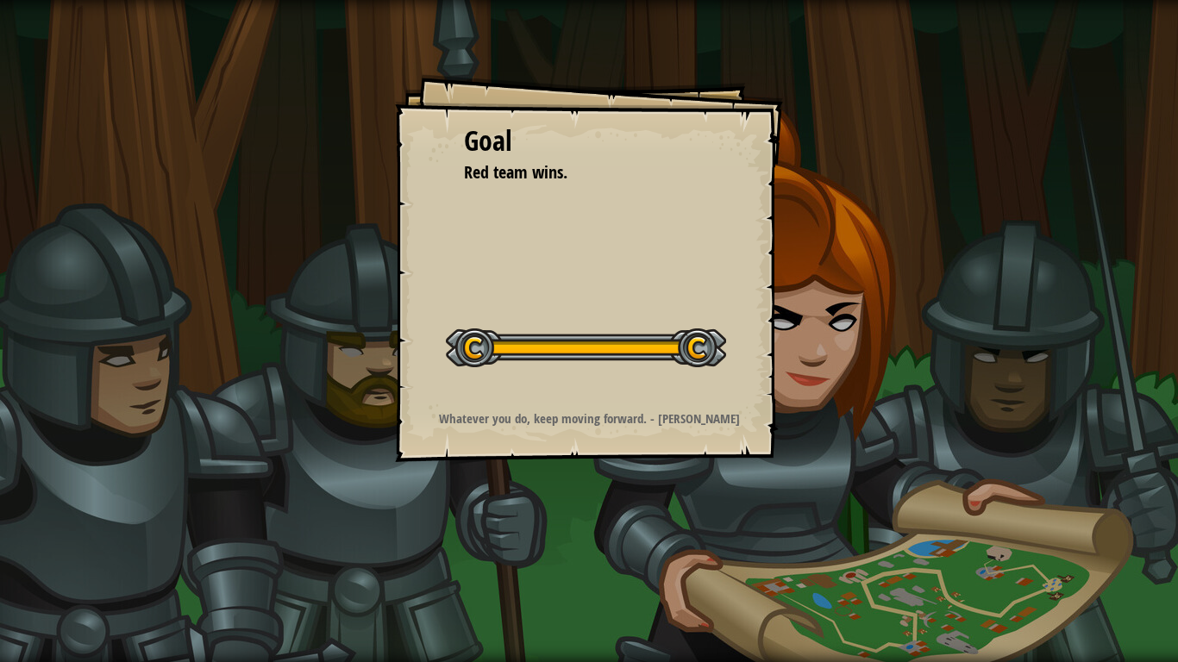
drag, startPoint x: 760, startPoint y: 59, endPoint x: 877, endPoint y: 0, distance: 131.1
drag, startPoint x: 128, startPoint y: 0, endPoint x: 56, endPoint y: 103, distance: 126.3
click at [56, 103] on div "Goal Red team wins. Start Level Error loading from server. Try refreshing the p…" at bounding box center [589, 331] width 1178 height 662
